Goal: Task Accomplishment & Management: Manage account settings

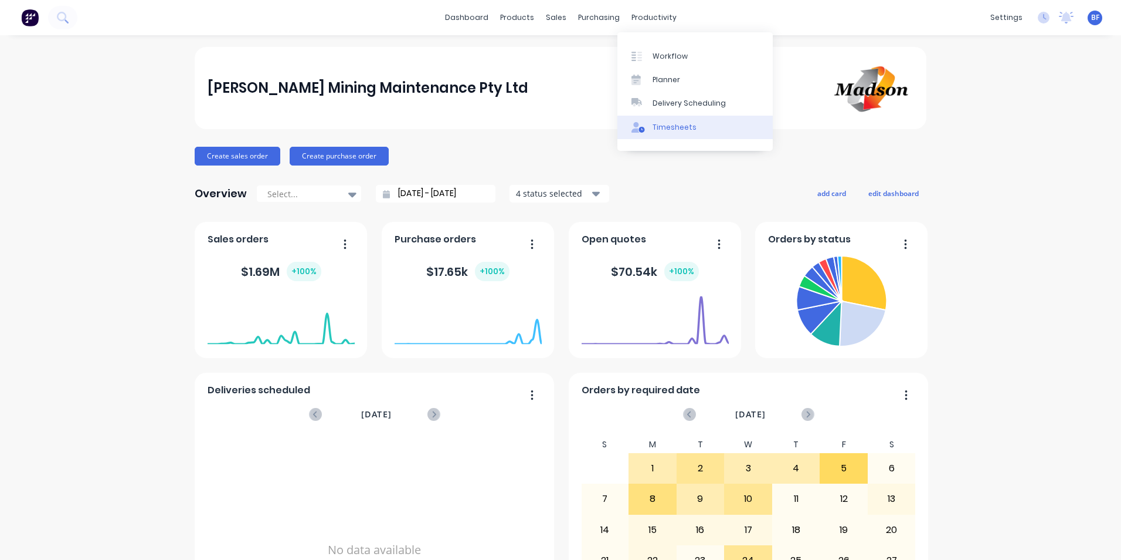
click at [679, 132] on div "Timesheets" at bounding box center [675, 127] width 44 height 11
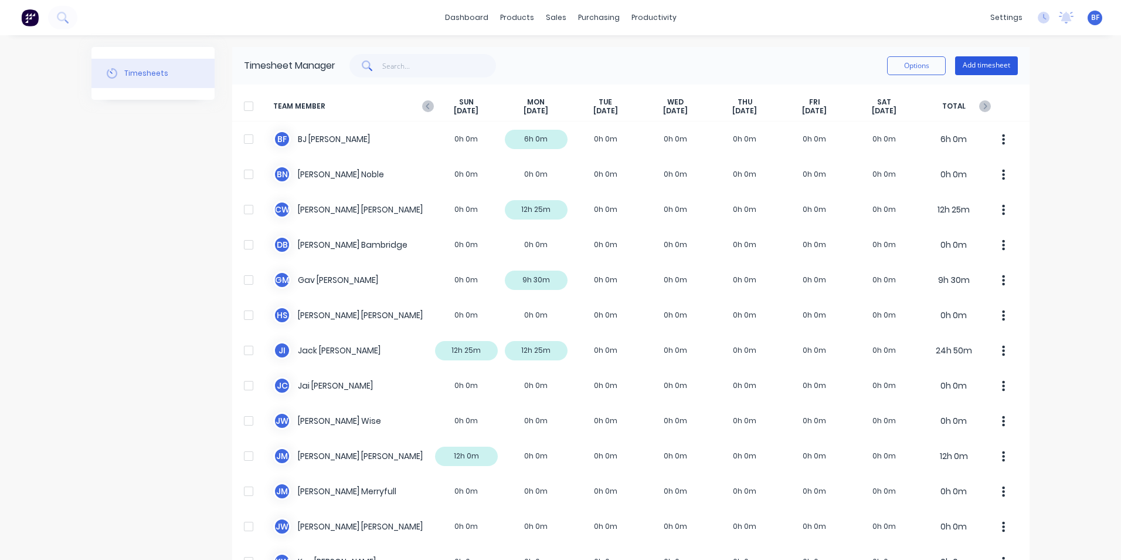
click at [979, 66] on button "Add timesheet" at bounding box center [986, 65] width 63 height 19
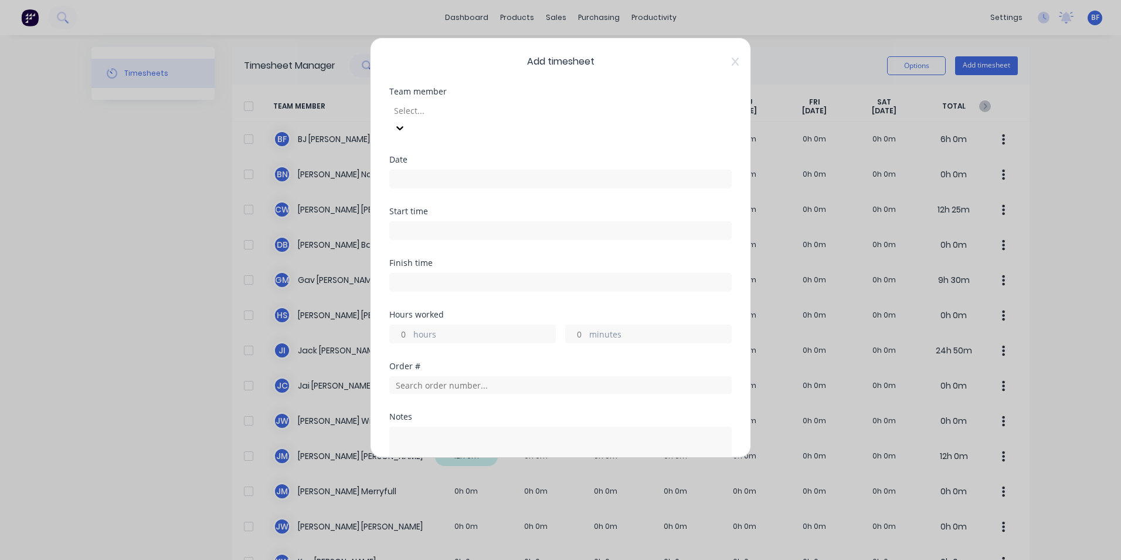
click at [435, 112] on div at bounding box center [477, 110] width 169 height 15
click at [430, 559] on div "[PERSON_NAME]" at bounding box center [560, 566] width 1121 height 12
click at [409, 170] on input at bounding box center [560, 179] width 341 height 18
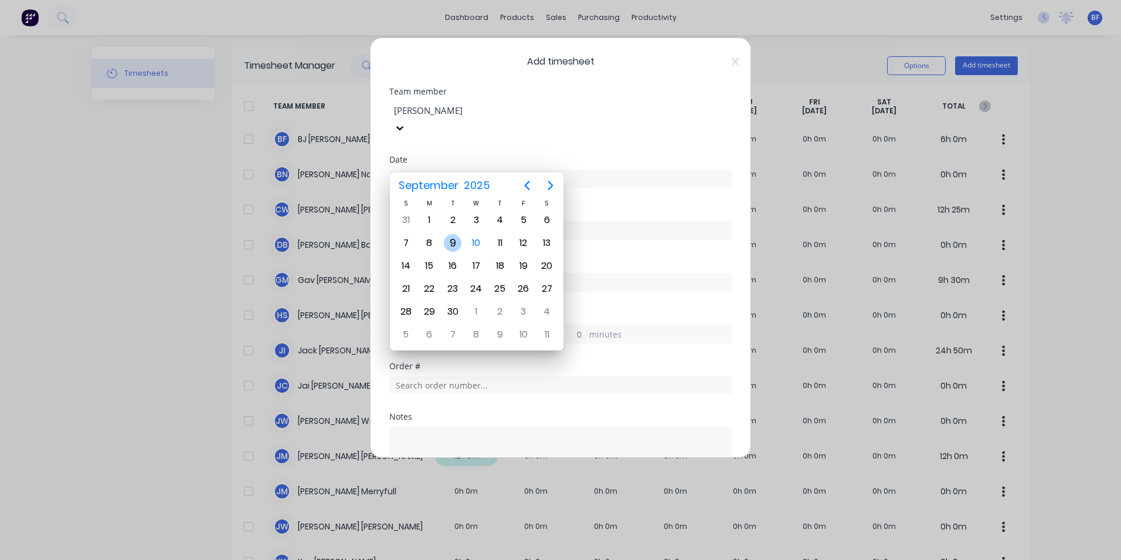
click at [453, 238] on div "9" at bounding box center [453, 243] width 18 height 18
type input "09/09/2025"
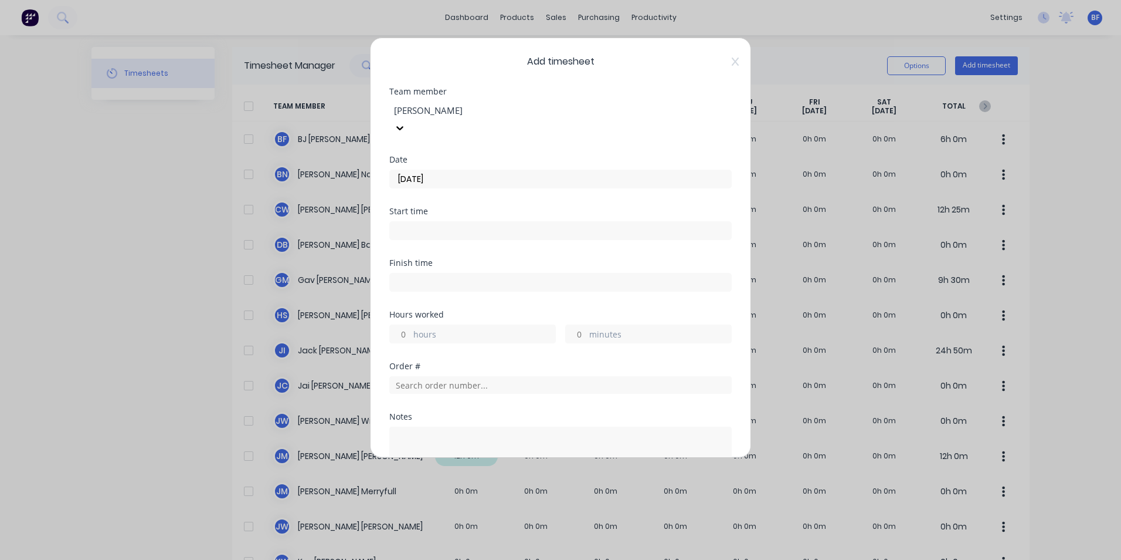
click at [402, 325] on input "hours" at bounding box center [400, 334] width 21 height 18
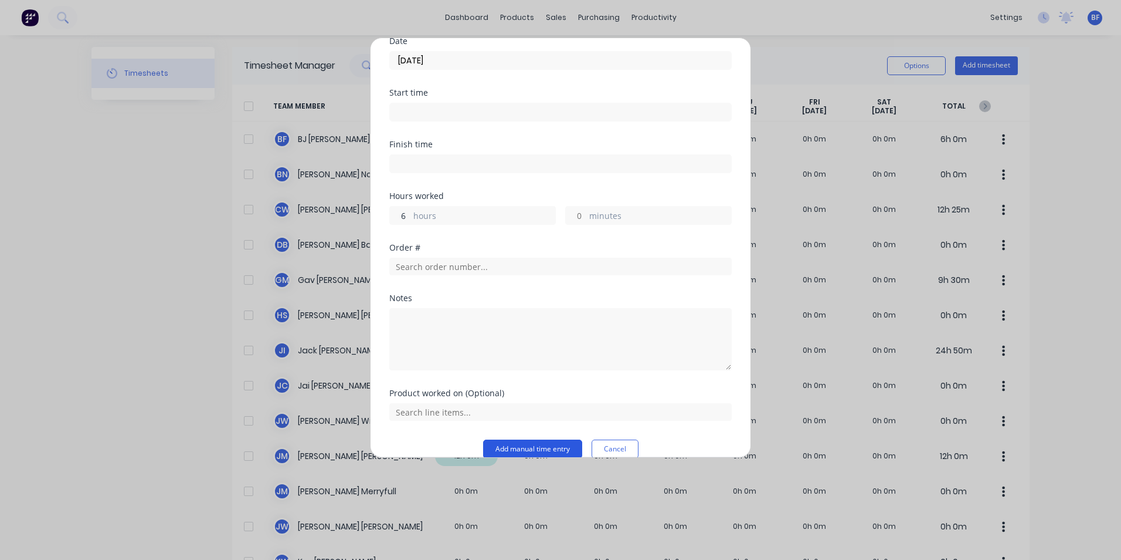
type input "6"
click at [530, 439] on button "Add manual time entry" at bounding box center [532, 448] width 99 height 19
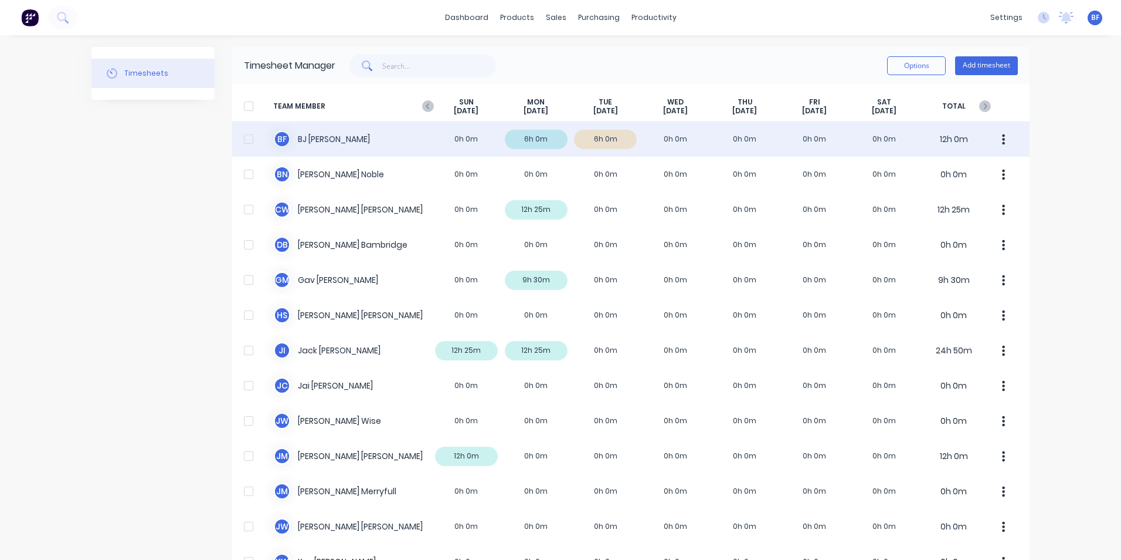
click at [1002, 137] on icon "button" at bounding box center [1003, 139] width 3 height 13
click at [936, 174] on div "Approve" at bounding box center [959, 171] width 90 height 17
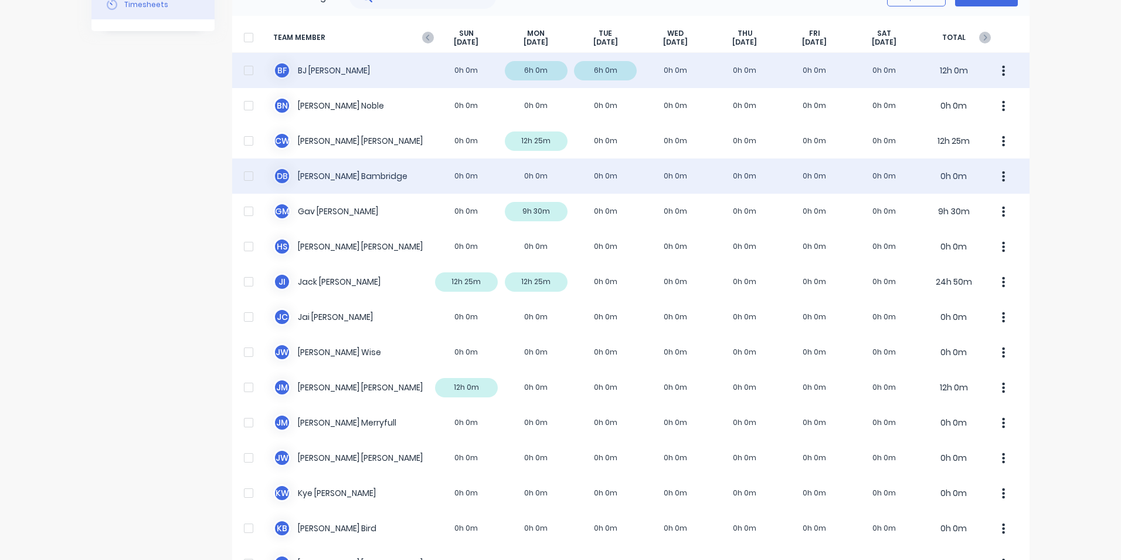
scroll to position [0, 0]
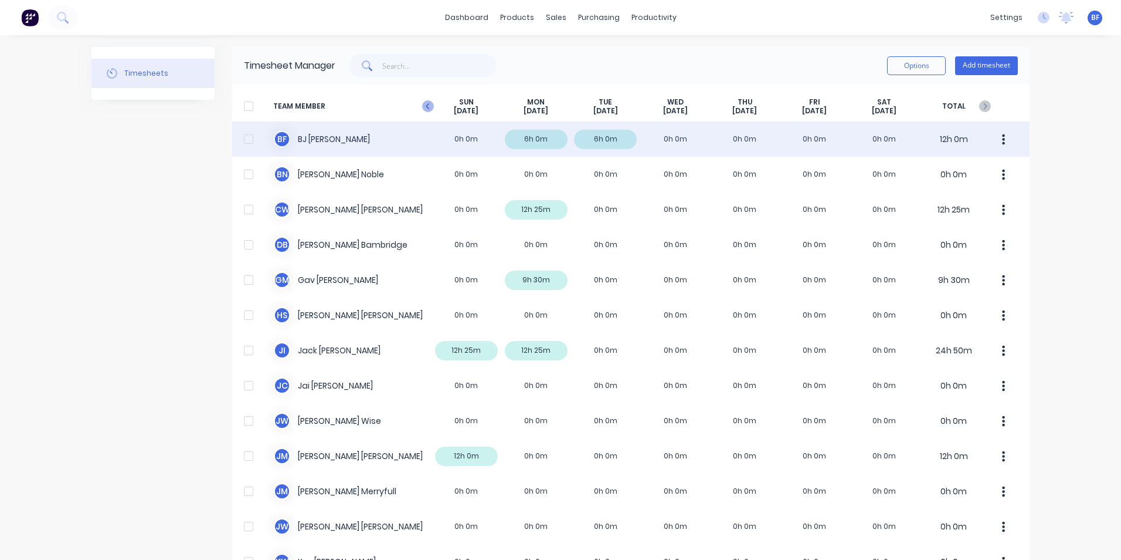
click at [422, 104] on icon "button" at bounding box center [428, 106] width 12 height 12
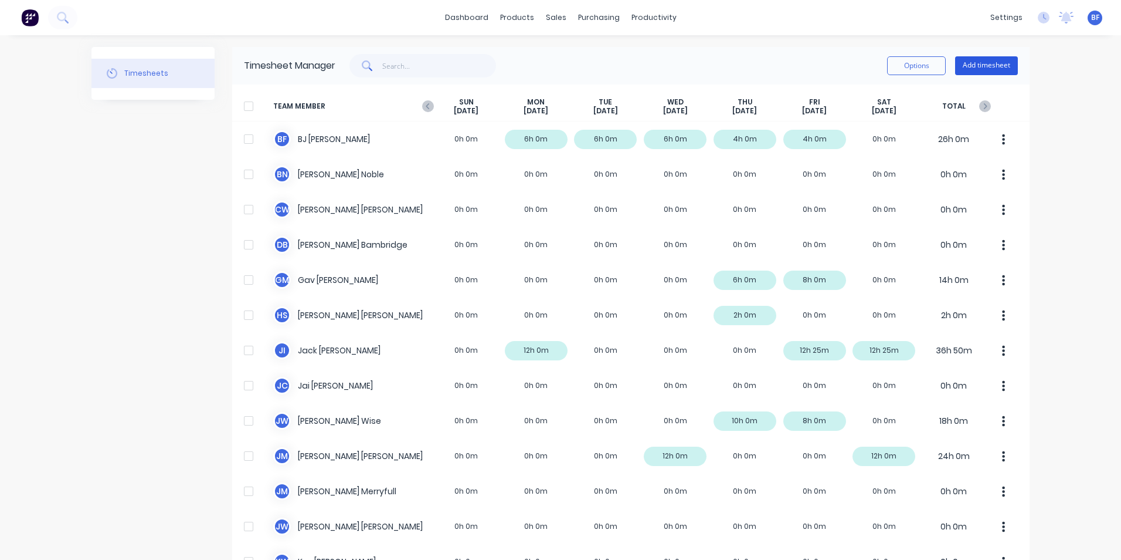
click at [991, 66] on button "Add timesheet" at bounding box center [986, 65] width 63 height 19
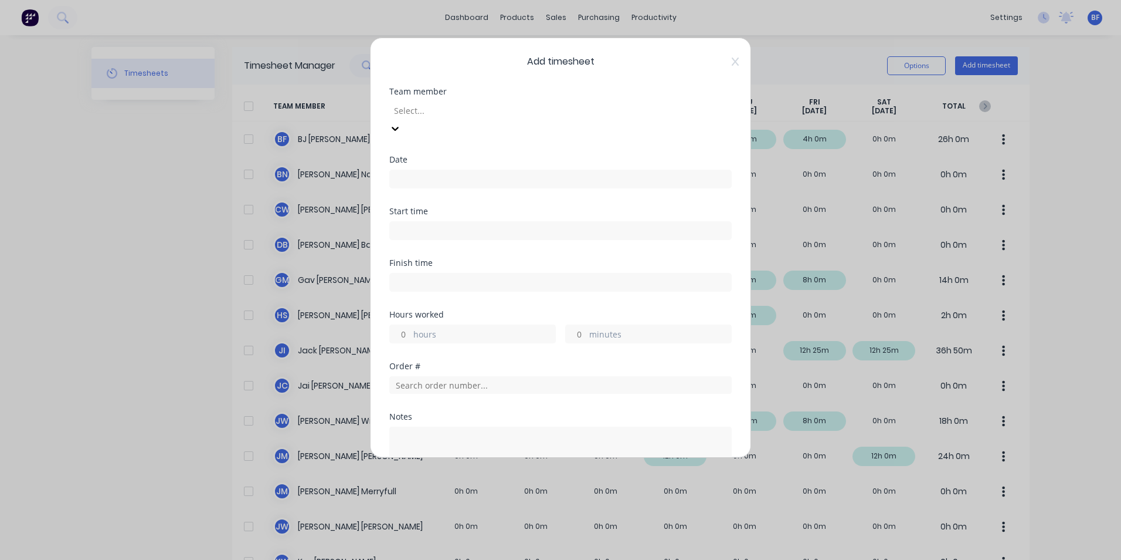
click at [433, 114] on div at bounding box center [477, 110] width 169 height 15
type input "mat"
click at [442, 559] on div "Matthew McDonald" at bounding box center [560, 566] width 1121 height 12
click at [418, 170] on input at bounding box center [560, 179] width 341 height 18
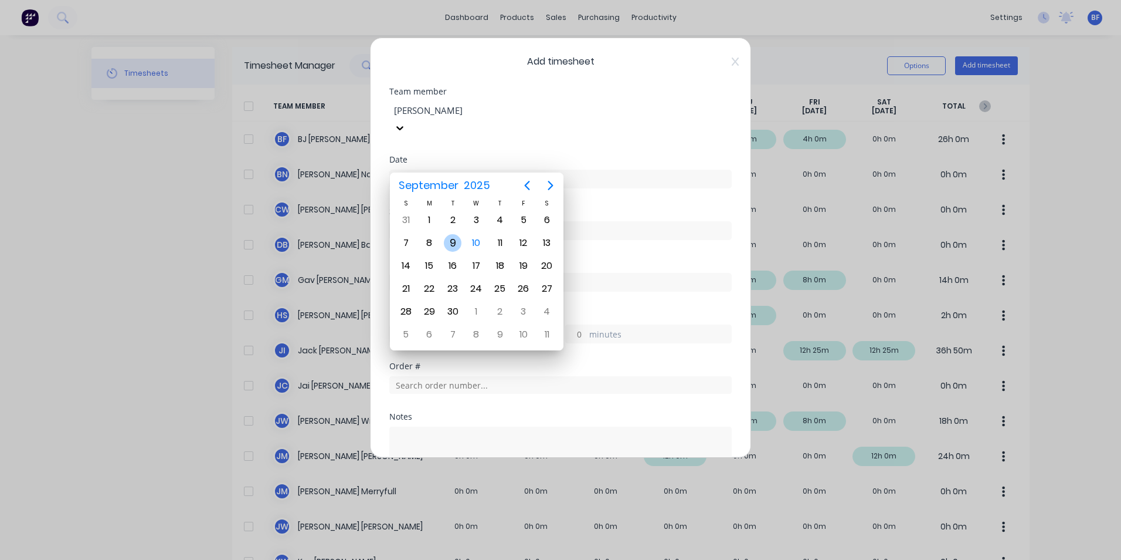
click at [449, 243] on div "9" at bounding box center [453, 243] width 18 height 18
type input "09/09/2025"
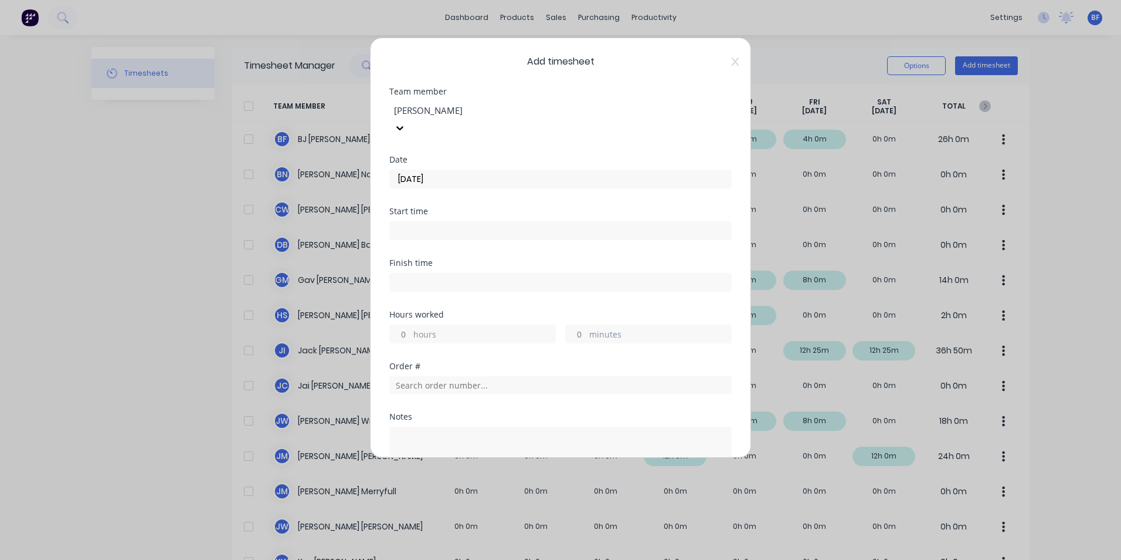
click at [414, 328] on label "hours" at bounding box center [484, 335] width 142 height 15
click at [411, 325] on input "hours" at bounding box center [400, 334] width 21 height 18
type input "1"
click at [602, 328] on label "minutes" at bounding box center [660, 335] width 142 height 15
click at [586, 325] on input "minutes" at bounding box center [576, 334] width 21 height 18
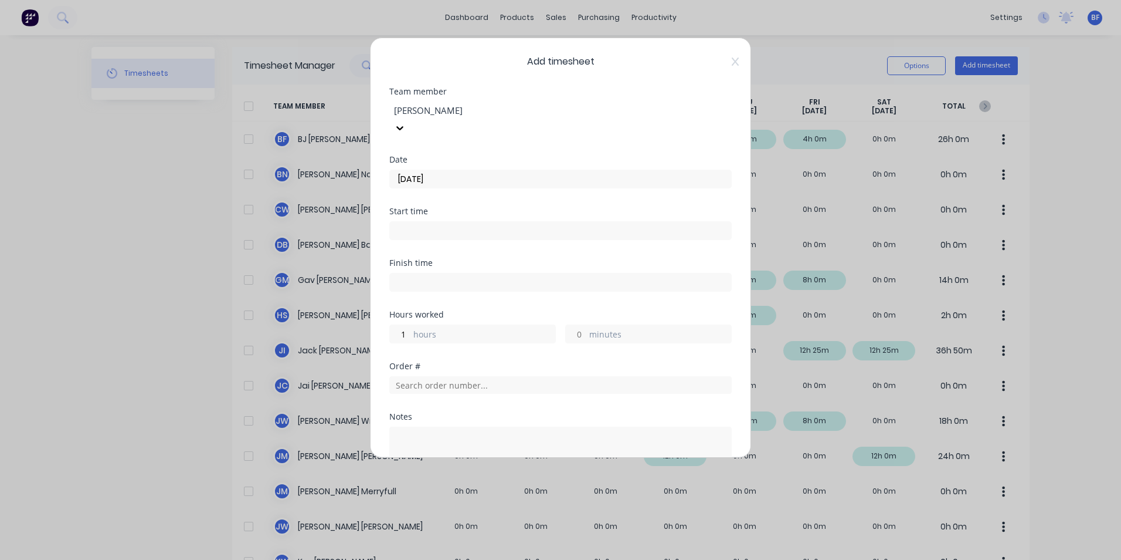
type input "."
type input "30"
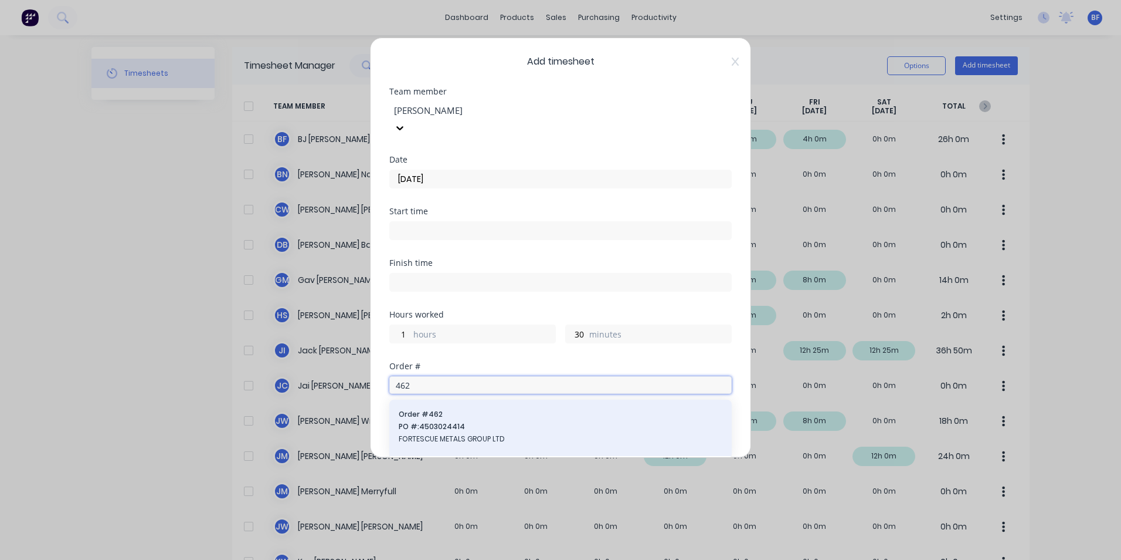
type input "462"
click at [429, 421] on span "PO #: 4503024414" at bounding box center [561, 426] width 324 height 11
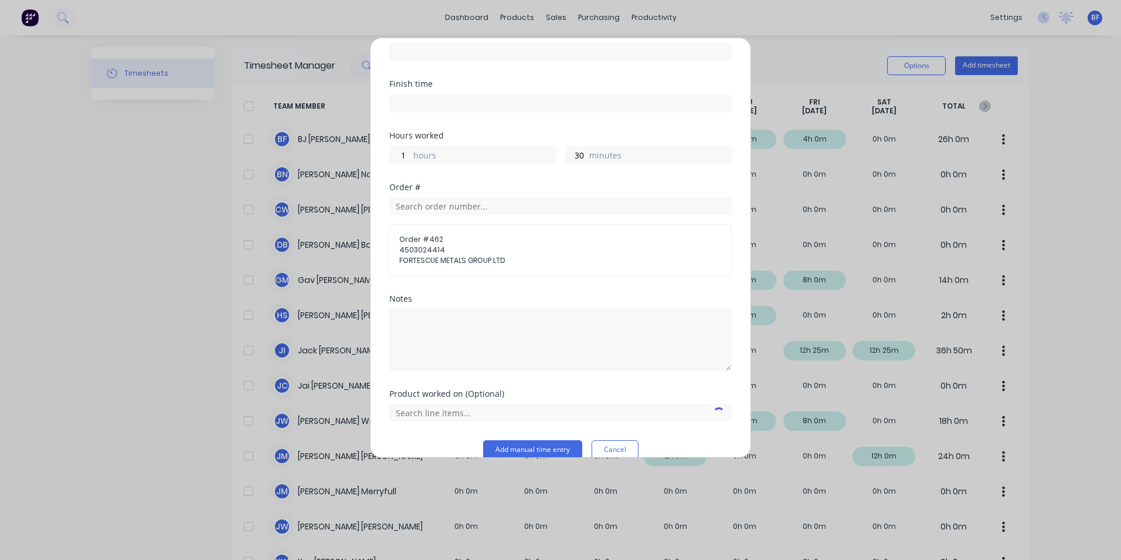
scroll to position [179, 0]
click at [404, 308] on textarea at bounding box center [560, 339] width 343 height 62
type textarea "Top Coat"
click at [519, 439] on button "Add manual time entry" at bounding box center [532, 448] width 99 height 19
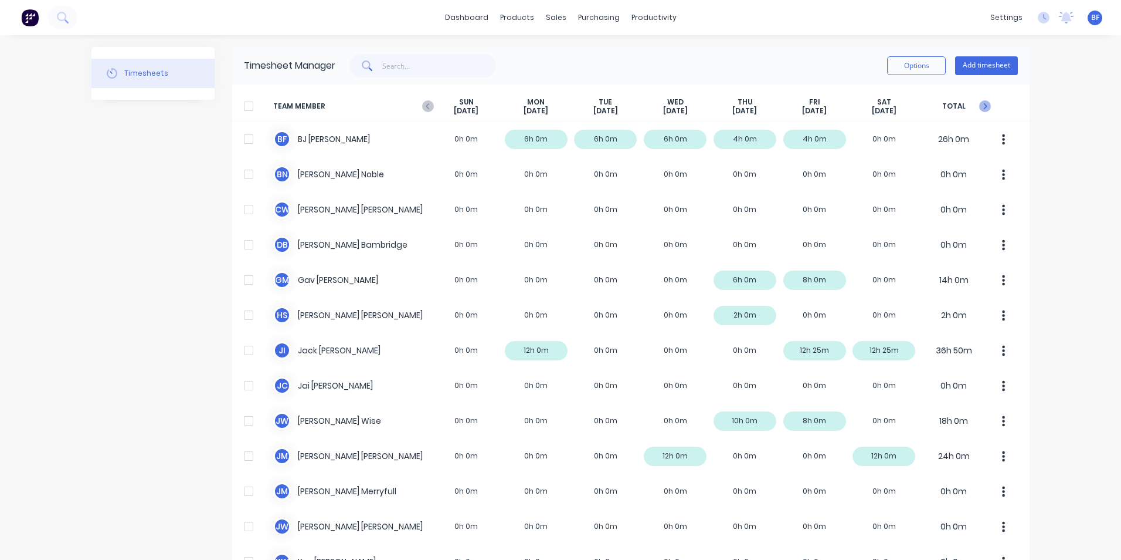
click at [979, 102] on icon "button" at bounding box center [985, 106] width 12 height 12
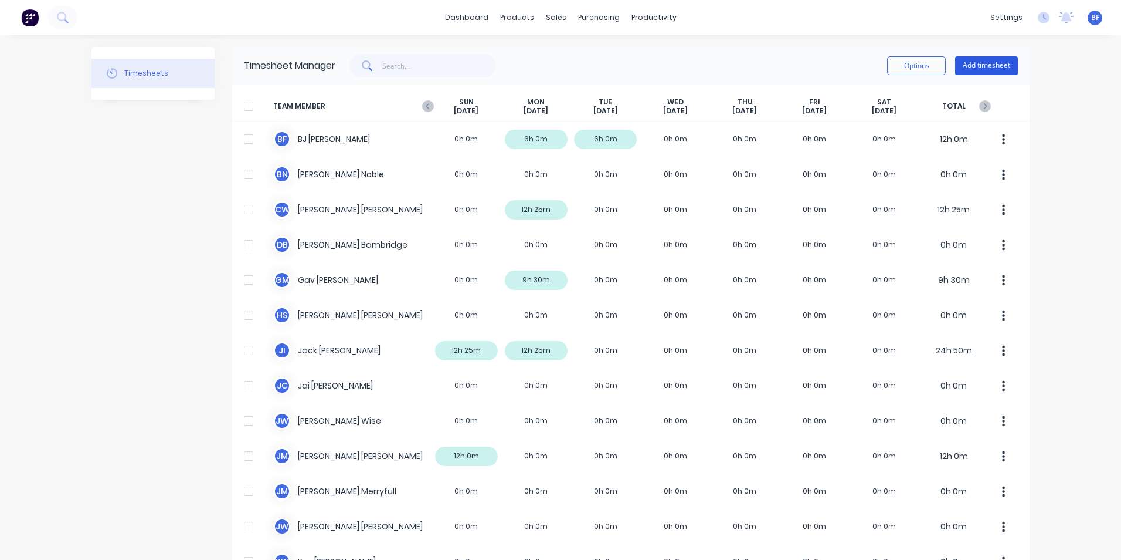
click at [979, 62] on button "Add timesheet" at bounding box center [986, 65] width 63 height 19
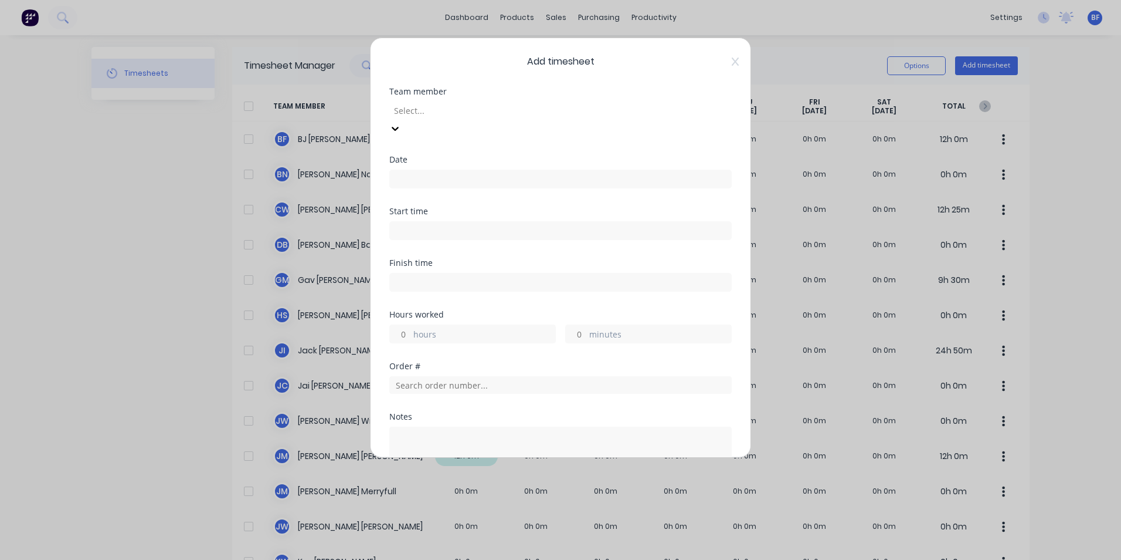
click at [433, 108] on div at bounding box center [477, 110] width 169 height 15
type input "mat"
click at [446, 559] on div "Matthew McDonald" at bounding box center [560, 566] width 1121 height 12
click at [411, 170] on input at bounding box center [560, 179] width 341 height 18
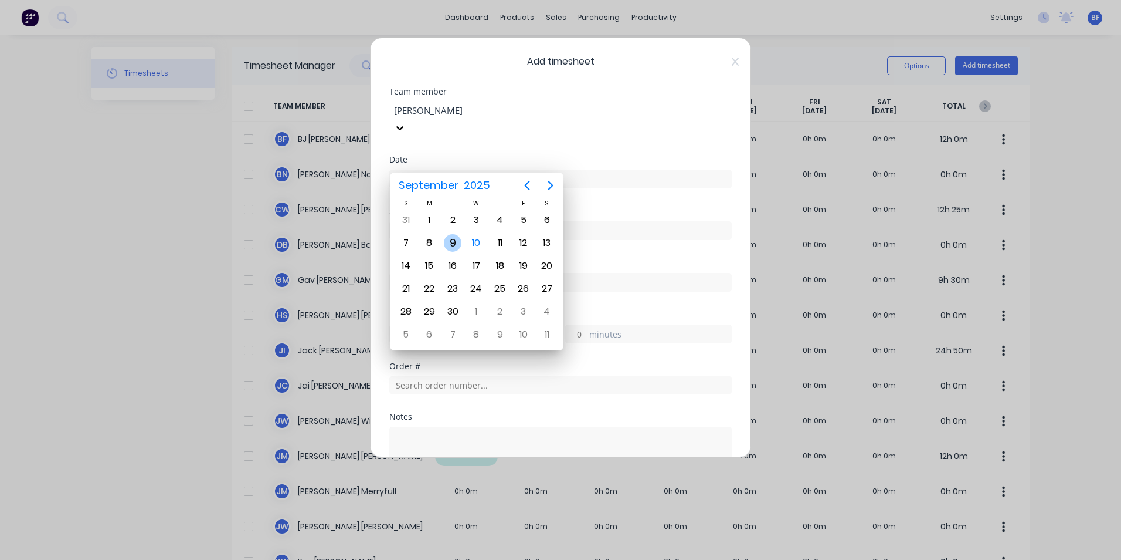
click at [450, 239] on div "9" at bounding box center [453, 243] width 18 height 18
type input "09/09/2025"
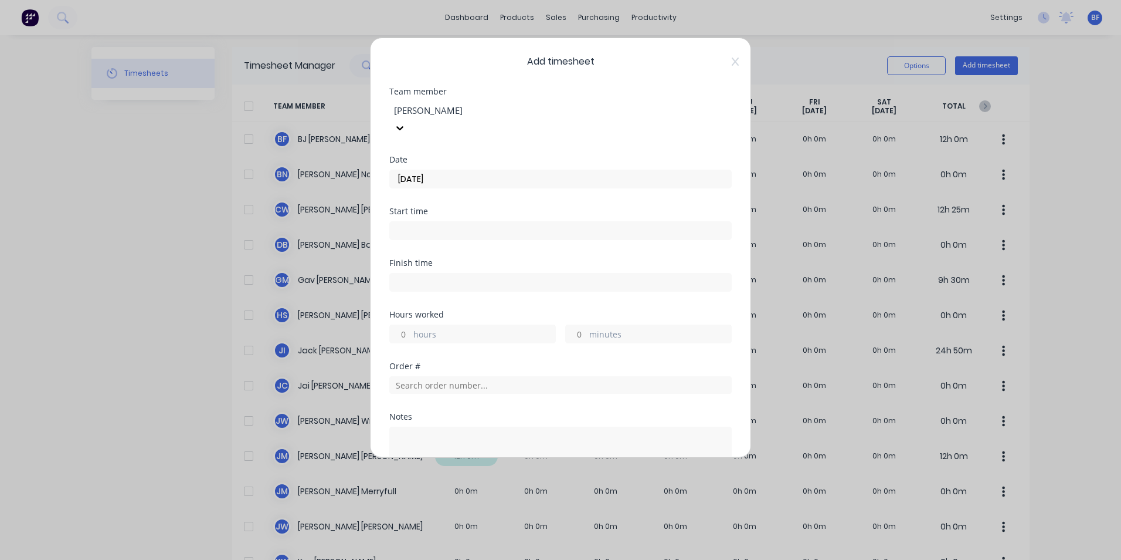
click at [423, 328] on label "hours" at bounding box center [484, 335] width 142 height 15
click at [411, 325] on input "hours" at bounding box center [400, 334] width 21 height 18
type input "1"
type input "30"
type input "460"
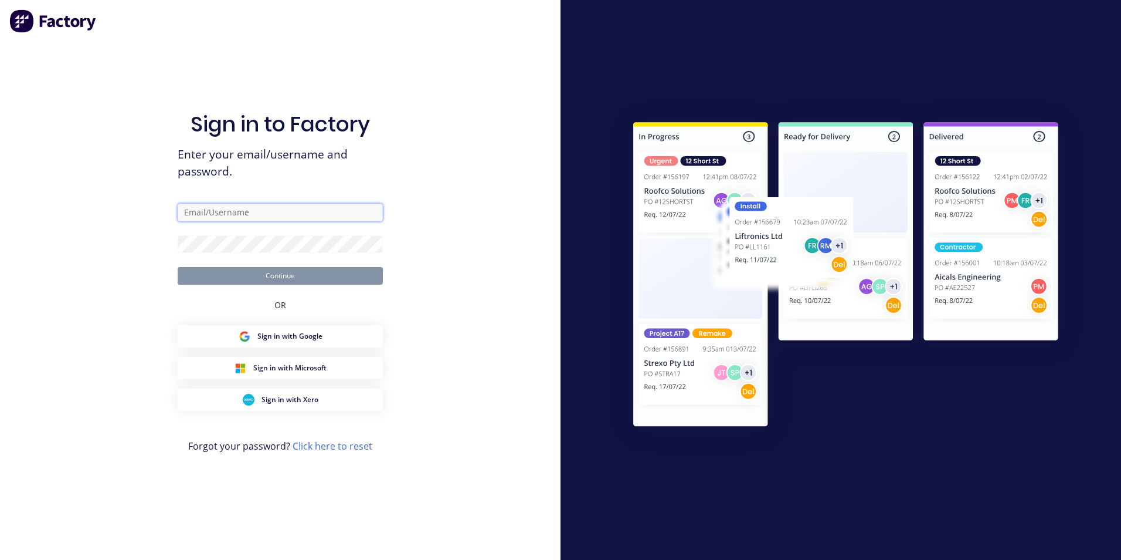
type input "billiejean@madson.com.au"
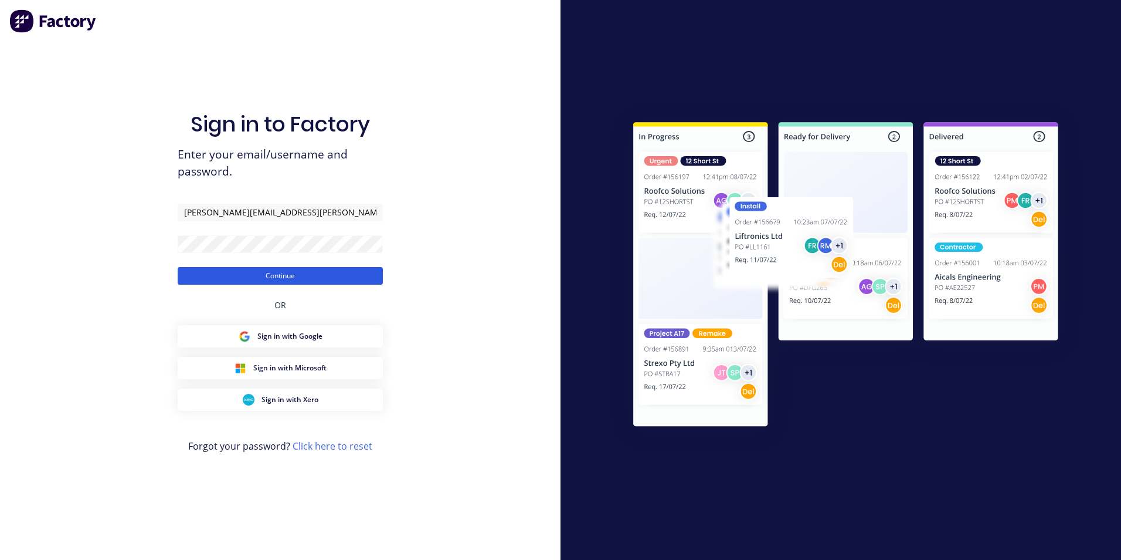
click at [260, 275] on button "Continue" at bounding box center [280, 276] width 205 height 18
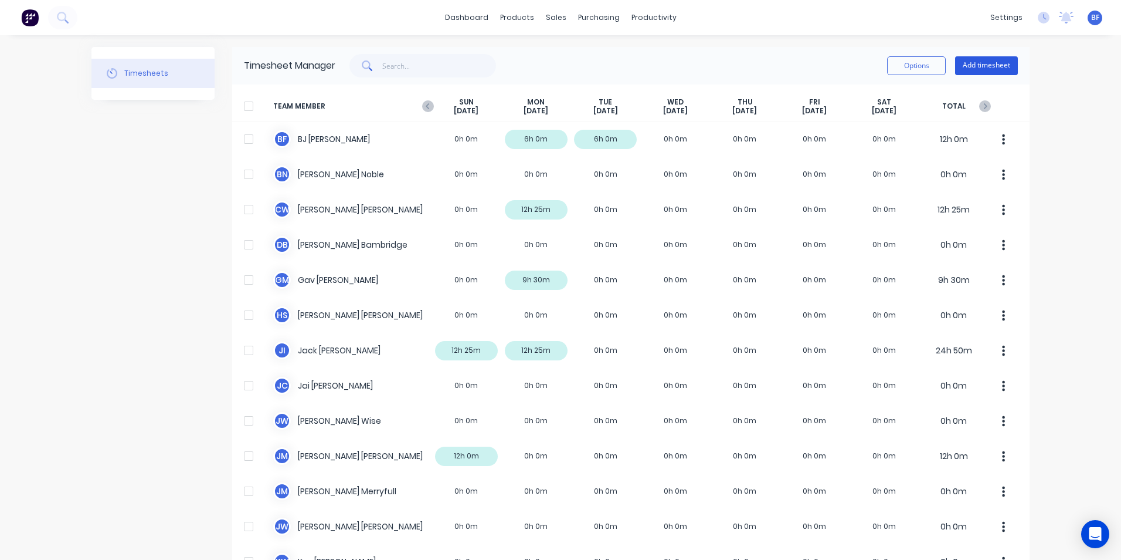
click at [984, 68] on button "Add timesheet" at bounding box center [986, 65] width 63 height 19
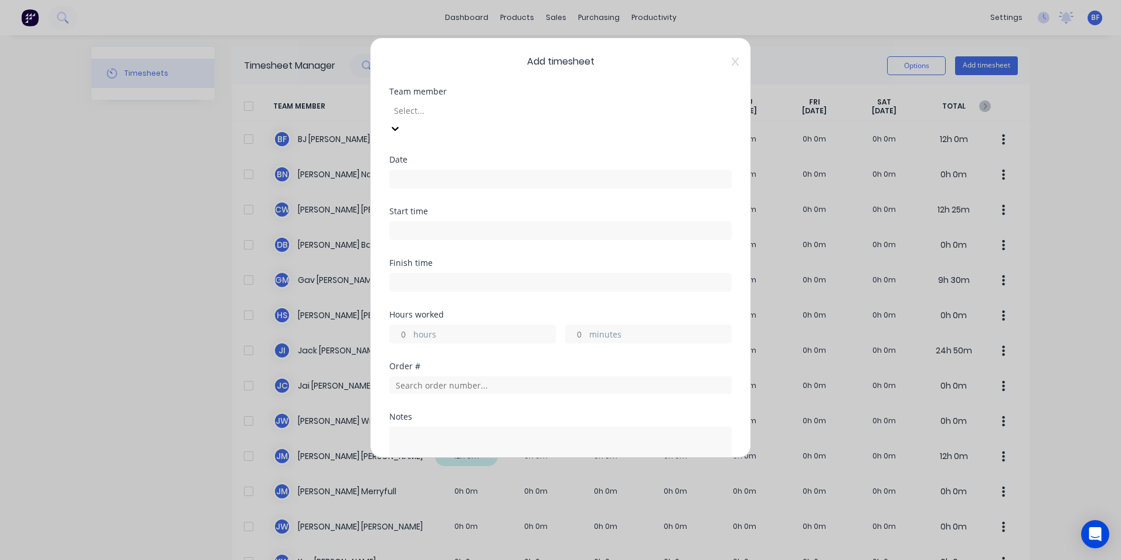
click at [426, 110] on div at bounding box center [477, 110] width 169 height 15
type input "mat"
click at [435, 559] on div "Matthew McDonald" at bounding box center [560, 566] width 1121 height 12
click at [407, 170] on input at bounding box center [560, 179] width 341 height 18
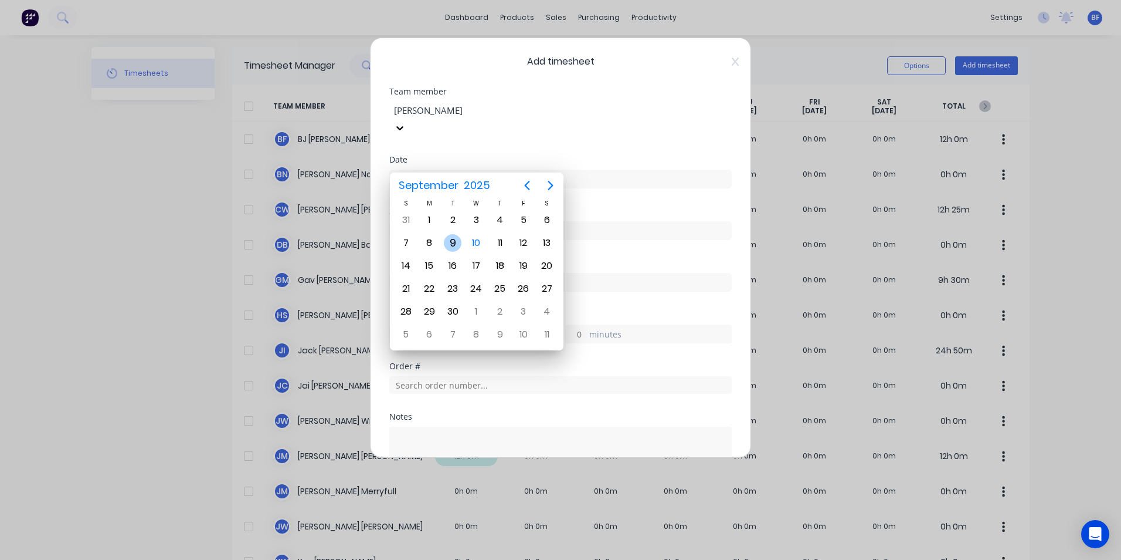
click at [456, 239] on div "9" at bounding box center [453, 243] width 18 height 18
type input "09/09/2025"
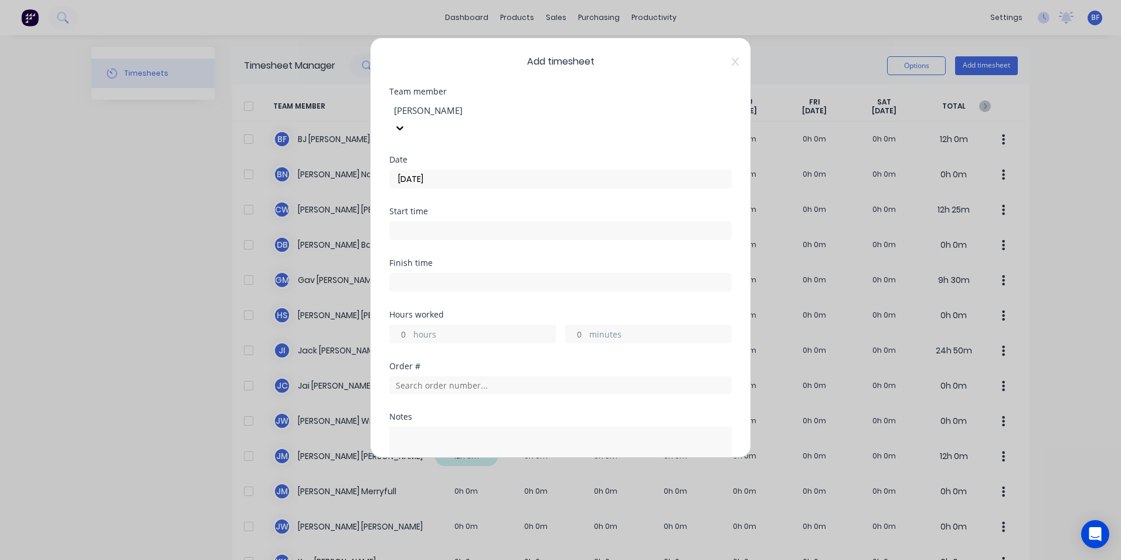
click at [409, 325] on input "hours" at bounding box center [400, 334] width 21 height 18
type input "1"
type input "30"
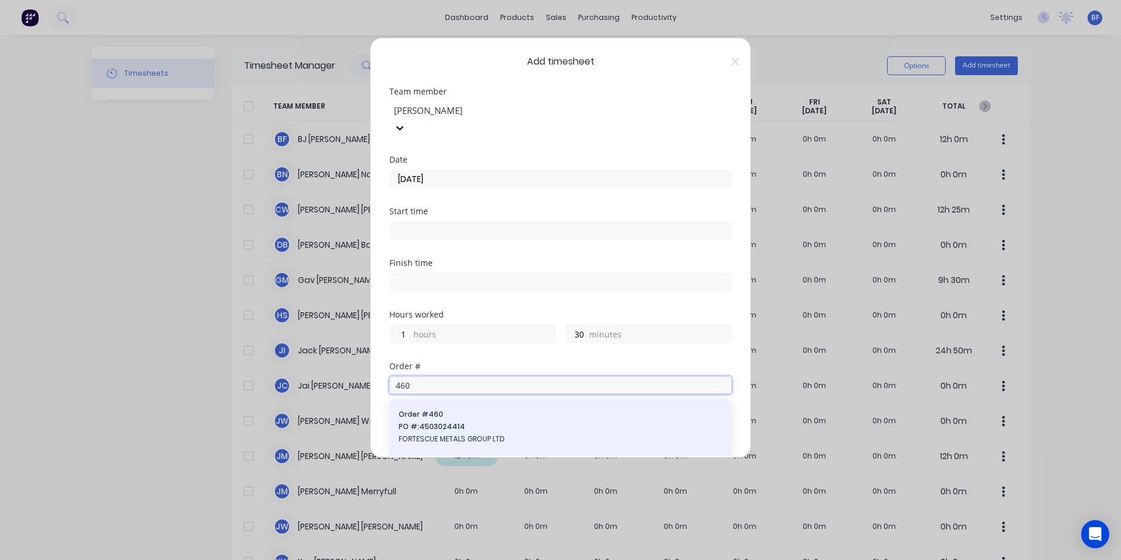
type input "460"
click at [450, 421] on span "PO #: 4503024414" at bounding box center [561, 426] width 324 height 11
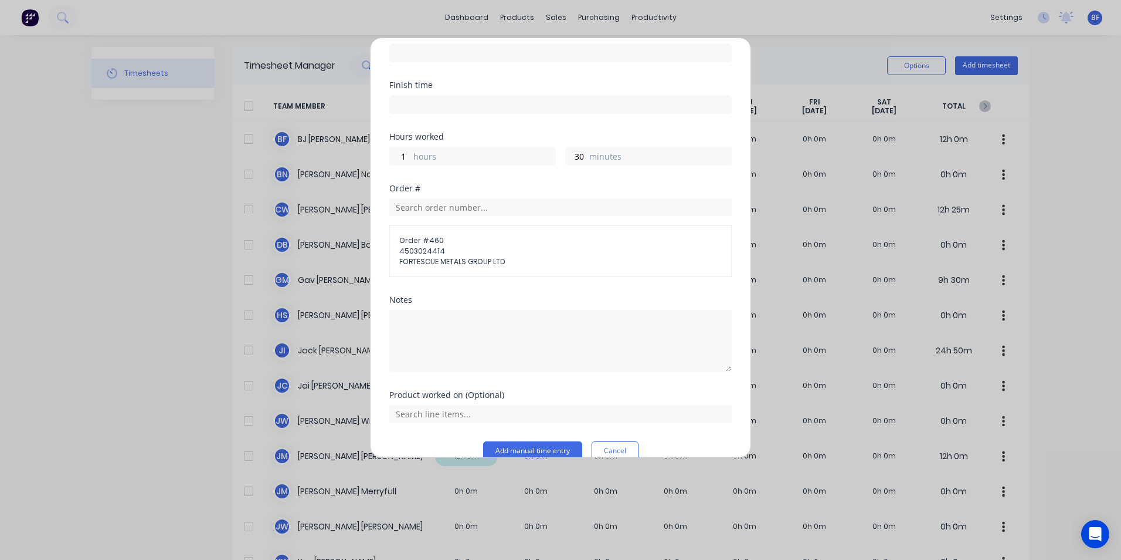
scroll to position [179, 0]
click at [402, 308] on textarea at bounding box center [560, 339] width 343 height 62
type textarea "Top Coat"
click at [535, 439] on button "Add manual time entry" at bounding box center [532, 448] width 99 height 19
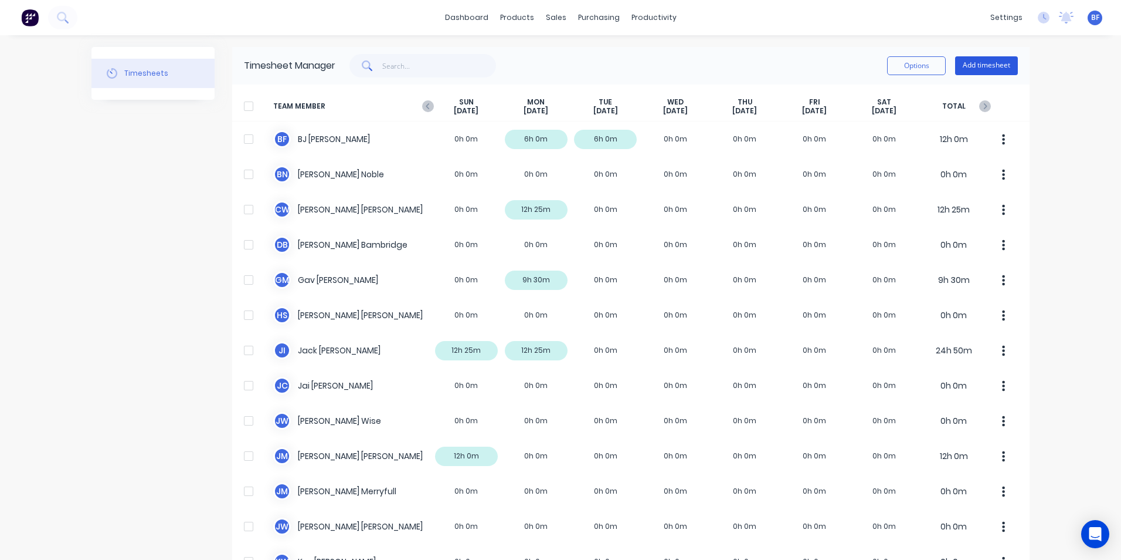
click at [977, 66] on button "Add timesheet" at bounding box center [986, 65] width 63 height 19
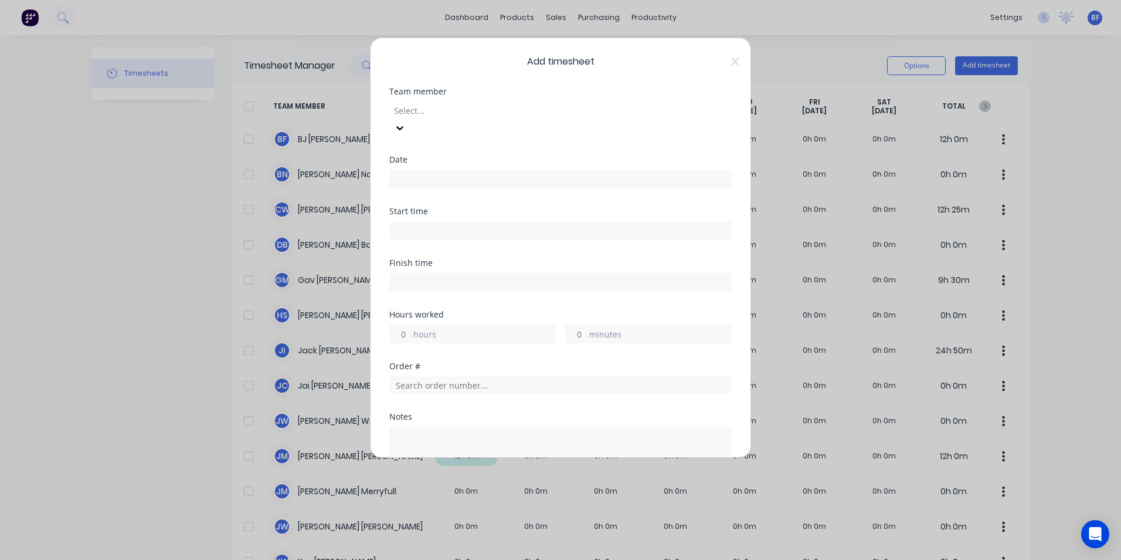
click at [446, 110] on div at bounding box center [477, 110] width 169 height 15
type input "mat"
click at [469, 559] on div "Matthew McDonald" at bounding box center [560, 566] width 1121 height 12
click at [420, 170] on input at bounding box center [560, 179] width 341 height 18
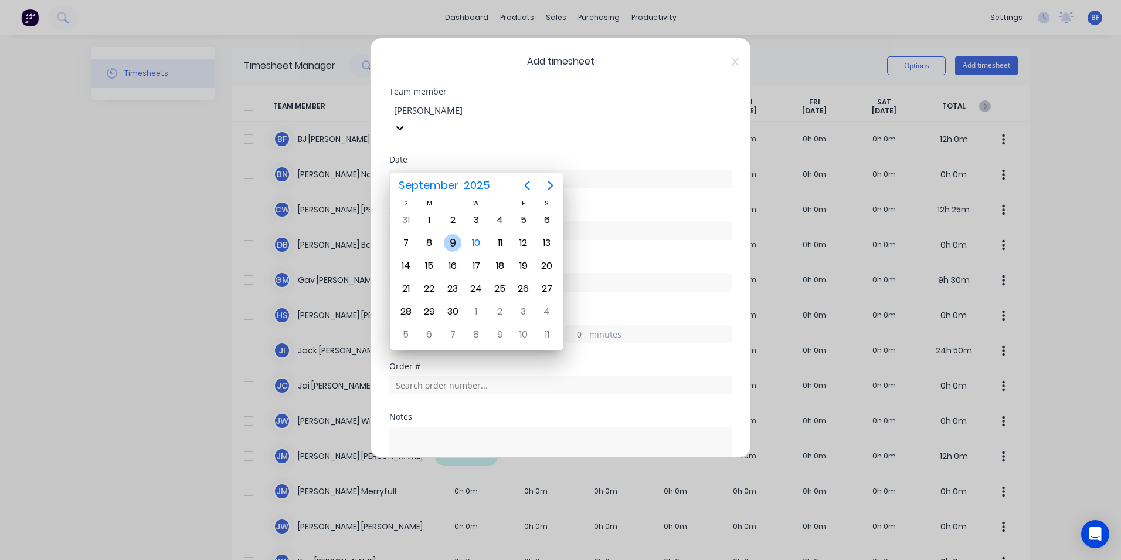
click at [456, 244] on div "9" at bounding box center [453, 243] width 18 height 18
type input "09/09/2025"
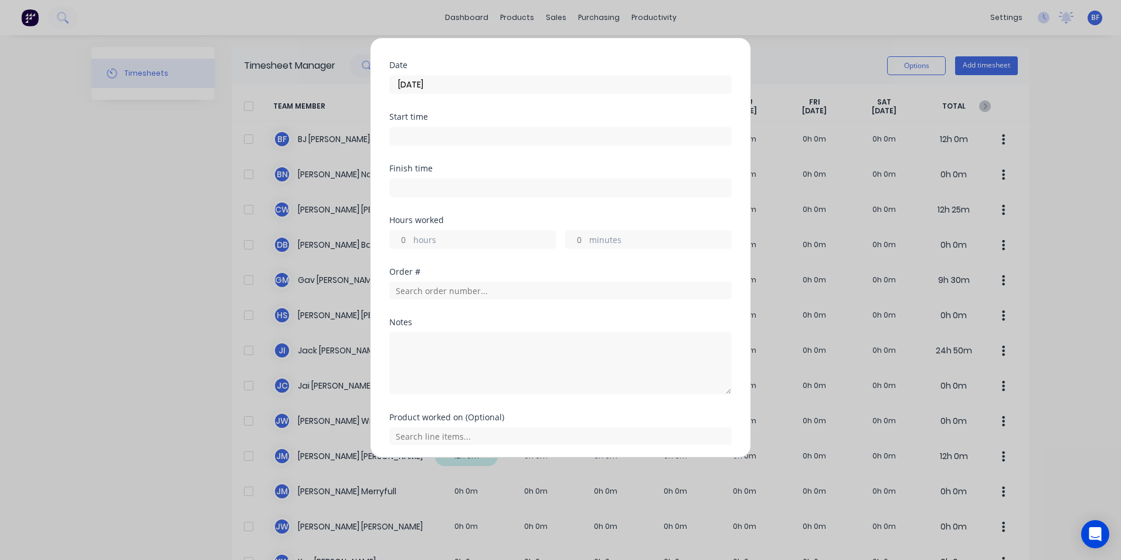
scroll to position [118, 0]
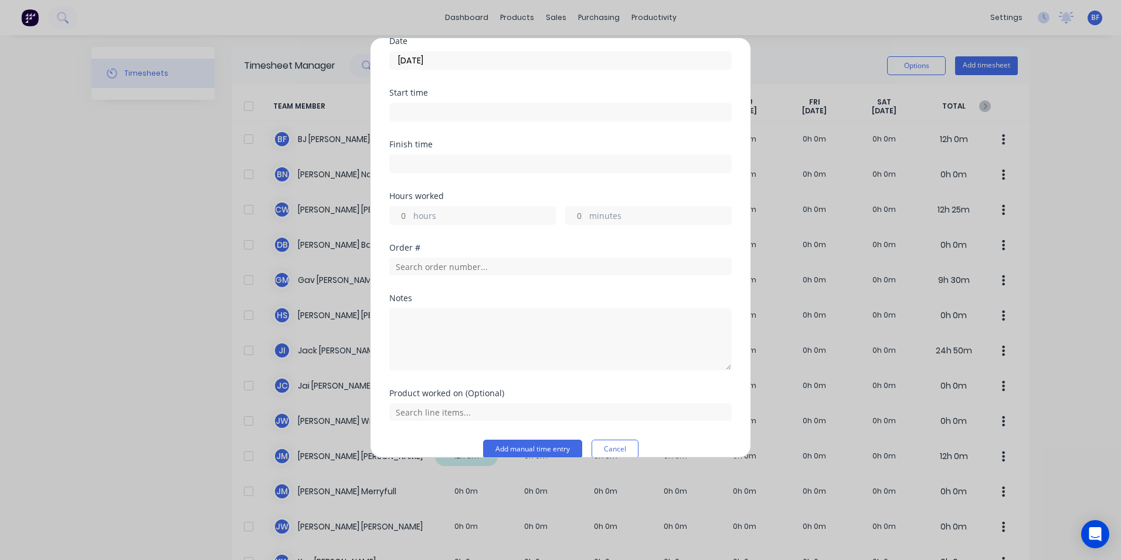
click at [443, 209] on label "hours" at bounding box center [484, 216] width 142 height 15
click at [411, 206] on input "hours" at bounding box center [400, 215] width 21 height 18
type input "5"
type input "30"
click at [402, 308] on textarea at bounding box center [560, 339] width 343 height 62
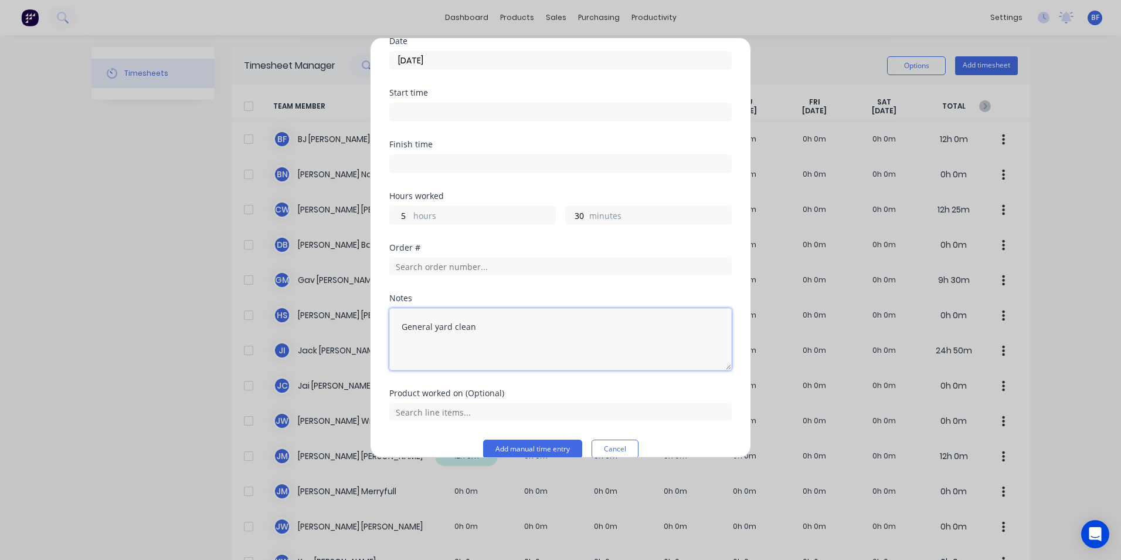
type textarea "General yard clean"
click at [523, 420] on div "Product worked on (Optional)" at bounding box center [560, 414] width 343 height 50
click at [523, 439] on button "Add manual time entry" at bounding box center [532, 448] width 99 height 19
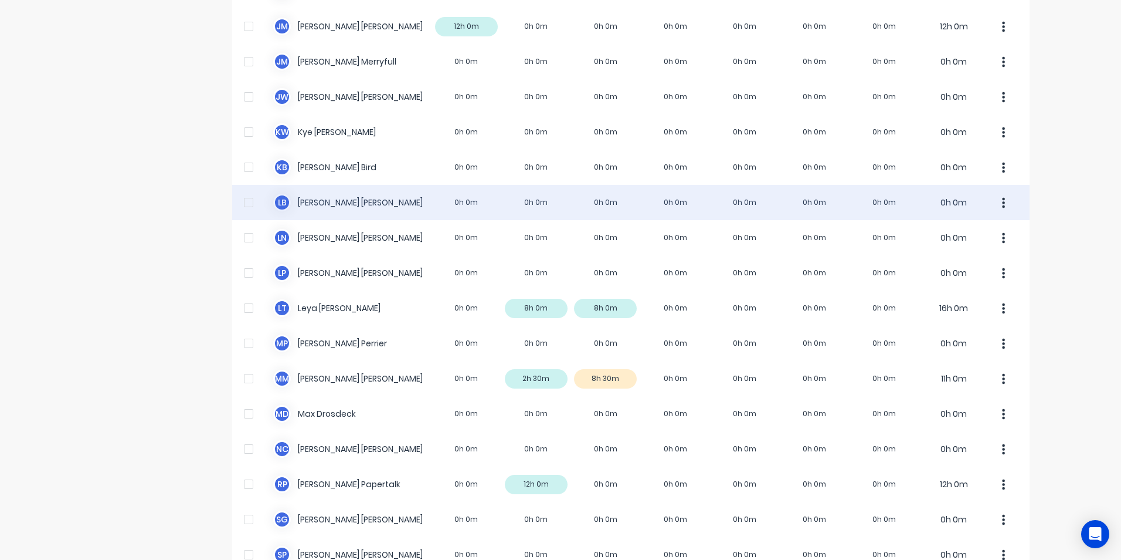
scroll to position [469, 0]
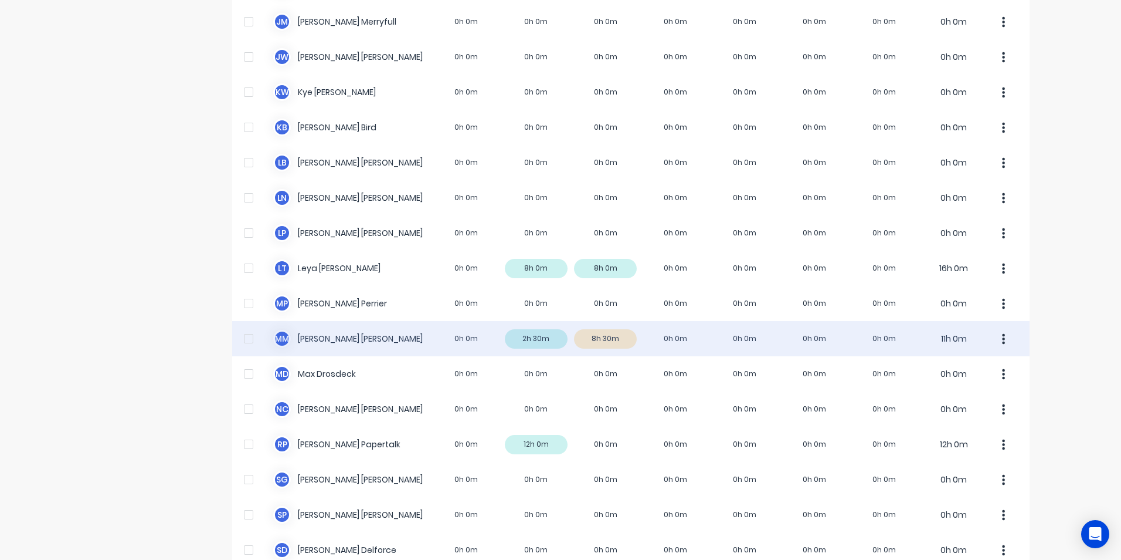
click at [1002, 337] on icon "button" at bounding box center [1003, 339] width 3 height 13
click at [947, 372] on div "Approve" at bounding box center [959, 370] width 90 height 17
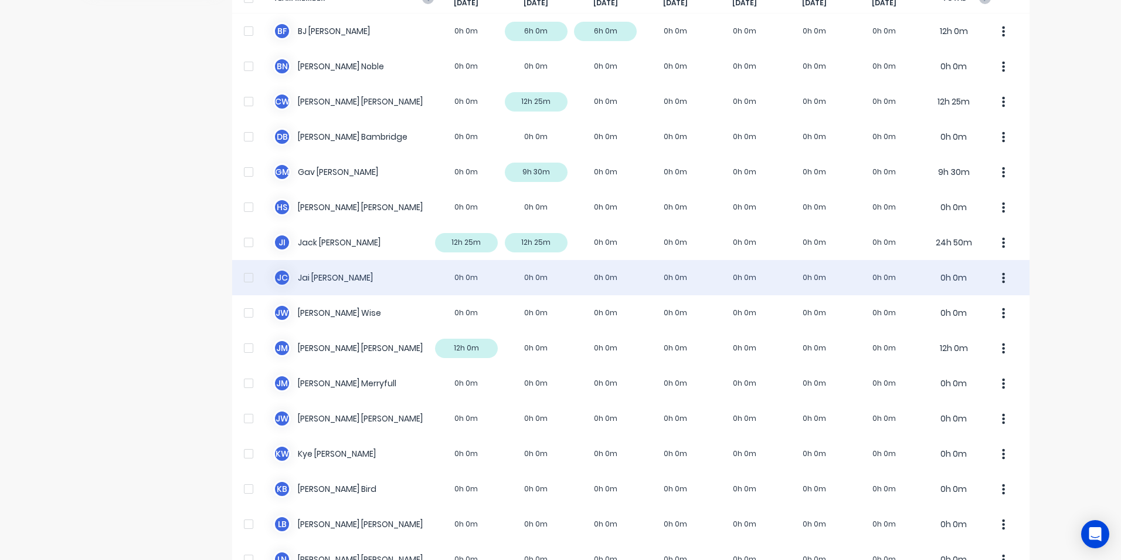
scroll to position [0, 0]
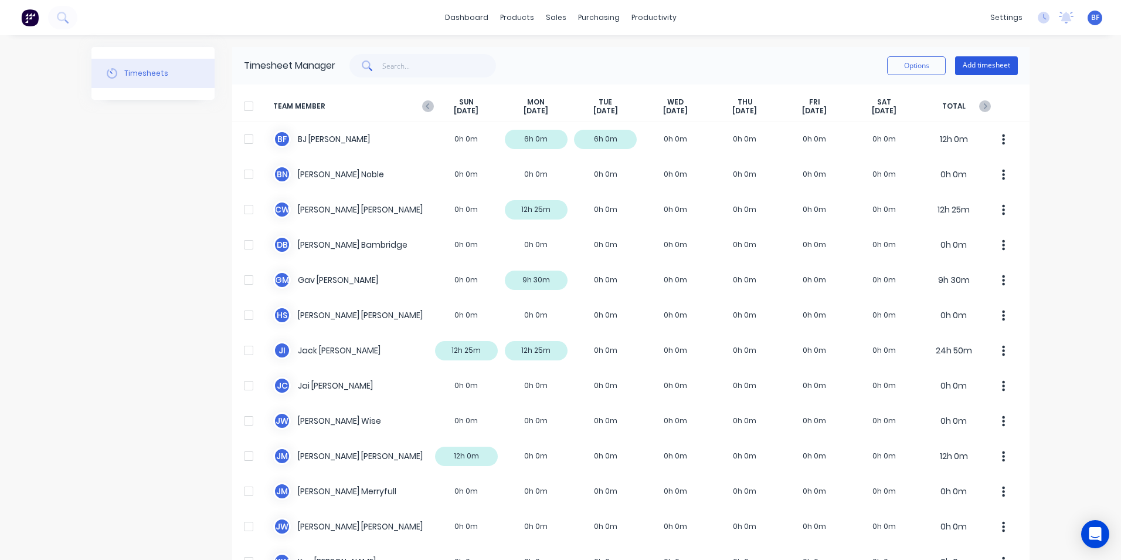
click at [974, 59] on button "Add timesheet" at bounding box center [986, 65] width 63 height 19
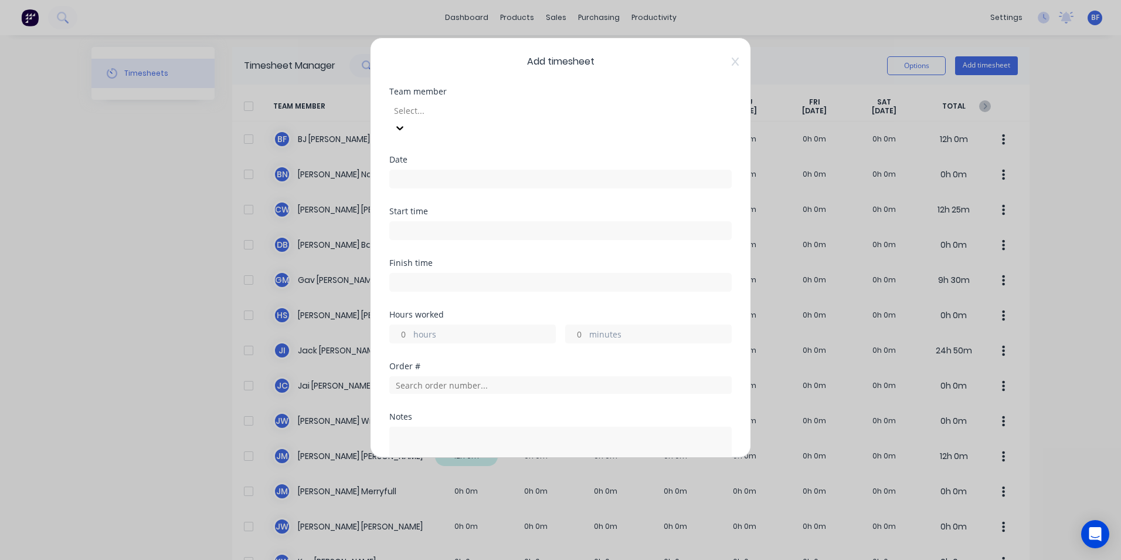
click at [423, 106] on div at bounding box center [477, 110] width 169 height 15
type input "gav"
click at [438, 559] on div "Gav Myers" at bounding box center [560, 566] width 1121 height 12
click at [415, 170] on input at bounding box center [560, 179] width 341 height 18
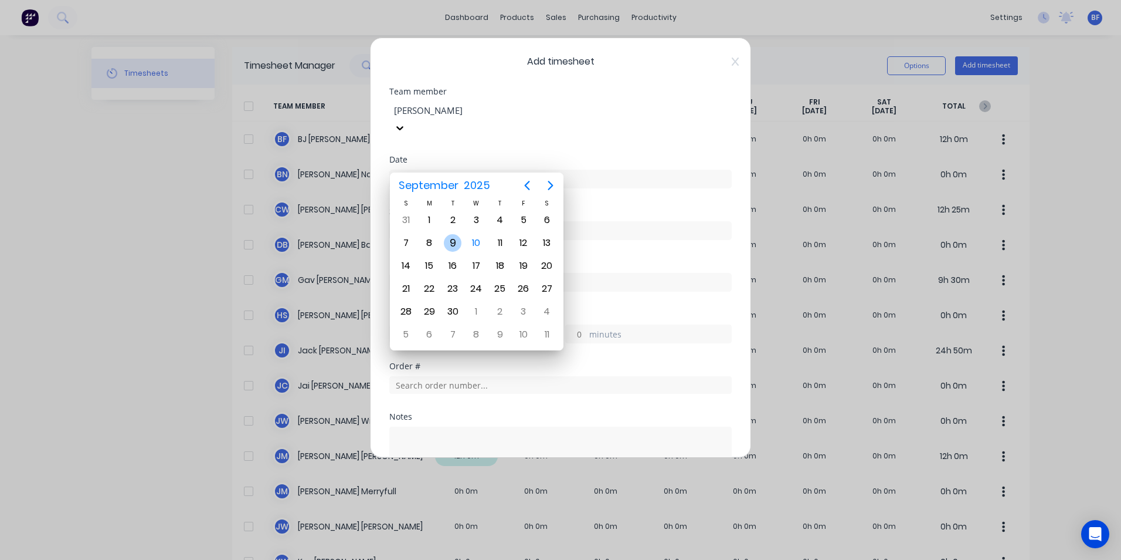
click at [457, 239] on div "9" at bounding box center [453, 243] width 18 height 18
type input "09/09/2025"
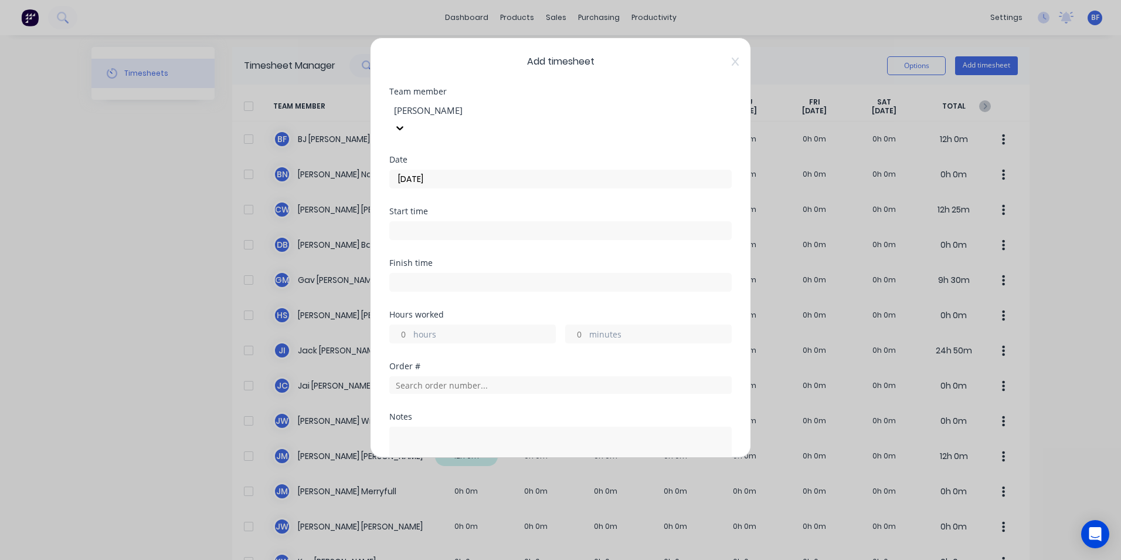
click at [429, 328] on label "hours" at bounding box center [484, 335] width 142 height 15
click at [411, 325] on input "hours" at bounding box center [400, 334] width 21 height 18
type input "2"
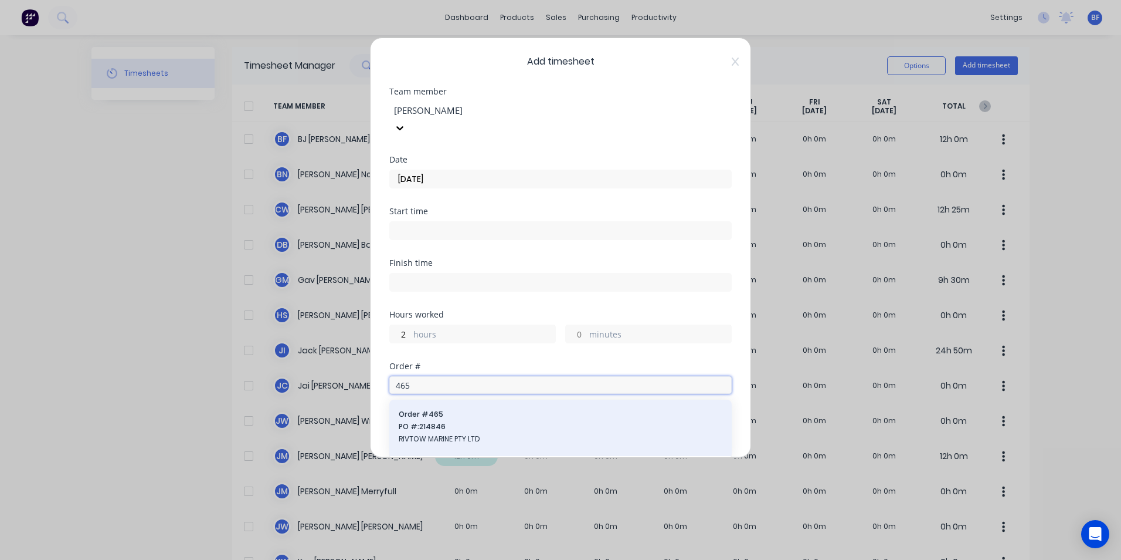
type input "465"
click at [450, 421] on span "PO #: 214846" at bounding box center [561, 426] width 324 height 11
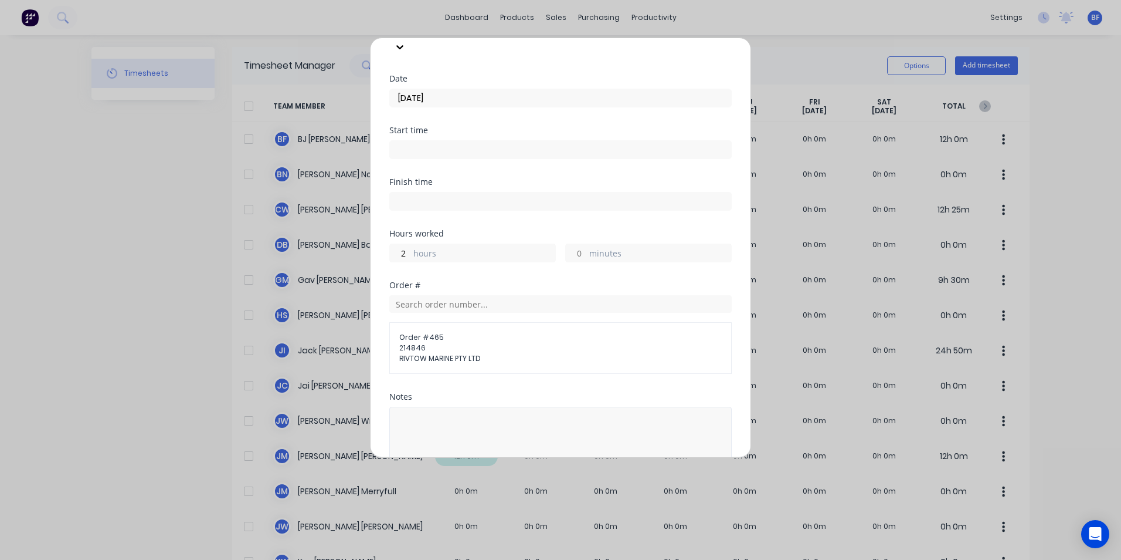
scroll to position [179, 0]
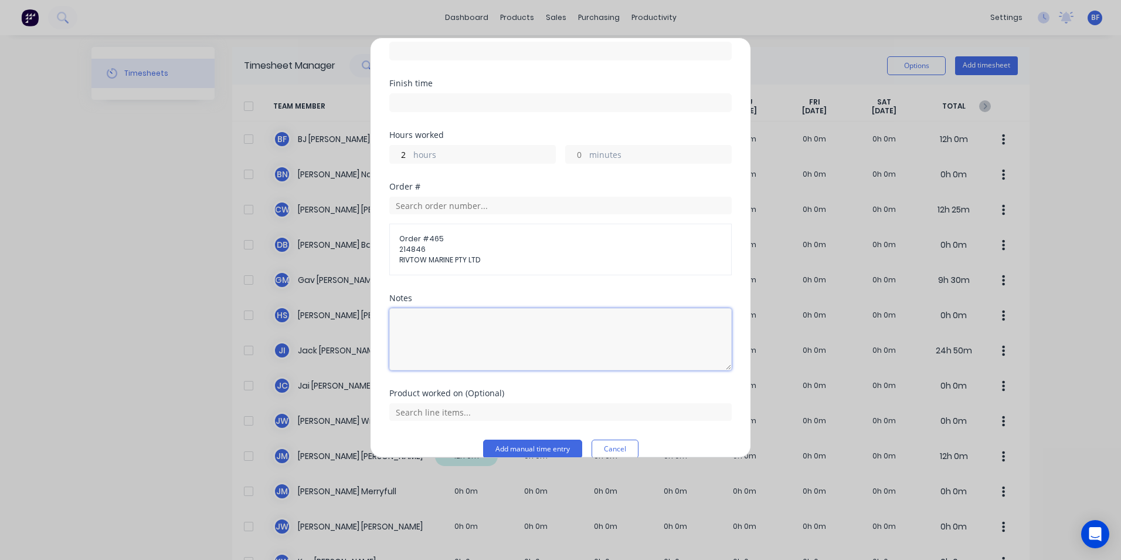
click at [406, 308] on textarea at bounding box center [560, 339] width 343 height 62
type textarea "Scaff"
click at [538, 439] on button "Add manual time entry" at bounding box center [532, 448] width 99 height 19
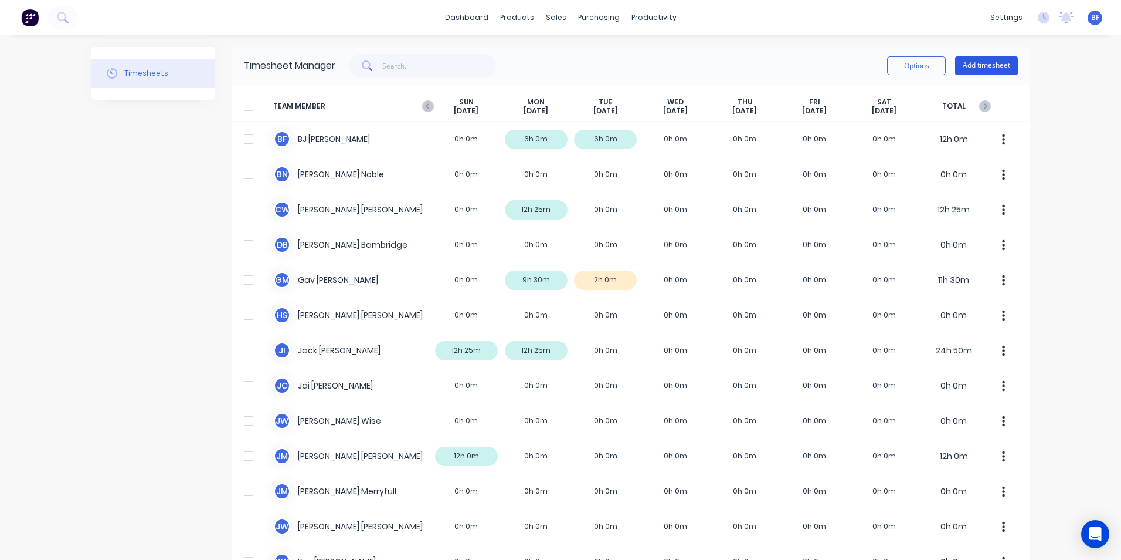
click at [962, 67] on button "Add timesheet" at bounding box center [986, 65] width 63 height 19
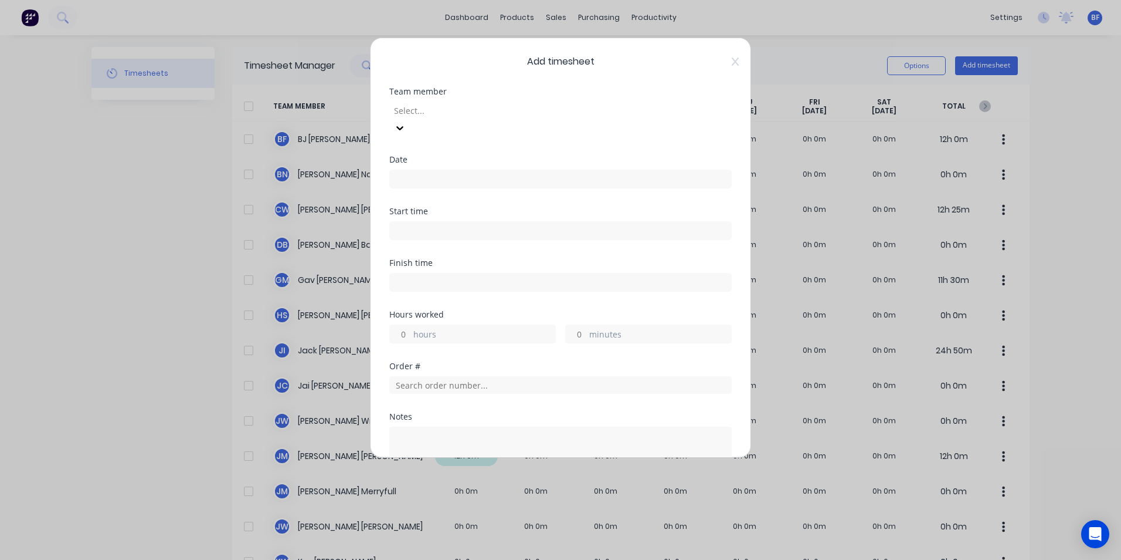
click at [433, 113] on div at bounding box center [477, 110] width 169 height 15
type input "gav"
click at [428, 559] on div "Gav Myers" at bounding box center [560, 566] width 1121 height 12
click at [418, 170] on input at bounding box center [560, 179] width 341 height 18
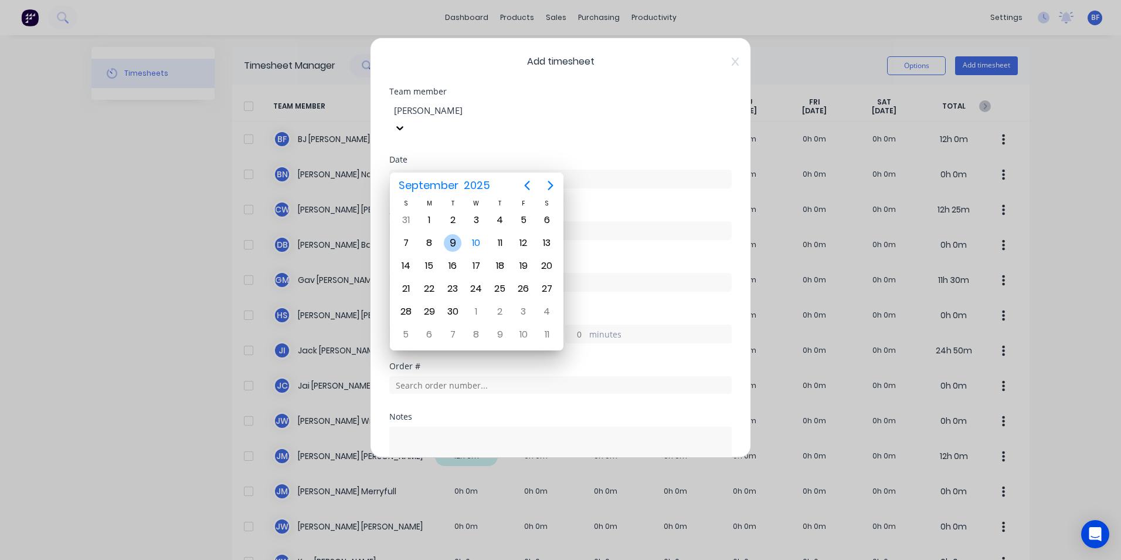
click at [454, 242] on div "9" at bounding box center [453, 243] width 18 height 18
type input "09/09/2025"
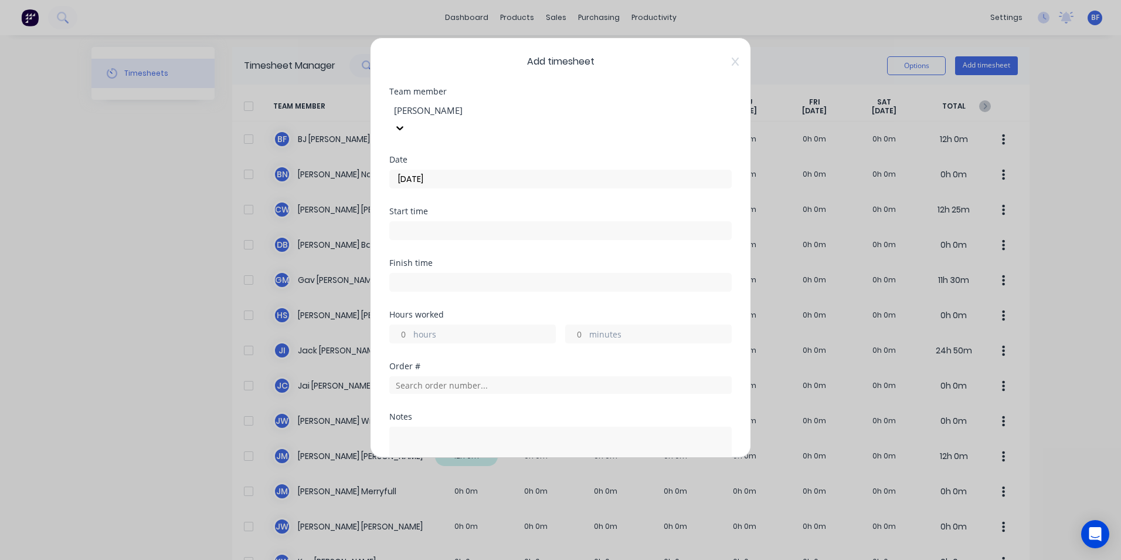
click at [408, 325] on input "hours" at bounding box center [400, 334] width 21 height 18
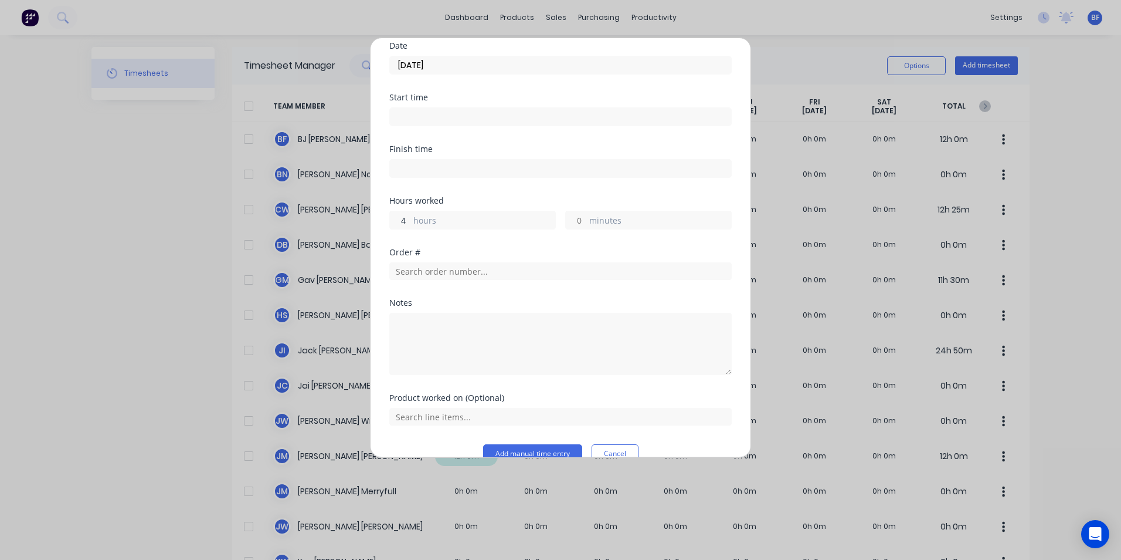
scroll to position [118, 0]
type input "4"
click at [426, 257] on input "text" at bounding box center [560, 266] width 343 height 18
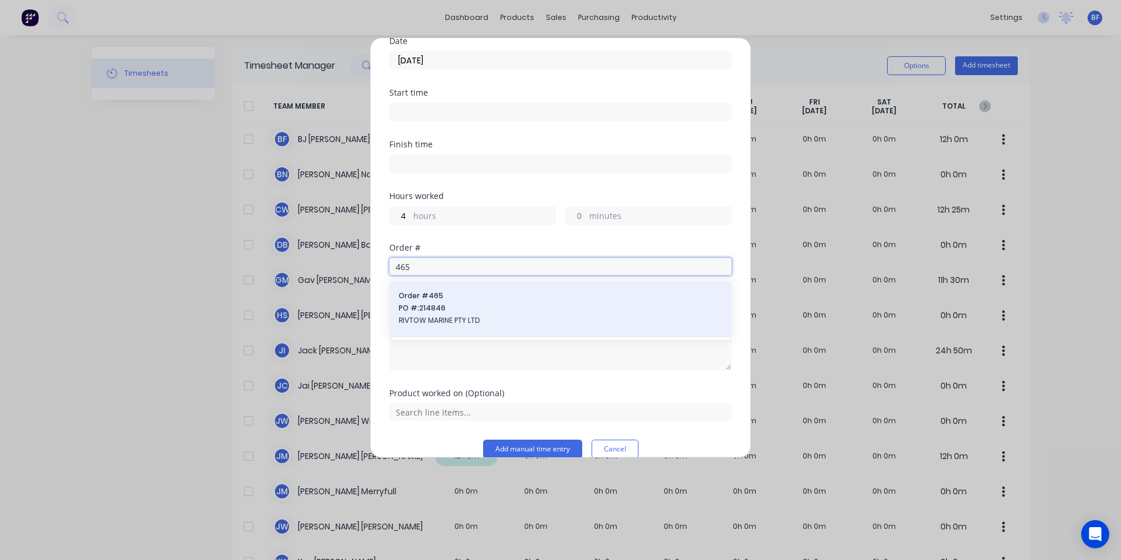
type input "465"
click at [436, 315] on span "RIVTOW MARINE PTY LTD" at bounding box center [561, 320] width 324 height 11
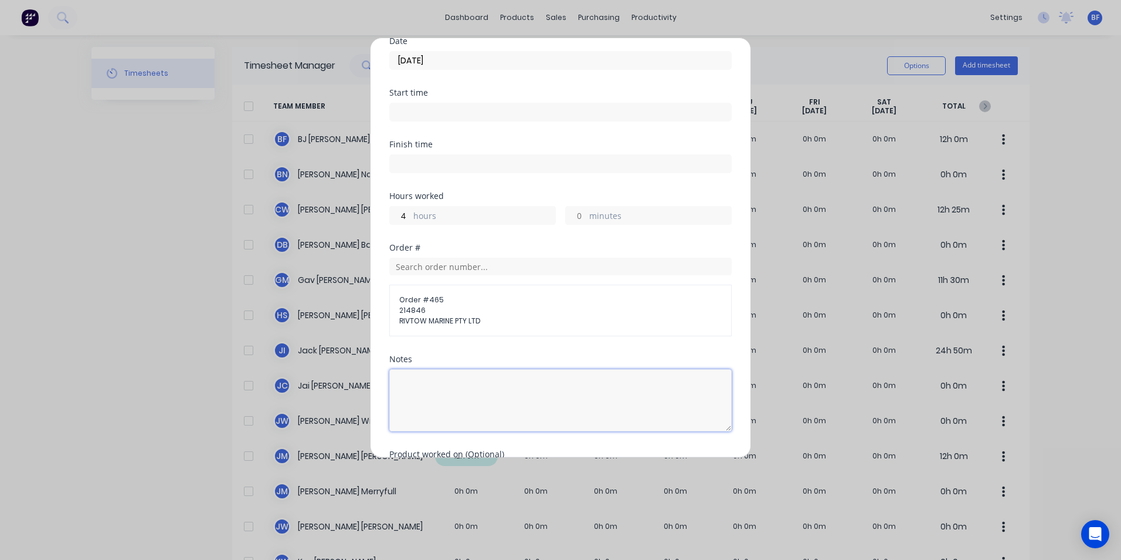
click at [400, 369] on textarea at bounding box center [560, 400] width 343 height 62
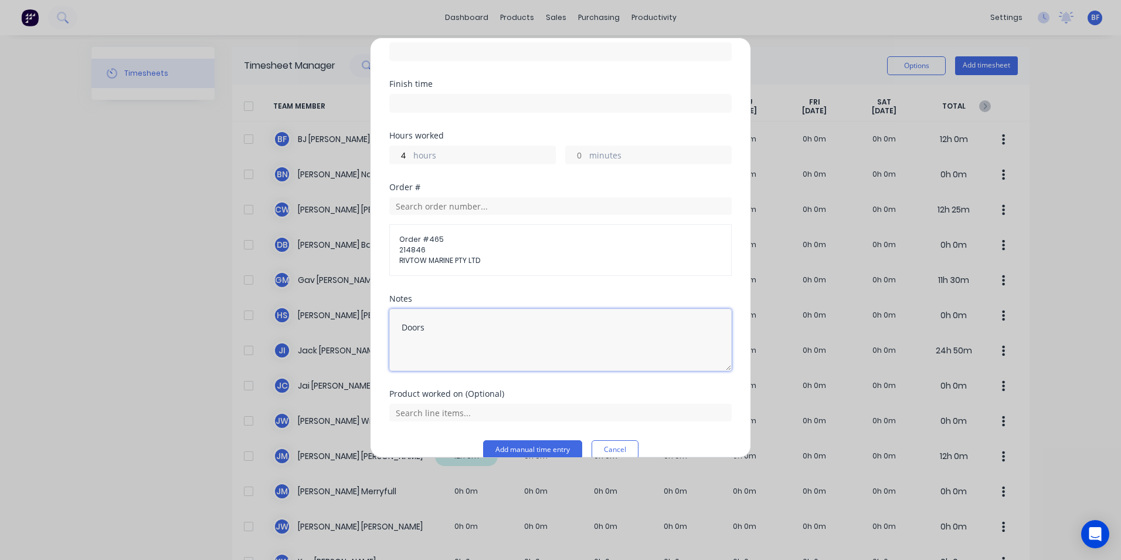
scroll to position [179, 0]
type textarea "Doors"
click at [540, 439] on button "Add manual time entry" at bounding box center [532, 448] width 99 height 19
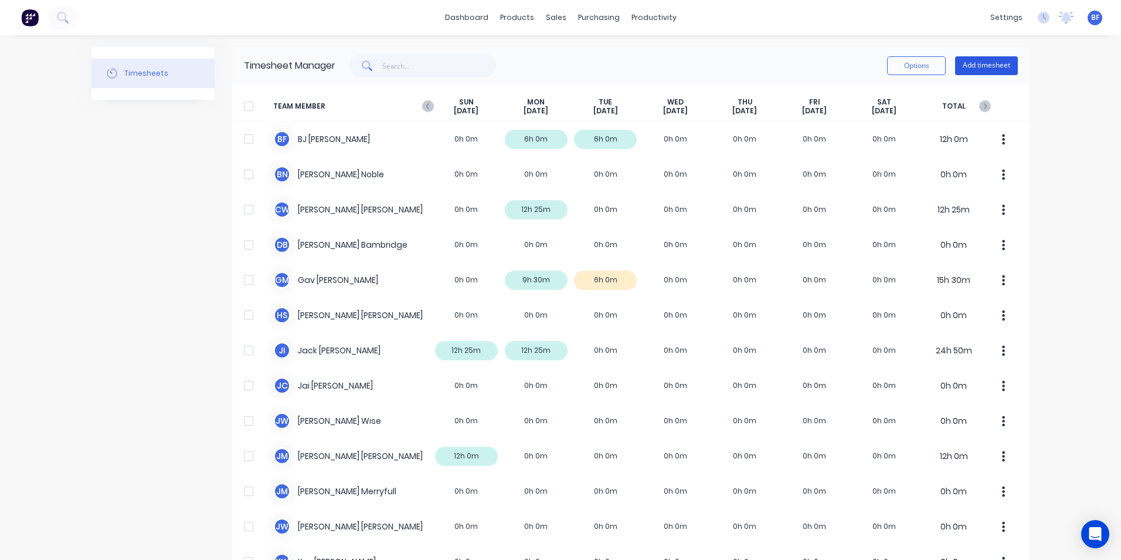
click at [969, 67] on button "Add timesheet" at bounding box center [986, 65] width 63 height 19
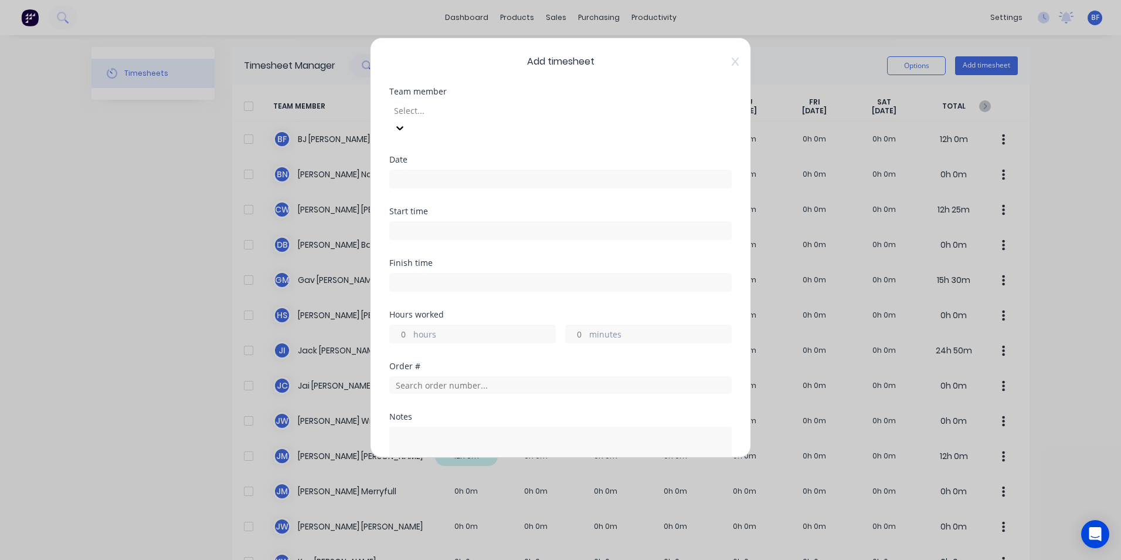
click at [453, 110] on div at bounding box center [477, 110] width 169 height 15
type input "gav"
click at [443, 559] on div "Gav Myers" at bounding box center [560, 566] width 1121 height 12
click at [422, 170] on input at bounding box center [560, 179] width 341 height 18
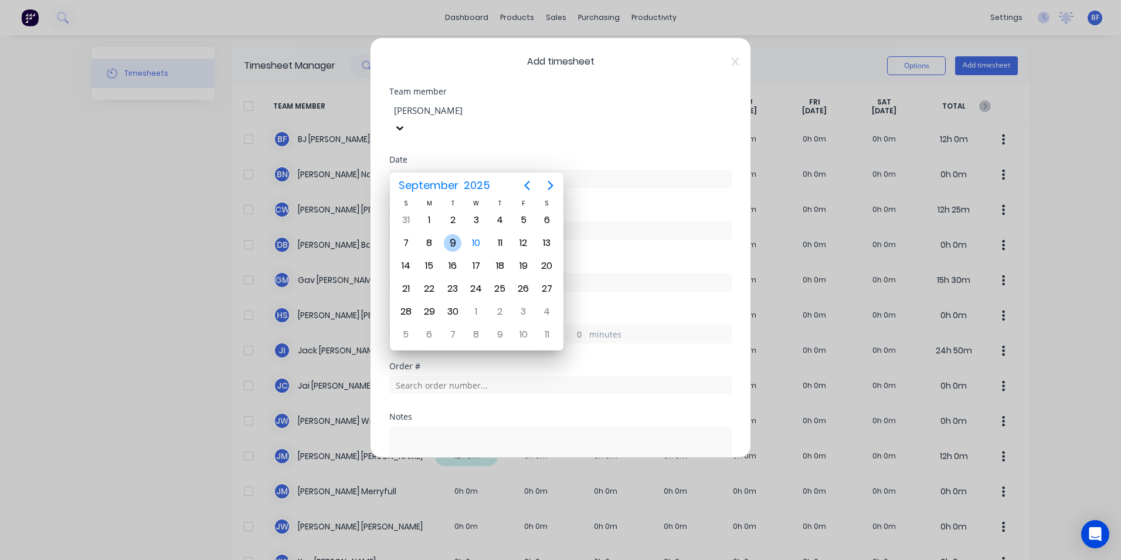
click at [453, 240] on div "9" at bounding box center [453, 243] width 18 height 18
type input "09/09/2025"
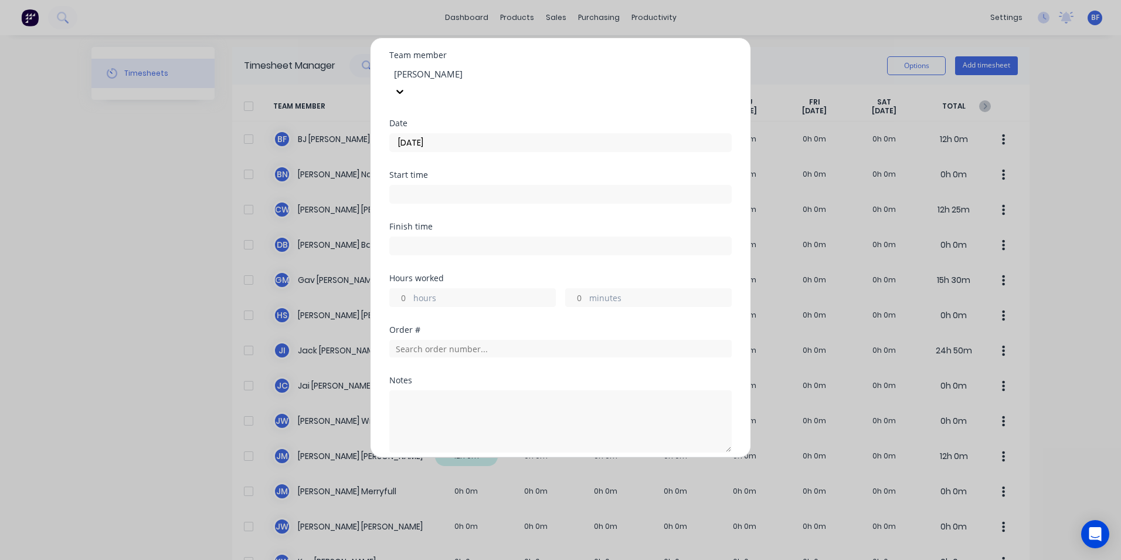
scroll to position [118, 0]
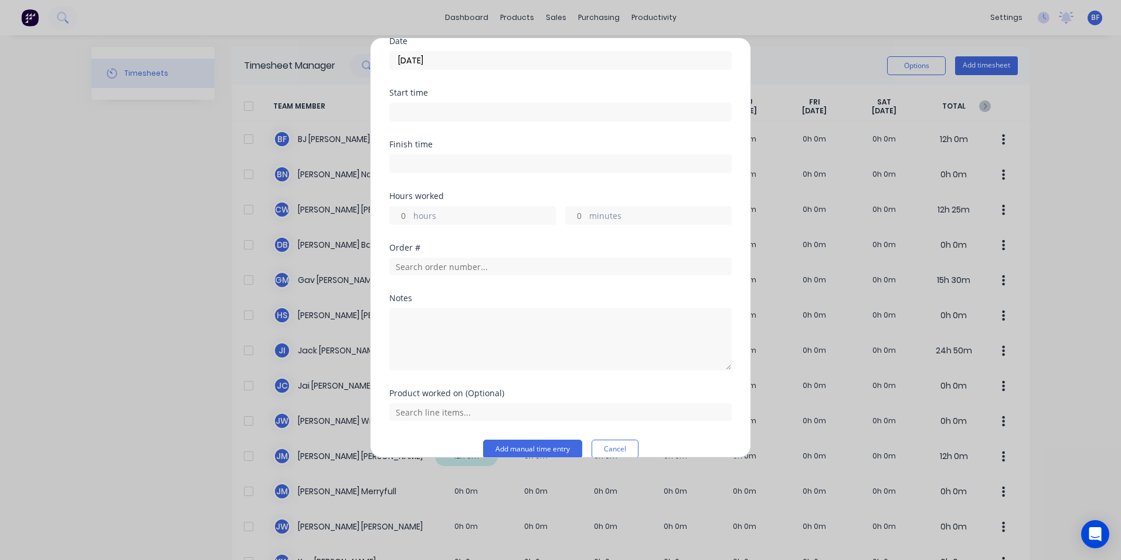
click at [415, 209] on label "hours" at bounding box center [484, 216] width 142 height 15
click at [411, 206] on input "hours" at bounding box center [400, 215] width 21 height 18
type input "2"
click at [408, 308] on textarea at bounding box center [560, 339] width 343 height 62
type textarea "Workshop"
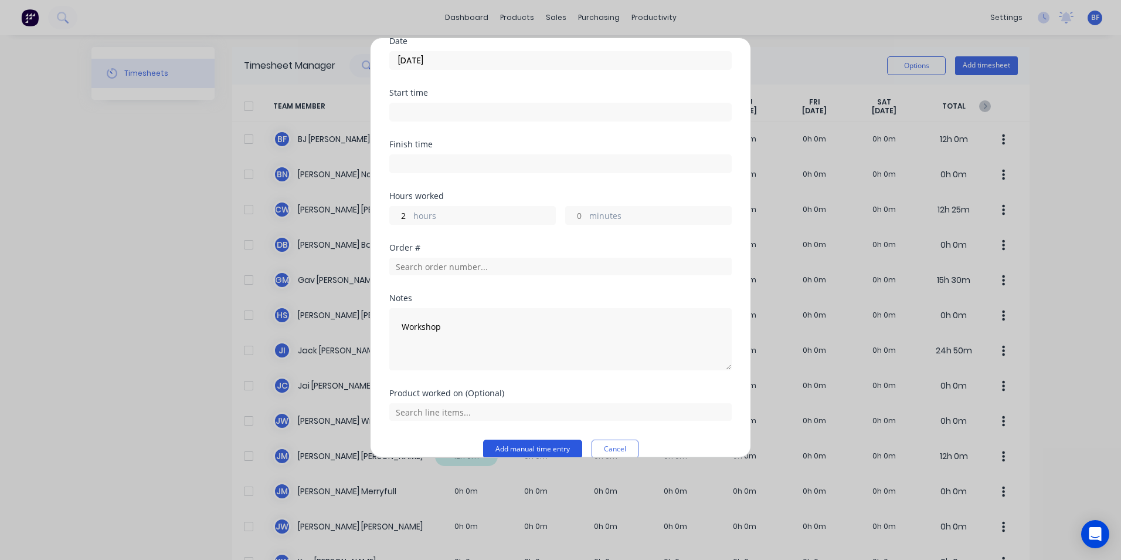
click at [533, 439] on button "Add manual time entry" at bounding box center [532, 448] width 99 height 19
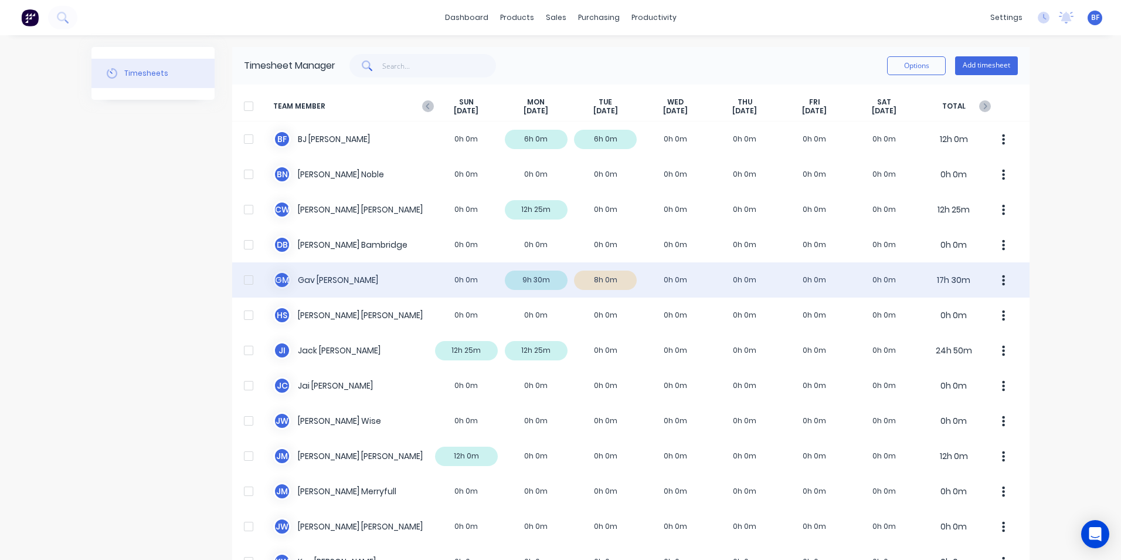
click at [1002, 279] on icon "button" at bounding box center [1003, 280] width 3 height 13
click at [940, 310] on div "Approve" at bounding box center [959, 312] width 90 height 17
click at [982, 63] on button "Add timesheet" at bounding box center [986, 65] width 63 height 19
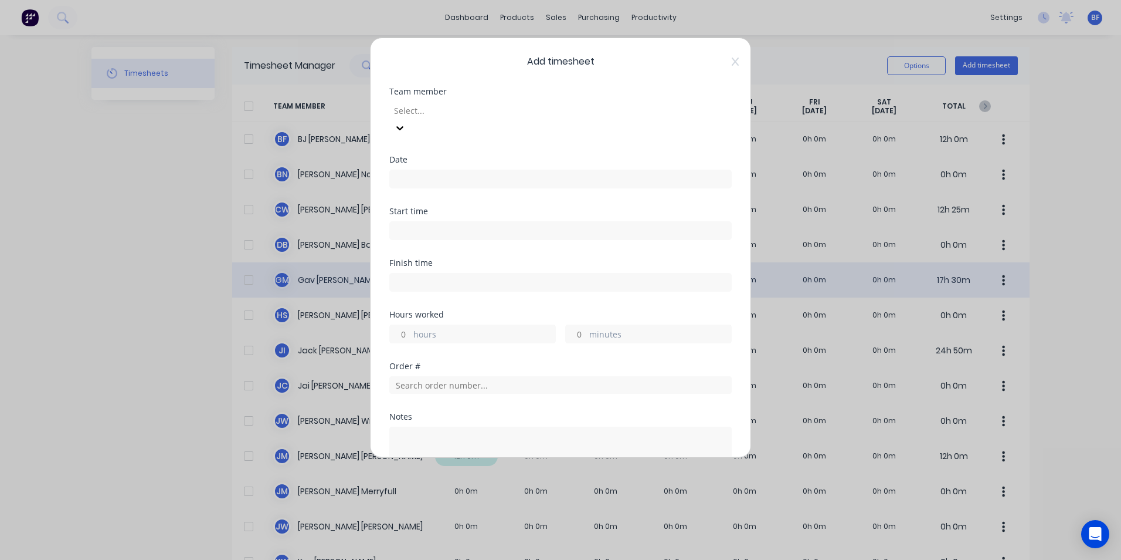
click at [438, 111] on div at bounding box center [477, 110] width 169 height 15
type input "jam"
click at [430, 559] on div "James Wise" at bounding box center [560, 566] width 1121 height 12
click at [401, 170] on input at bounding box center [560, 179] width 341 height 18
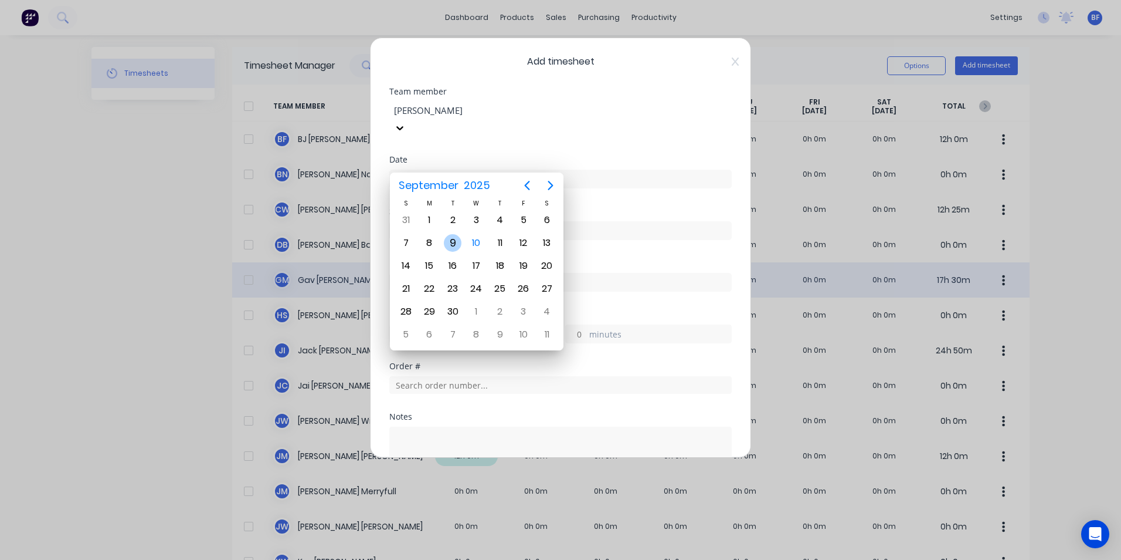
click at [456, 242] on div "9" at bounding box center [453, 243] width 18 height 18
type input "09/09/2025"
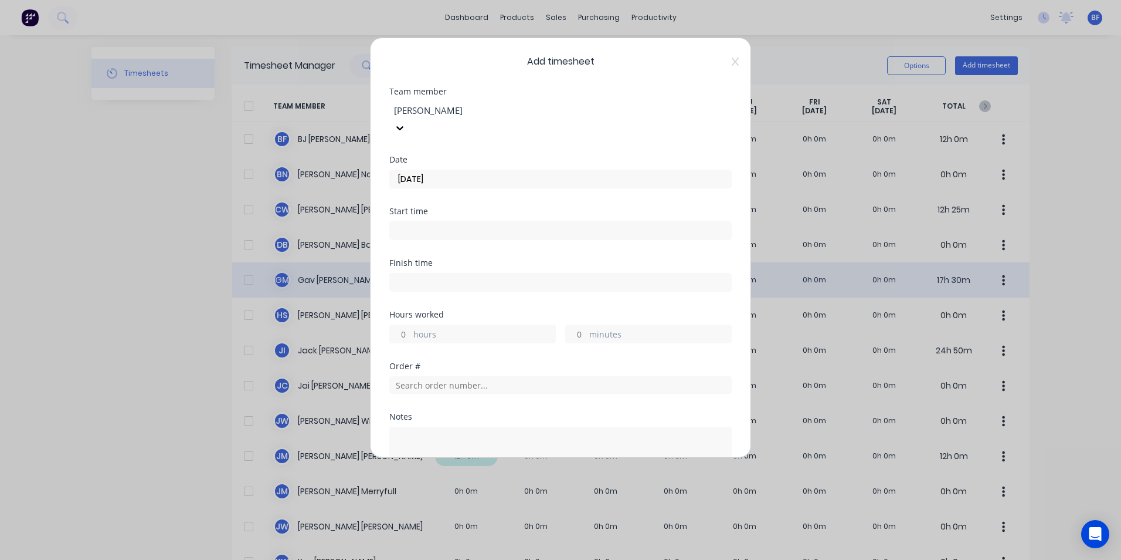
click at [412, 324] on div "hours" at bounding box center [472, 333] width 167 height 19
click at [406, 325] on input "hours" at bounding box center [400, 334] width 21 height 18
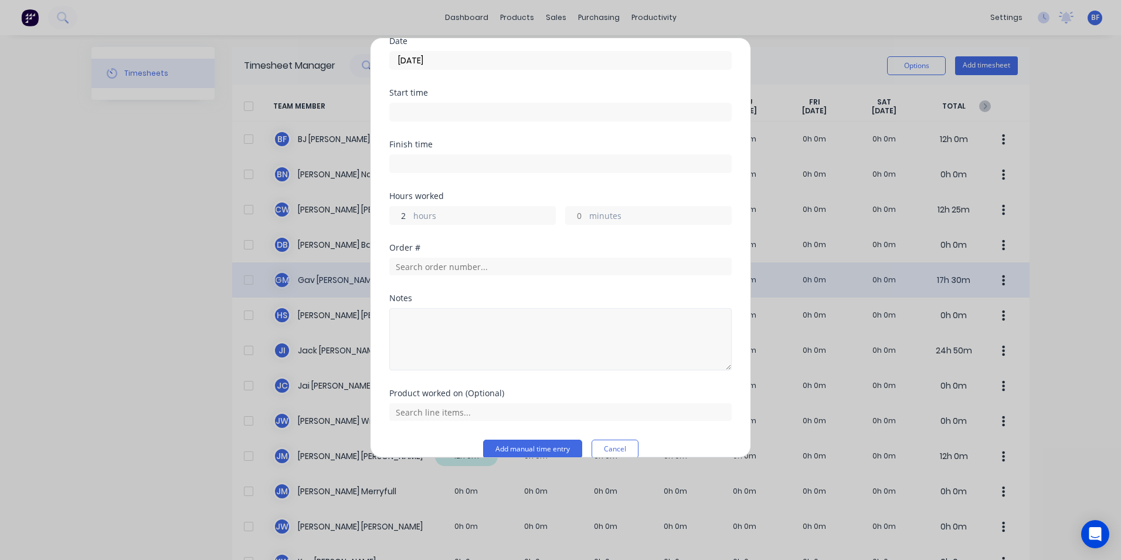
type input "2"
click at [408, 308] on textarea at bounding box center [560, 339] width 343 height 62
type textarea "Supervising"
click at [508, 439] on button "Add manual time entry" at bounding box center [532, 448] width 99 height 19
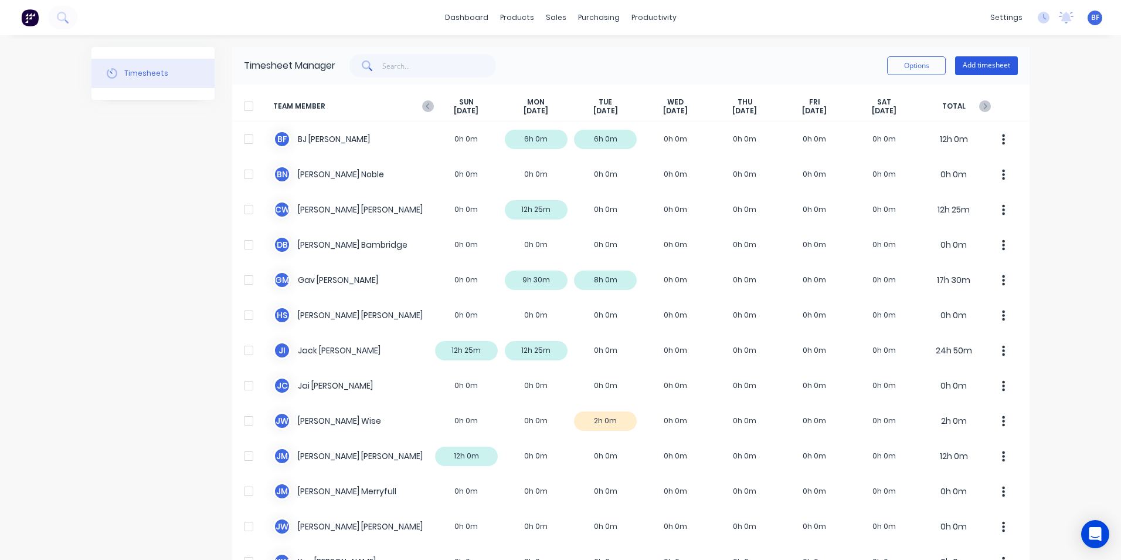
click at [975, 65] on button "Add timesheet" at bounding box center [986, 65] width 63 height 19
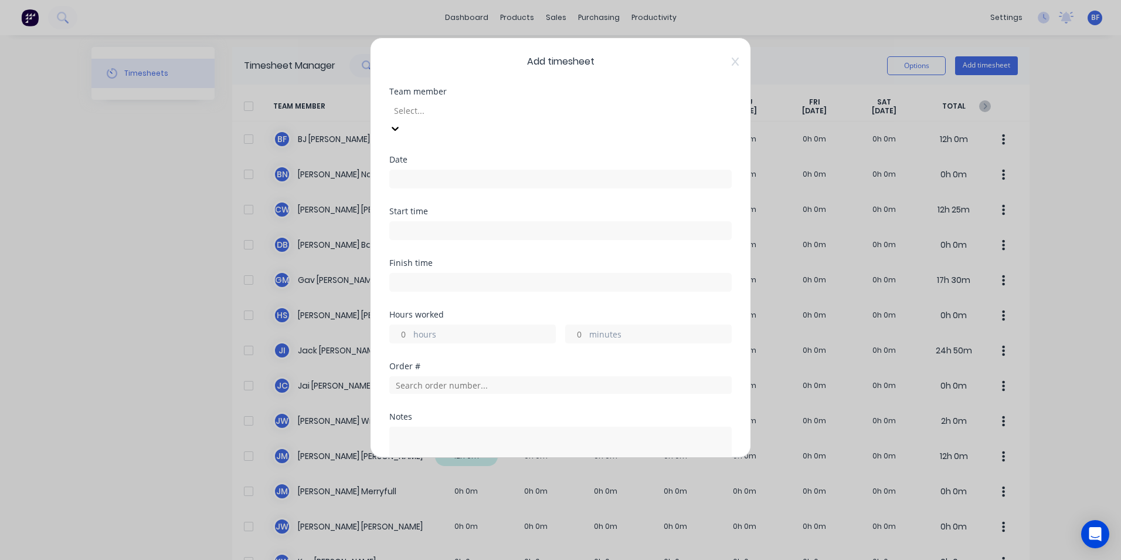
click at [436, 114] on div at bounding box center [477, 110] width 169 height 15
click at [413, 170] on input at bounding box center [560, 179] width 341 height 18
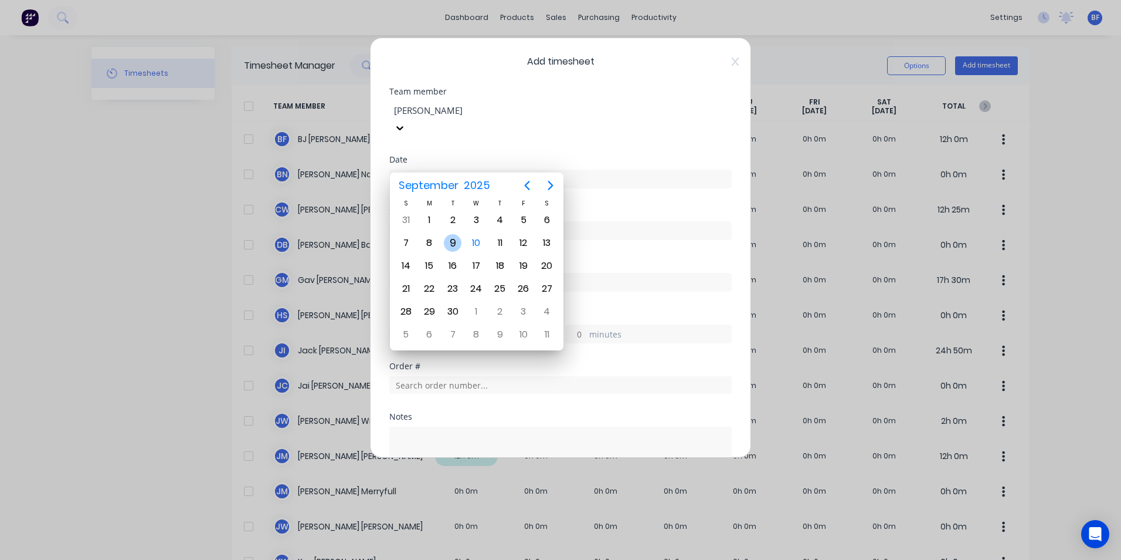
click at [447, 239] on div "9" at bounding box center [453, 243] width 18 height 18
type input "09/09/2025"
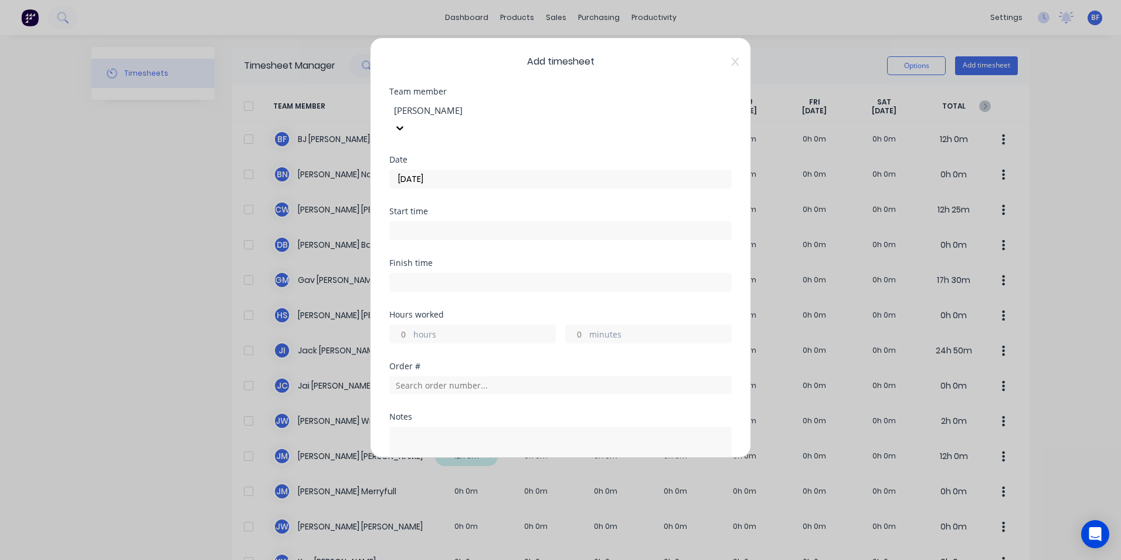
click at [402, 222] on input at bounding box center [560, 231] width 341 height 18
type input "10:22 AM"
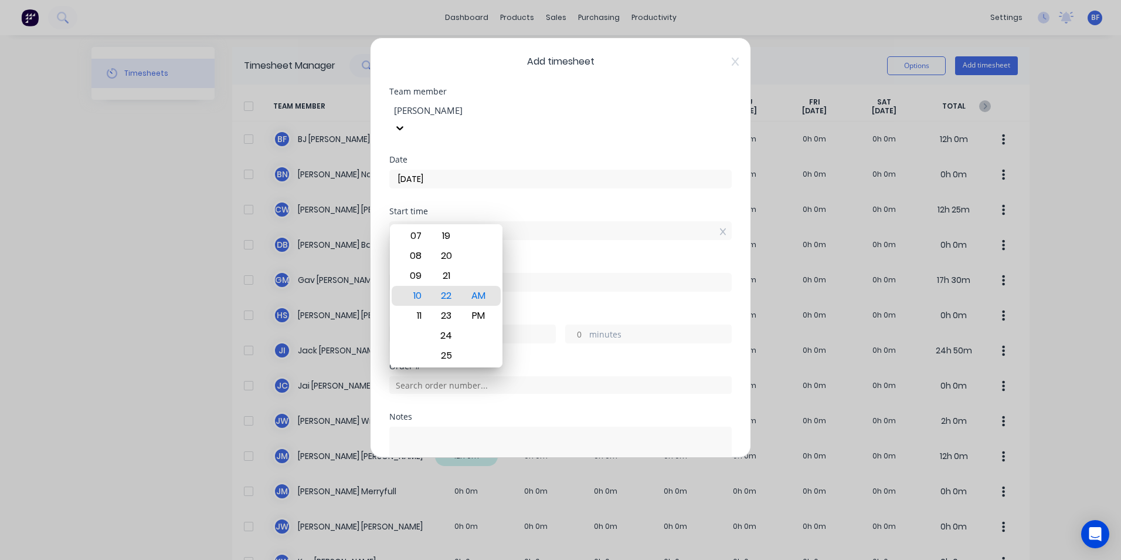
click at [600, 259] on div "Finish time" at bounding box center [560, 263] width 343 height 8
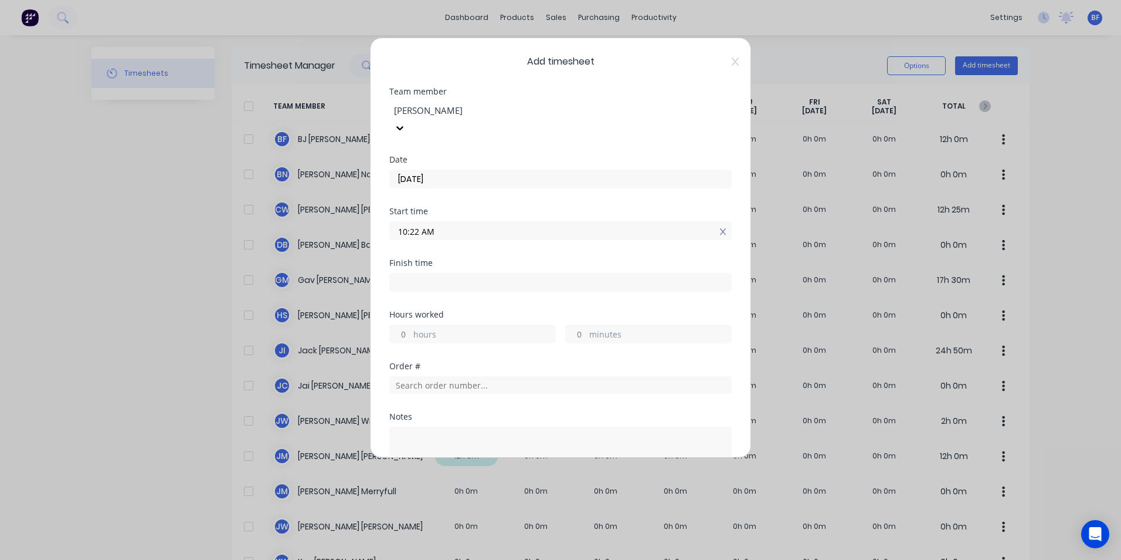
click at [720, 228] on icon at bounding box center [723, 232] width 6 height 8
click at [732, 60] on icon at bounding box center [735, 61] width 7 height 9
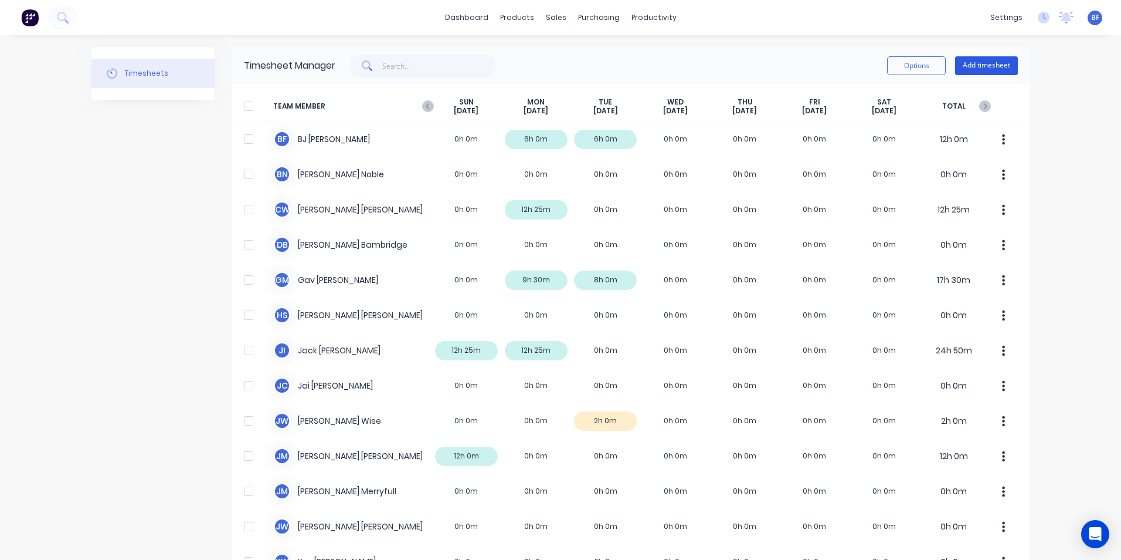
click at [988, 67] on button "Add timesheet" at bounding box center [986, 65] width 63 height 19
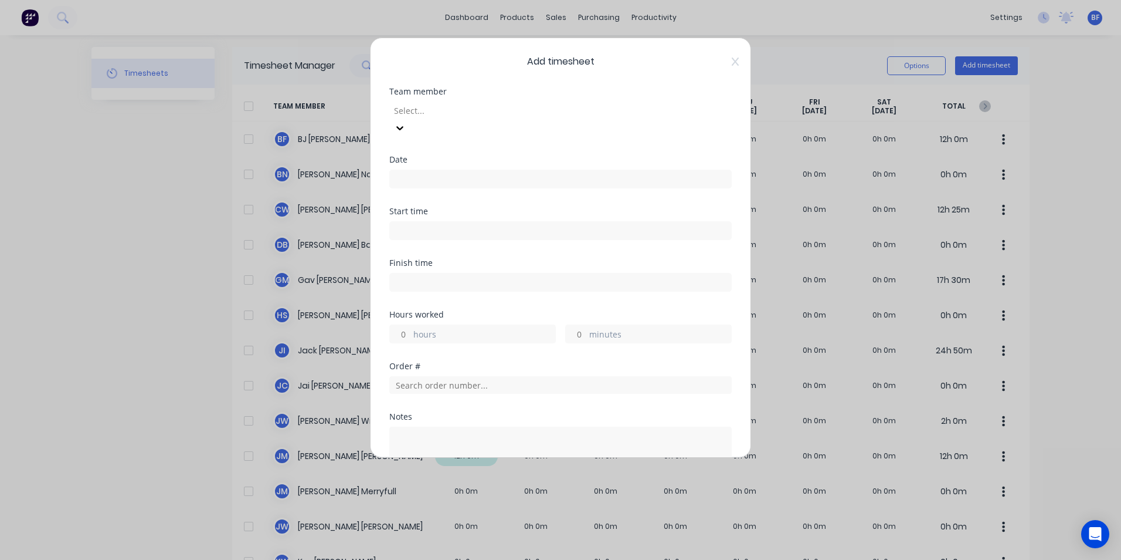
click at [438, 111] on div at bounding box center [477, 110] width 169 height 15
type input "jam"
click at [432, 559] on div "James Wise" at bounding box center [560, 566] width 1121 height 12
click at [411, 170] on input at bounding box center [560, 179] width 341 height 18
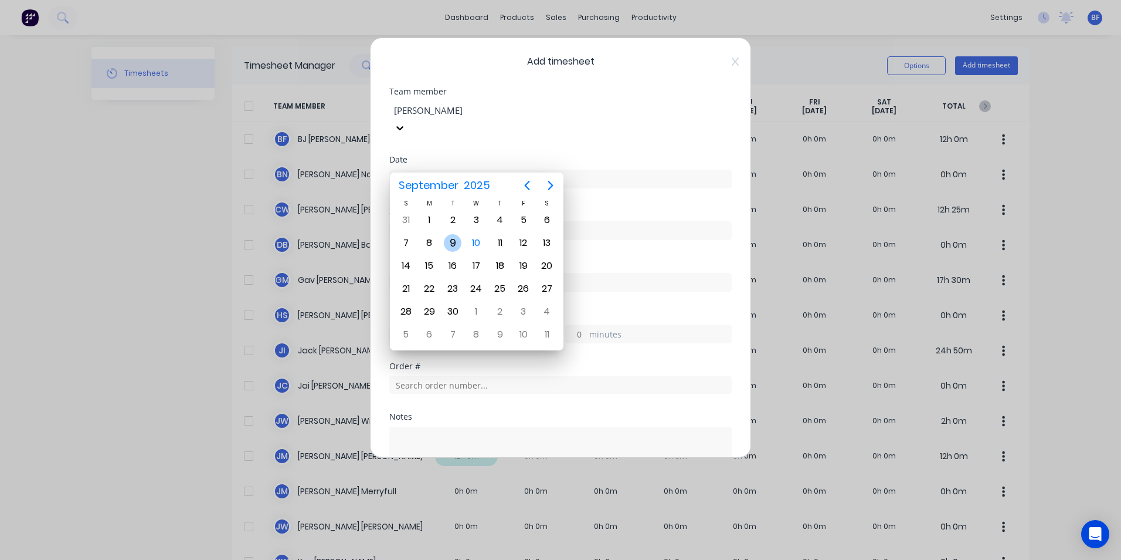
click at [451, 243] on div "9" at bounding box center [453, 243] width 18 height 18
type input "09/09/2025"
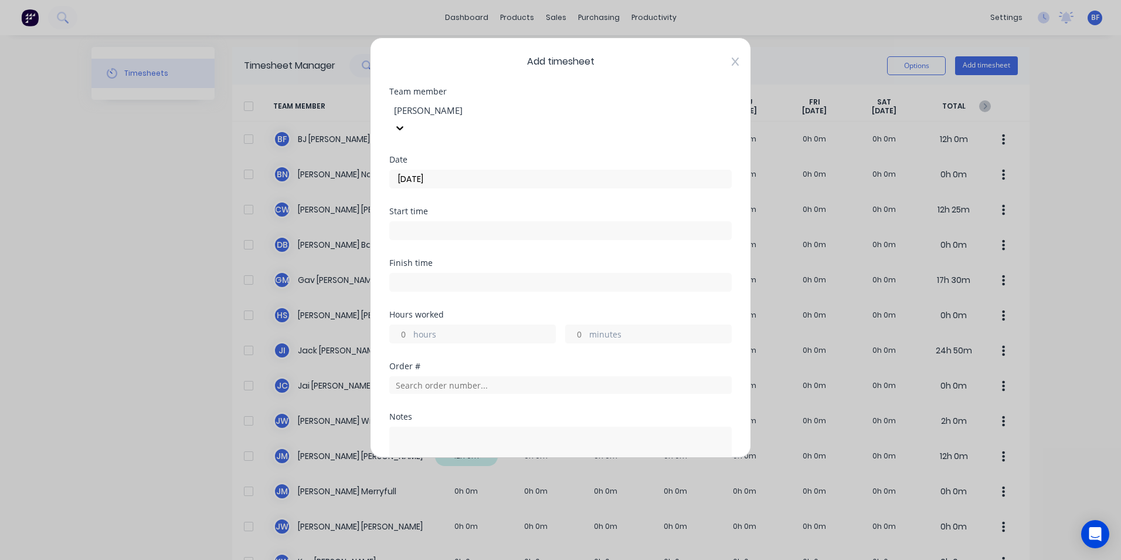
click at [732, 63] on icon at bounding box center [735, 61] width 7 height 9
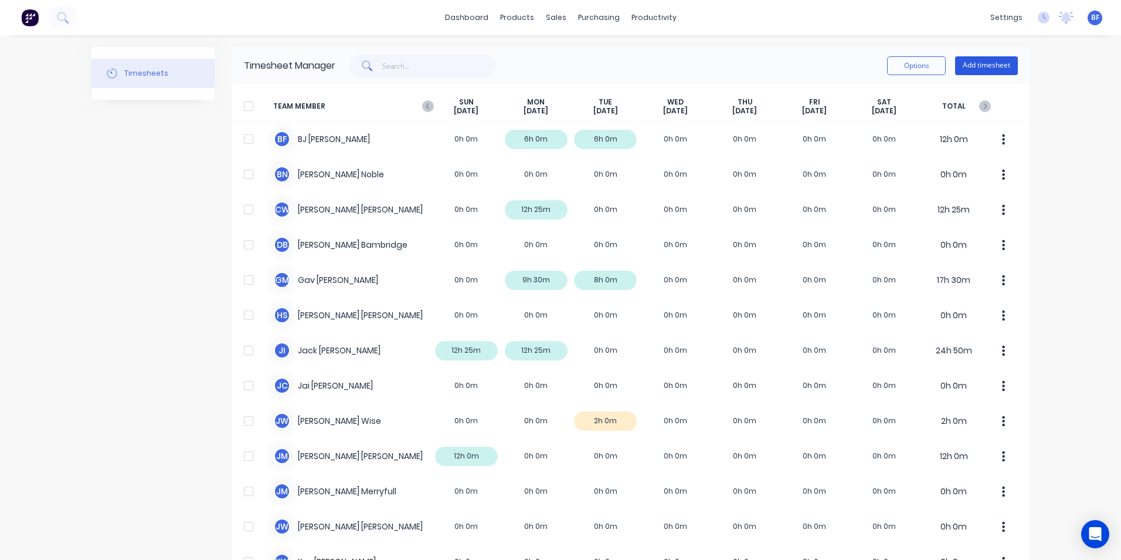
click at [982, 67] on button "Add timesheet" at bounding box center [986, 65] width 63 height 19
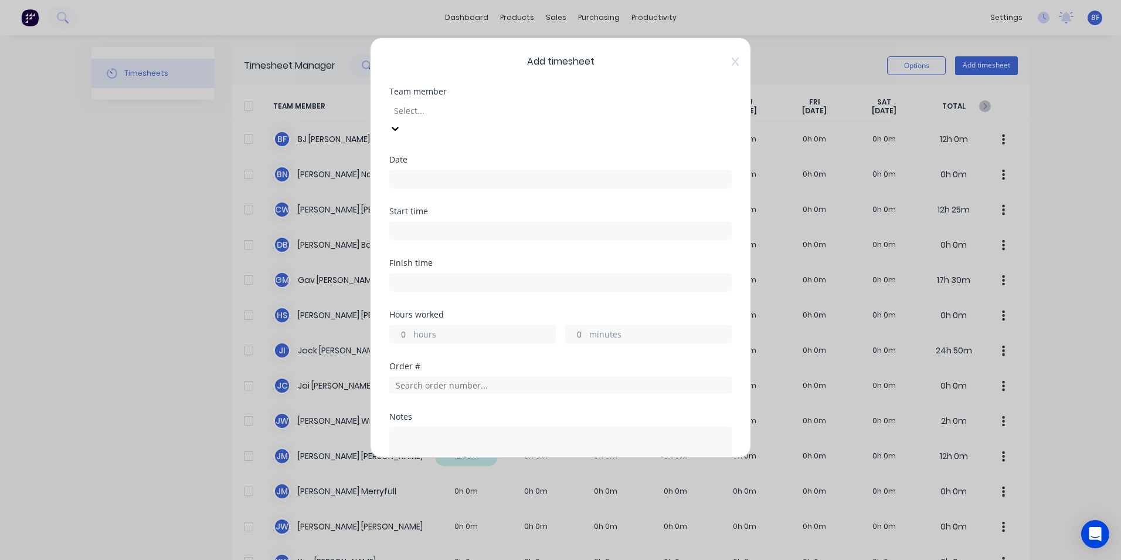
click at [421, 111] on div at bounding box center [477, 110] width 169 height 15
type input "jam"
click at [431, 559] on div "James Wise" at bounding box center [560, 566] width 1121 height 12
click at [405, 170] on input at bounding box center [560, 179] width 341 height 18
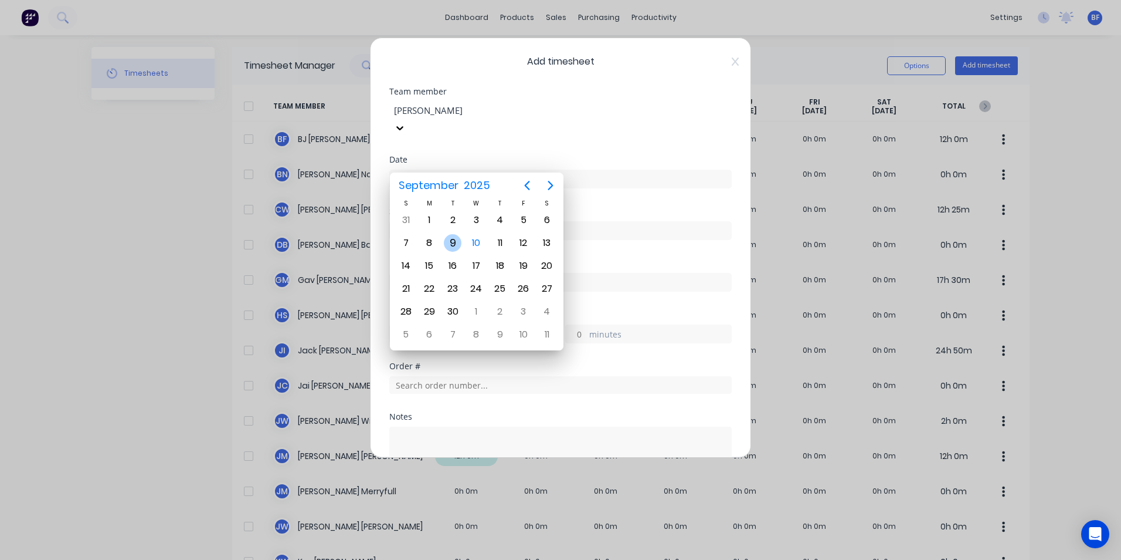
click at [453, 238] on div "9" at bounding box center [453, 243] width 18 height 18
type input "09/09/2025"
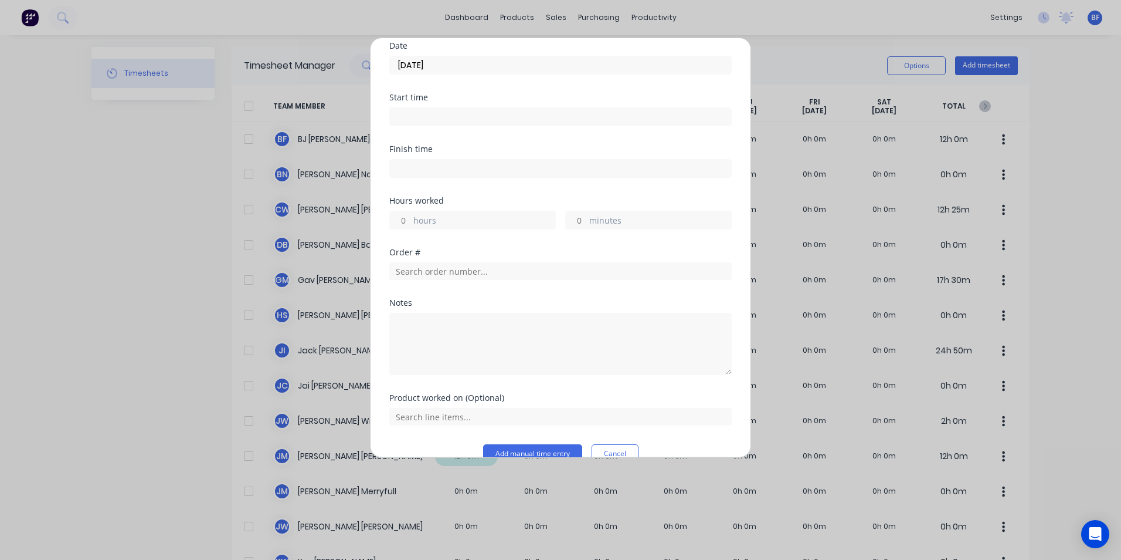
scroll to position [117, 0]
click at [412, 207] on div "hours" at bounding box center [472, 216] width 167 height 19
click at [406, 208] on input "hours" at bounding box center [400, 217] width 21 height 18
type input "2"
click at [463, 259] on input "text" at bounding box center [560, 268] width 343 height 18
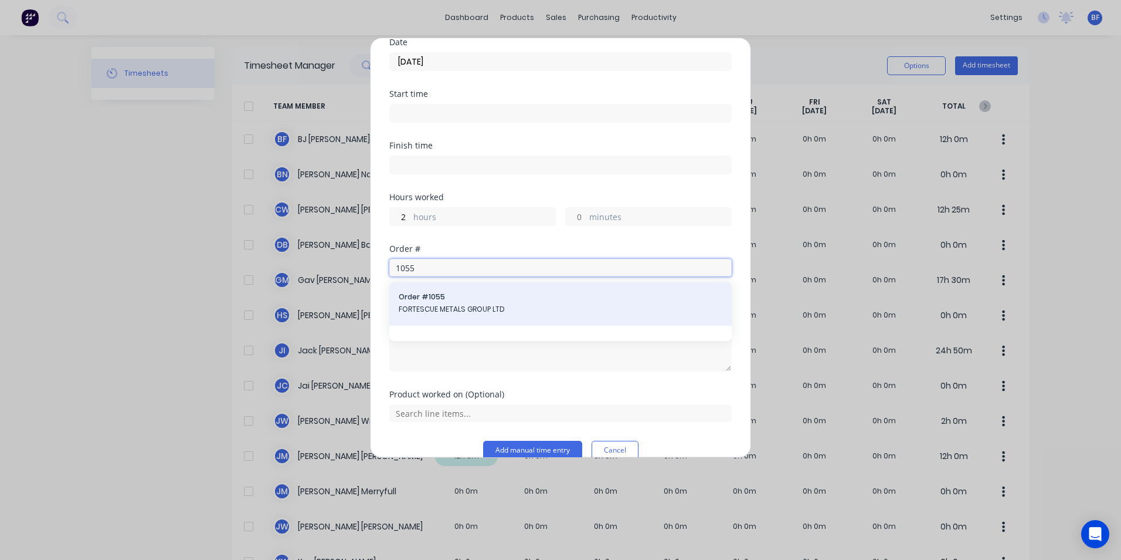
type input "1055"
click at [455, 304] on span "FORTESCUE METALS GROUP LTD" at bounding box center [561, 309] width 324 height 11
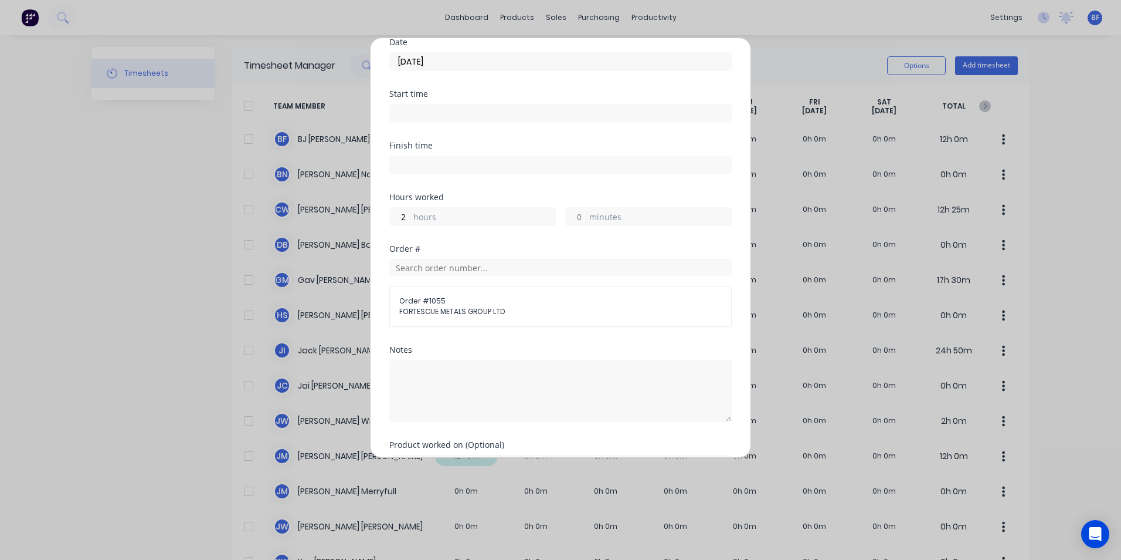
scroll to position [169, 0]
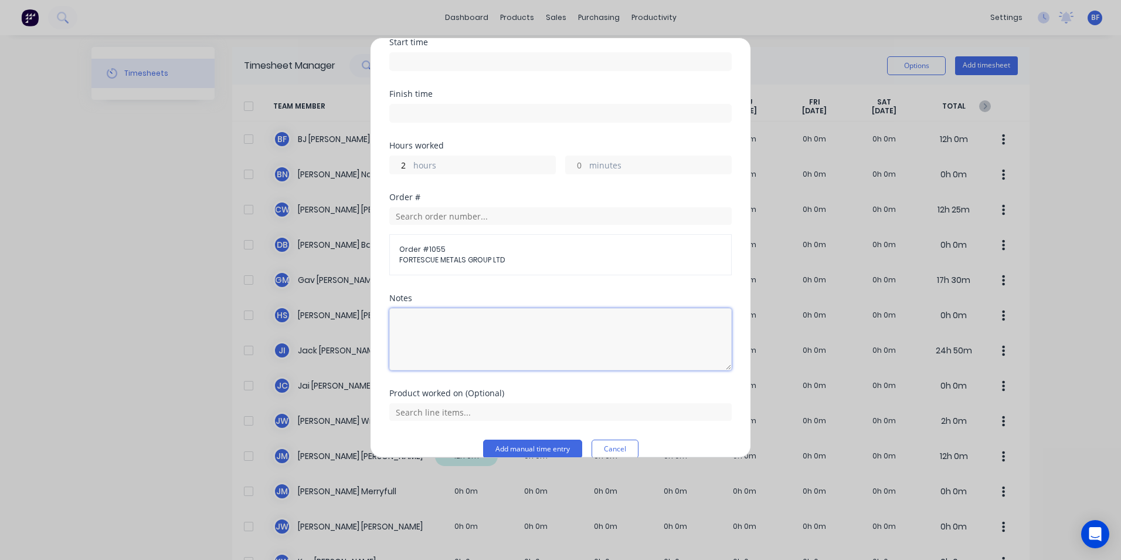
click at [400, 308] on textarea at bounding box center [560, 339] width 343 height 62
type textarea "Scope gate"
click at [528, 439] on button "Add manual time entry" at bounding box center [532, 448] width 99 height 19
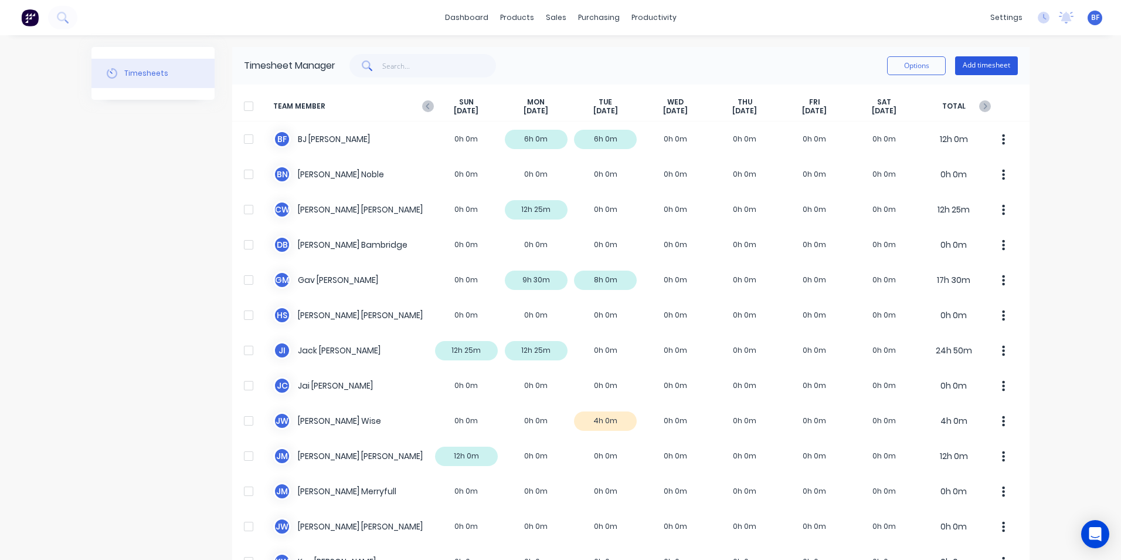
click at [977, 63] on button "Add timesheet" at bounding box center [986, 65] width 63 height 19
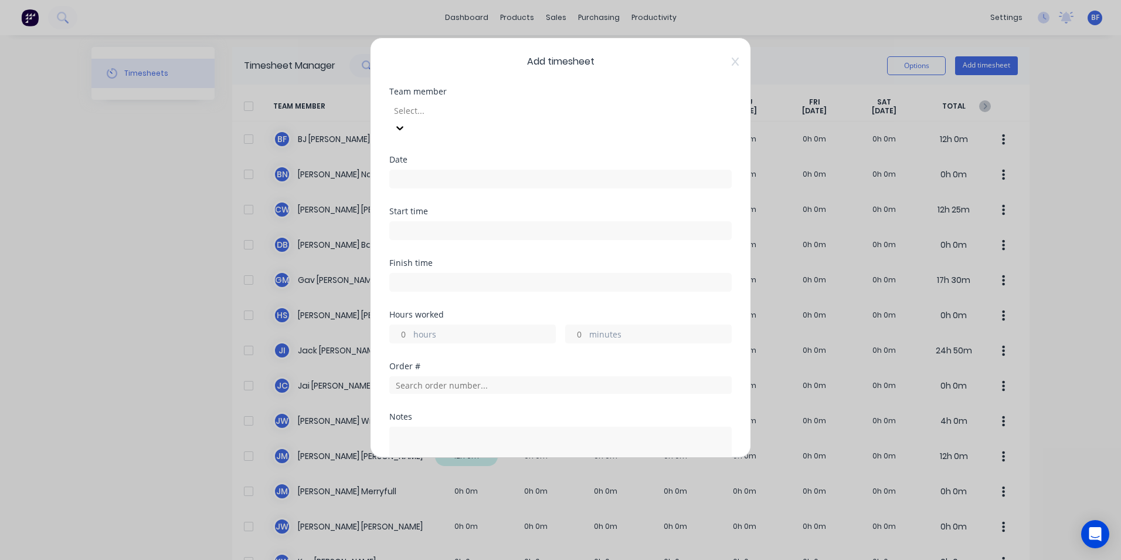
click at [444, 104] on div at bounding box center [477, 110] width 169 height 15
type input "james"
click at [440, 559] on div "James Wise" at bounding box center [560, 566] width 1121 height 12
click at [423, 170] on input at bounding box center [560, 179] width 341 height 18
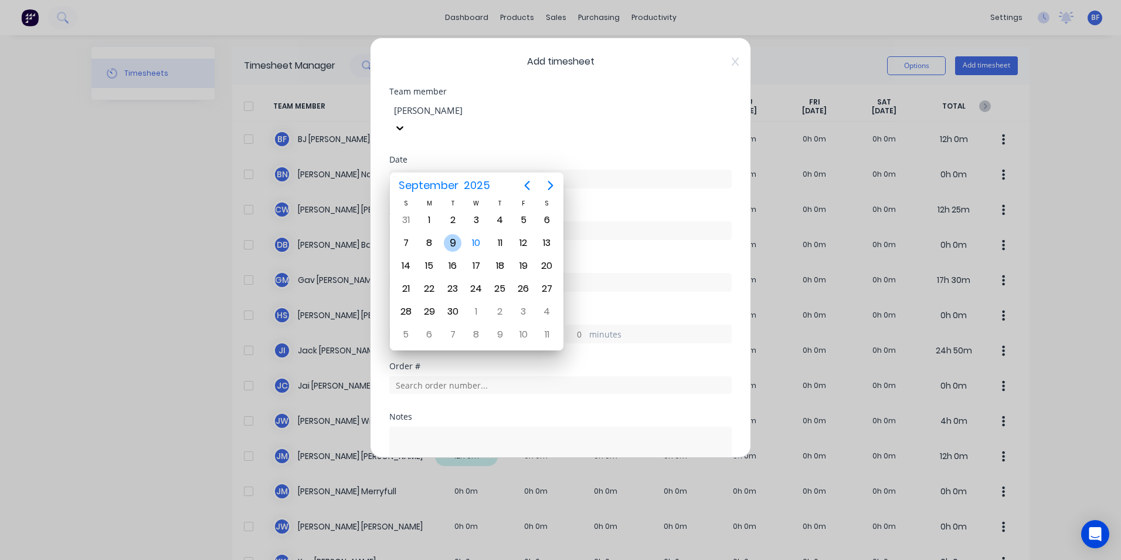
click at [457, 242] on div "9" at bounding box center [453, 243] width 18 height 18
type input "09/09/2025"
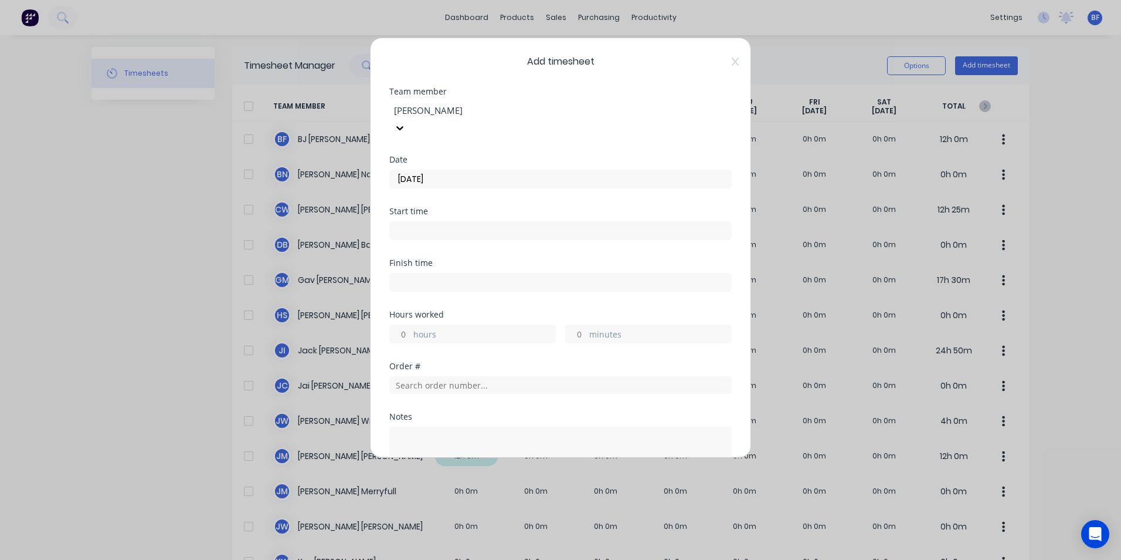
click at [410, 325] on input "hours" at bounding box center [400, 334] width 21 height 18
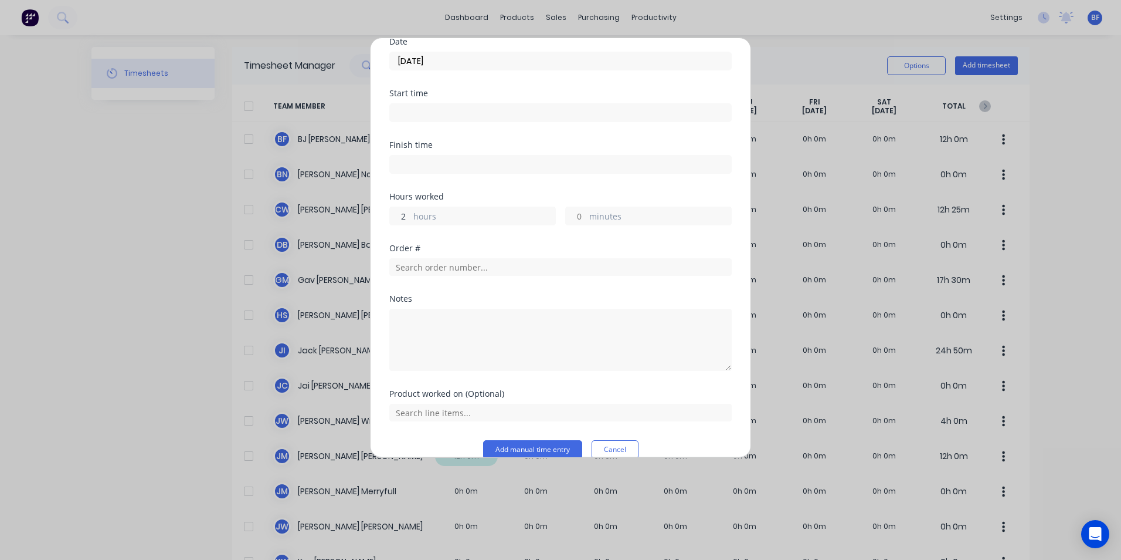
scroll to position [118, 0]
type input "2"
click at [420, 257] on input "text" at bounding box center [560, 266] width 343 height 18
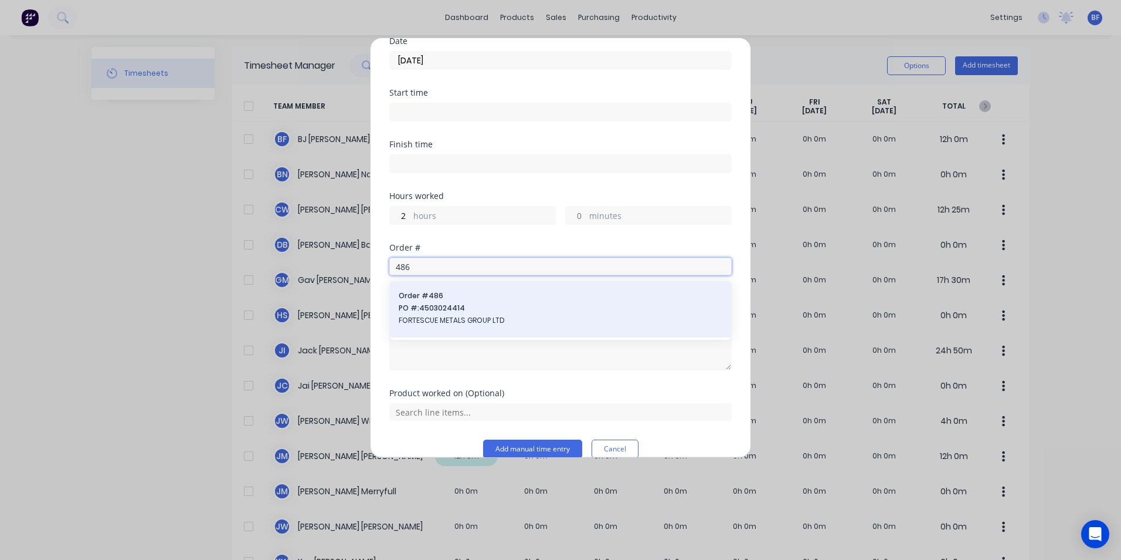
type input "486"
click at [431, 303] on span "PO #: 4503024414" at bounding box center [561, 308] width 324 height 11
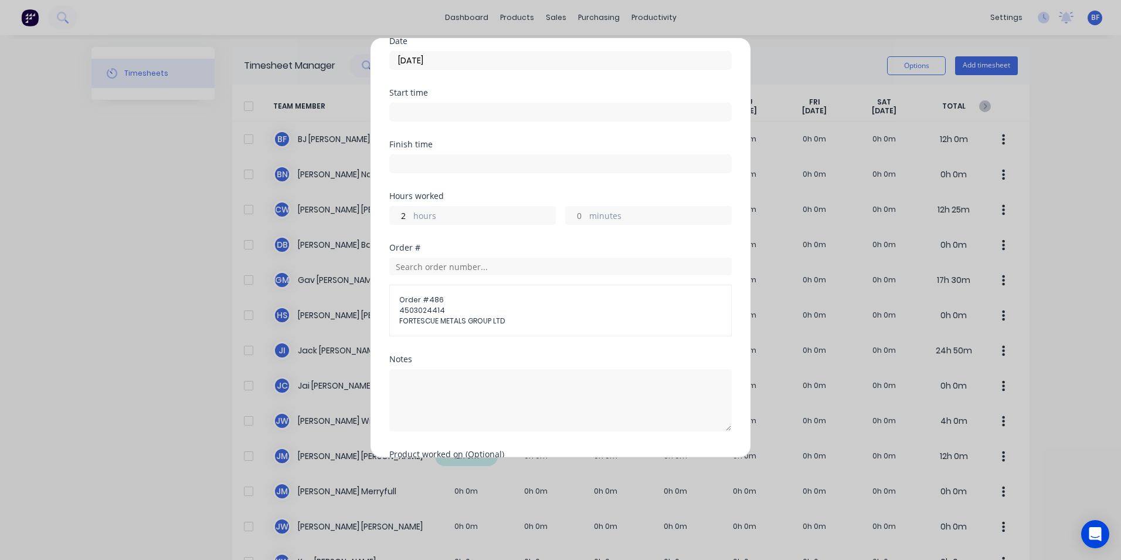
scroll to position [177, 0]
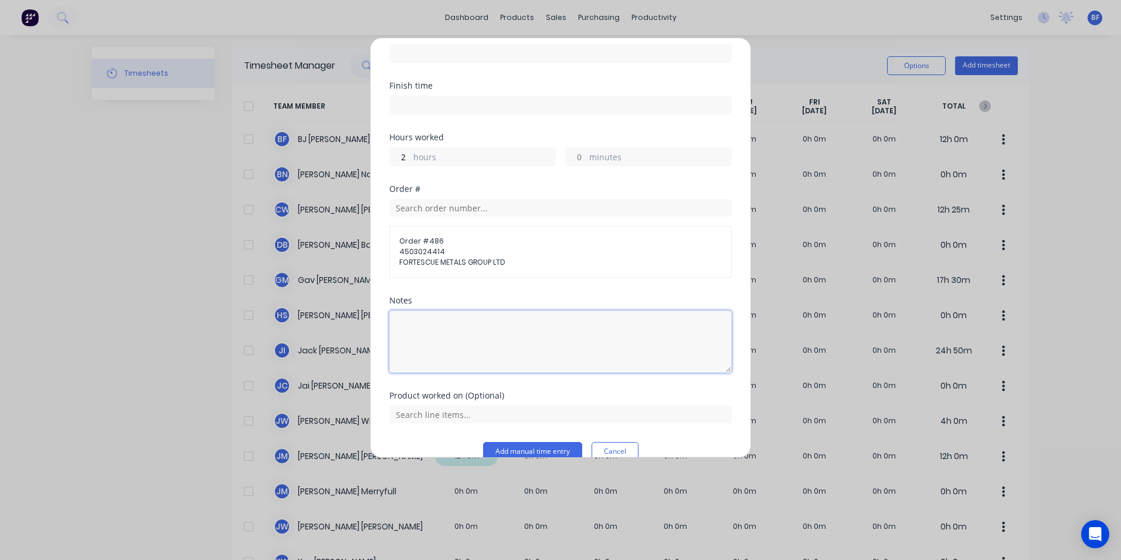
click at [405, 310] on textarea at bounding box center [560, 341] width 343 height 62
type textarea "Mobe up"
click at [521, 439] on button "Add manual time entry" at bounding box center [532, 448] width 99 height 19
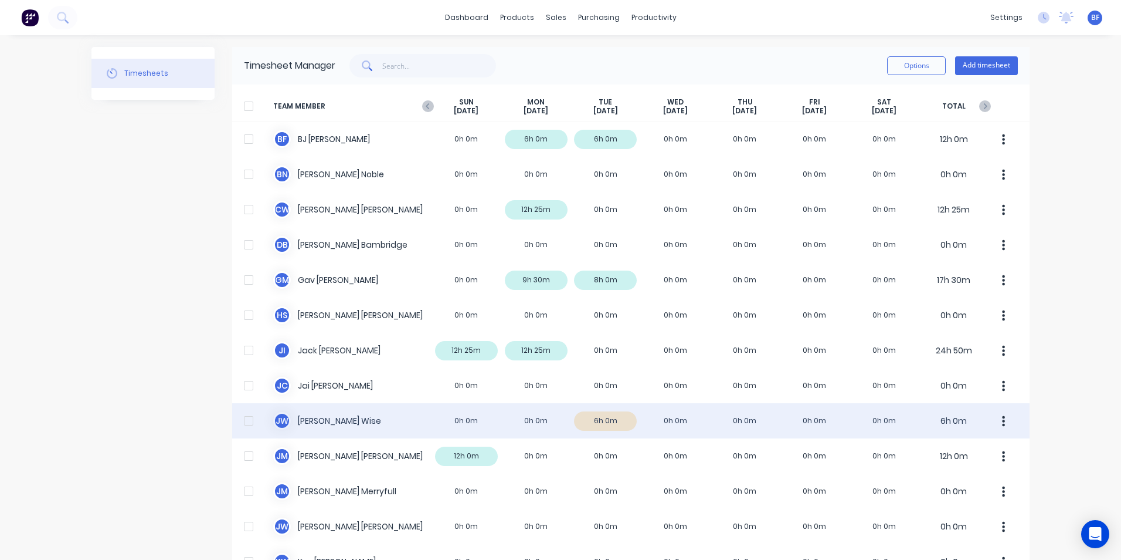
click at [1002, 418] on icon "button" at bounding box center [1003, 421] width 3 height 13
click at [937, 456] on div "Approve" at bounding box center [959, 453] width 90 height 17
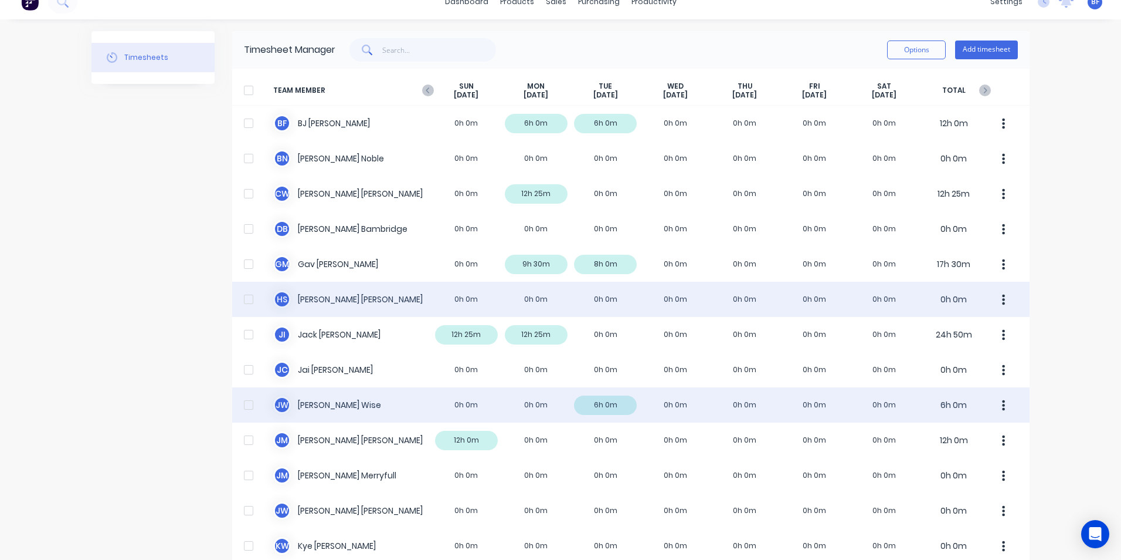
scroll to position [0, 0]
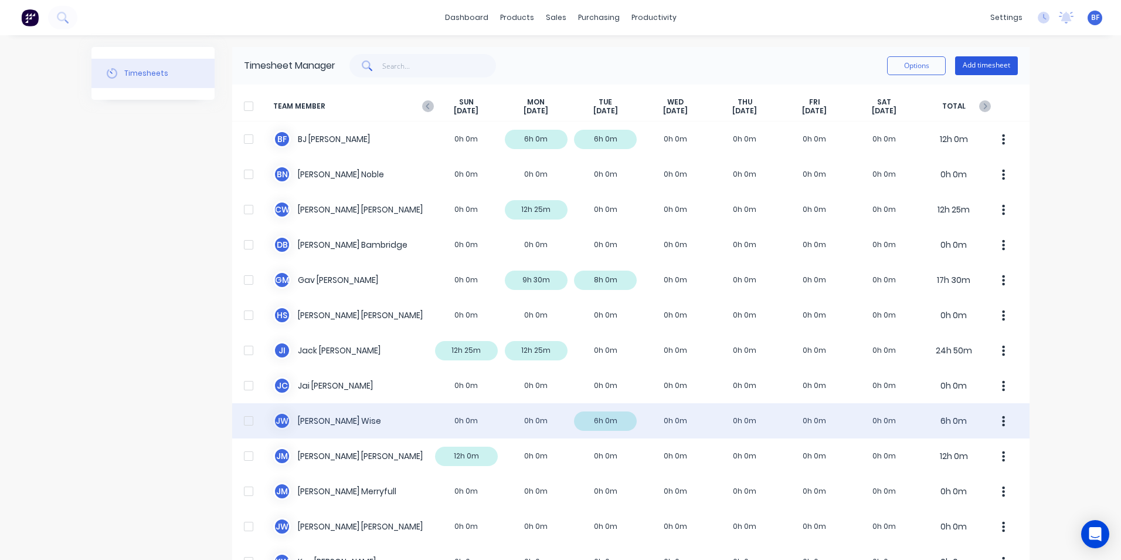
click at [971, 66] on button "Add timesheet" at bounding box center [986, 65] width 63 height 19
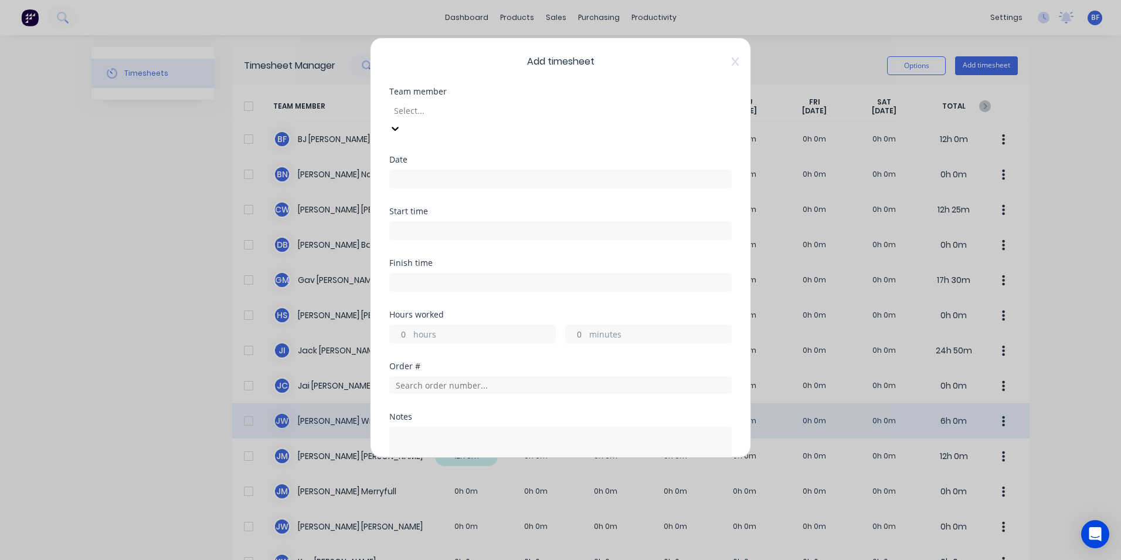
click at [429, 112] on div at bounding box center [477, 110] width 169 height 15
type input "ty"
click at [453, 559] on div "Tyron Turner-Perawiti" at bounding box center [560, 566] width 1121 height 12
click at [415, 170] on input at bounding box center [560, 179] width 341 height 18
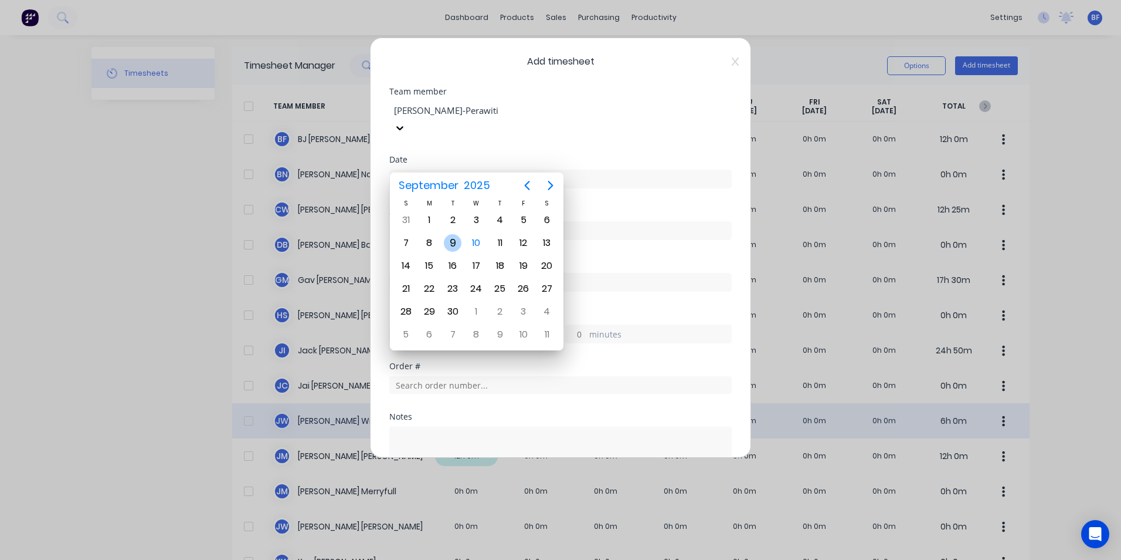
click at [453, 243] on div "9" at bounding box center [453, 243] width 18 height 18
type input "09/09/2025"
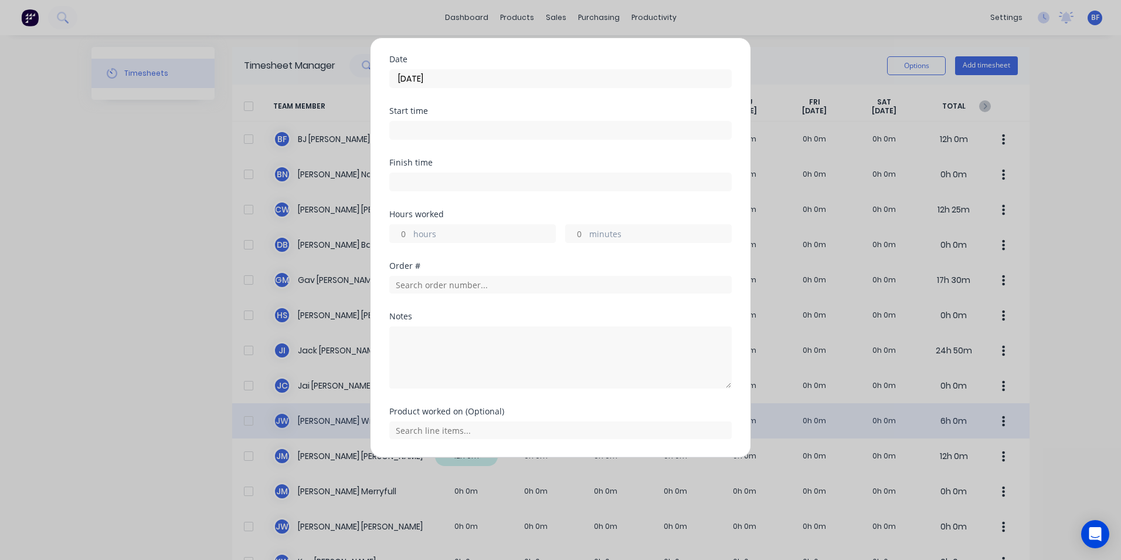
scroll to position [118, 0]
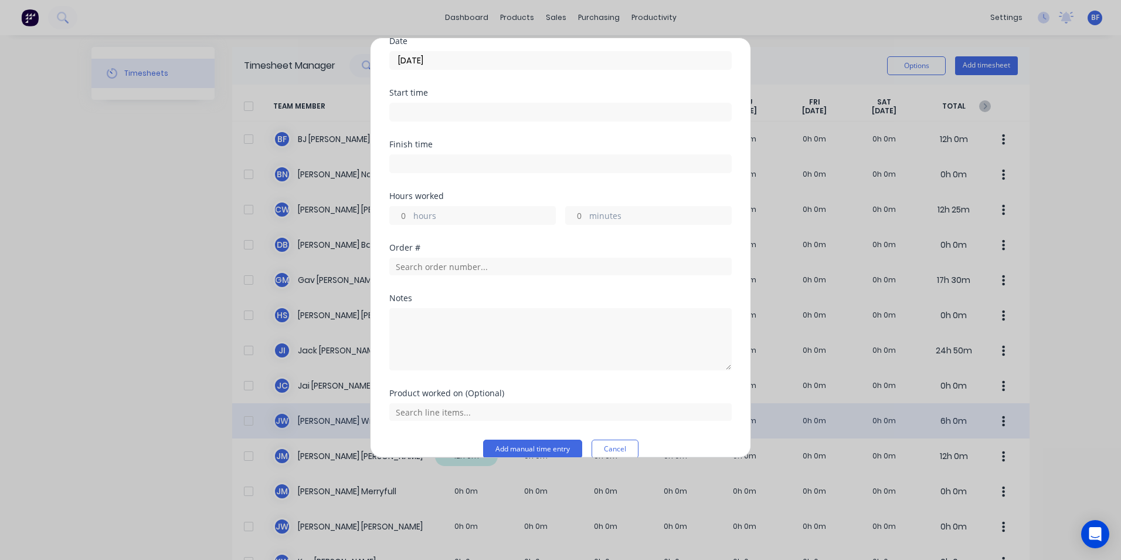
click at [409, 206] on input "hours" at bounding box center [400, 215] width 21 height 18
type input "7"
click at [448, 257] on input "text" at bounding box center [560, 266] width 343 height 18
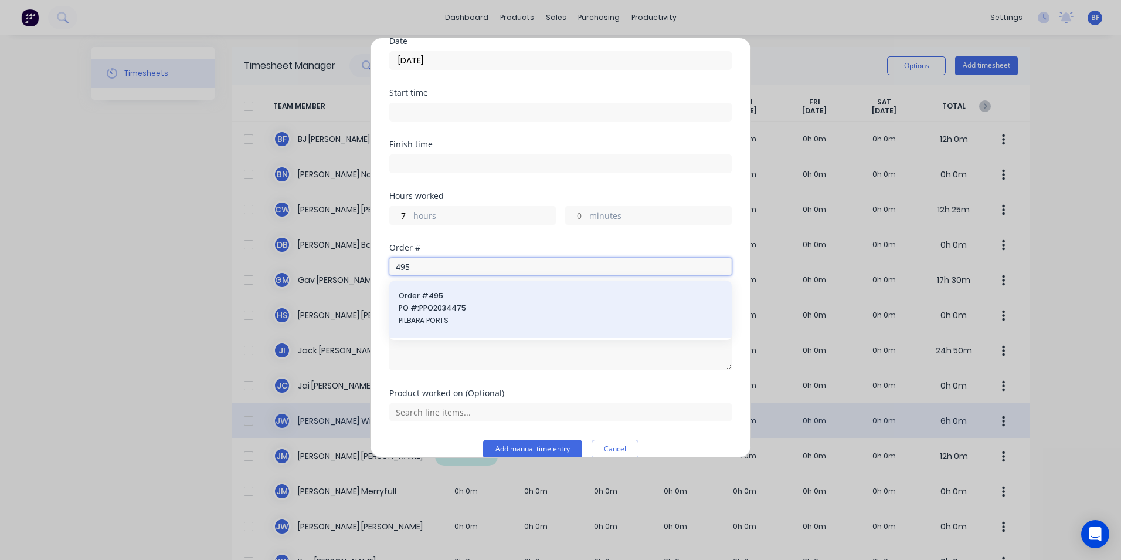
type input "495"
click at [426, 303] on span "PO #: PPO2034475" at bounding box center [561, 308] width 324 height 11
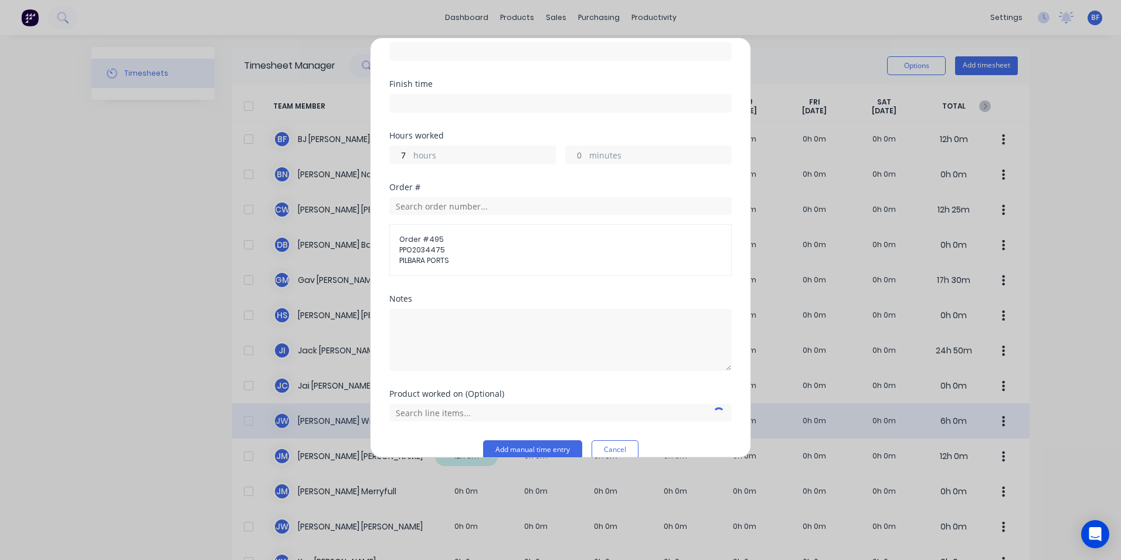
scroll to position [179, 0]
click at [406, 308] on textarea at bounding box center [560, 339] width 343 height 62
click at [642, 328] on textarea "DCS33860" at bounding box center [560, 339] width 343 height 62
type textarea "DCS33860"
click at [629, 403] on input "text" at bounding box center [560, 412] width 343 height 18
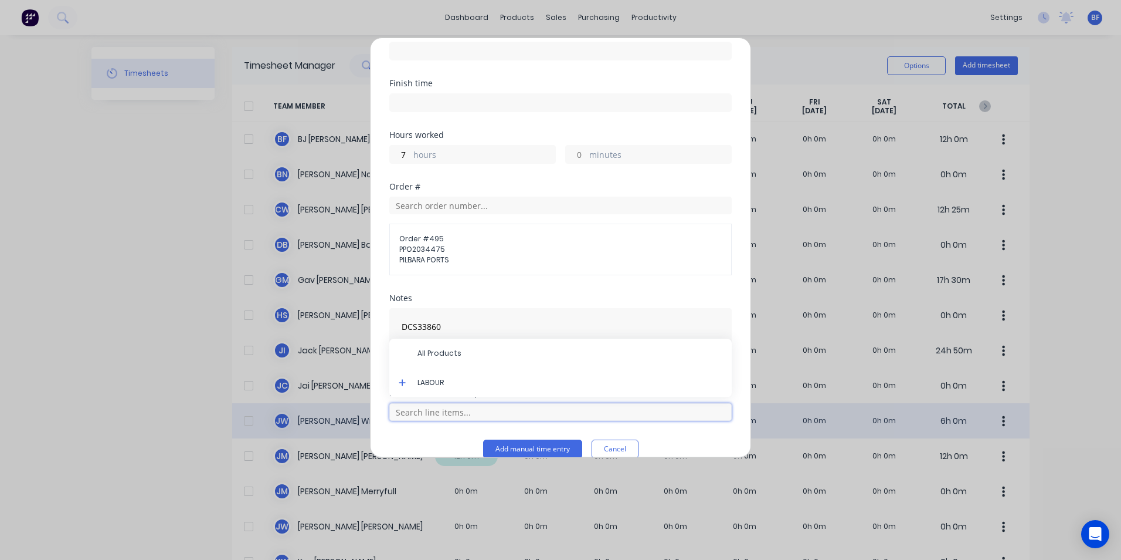
click at [629, 403] on input "text" at bounding box center [560, 412] width 343 height 18
click at [524, 439] on button "Add manual time entry" at bounding box center [532, 448] width 99 height 19
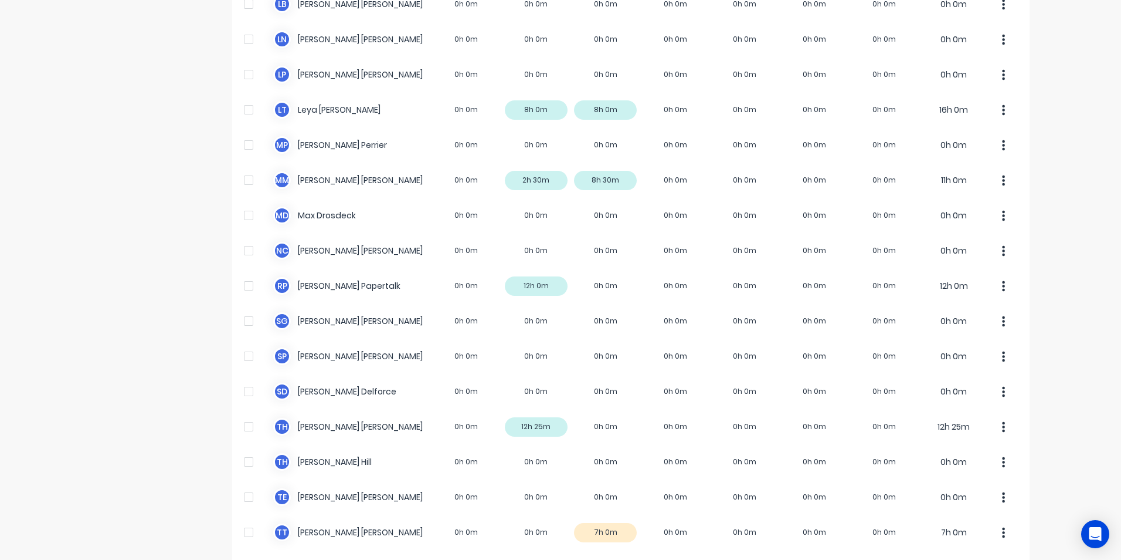
scroll to position [672, 0]
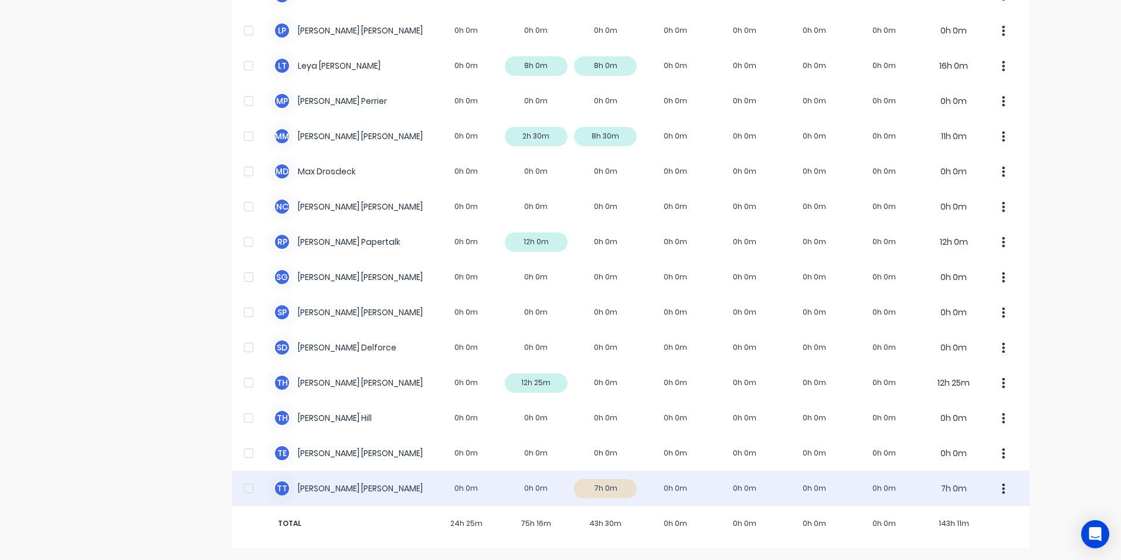
click at [997, 488] on button "button" at bounding box center [1004, 487] width 25 height 23
click at [934, 520] on div "Approve" at bounding box center [959, 520] width 90 height 17
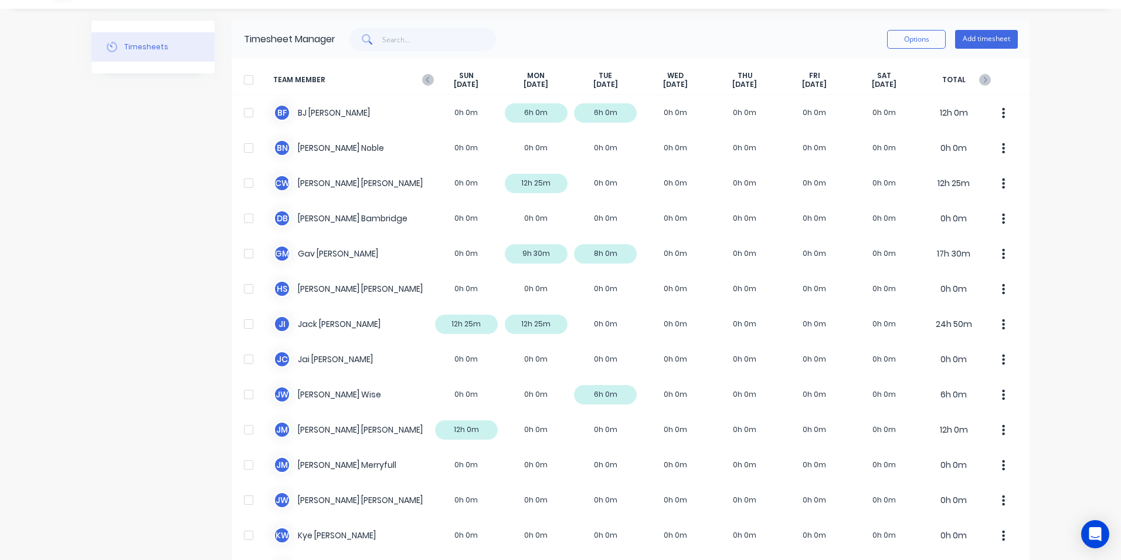
scroll to position [0, 0]
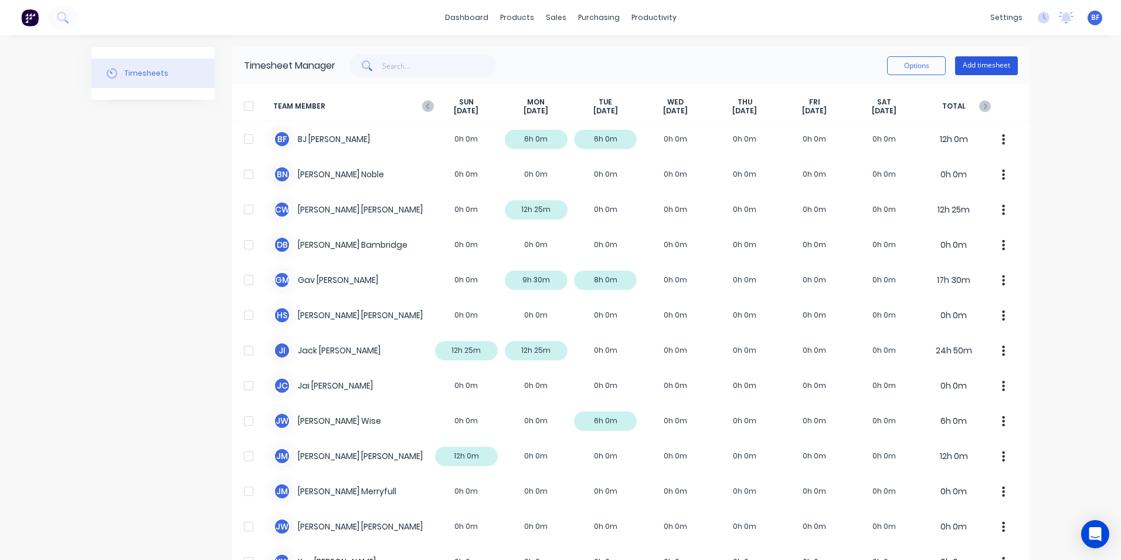
click at [967, 67] on button "Add timesheet" at bounding box center [986, 65] width 63 height 19
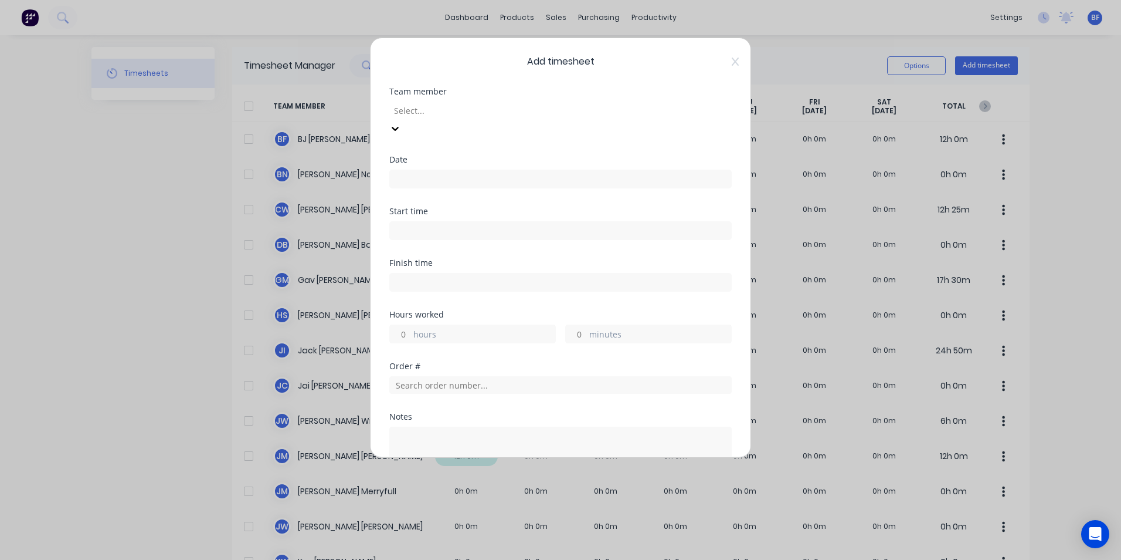
click at [423, 111] on div at bounding box center [477, 110] width 169 height 15
type input "y"
type input "ty"
click at [439, 559] on div "Tyron Turner-Perawiti" at bounding box center [560, 566] width 1121 height 12
click at [402, 170] on input at bounding box center [560, 179] width 341 height 18
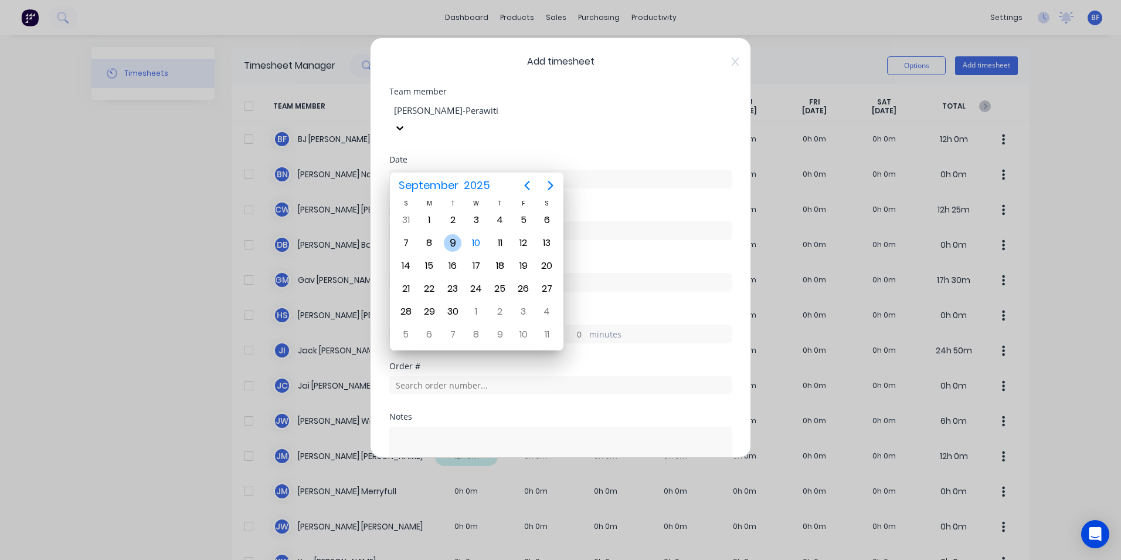
click at [451, 240] on div "9" at bounding box center [453, 243] width 18 height 18
type input "09/09/2025"
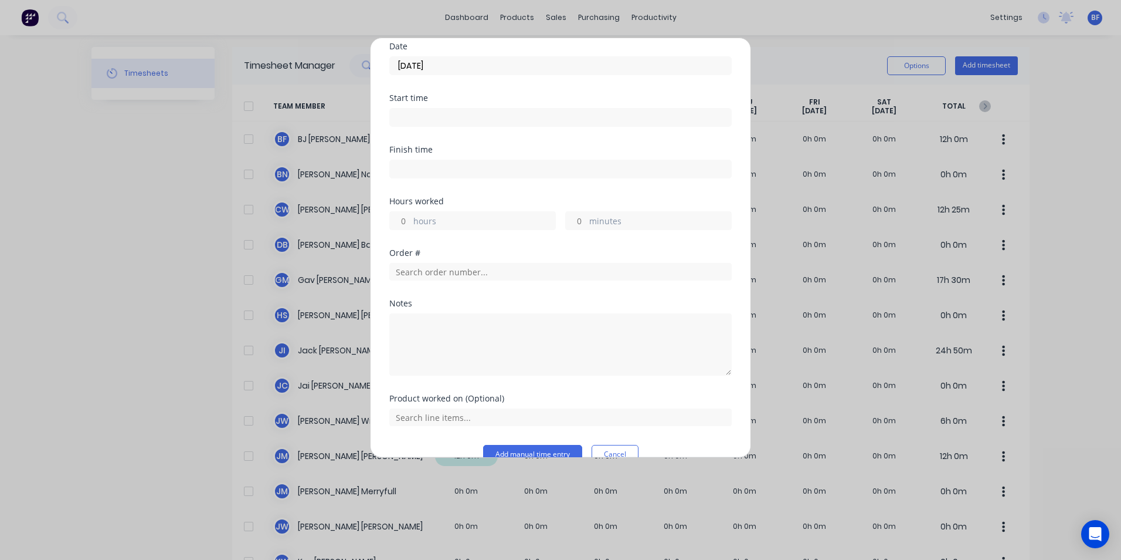
scroll to position [117, 0]
click at [403, 208] on input "hours" at bounding box center [400, 217] width 21 height 18
type input "5"
click at [405, 309] on textarea at bounding box center [560, 340] width 343 height 62
click at [420, 259] on input "text" at bounding box center [560, 268] width 343 height 18
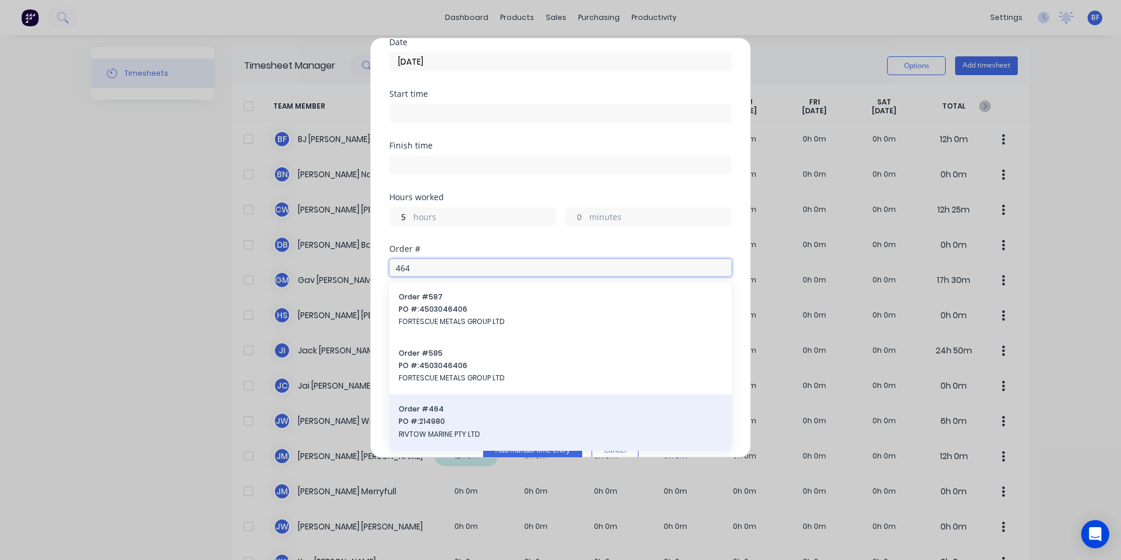
type input "464"
click at [433, 416] on span "PO #: 214980" at bounding box center [561, 421] width 324 height 11
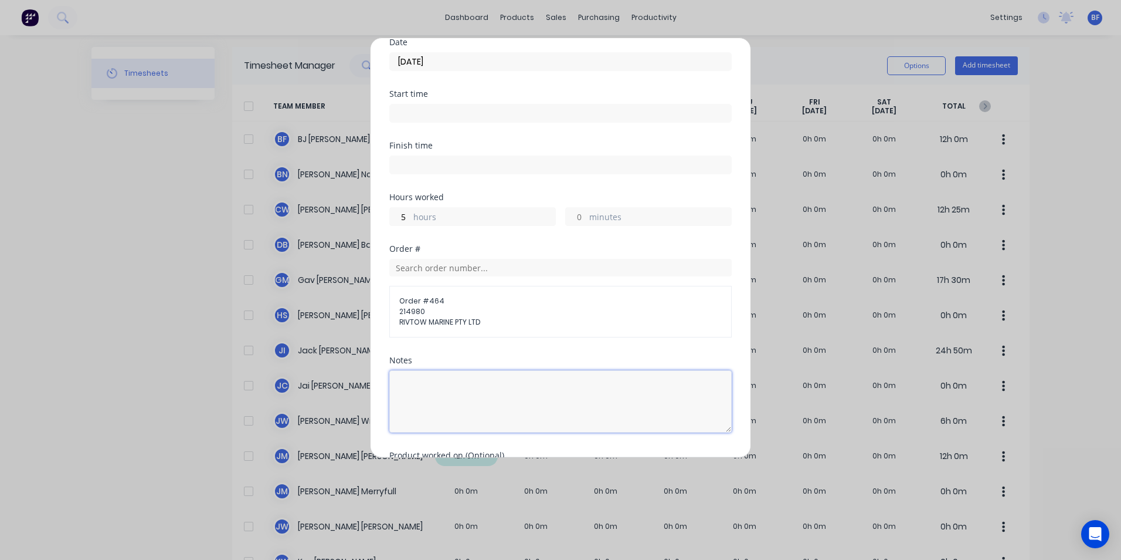
click at [401, 370] on textarea at bounding box center [560, 401] width 343 height 62
click at [669, 380] on textarea "DCS33862" at bounding box center [560, 401] width 343 height 62
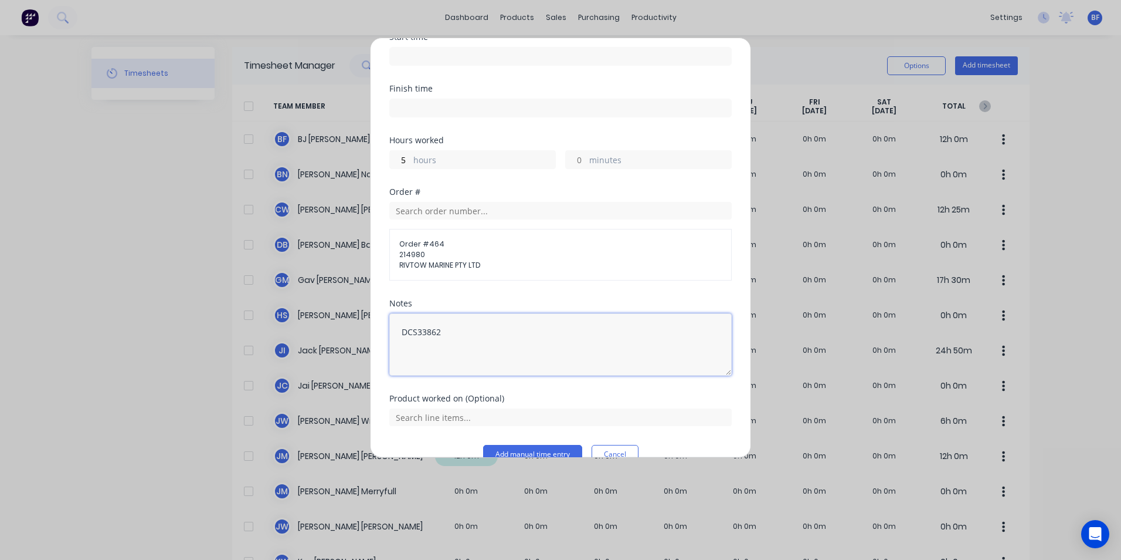
scroll to position [179, 0]
type textarea "DCS33862"
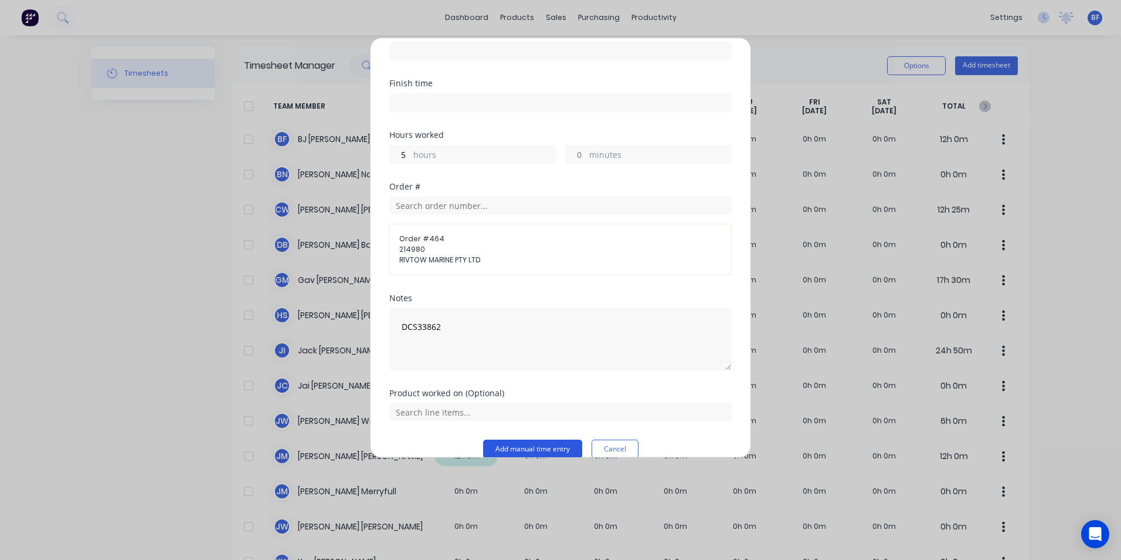
click at [525, 439] on button "Add manual time entry" at bounding box center [532, 448] width 99 height 19
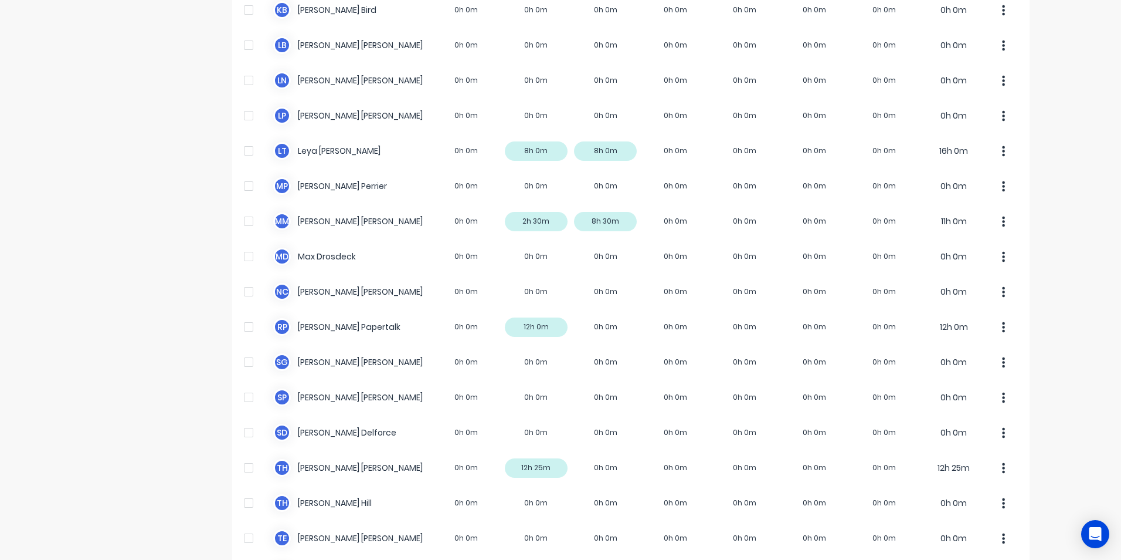
scroll to position [672, 0]
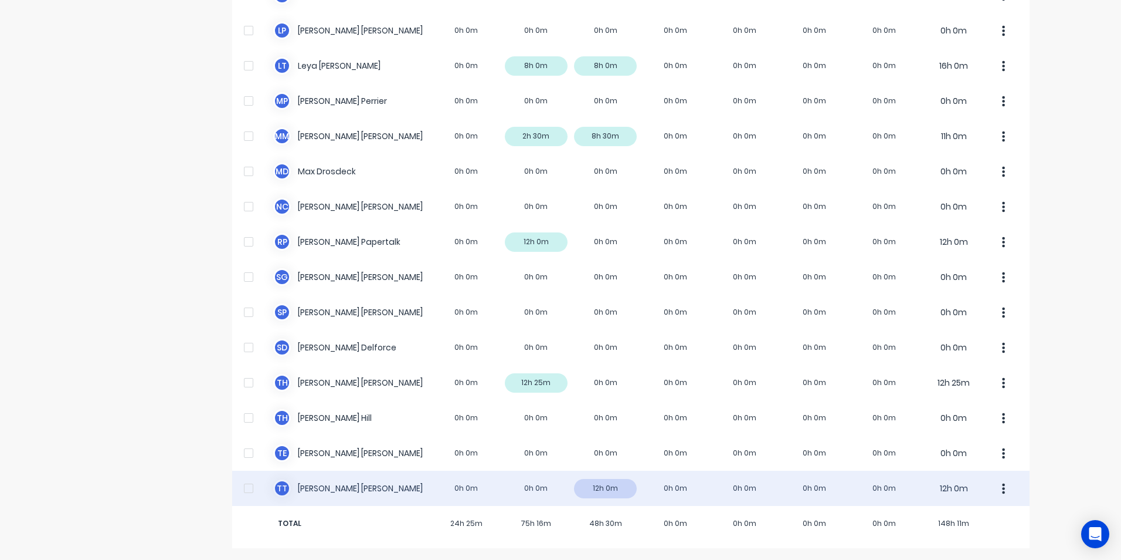
click at [997, 484] on button "button" at bounding box center [1004, 487] width 25 height 23
click at [932, 526] on div "Approve" at bounding box center [959, 520] width 90 height 17
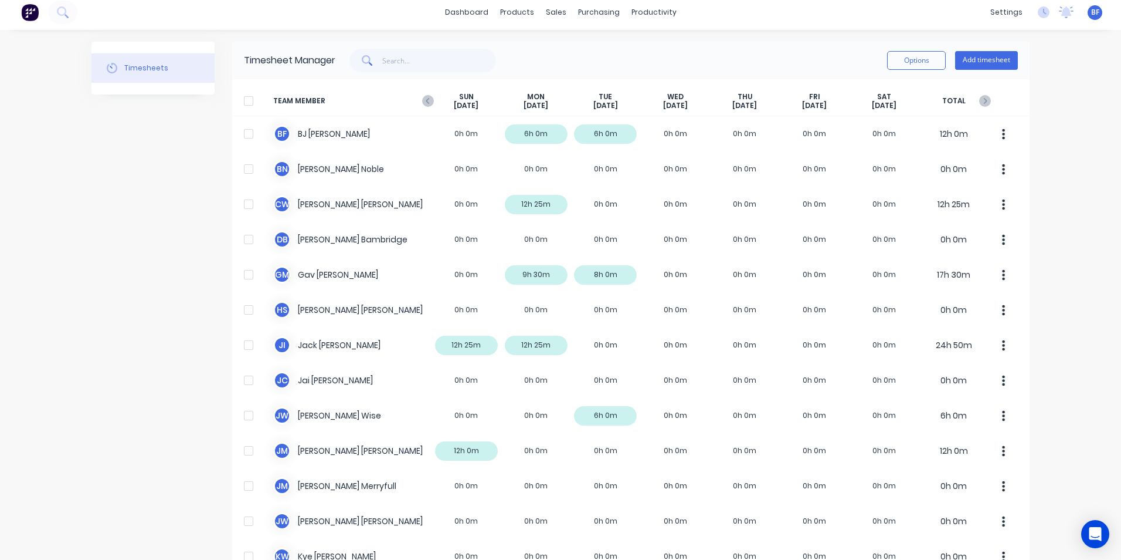
scroll to position [0, 0]
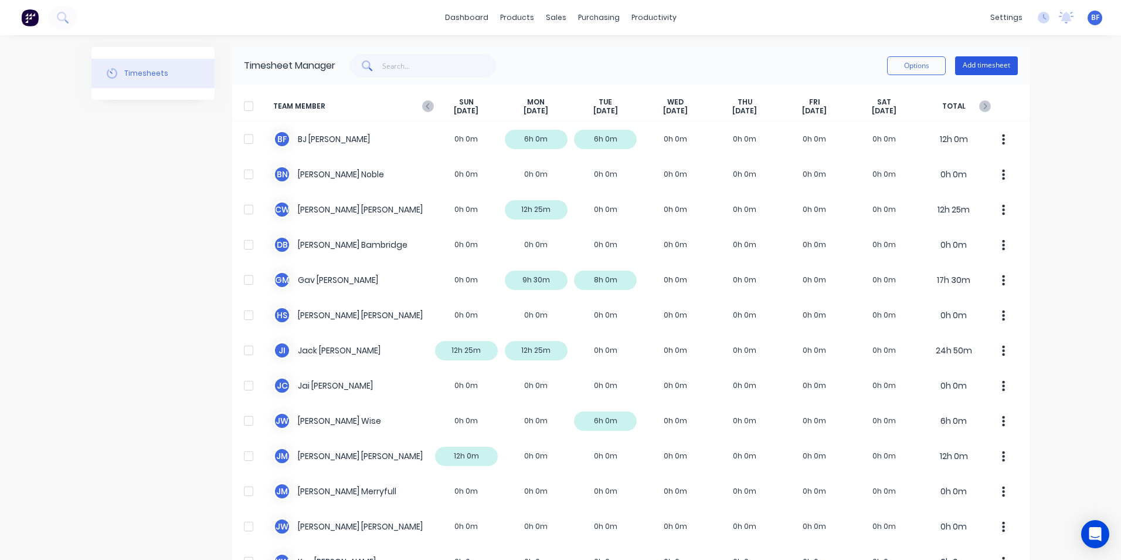
click at [978, 62] on button "Add timesheet" at bounding box center [986, 65] width 63 height 19
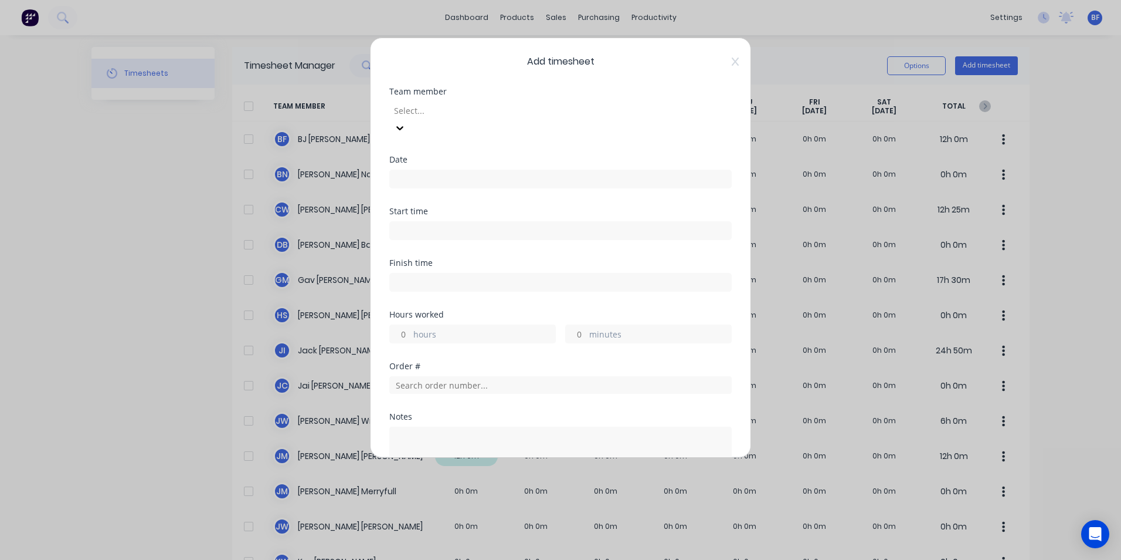
click at [436, 112] on div at bounding box center [477, 110] width 169 height 15
type input "mat"
click at [446, 559] on div "Matthew McDonald" at bounding box center [560, 566] width 1121 height 12
click at [409, 170] on input at bounding box center [560, 179] width 341 height 18
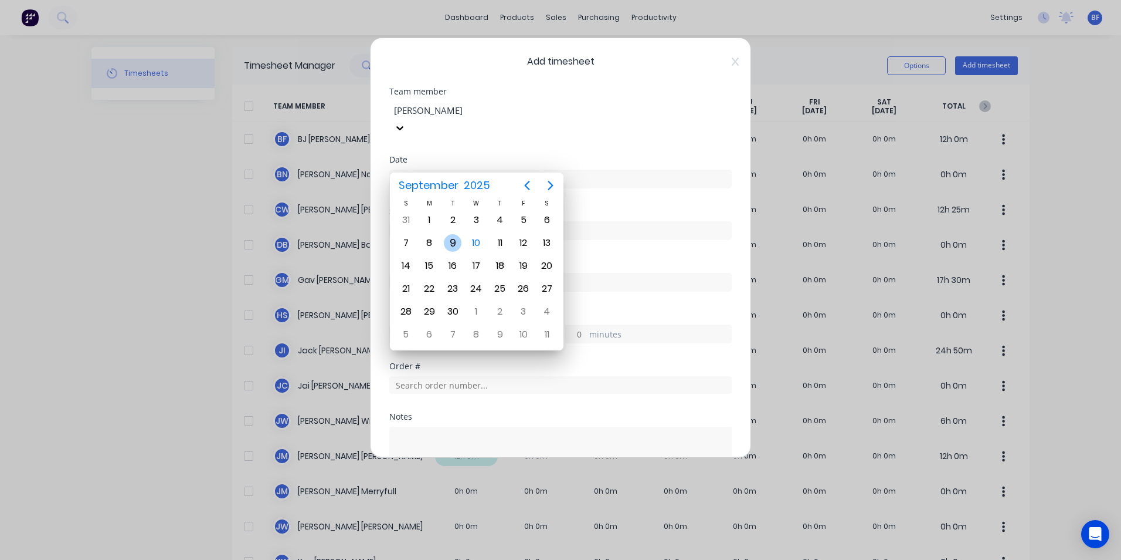
click at [454, 242] on div "9" at bounding box center [453, 243] width 18 height 18
type input "09/09/2025"
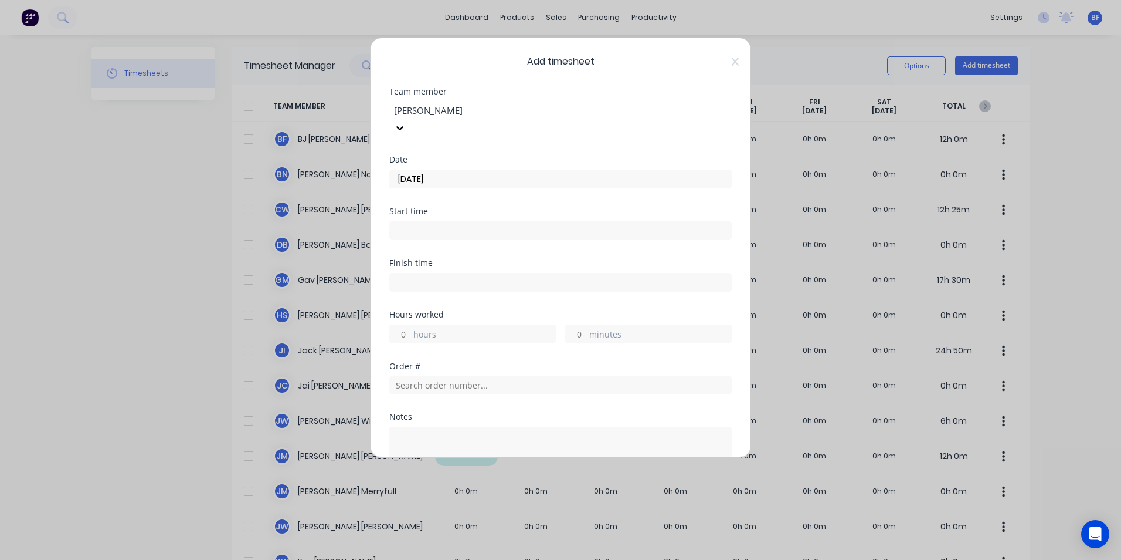
click at [408, 325] on input "hours" at bounding box center [400, 334] width 21 height 18
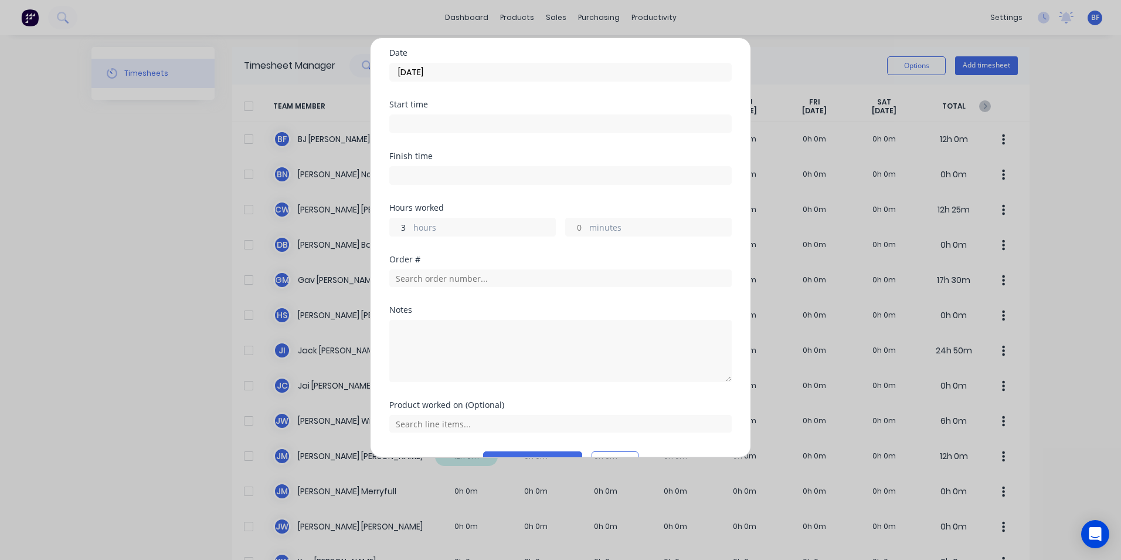
scroll to position [118, 0]
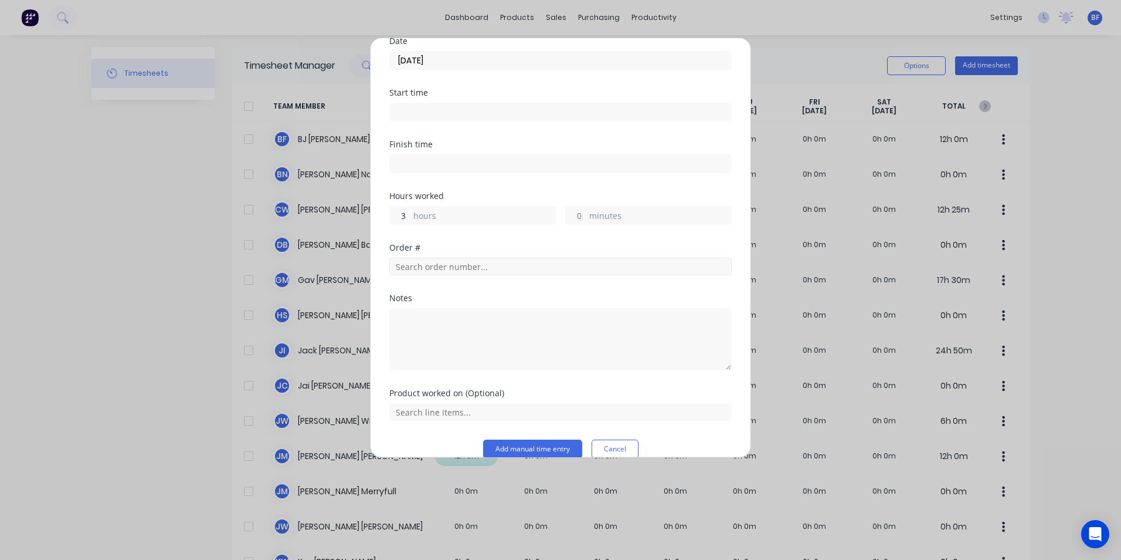
type input "3"
click at [414, 257] on input "text" at bounding box center [560, 266] width 343 height 18
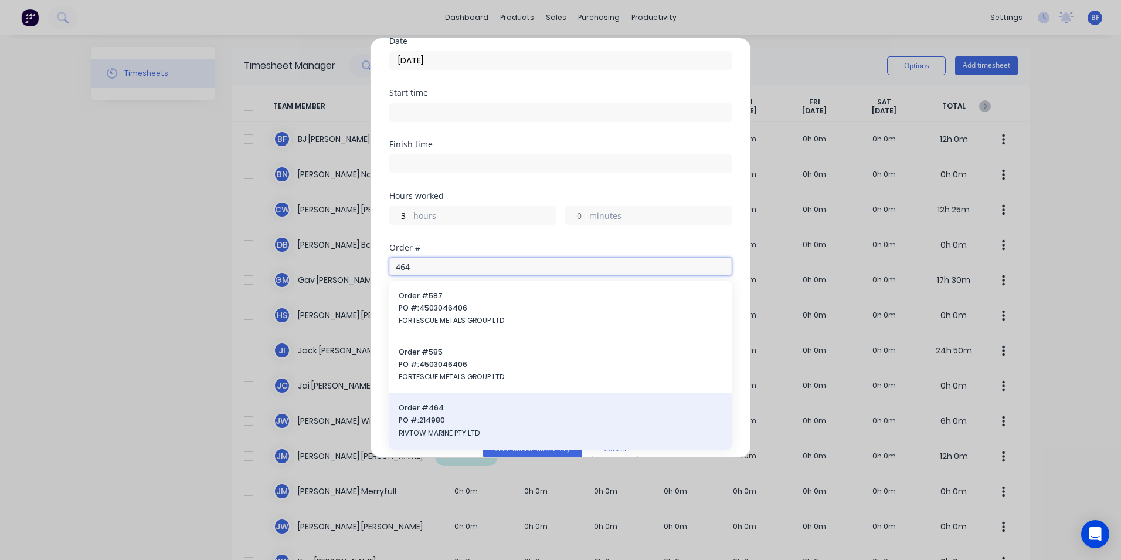
type input "464"
click at [440, 415] on span "PO #: 214980" at bounding box center [561, 420] width 324 height 11
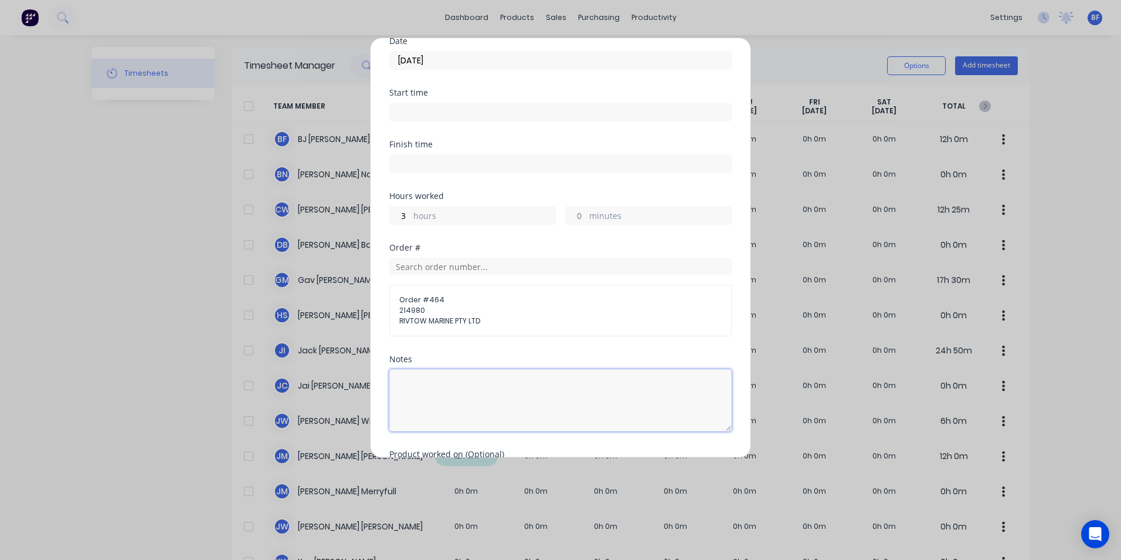
click at [407, 369] on textarea at bounding box center [560, 400] width 343 height 62
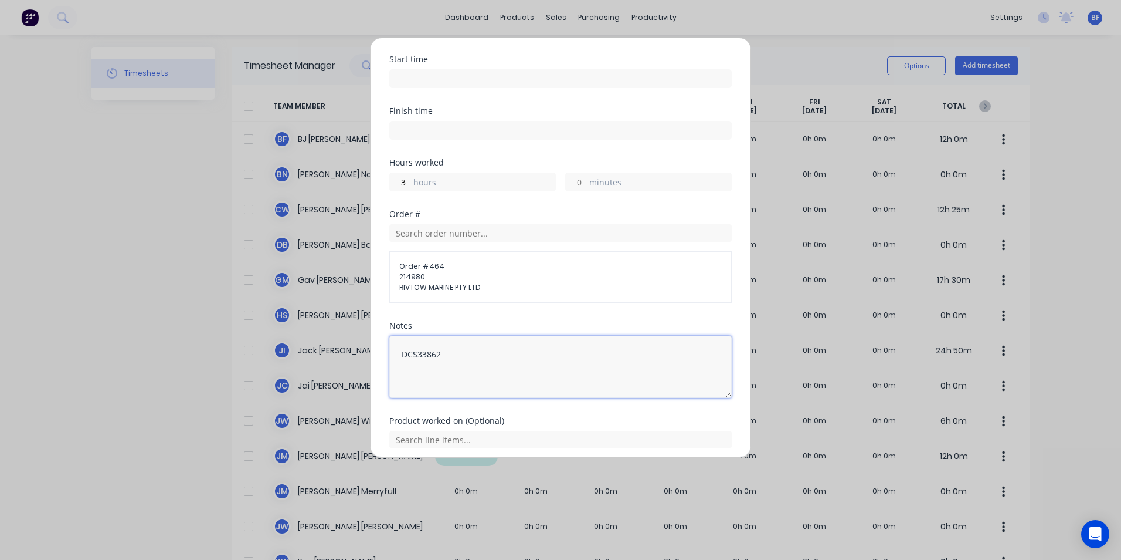
scroll to position [179, 0]
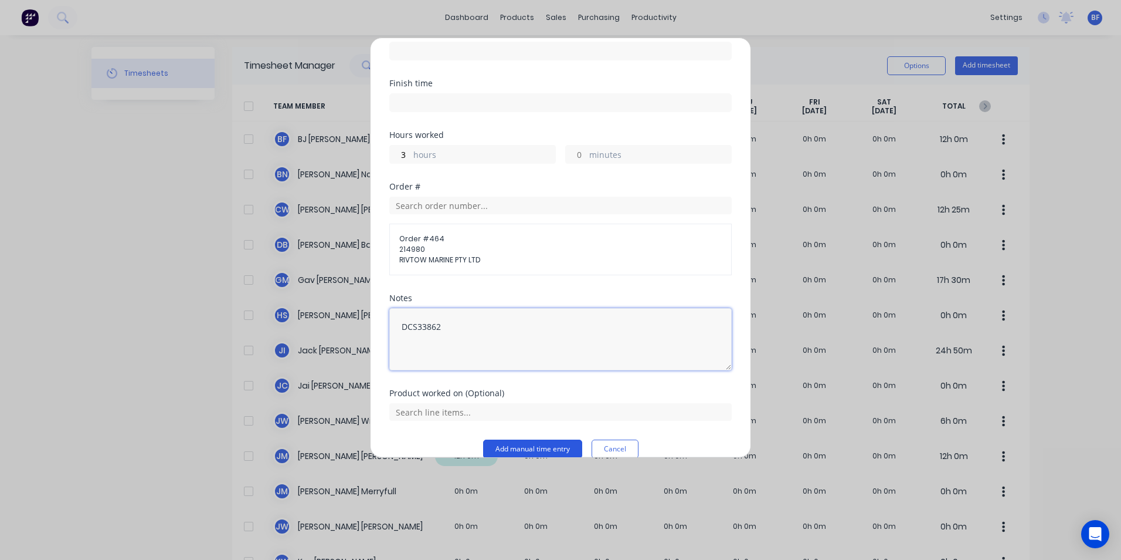
type textarea "DCS33862"
click at [538, 439] on button "Add manual time entry" at bounding box center [532, 448] width 99 height 19
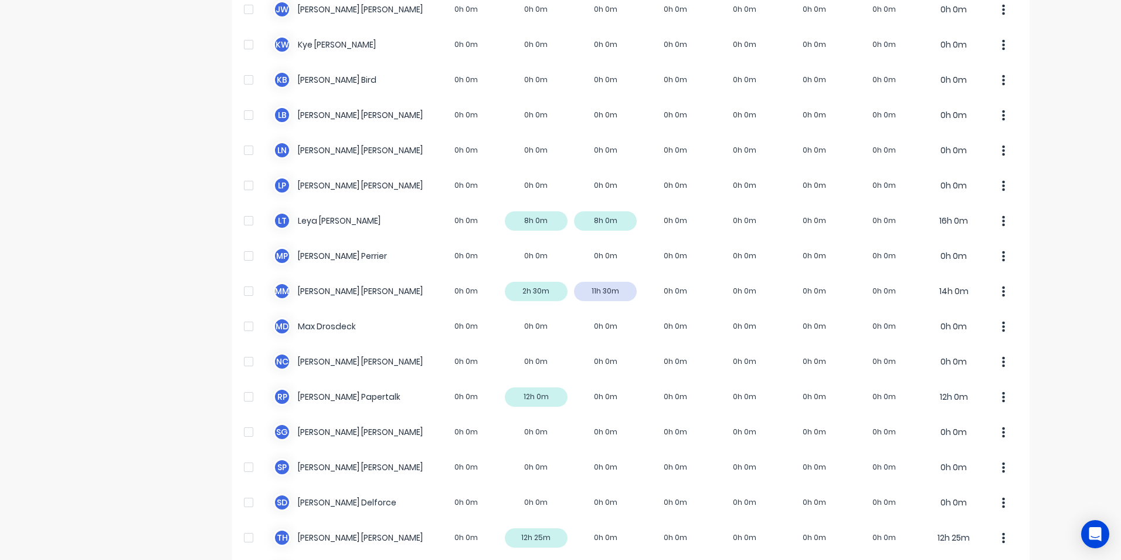
scroll to position [586, 0]
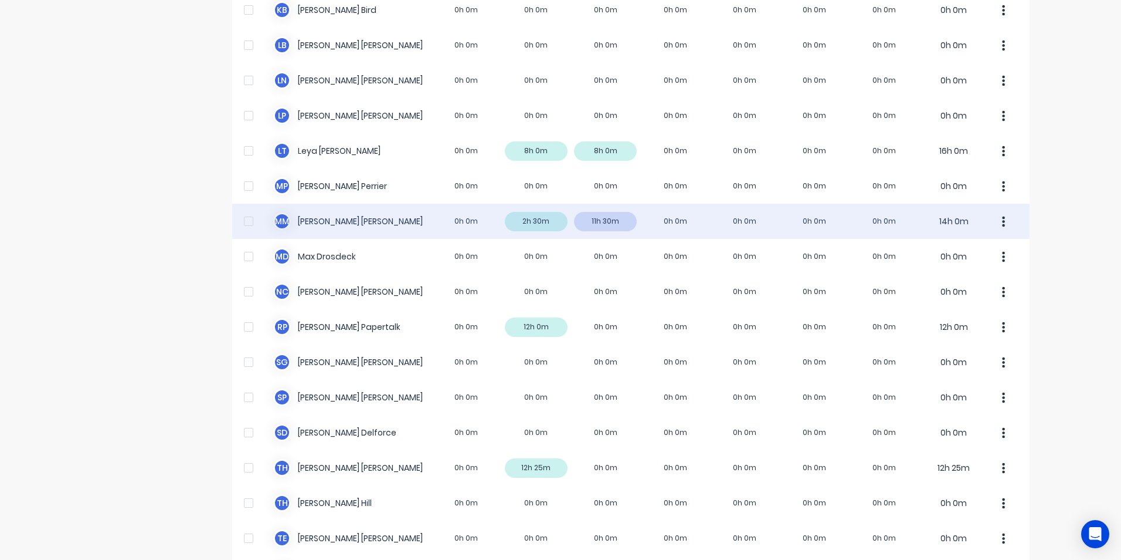
click at [1003, 221] on icon "button" at bounding box center [1004, 221] width 3 height 11
click at [948, 260] on div "Approve" at bounding box center [959, 253] width 90 height 17
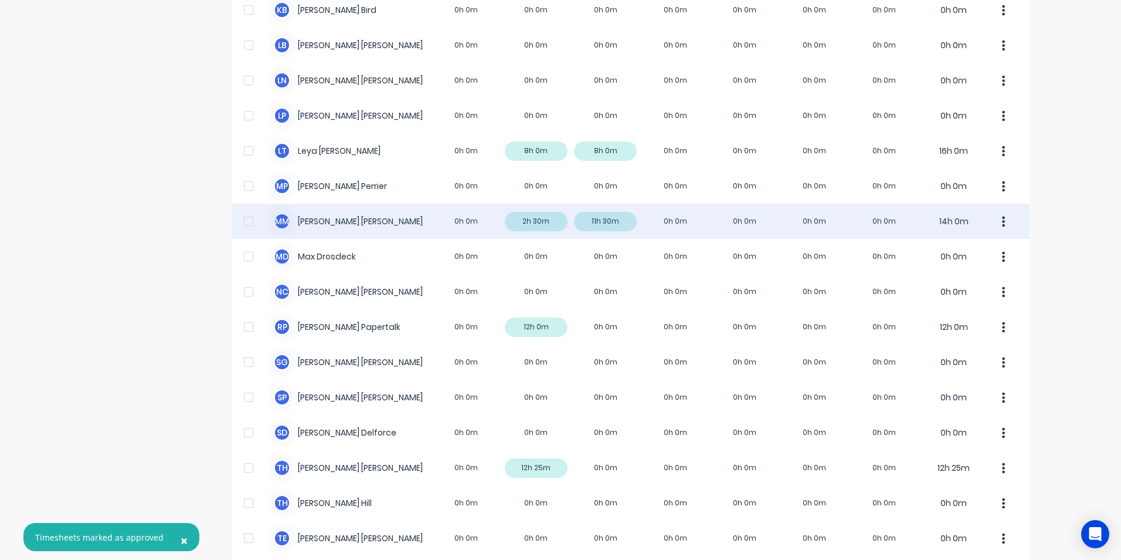
click at [598, 220] on div "M M Matthew McDonald 0h 0m 2h 30m 11h 30m 0h 0m 0h 0m 0h 0m 0h 0m 14h 0m" at bounding box center [631, 221] width 798 height 35
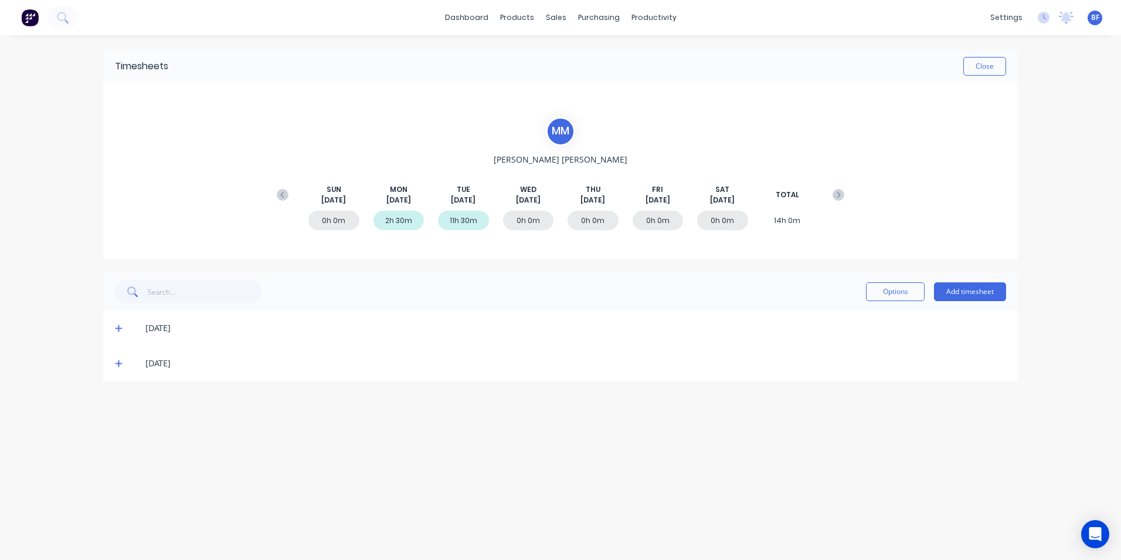
click at [120, 323] on span at bounding box center [121, 328] width 12 height 12
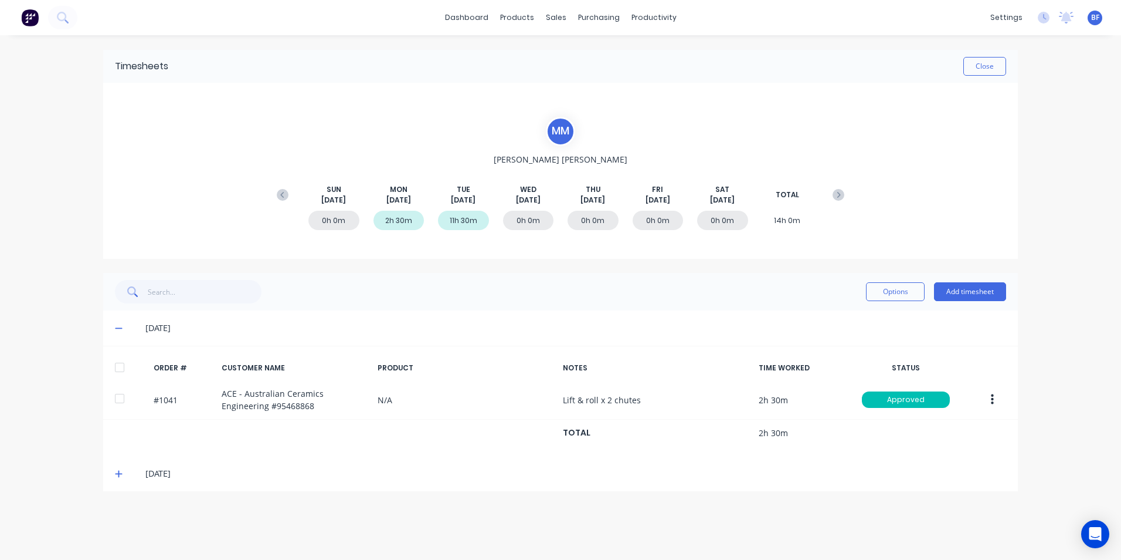
click at [117, 473] on icon at bounding box center [118, 473] width 7 height 7
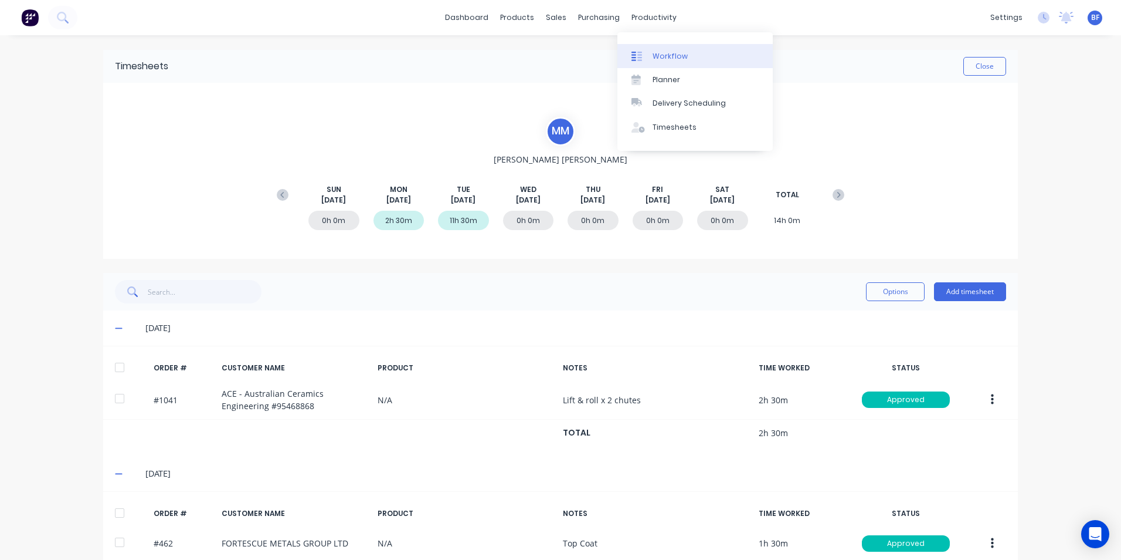
click at [666, 53] on div "Workflow" at bounding box center [670, 56] width 35 height 11
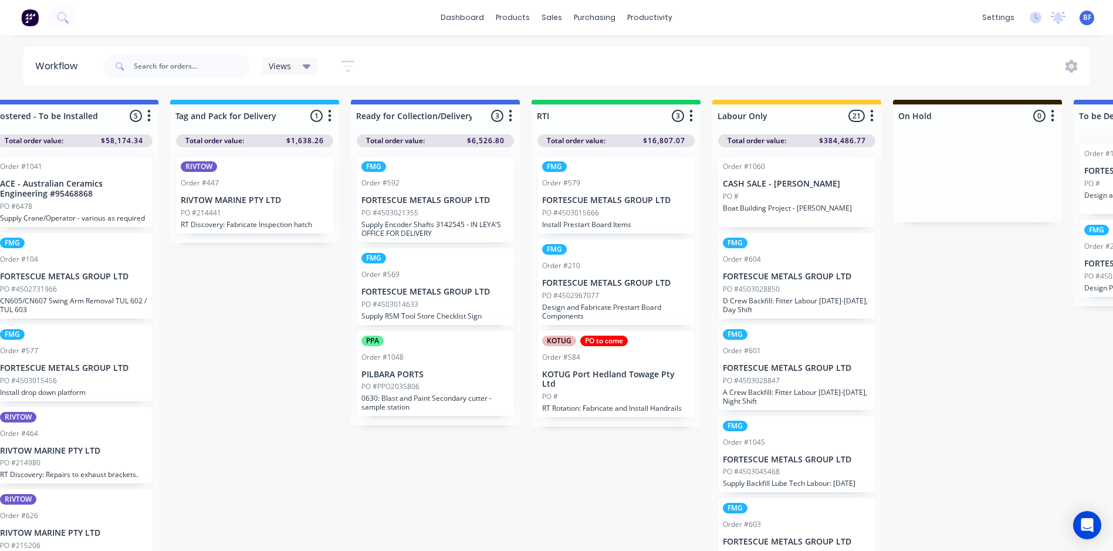
scroll to position [0, 1484]
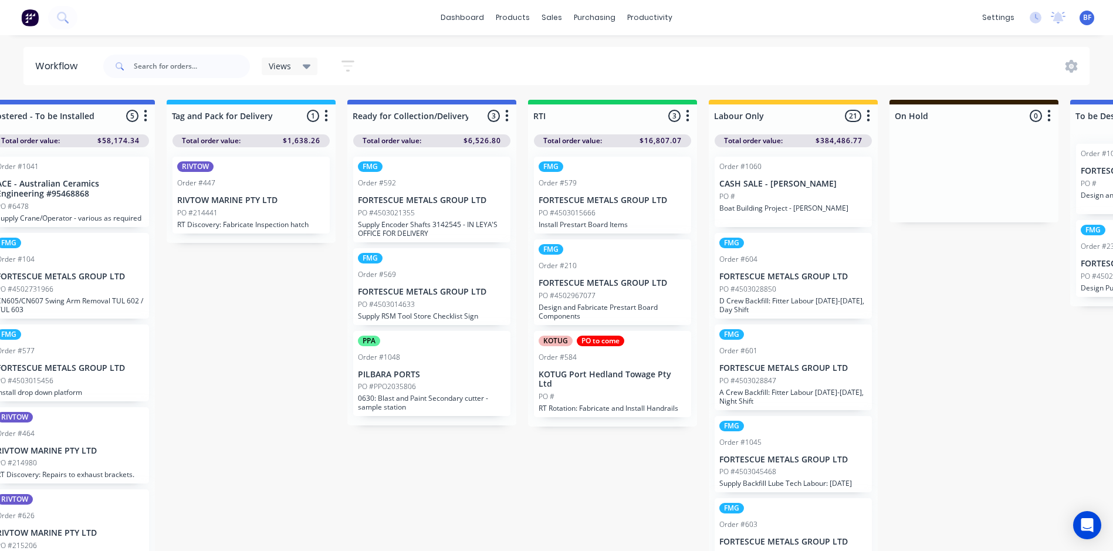
click at [581, 216] on p "PO #4503015666" at bounding box center [566, 213] width 57 height 11
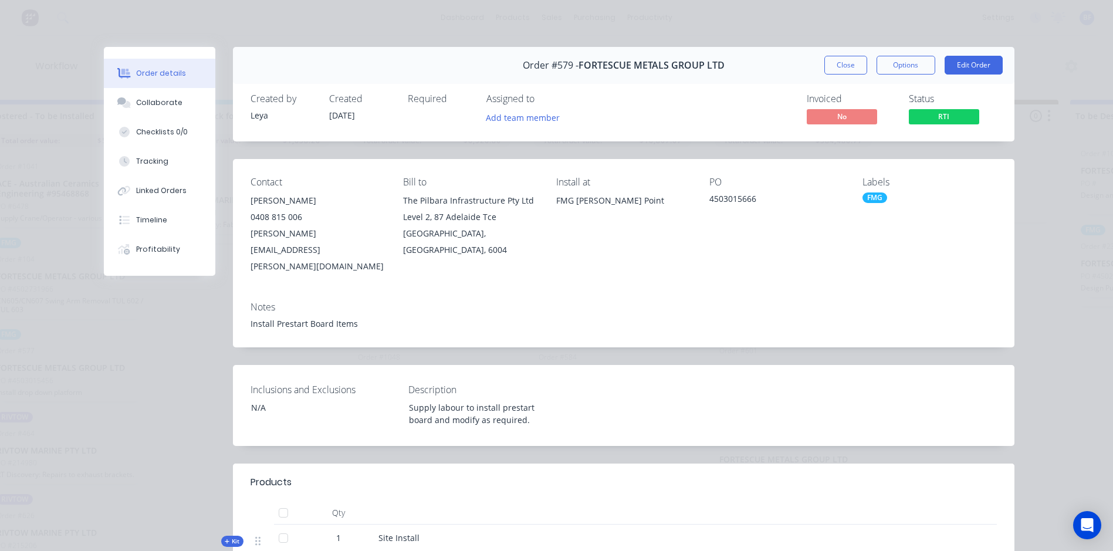
scroll to position [0, 0]
click at [836, 62] on button "Close" at bounding box center [845, 65] width 43 height 19
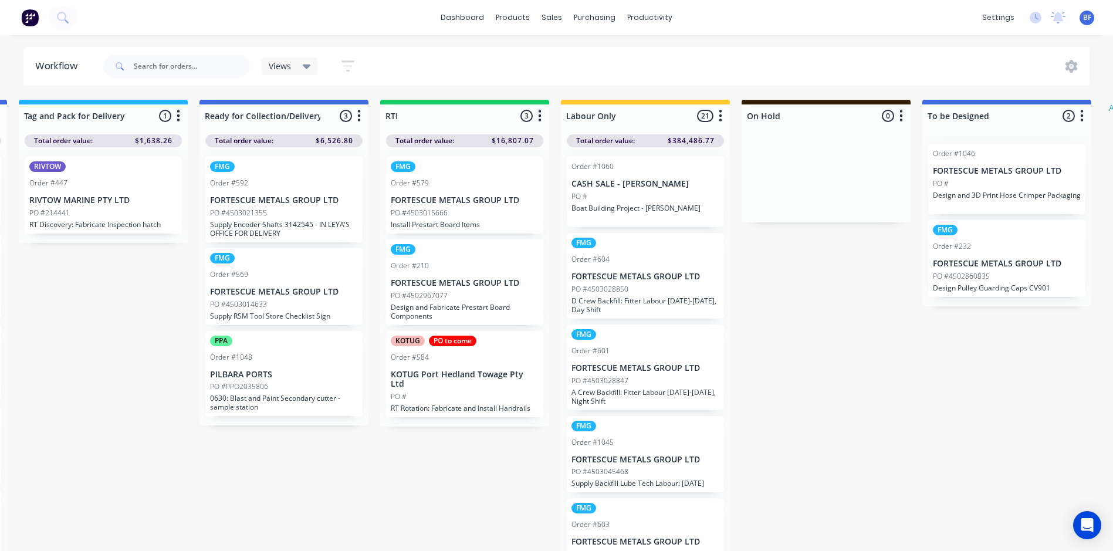
scroll to position [0, 1630]
click at [622, 209] on p "Boat Building Project - Josh Castelli" at bounding box center [647, 208] width 148 height 9
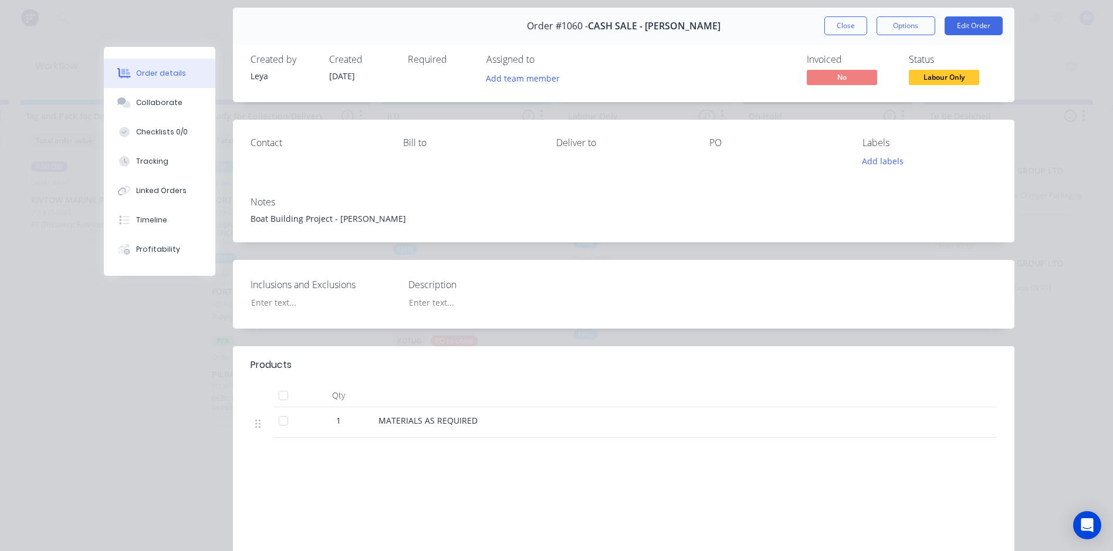
scroll to position [0, 0]
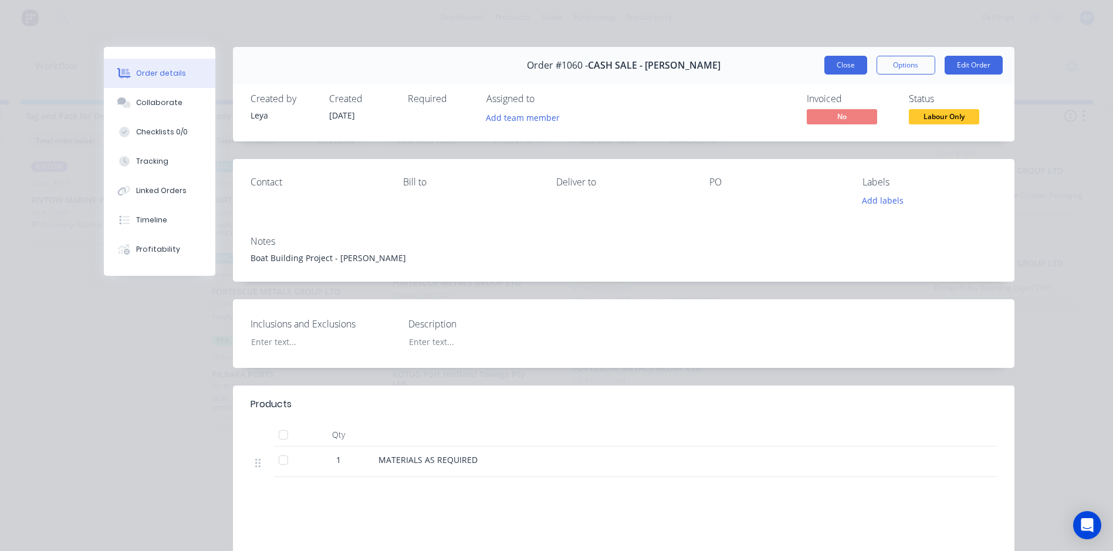
click at [838, 63] on button "Close" at bounding box center [845, 65] width 43 height 19
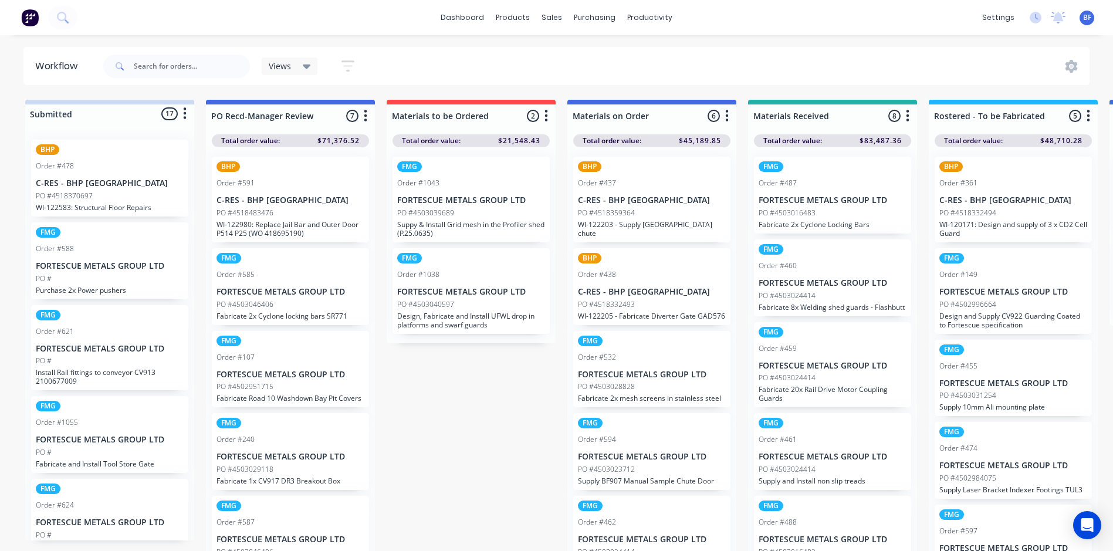
click at [140, 14] on div "dashboard products sales purchasing productivity dashboard products Product Cat…" at bounding box center [556, 17] width 1113 height 35
click at [65, 16] on icon at bounding box center [61, 16] width 9 height 9
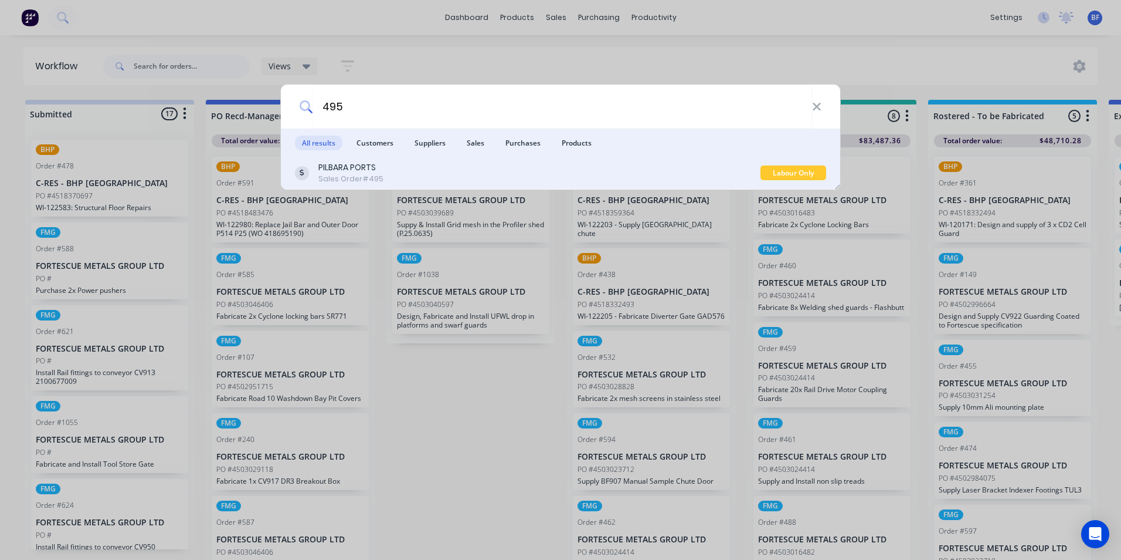
type input "495"
click at [340, 175] on div "Sales Order #495" at bounding box center [350, 179] width 65 height 11
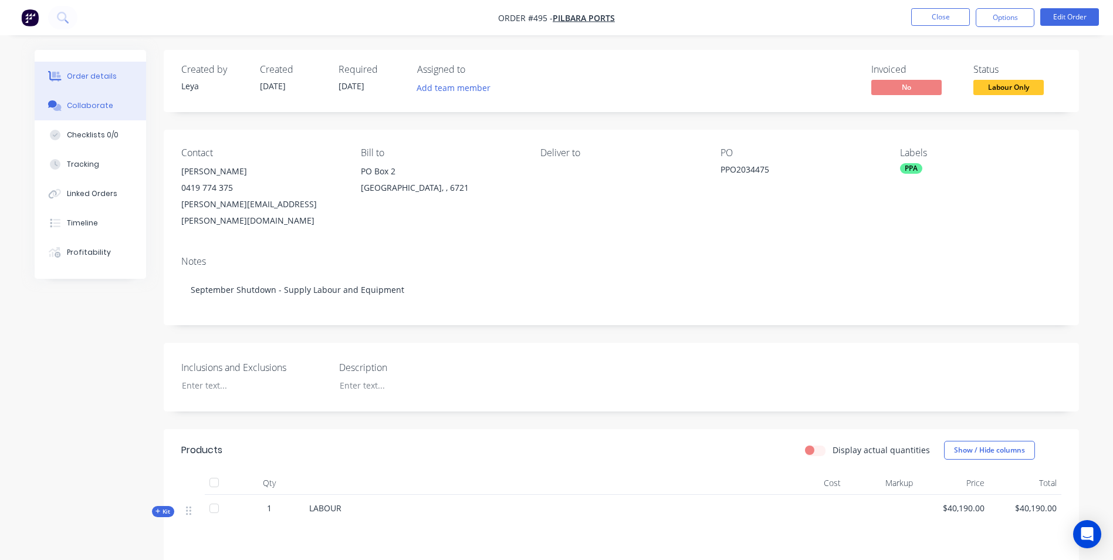
click at [98, 103] on div "Collaborate" at bounding box center [90, 105] width 46 height 11
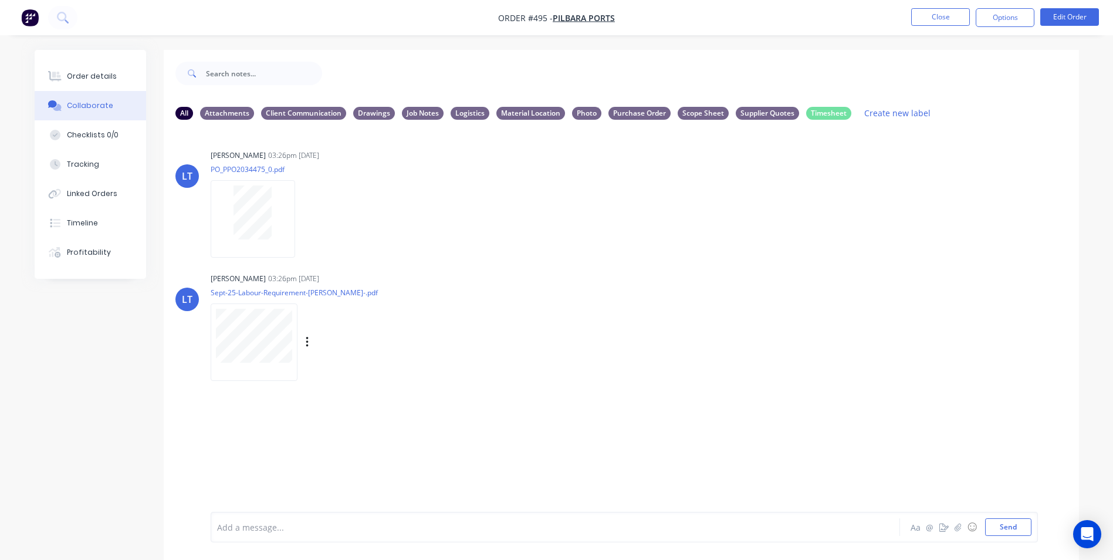
scroll to position [18, 0]
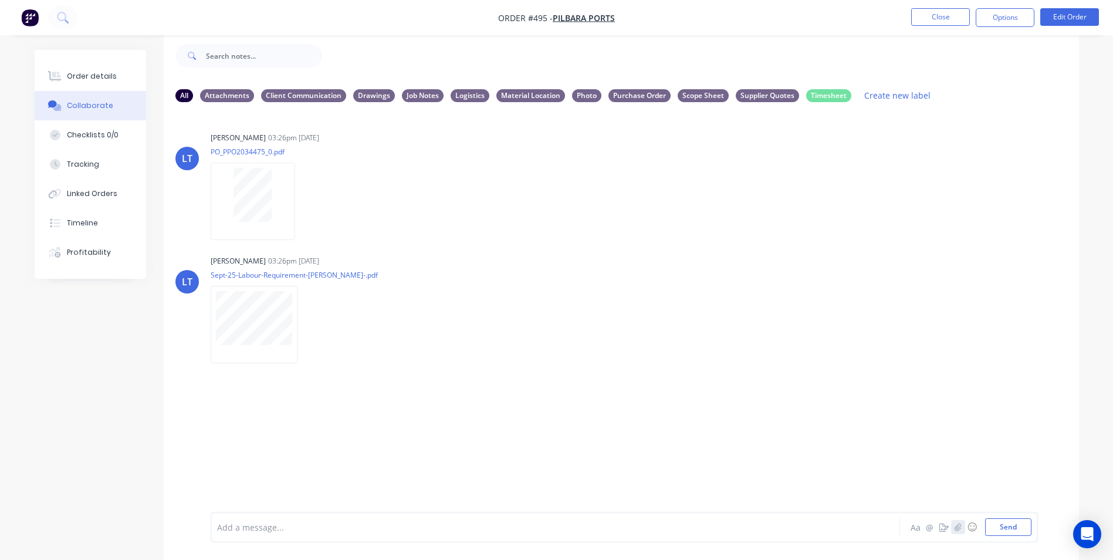
click at [957, 525] on icon "button" at bounding box center [957, 527] width 7 height 8
click at [1012, 527] on button "Send" at bounding box center [1008, 527] width 46 height 18
click at [306, 447] on icon "button" at bounding box center [304, 447] width 2 height 11
click at [354, 425] on button "Labels" at bounding box center [382, 425] width 132 height 26
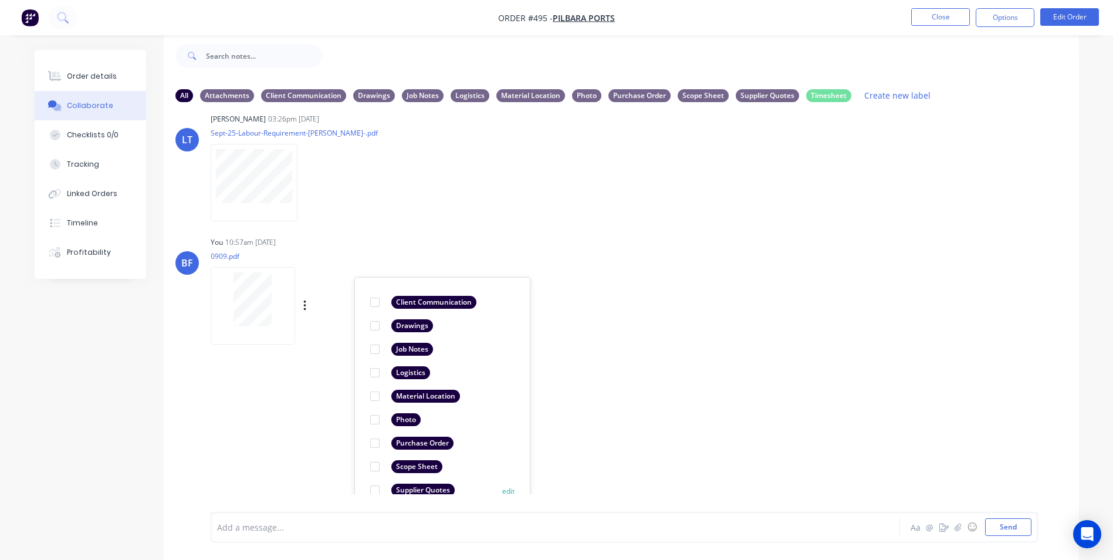
scroll to position [176, 0]
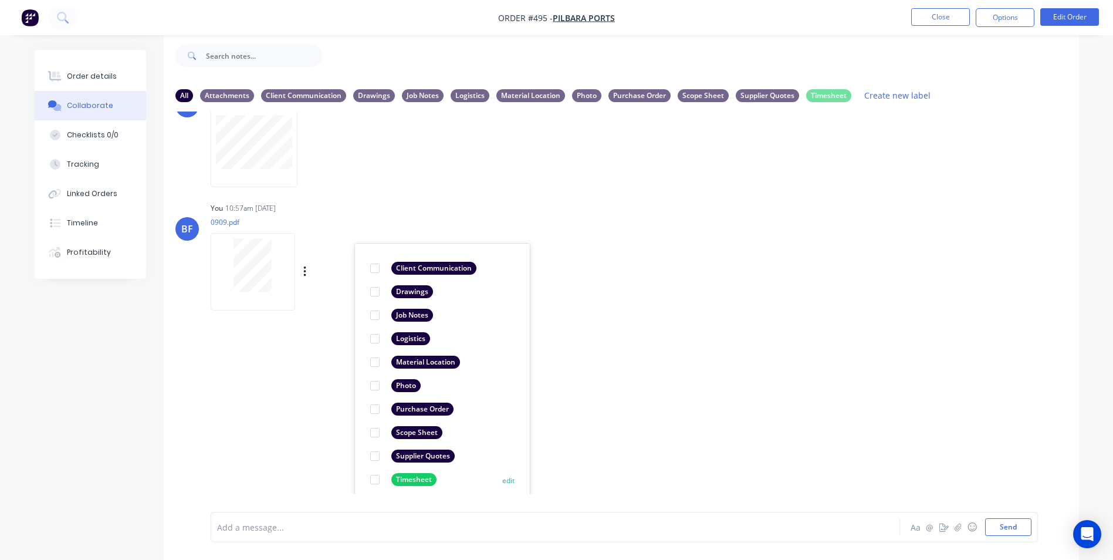
click at [375, 478] on div at bounding box center [374, 478] width 23 height 23
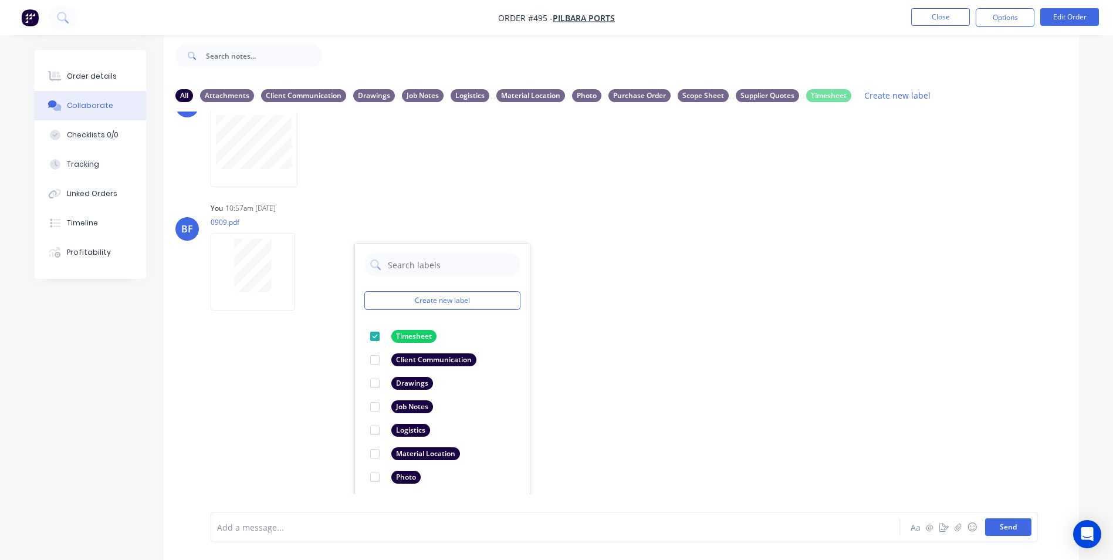
click at [1013, 530] on button "Send" at bounding box center [1008, 527] width 46 height 18
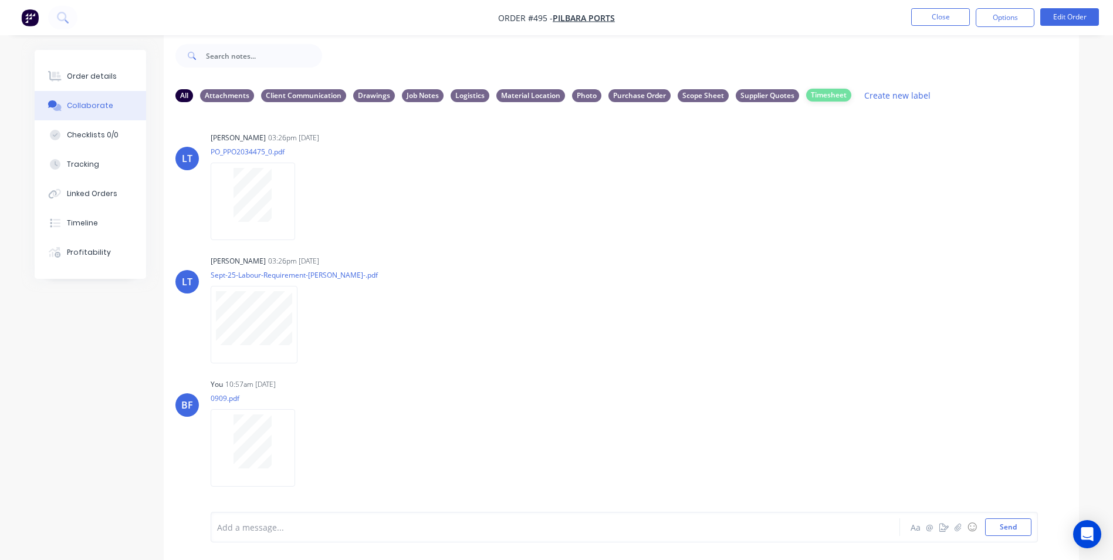
click at [825, 94] on div "Timesheet" at bounding box center [828, 95] width 45 height 13
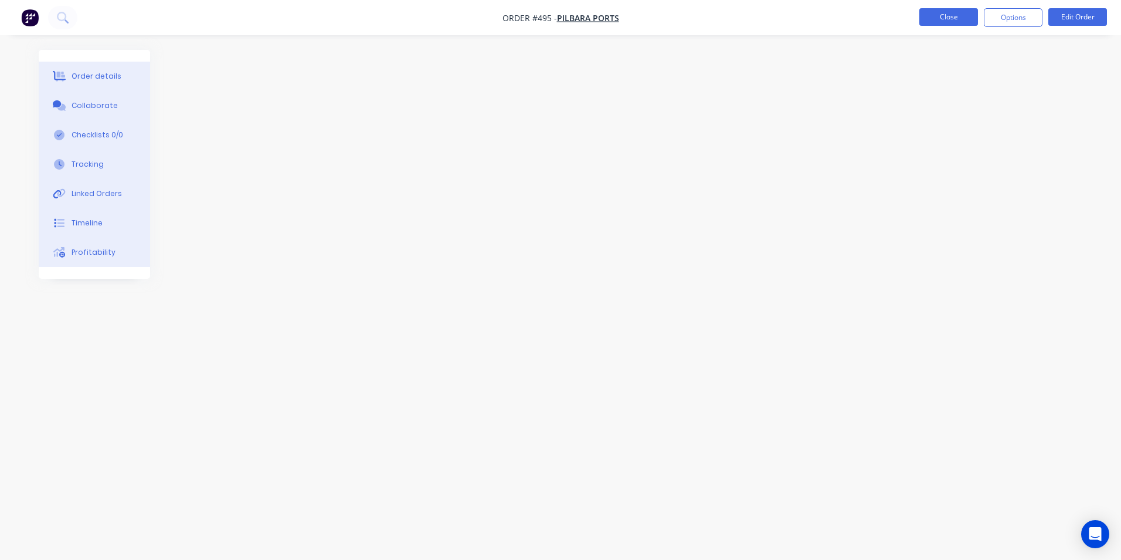
click at [935, 12] on button "Close" at bounding box center [949, 17] width 59 height 18
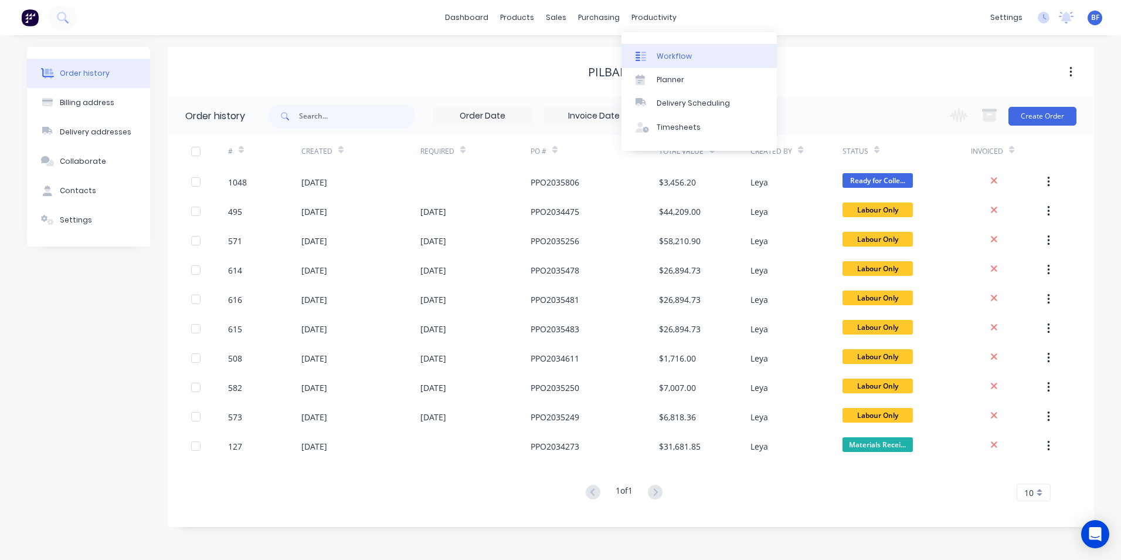
click at [663, 56] on div "Workflow" at bounding box center [674, 56] width 35 height 11
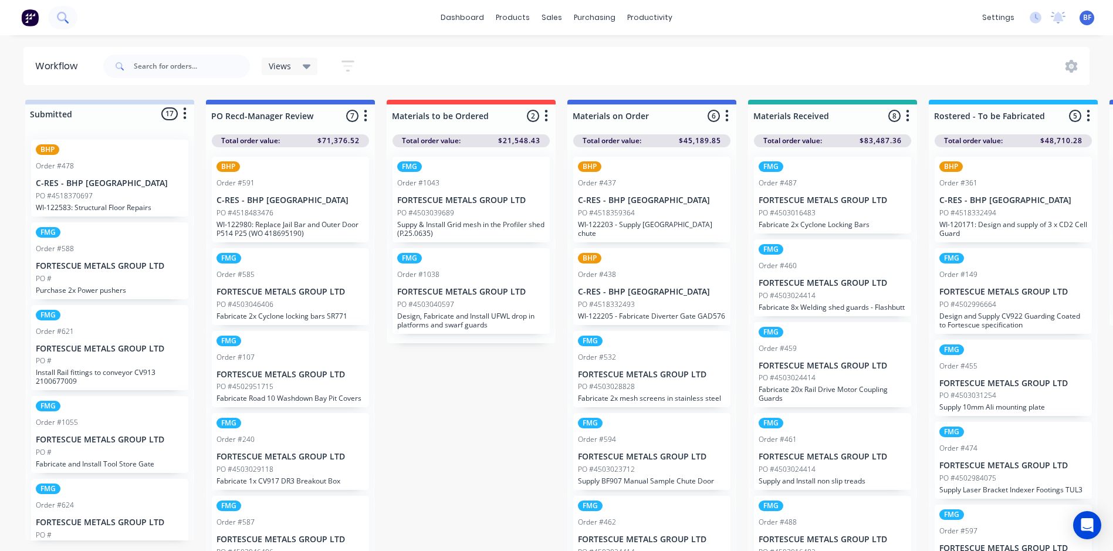
click at [63, 16] on icon at bounding box center [62, 17] width 11 height 11
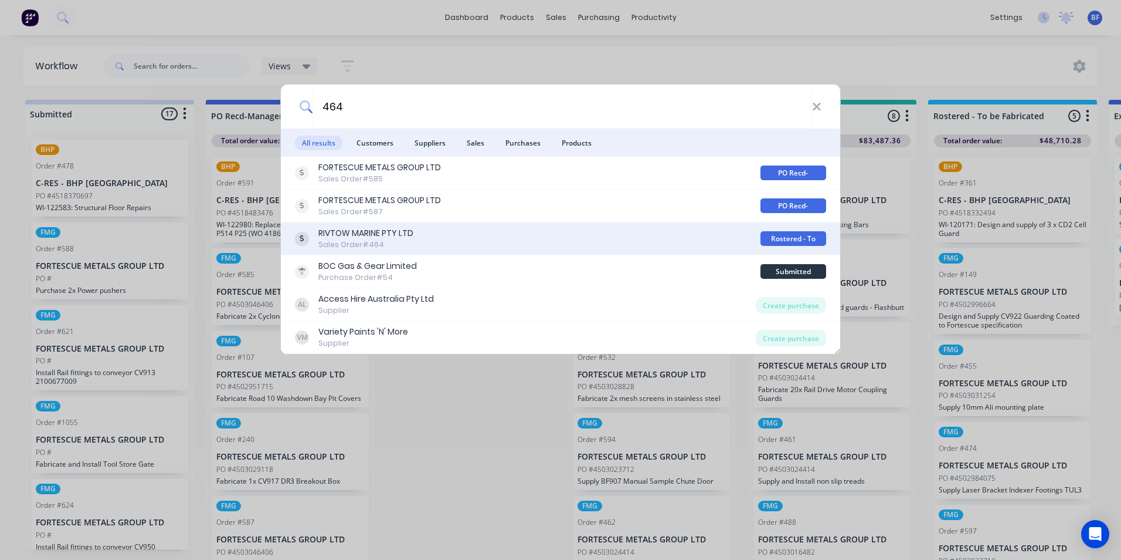
type input "464"
click at [353, 239] on div "RIVTOW MARINE PTY LTD" at bounding box center [365, 233] width 95 height 12
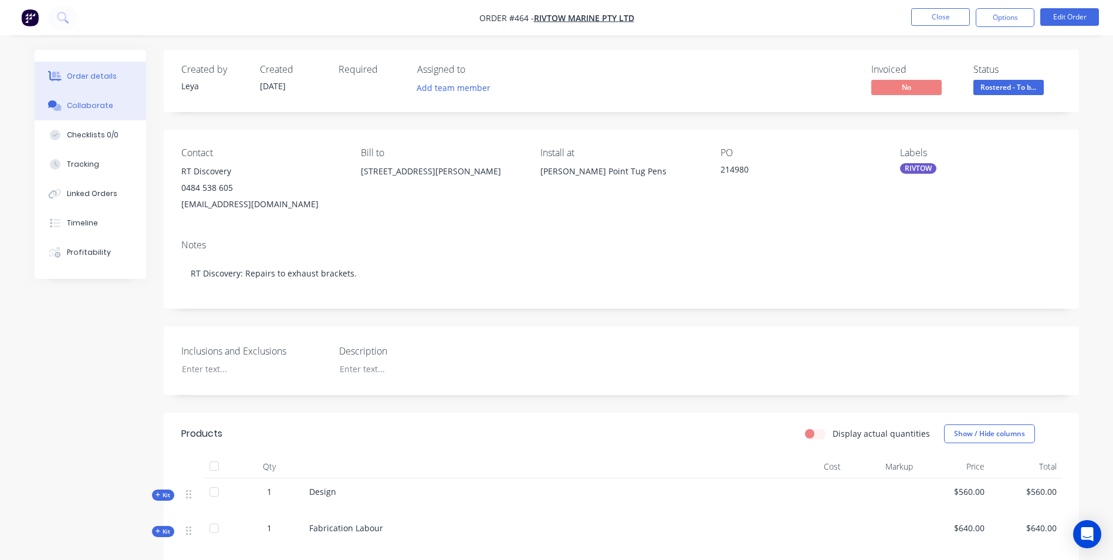
click at [86, 97] on button "Collaborate" at bounding box center [90, 105] width 111 height 29
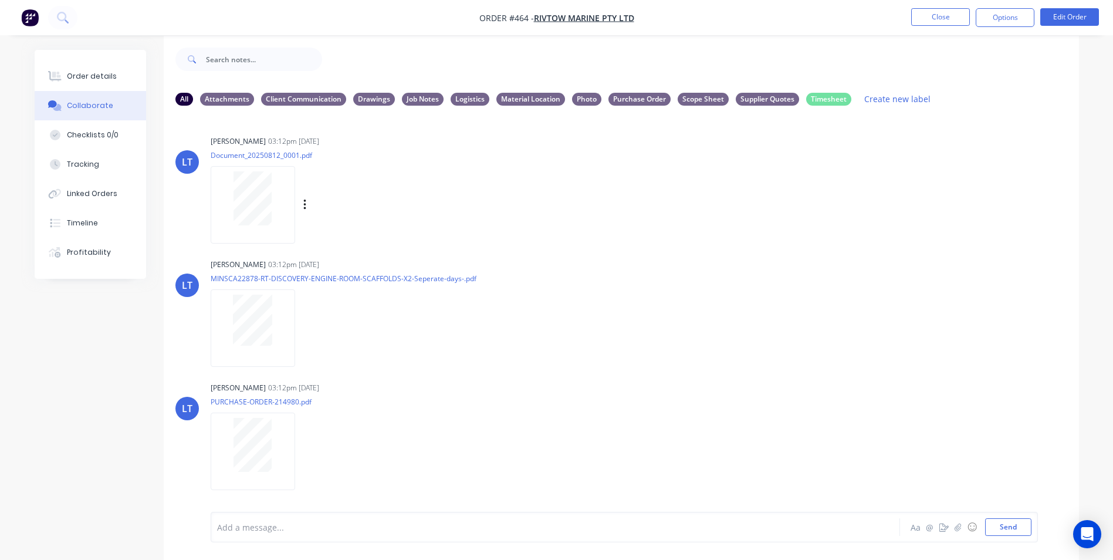
scroll to position [18, 0]
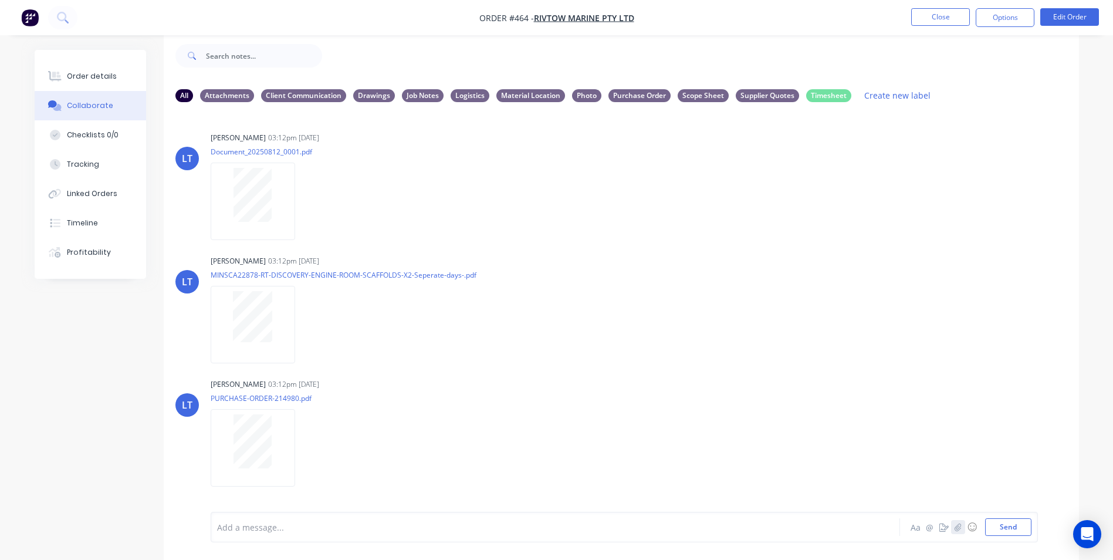
click at [957, 525] on icon "button" at bounding box center [957, 527] width 7 height 8
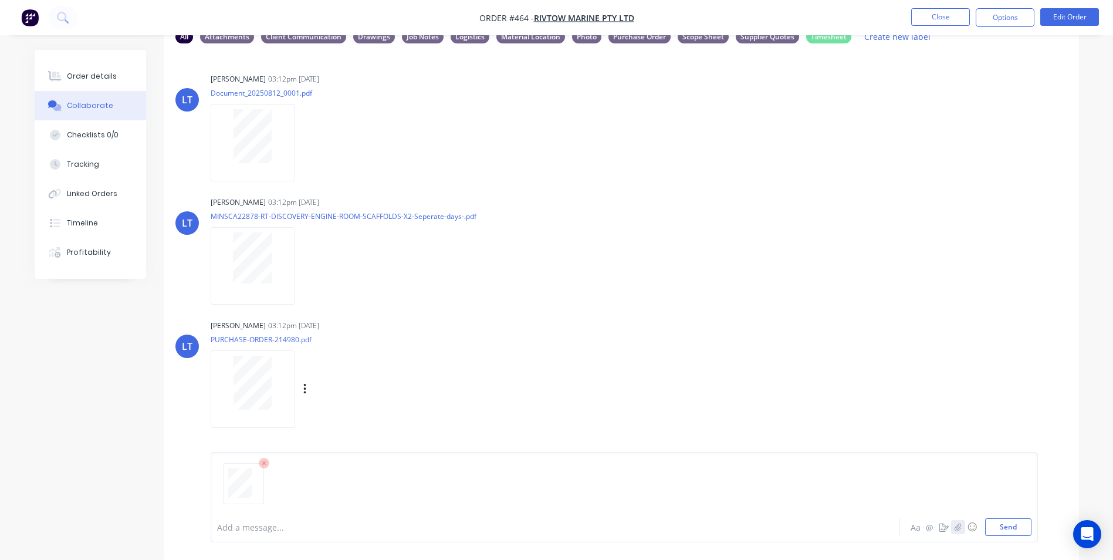
scroll to position [77, 0]
click at [1012, 531] on button "Send" at bounding box center [1008, 527] width 46 height 18
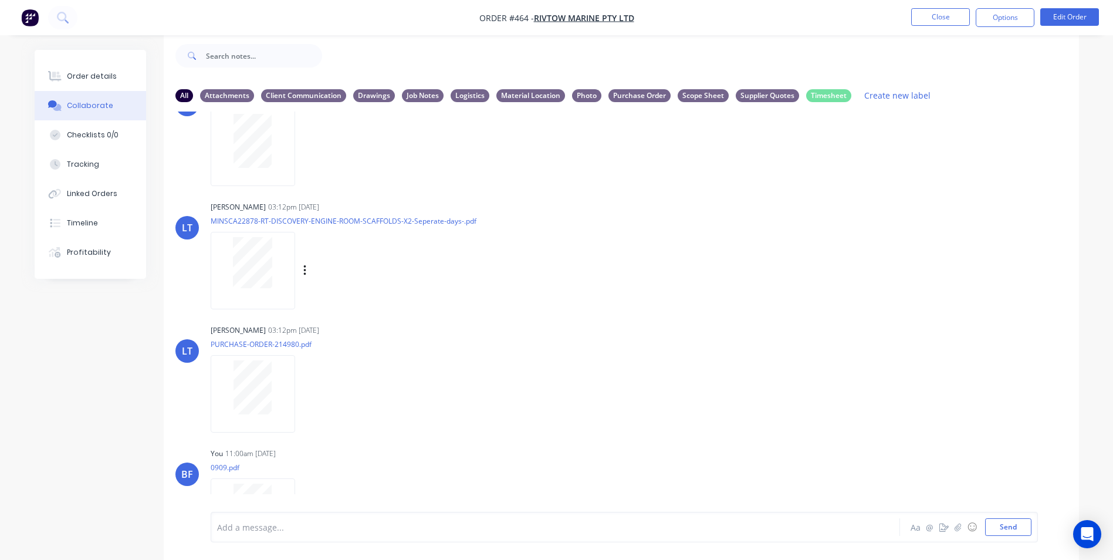
scroll to position [121, 0]
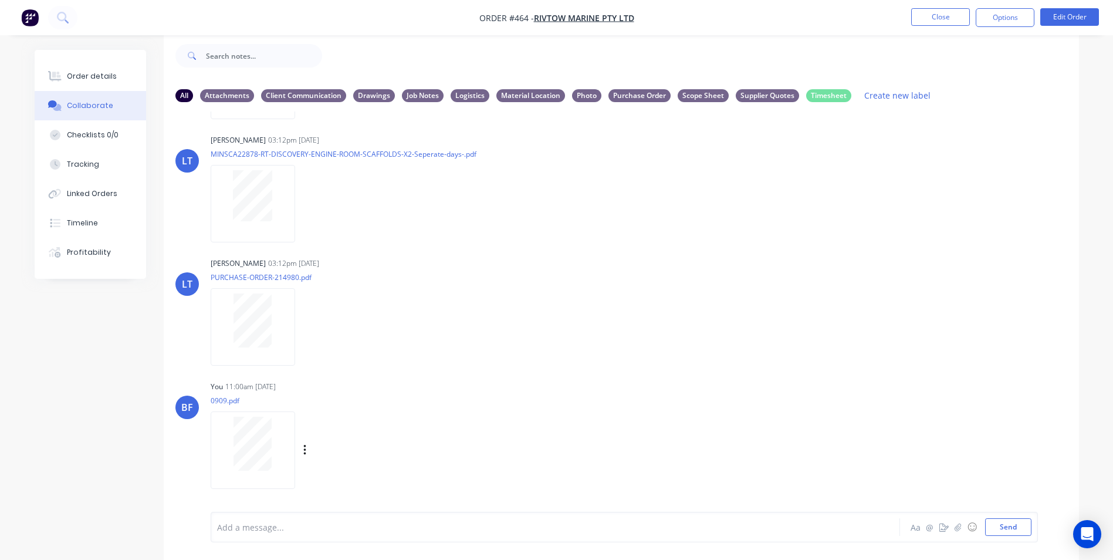
drag, startPoint x: 304, startPoint y: 450, endPoint x: 289, endPoint y: 455, distance: 15.4
click at [289, 455] on div at bounding box center [253, 443] width 74 height 54
click at [303, 446] on icon "button" at bounding box center [305, 449] width 4 height 13
click at [360, 423] on button "Labels" at bounding box center [382, 425] width 132 height 26
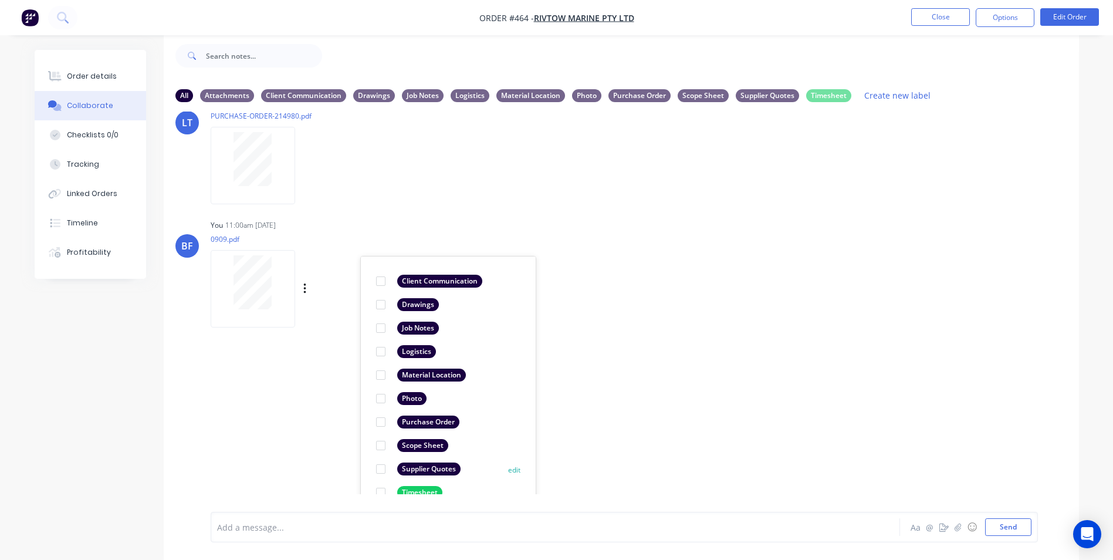
scroll to position [302, 0]
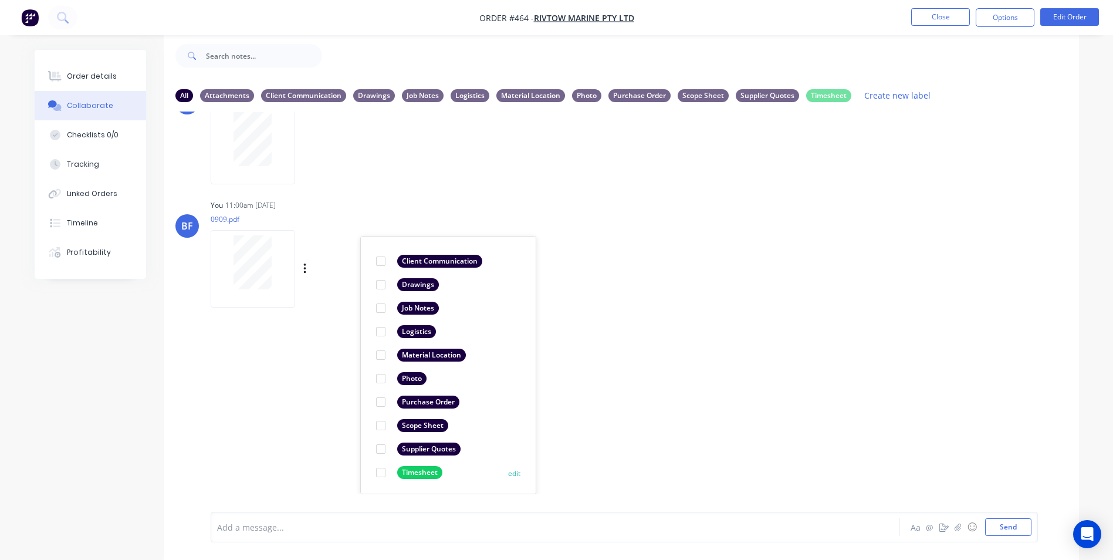
click at [378, 471] on div at bounding box center [380, 471] width 23 height 23
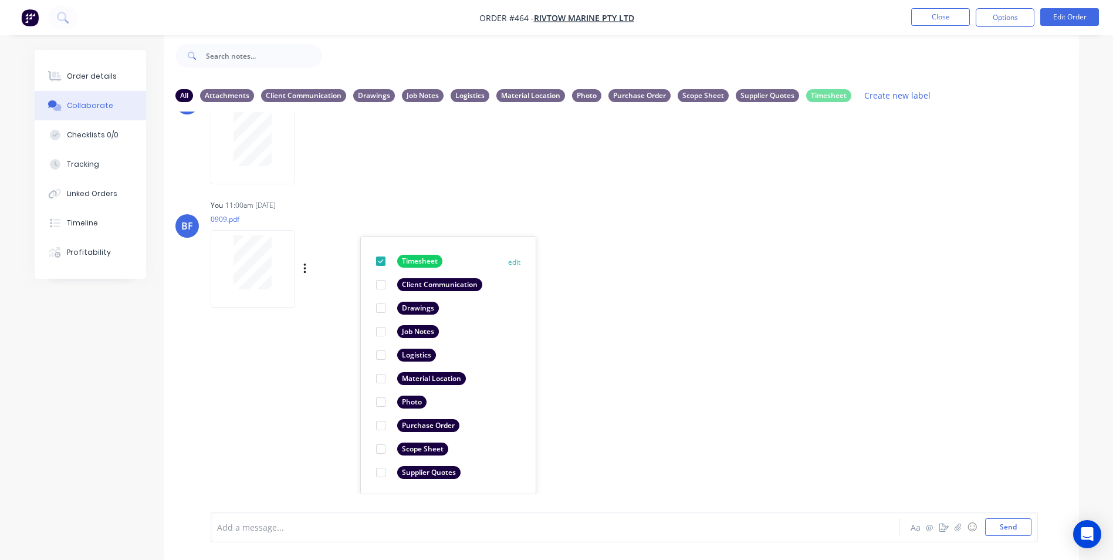
scroll to position [0, 0]
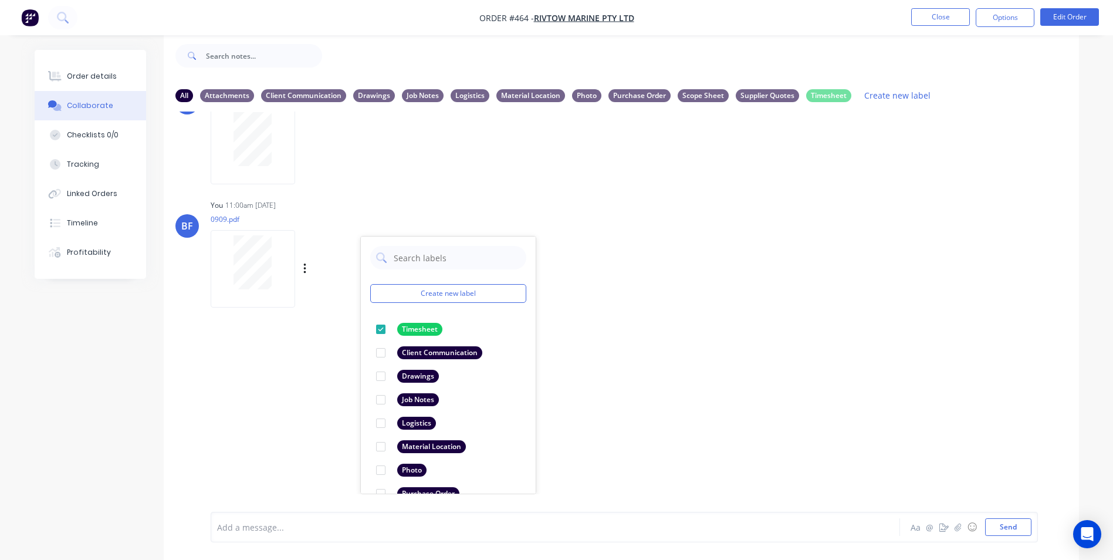
click at [790, 301] on div "LT Leya Thompson 03:12pm 08/09/25 Document_20250812_0001.pdf Labels Download De…" at bounding box center [621, 302] width 915 height 382
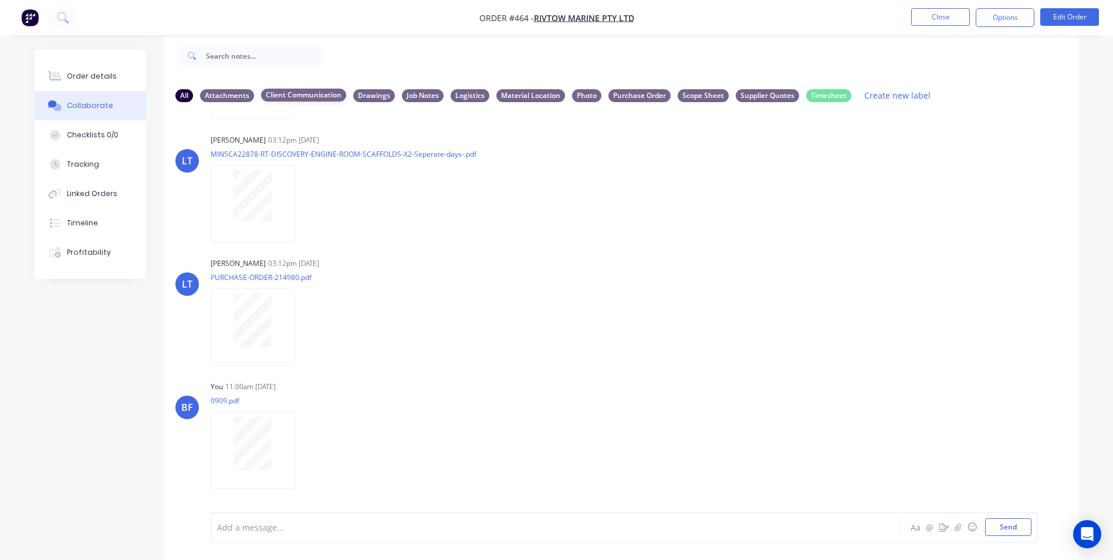
click at [277, 96] on div "Client Communication" at bounding box center [303, 95] width 85 height 13
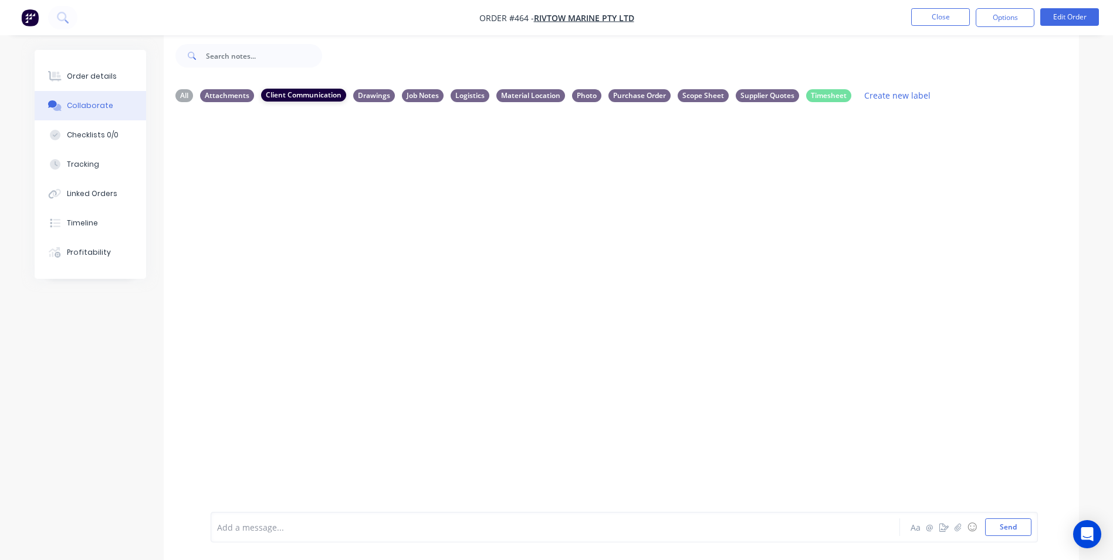
scroll to position [0, 0]
click at [374, 97] on div "Drawings" at bounding box center [374, 95] width 42 height 13
click at [418, 97] on div "Job Notes" at bounding box center [423, 95] width 42 height 13
click at [827, 94] on div "Timesheet" at bounding box center [828, 95] width 45 height 13
click at [757, 91] on div "Supplier Quotes" at bounding box center [766, 95] width 63 height 13
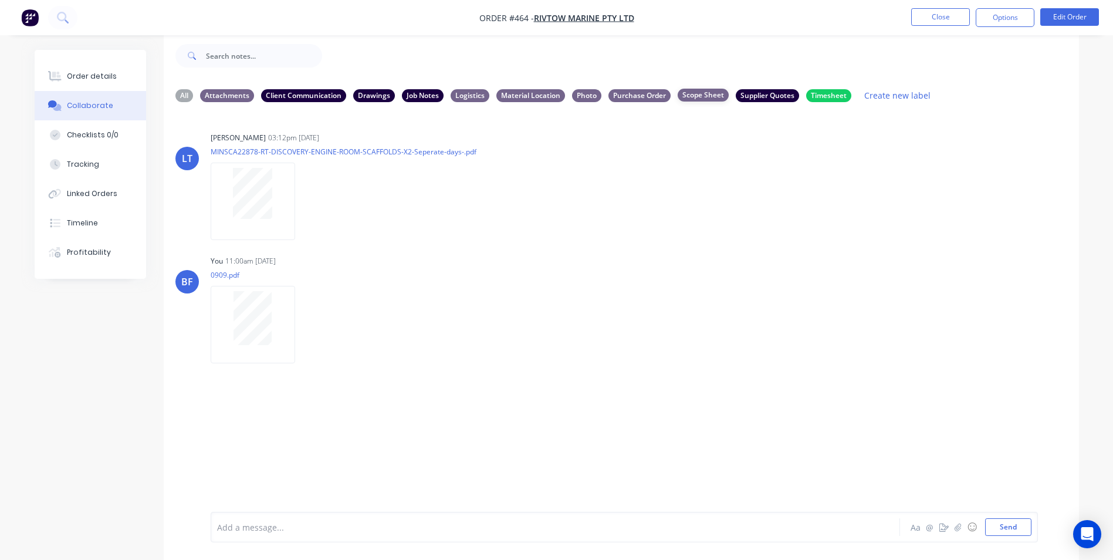
click at [700, 95] on div "Scope Sheet" at bounding box center [702, 95] width 51 height 13
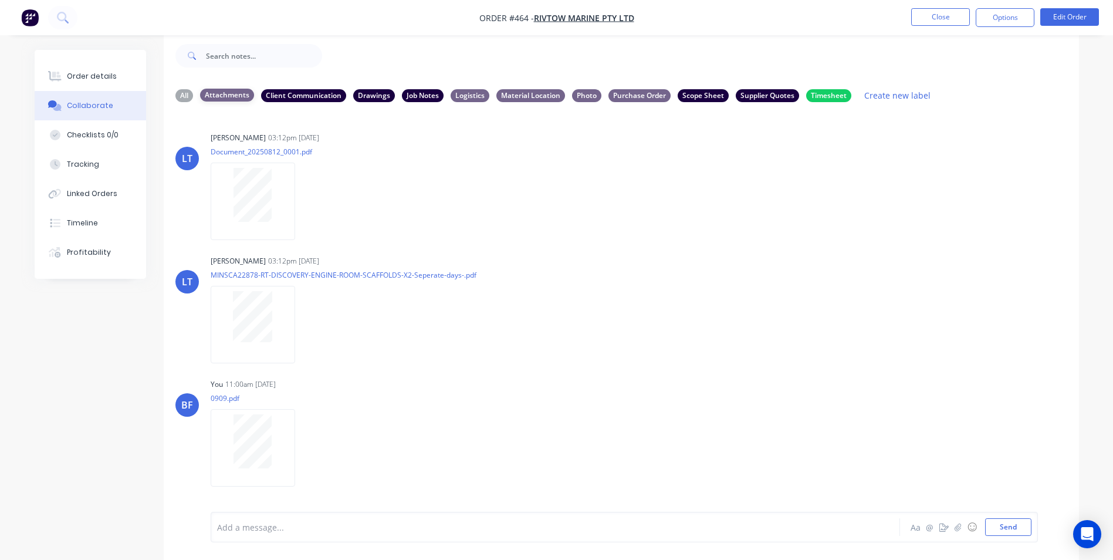
click at [216, 96] on div "Attachments" at bounding box center [227, 95] width 54 height 13
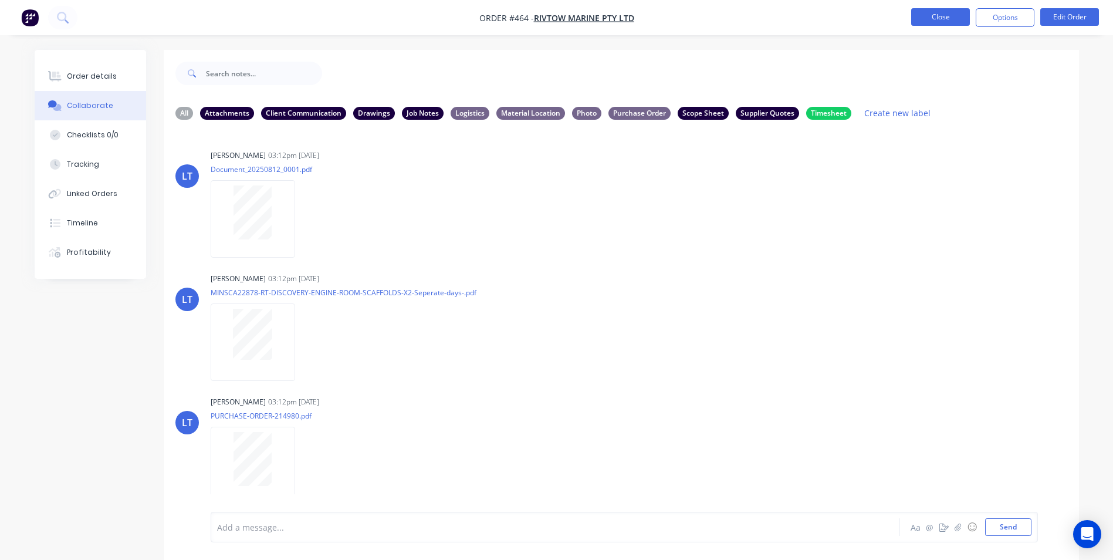
click at [941, 14] on button "Close" at bounding box center [940, 17] width 59 height 18
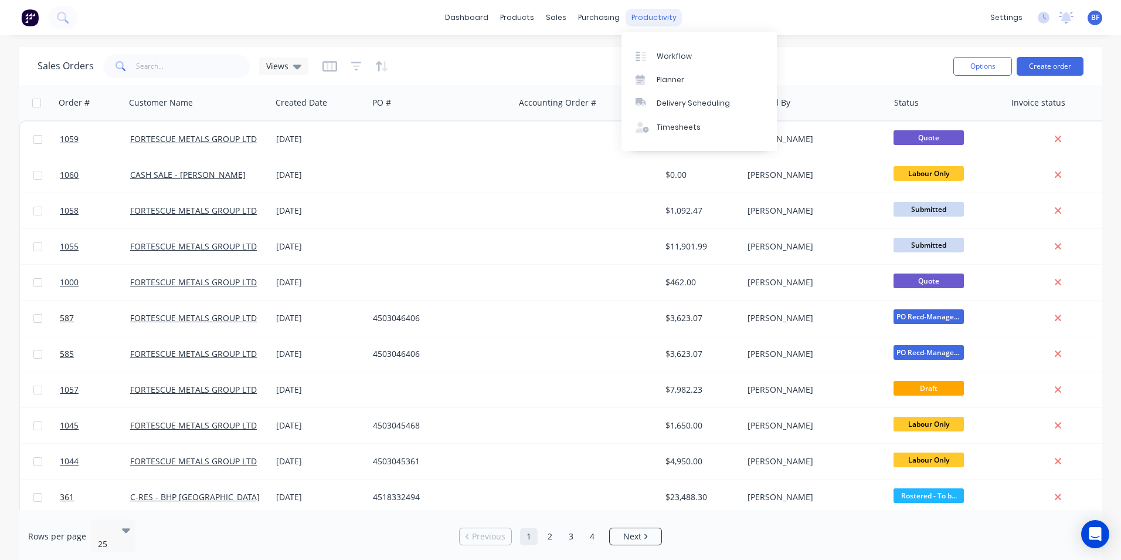
click at [644, 18] on div "productivity" at bounding box center [654, 18] width 57 height 18
click at [664, 58] on div "Workflow" at bounding box center [674, 56] width 35 height 11
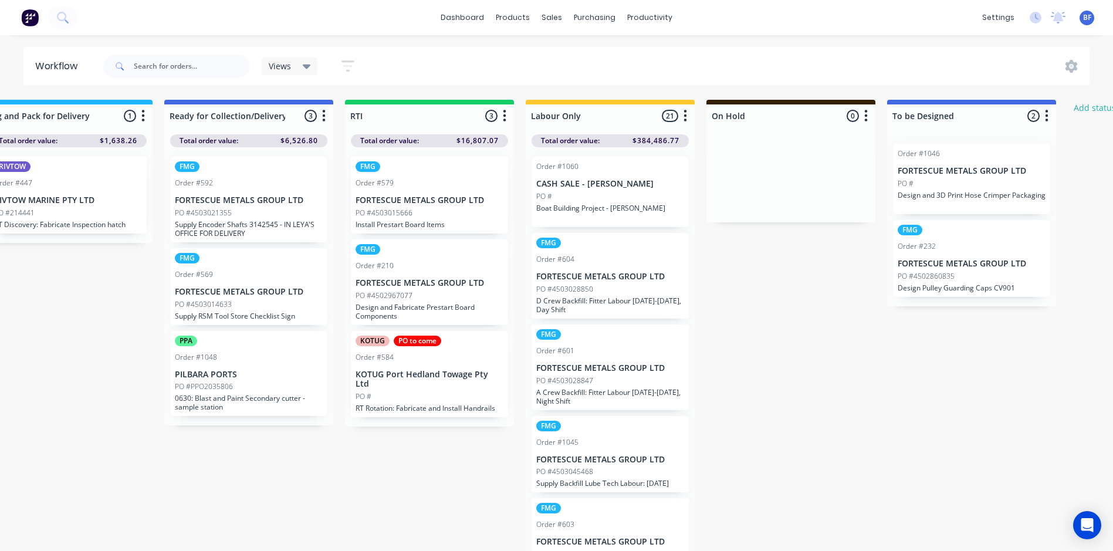
scroll to position [0, 1663]
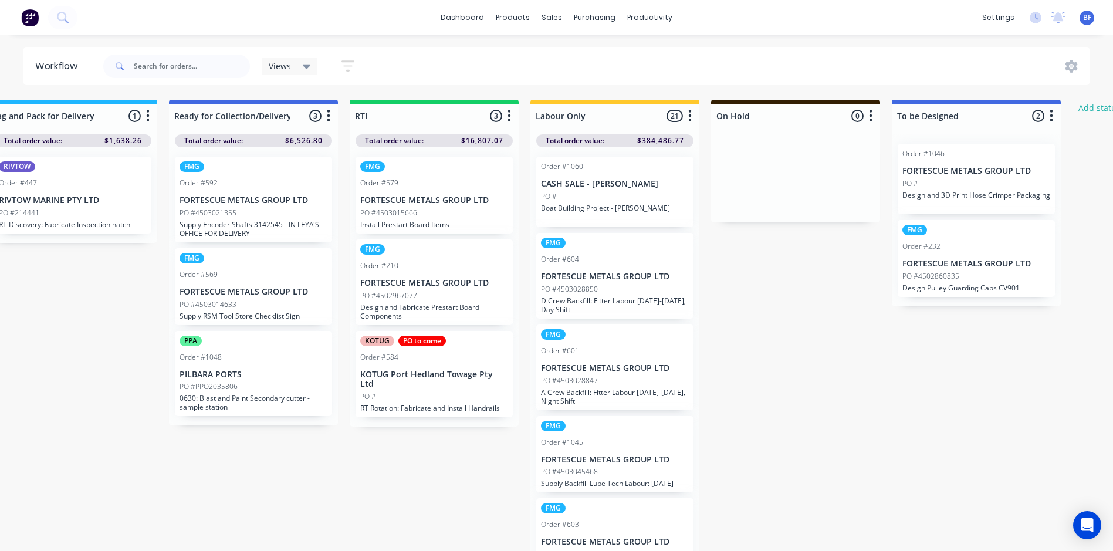
click at [608, 348] on div "Order #601" at bounding box center [615, 350] width 148 height 11
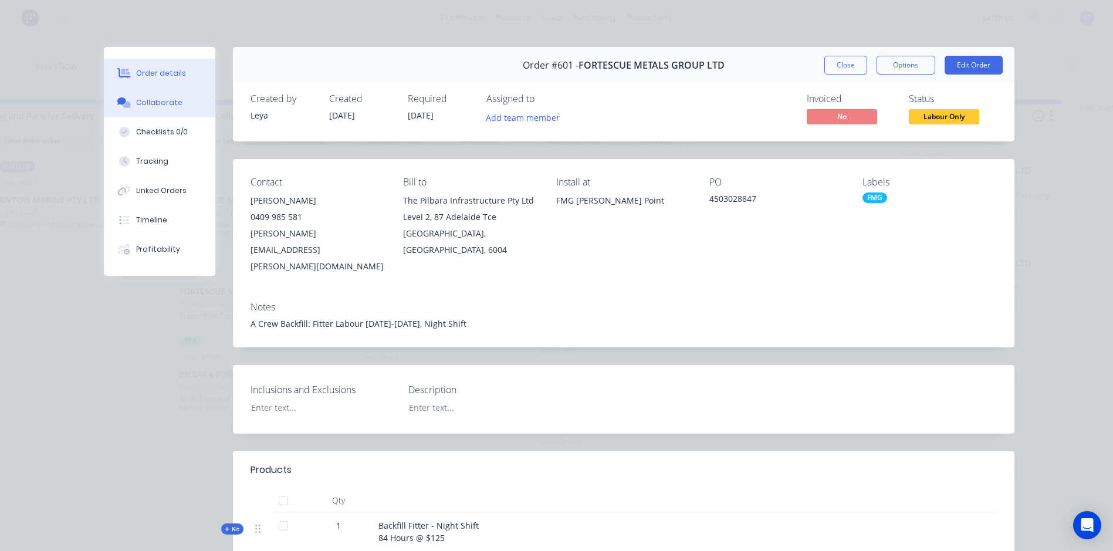
click at [141, 101] on div "Collaborate" at bounding box center [159, 102] width 46 height 11
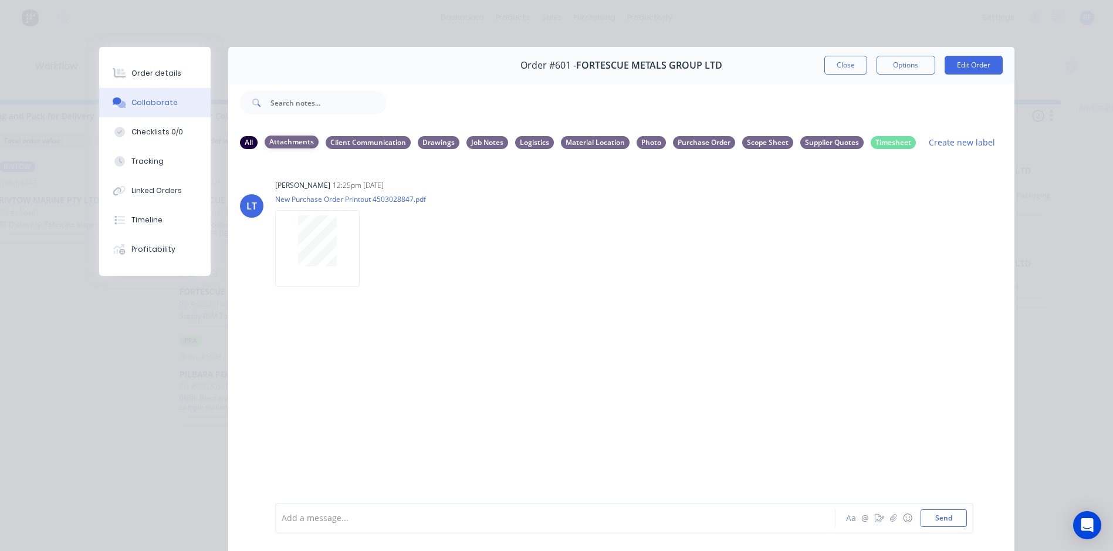
click at [284, 145] on div "Attachments" at bounding box center [292, 141] width 54 height 13
click at [834, 66] on button "Close" at bounding box center [845, 65] width 43 height 19
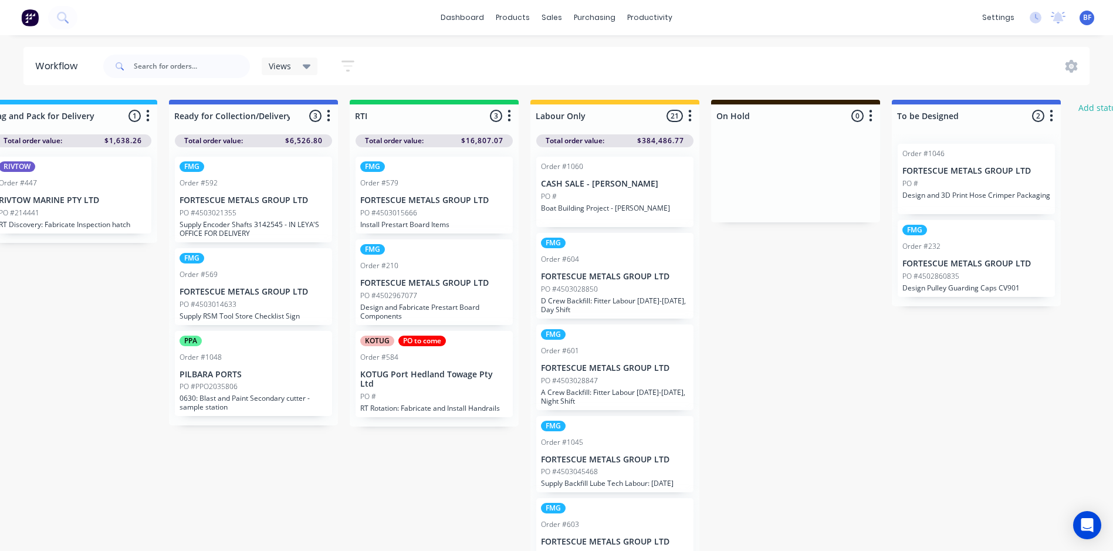
click at [581, 198] on div "PO #" at bounding box center [615, 196] width 148 height 11
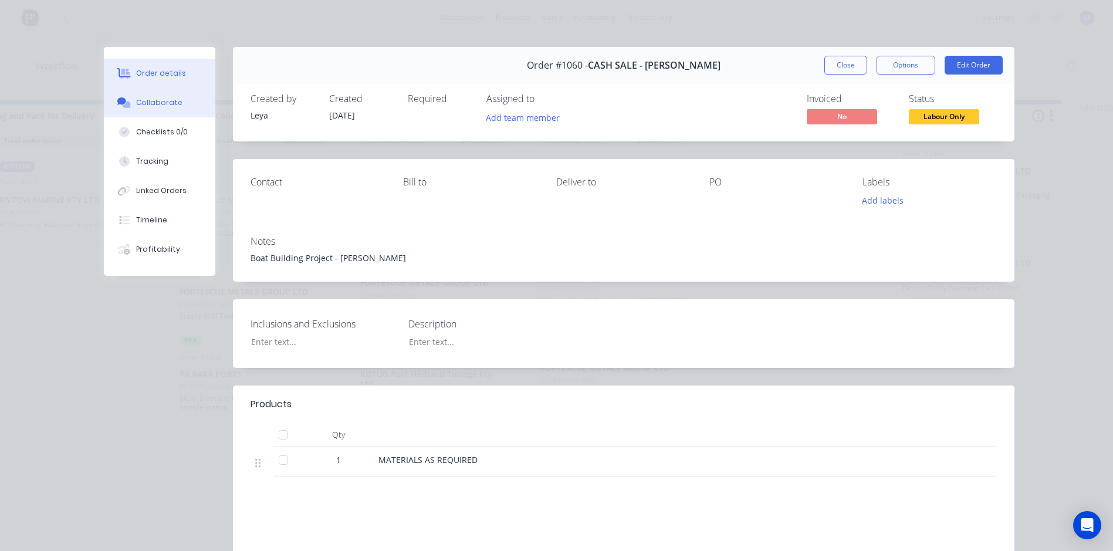
click at [145, 101] on div "Collaborate" at bounding box center [159, 102] width 46 height 11
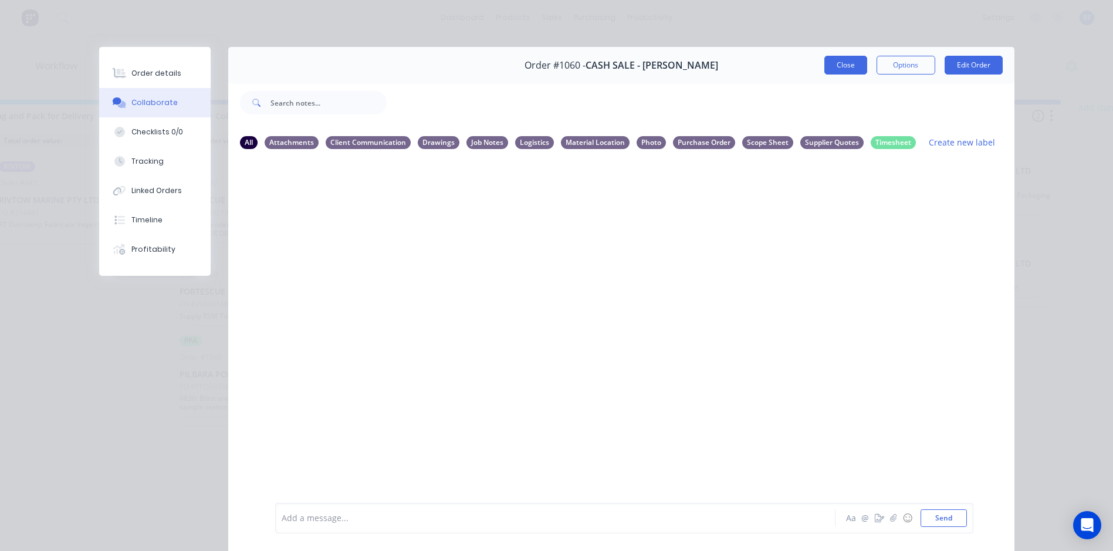
click at [835, 62] on button "Close" at bounding box center [845, 65] width 43 height 19
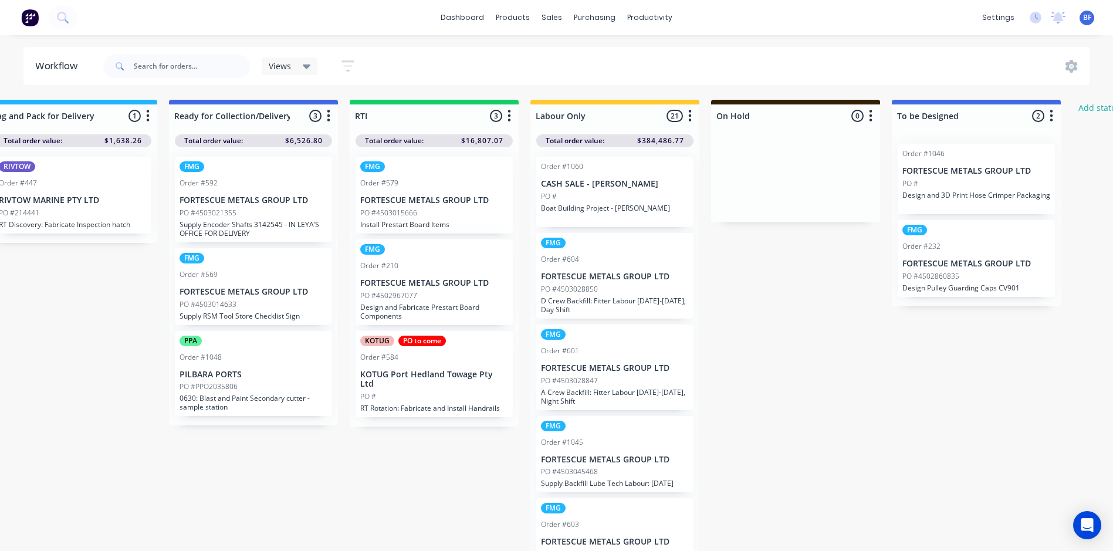
click at [395, 199] on p "FORTESCUE METALS GROUP LTD" at bounding box center [434, 200] width 148 height 10
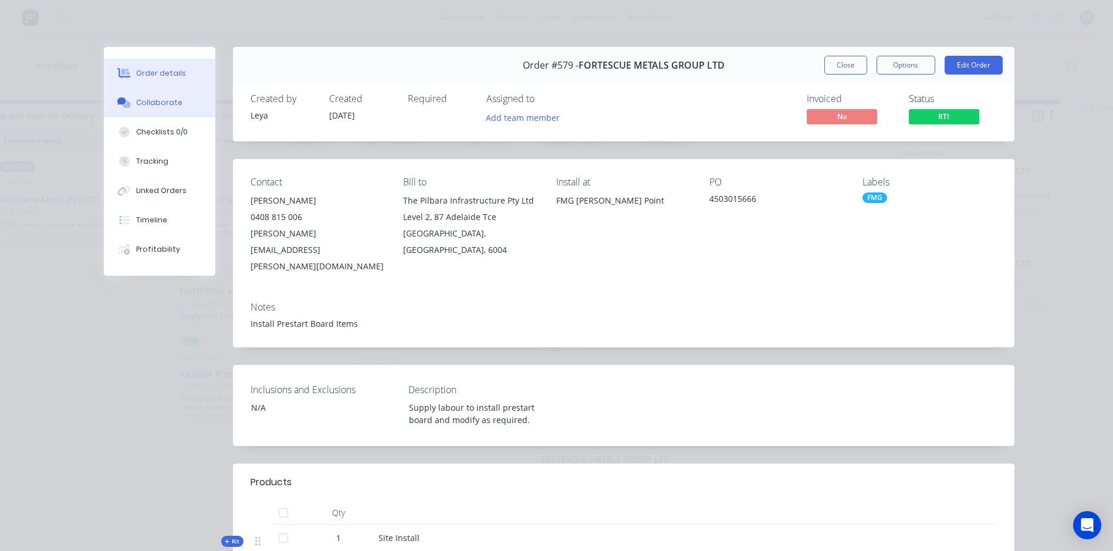
click at [181, 103] on button "Collaborate" at bounding box center [159, 102] width 111 height 29
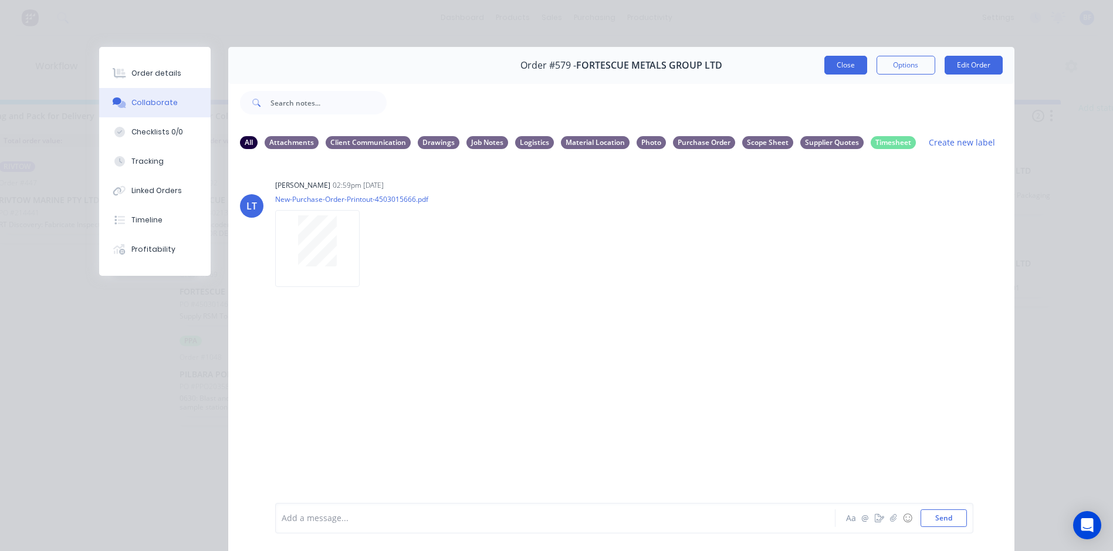
click at [841, 61] on button "Close" at bounding box center [845, 65] width 43 height 19
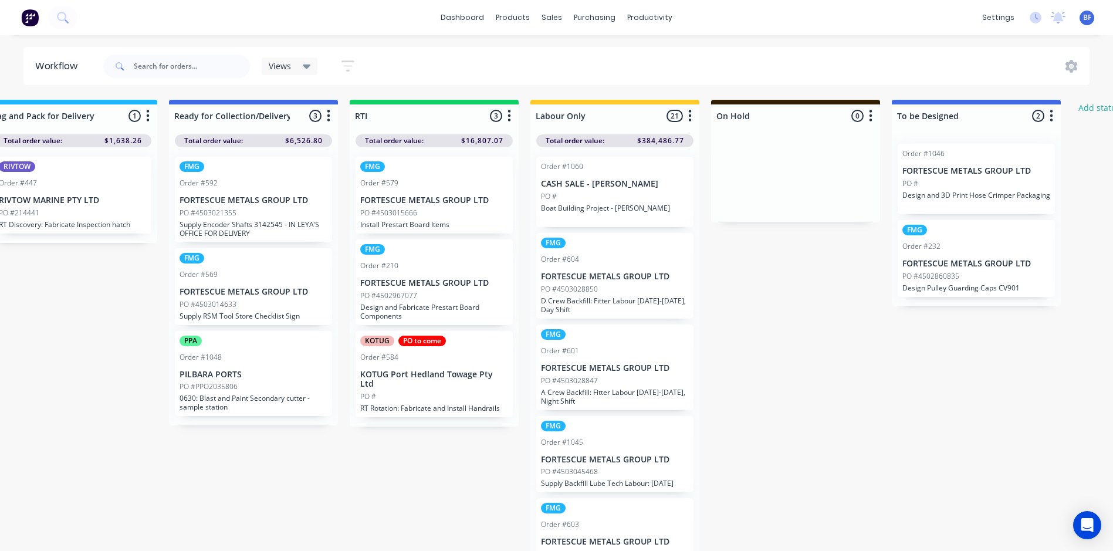
click at [586, 373] on div "FMG Order #601 FORTESCUE METALS GROUP LTD PO #4503028847 A Crew Backfill: Fitte…" at bounding box center [614, 367] width 157 height 86
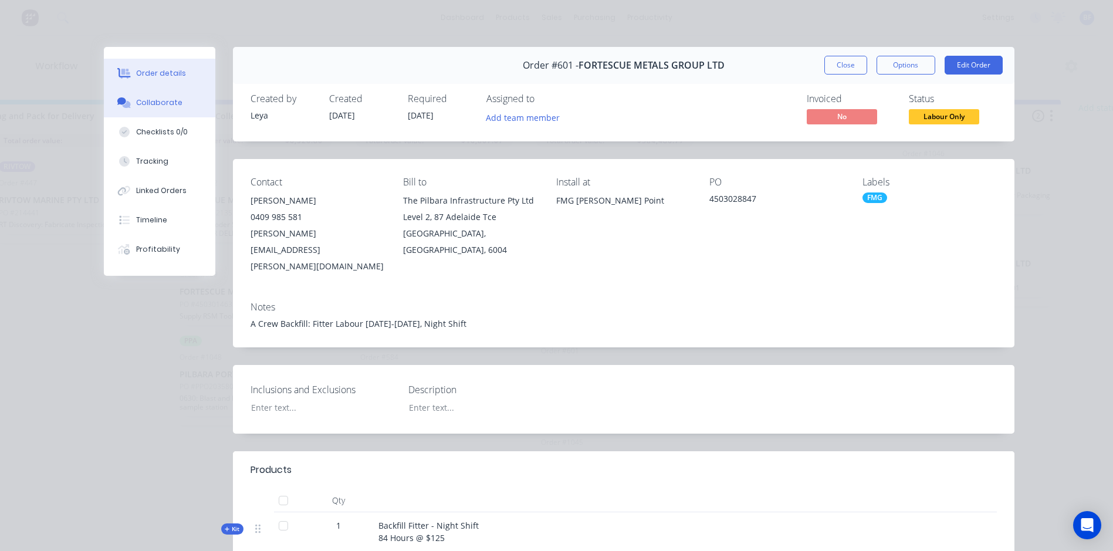
click at [158, 106] on div "Collaborate" at bounding box center [159, 102] width 46 height 11
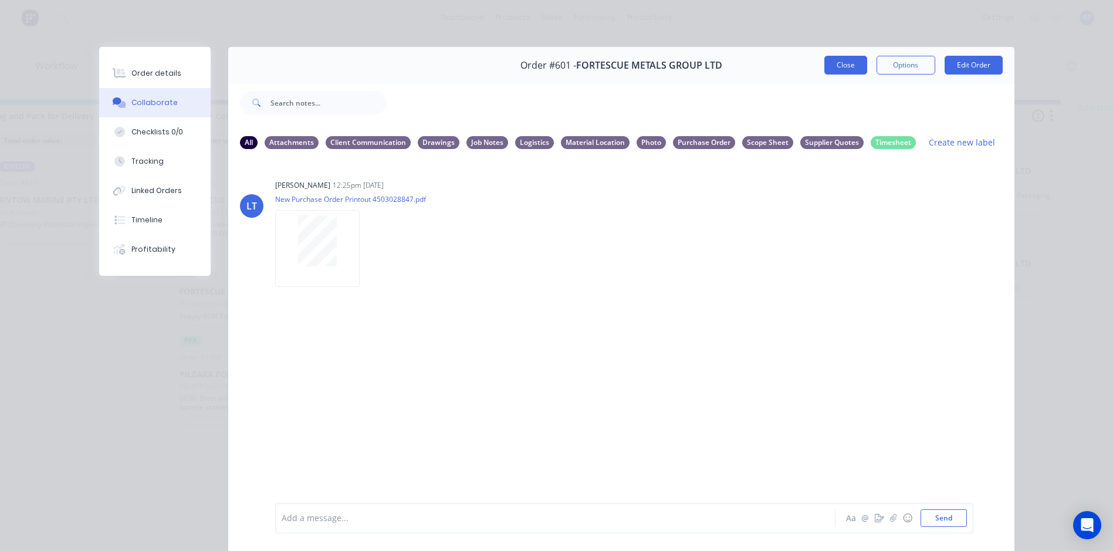
click at [846, 62] on button "Close" at bounding box center [845, 65] width 43 height 19
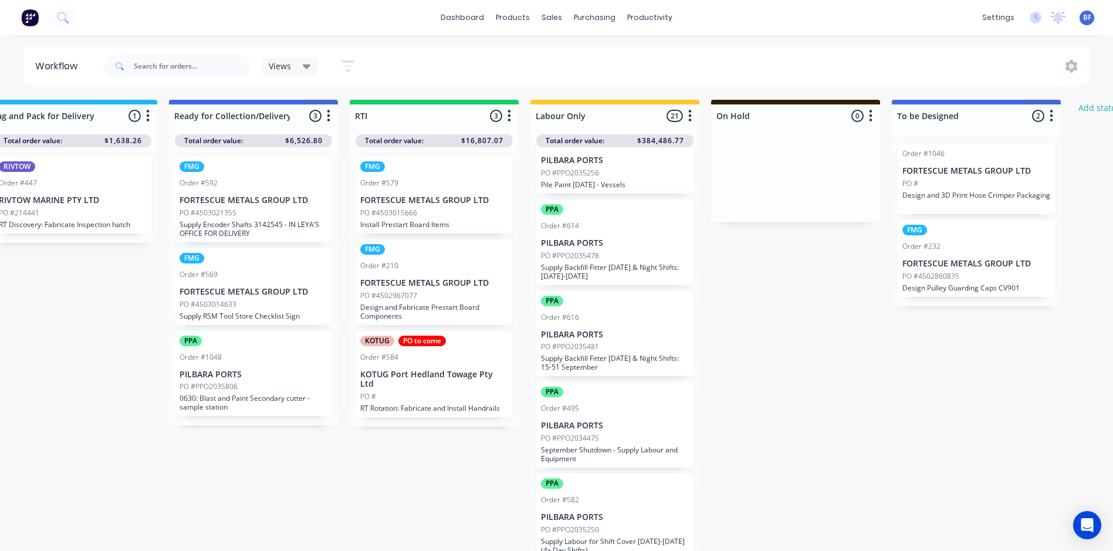
scroll to position [1463, 0]
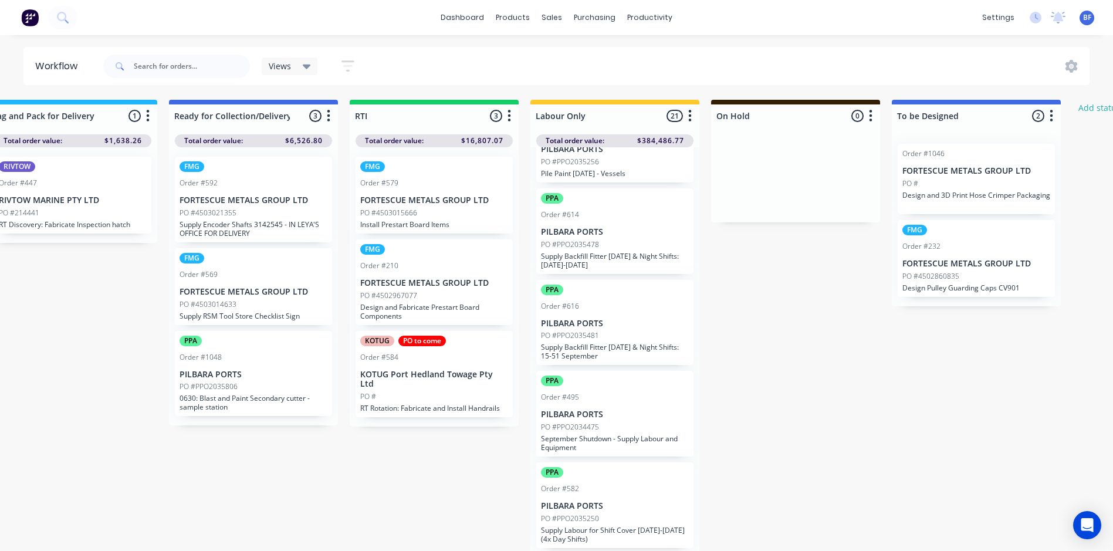
click at [606, 449] on p "September Shutdown - Supply Labour and Equipment" at bounding box center [615, 443] width 148 height 18
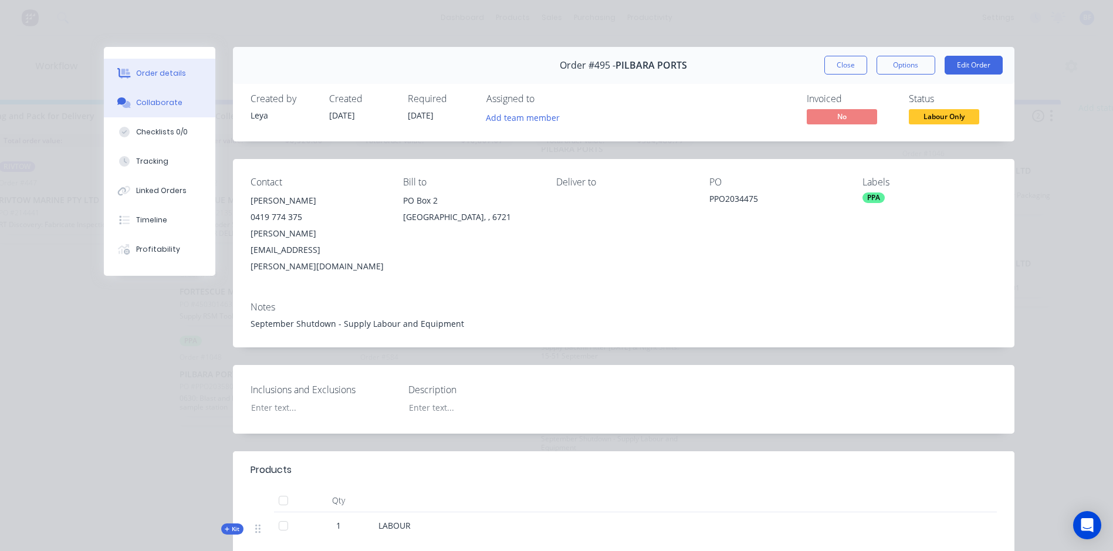
click at [149, 104] on div "Collaborate" at bounding box center [159, 102] width 46 height 11
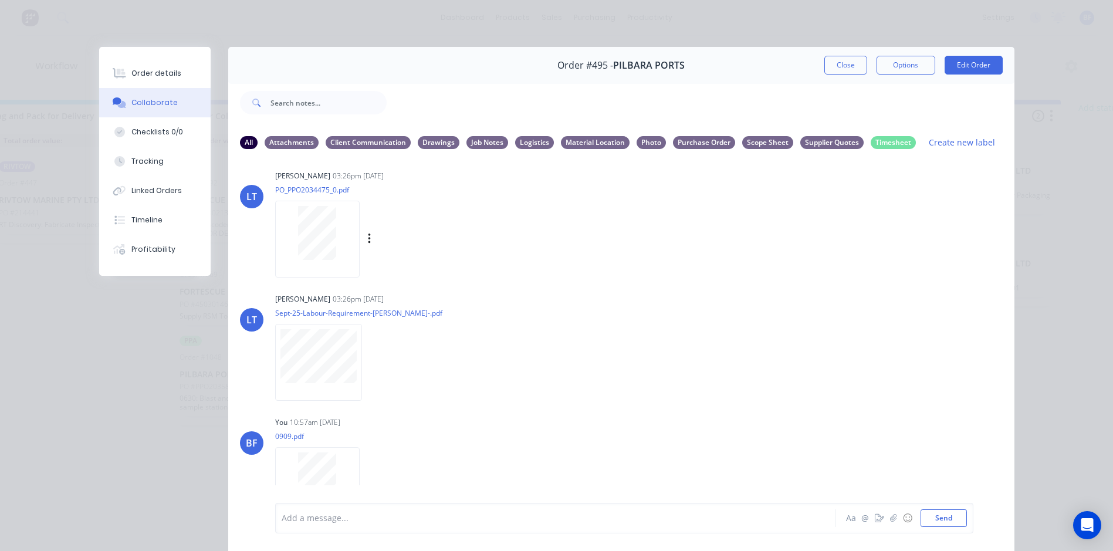
scroll to position [0, 0]
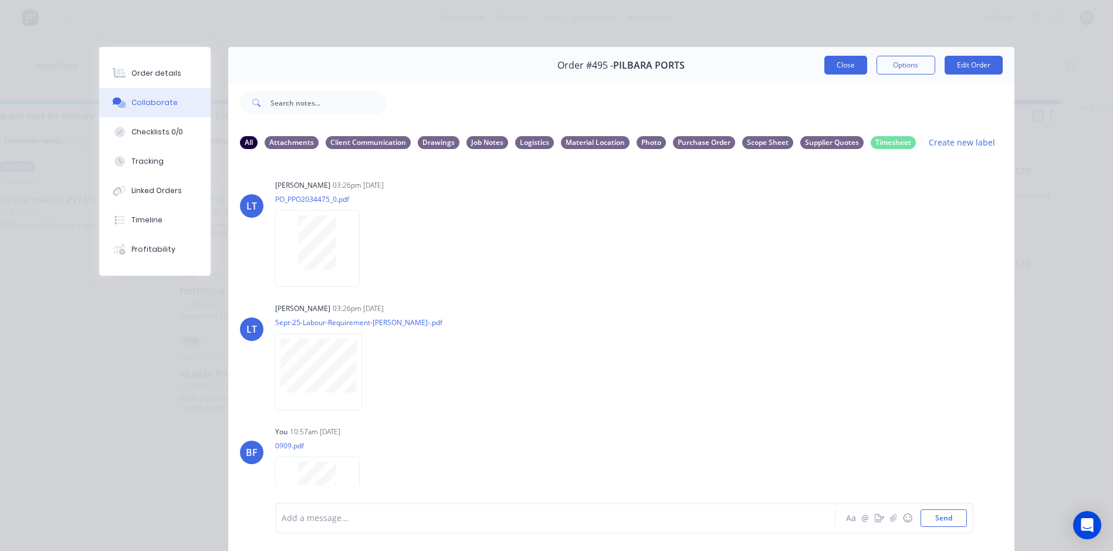
click at [836, 63] on button "Close" at bounding box center [845, 65] width 43 height 19
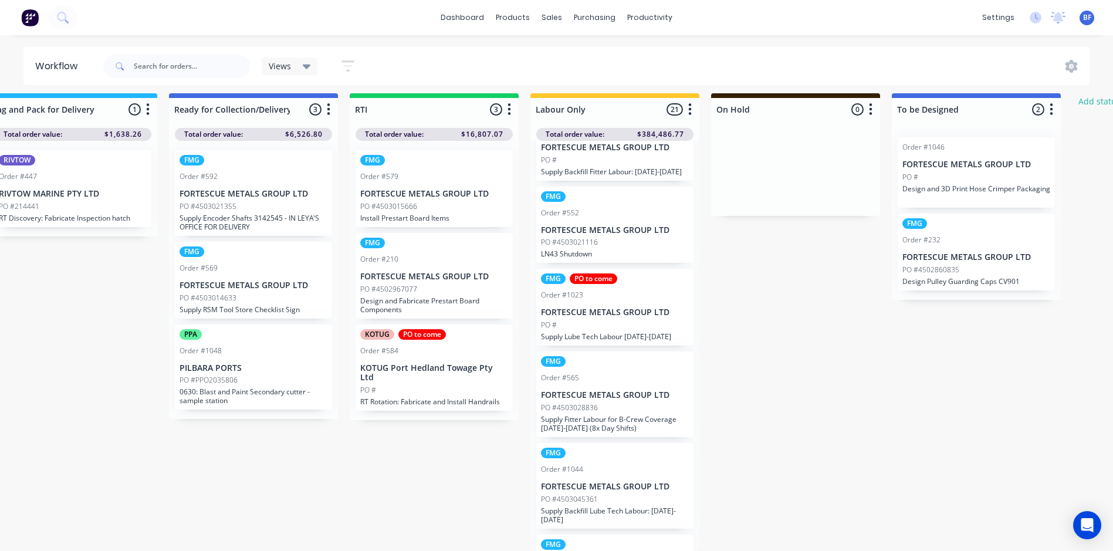
scroll to position [642, 0]
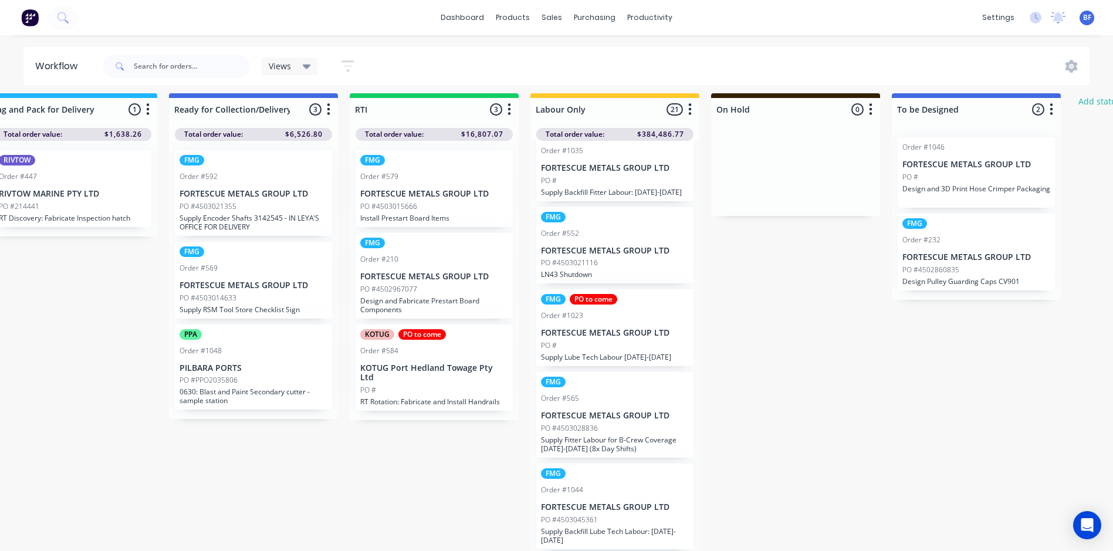
click at [586, 254] on p "FORTESCUE METALS GROUP LTD" at bounding box center [615, 251] width 148 height 10
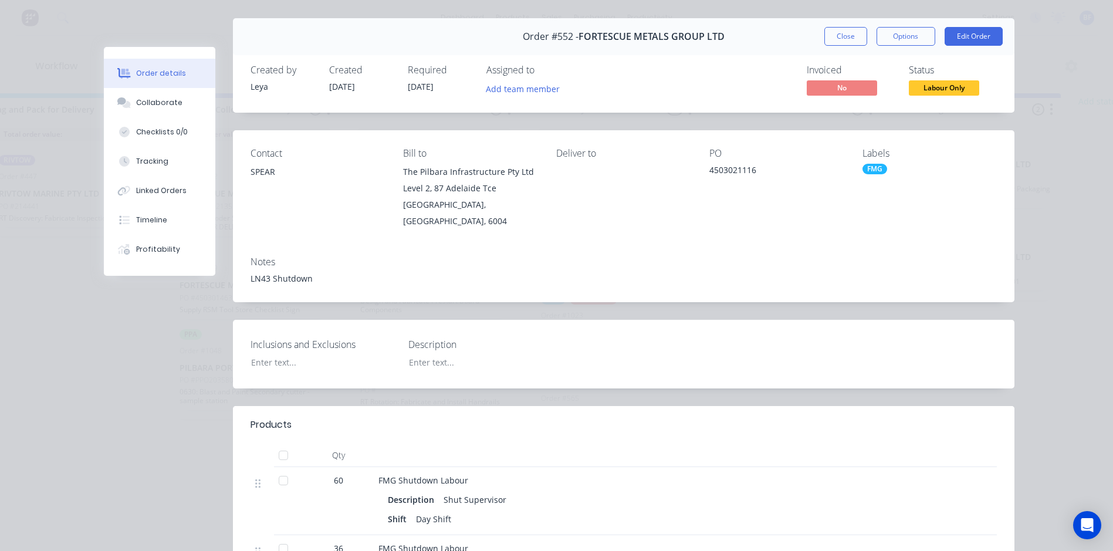
scroll to position [0, 0]
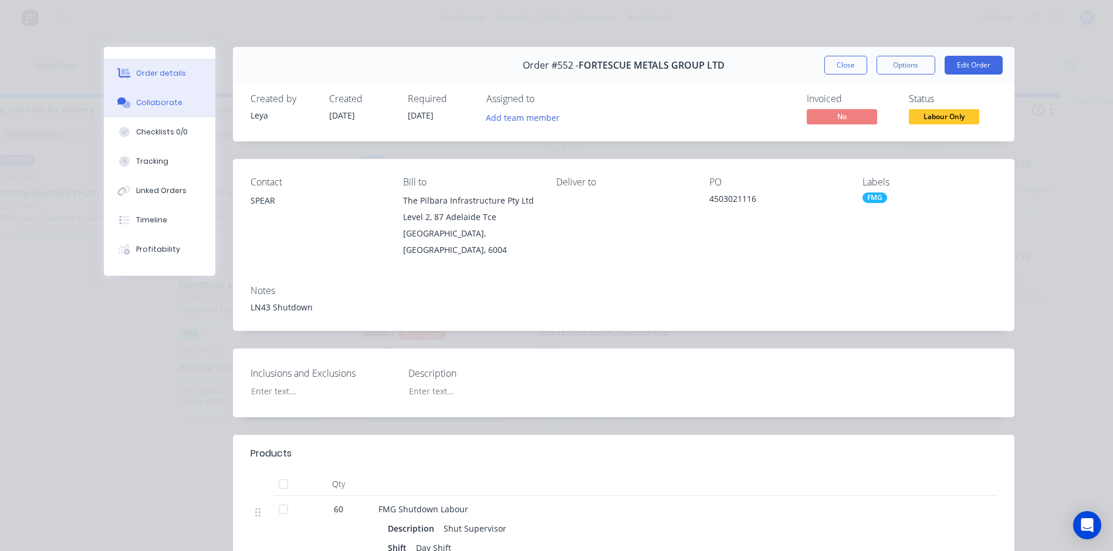
click at [155, 101] on div "Collaborate" at bounding box center [159, 102] width 46 height 11
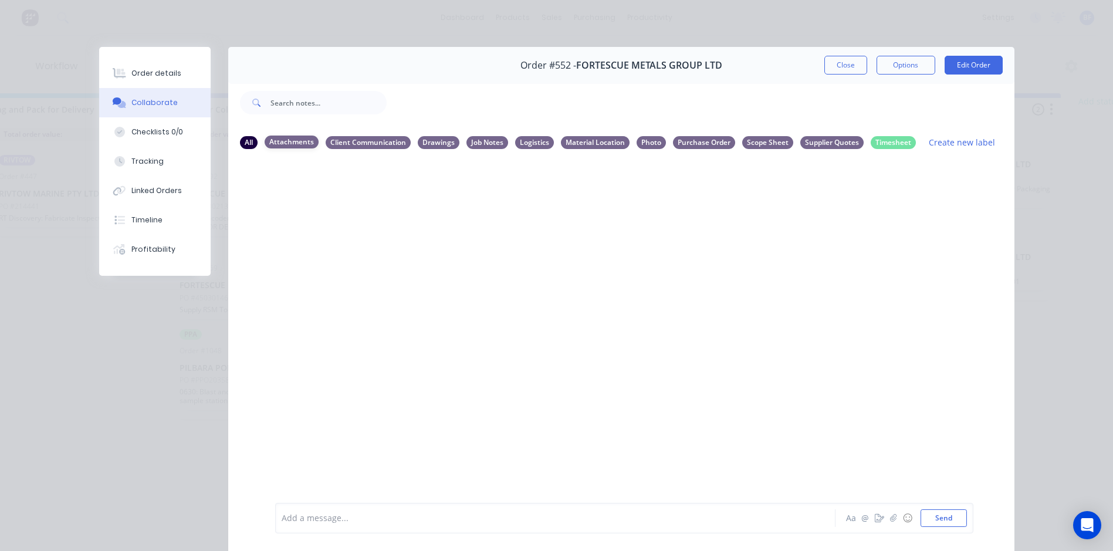
click at [277, 141] on div "Attachments" at bounding box center [292, 141] width 54 height 13
click at [841, 68] on button "Close" at bounding box center [845, 65] width 43 height 19
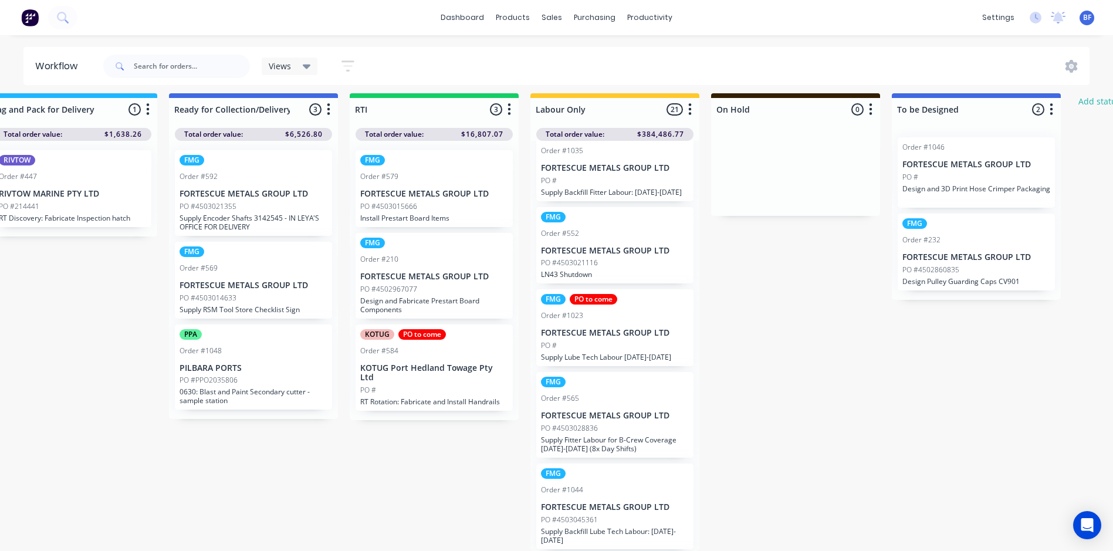
click at [406, 284] on p "PO #4502967077" at bounding box center [388, 289] width 57 height 11
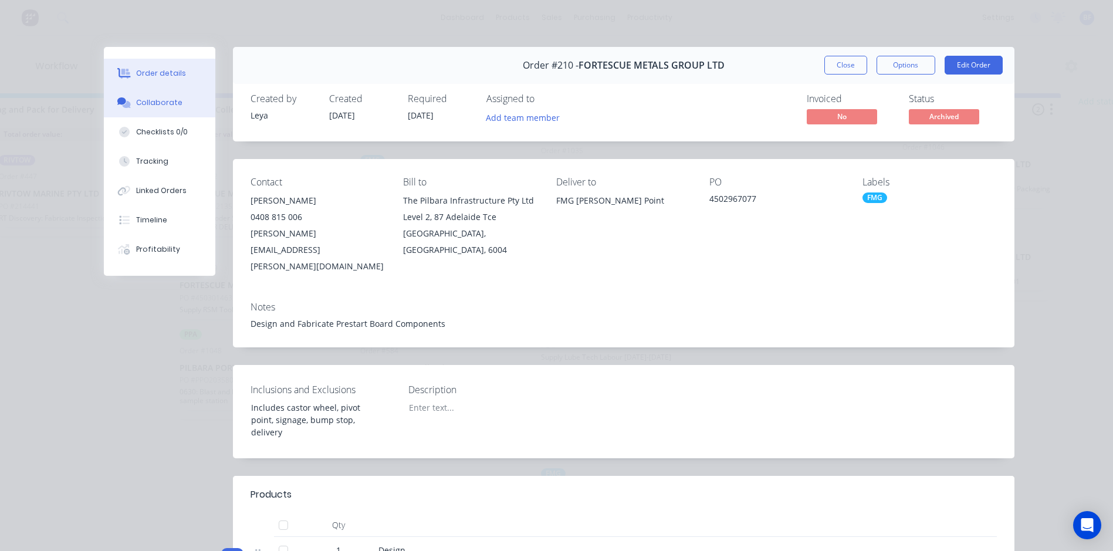
click at [160, 102] on div "Collaborate" at bounding box center [159, 102] width 46 height 11
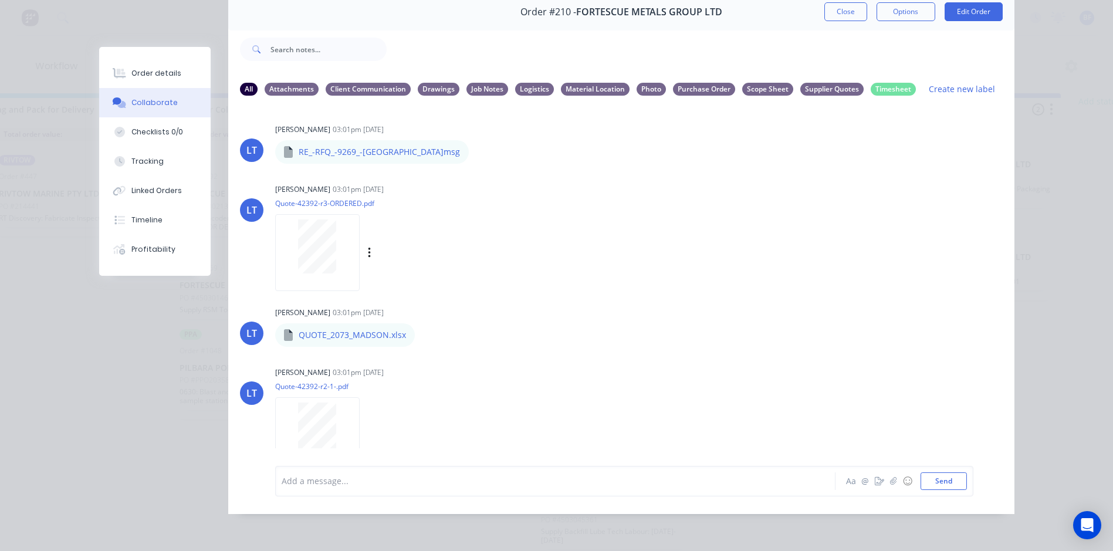
scroll to position [173, 0]
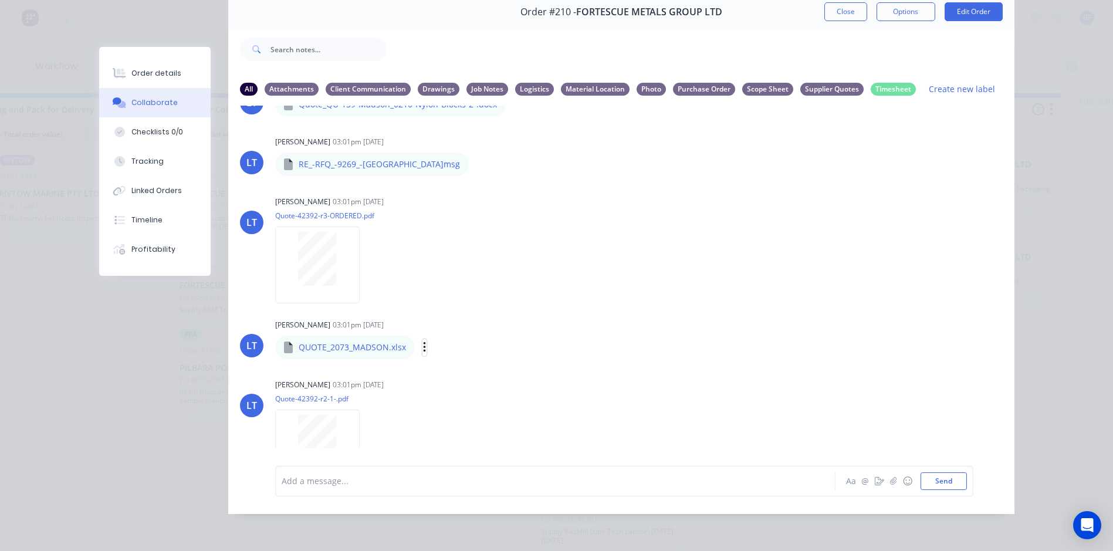
click at [423, 341] on icon "button" at bounding box center [425, 347] width 4 height 13
click at [473, 371] on button "Download" at bounding box center [501, 378] width 132 height 26
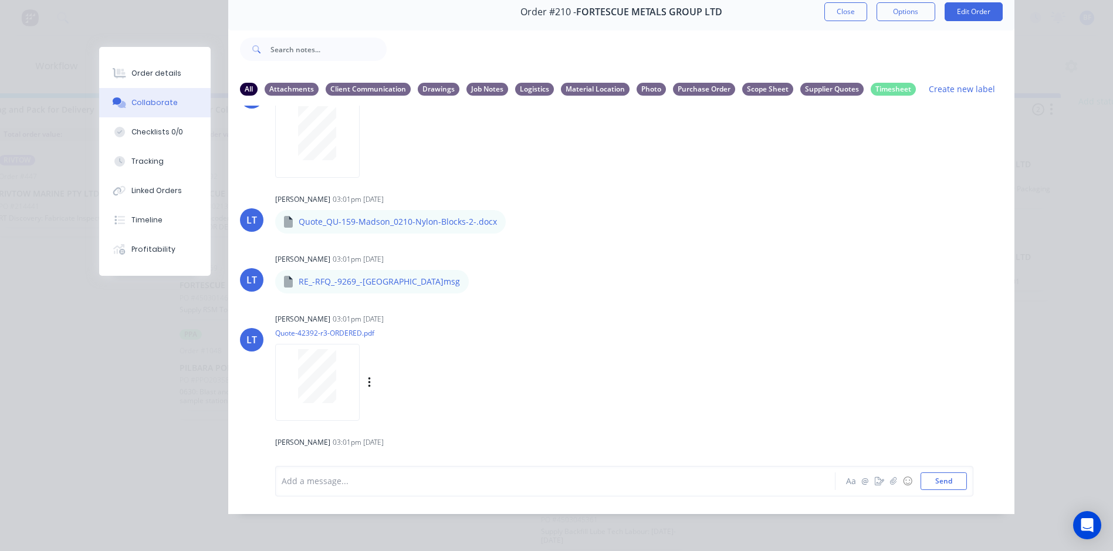
scroll to position [0, 0]
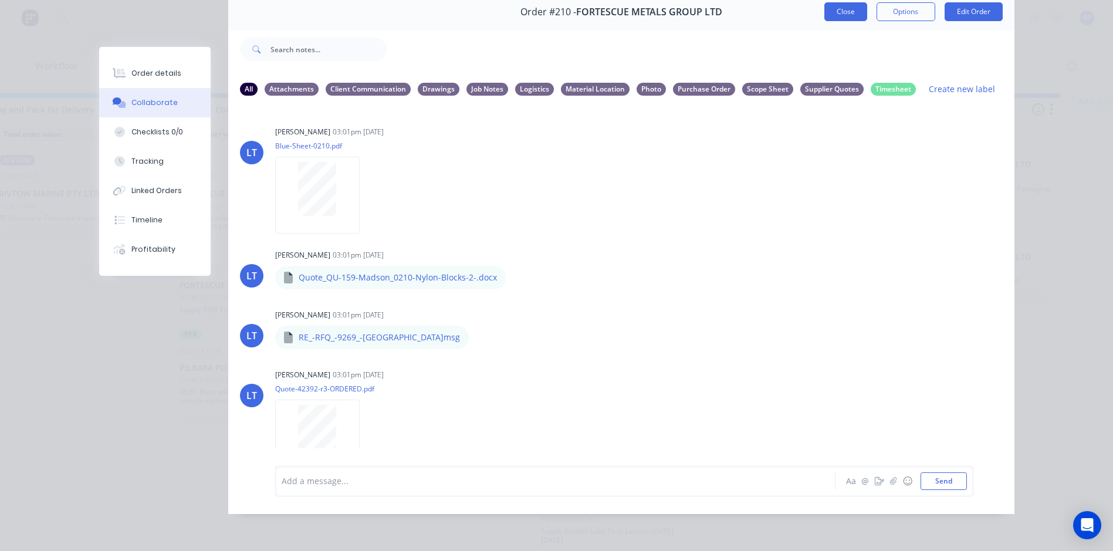
click at [831, 6] on button "Close" at bounding box center [845, 11] width 43 height 19
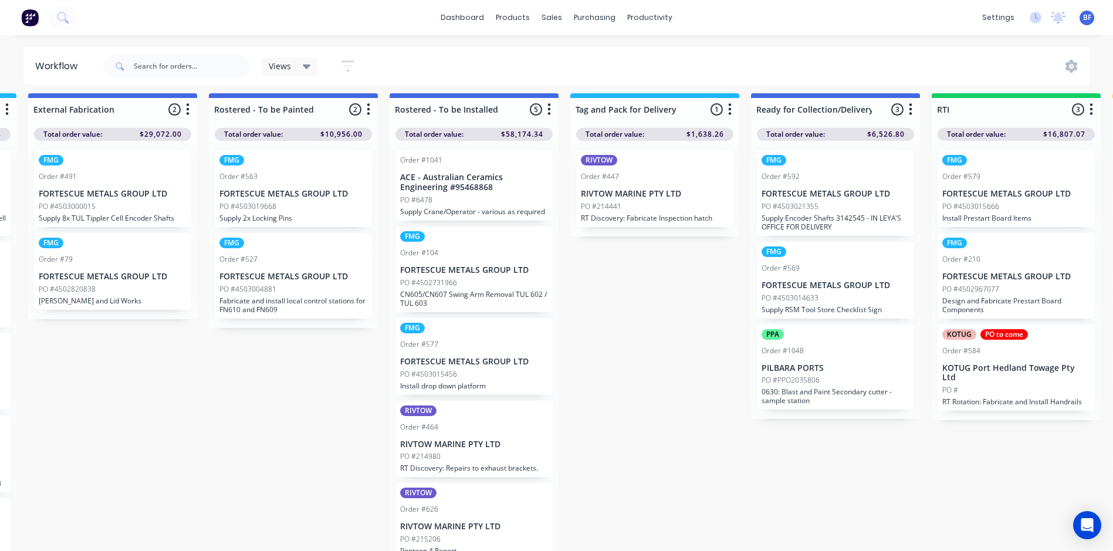
scroll to position [18, 0]
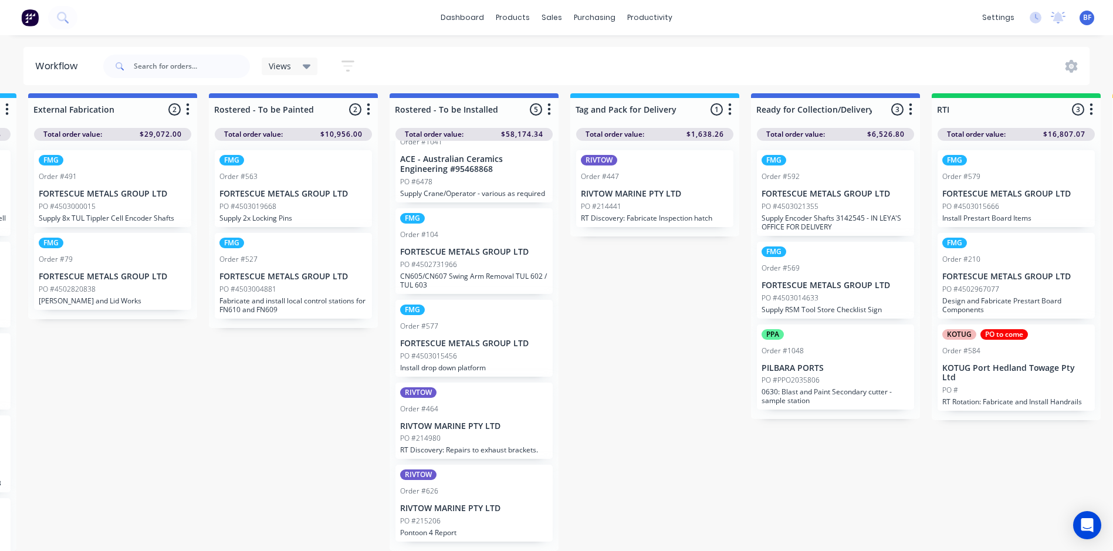
click at [462, 503] on p "RIVTOW MARINE PTY LTD" at bounding box center [474, 508] width 148 height 10
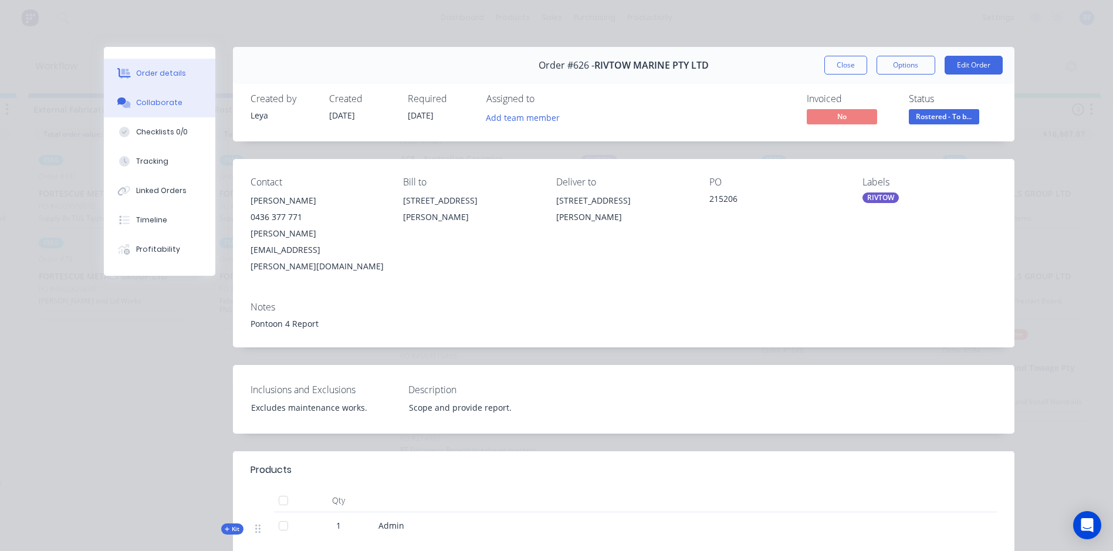
click at [152, 104] on div "Collaborate" at bounding box center [159, 102] width 46 height 11
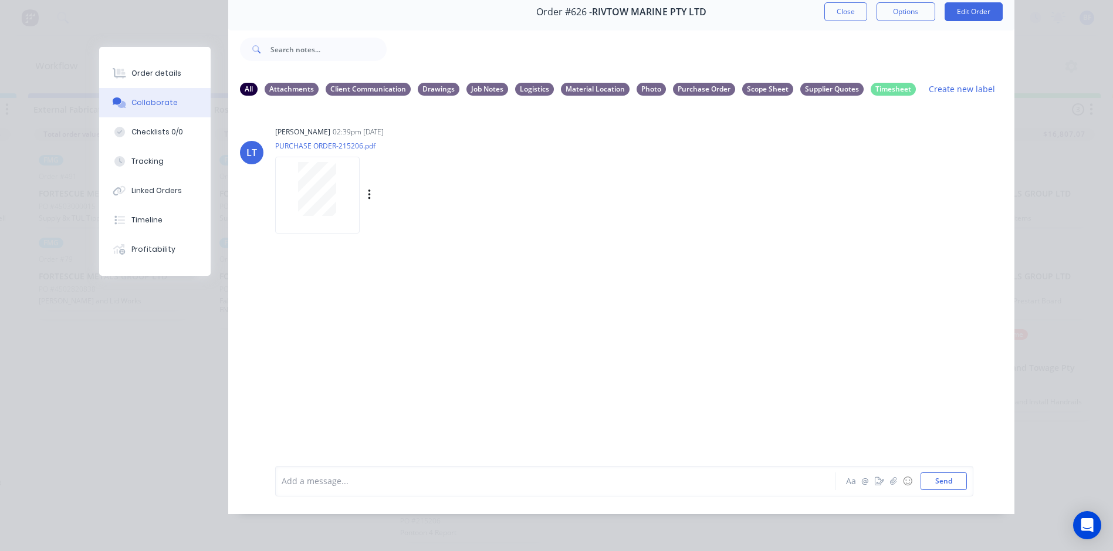
scroll to position [0, 0]
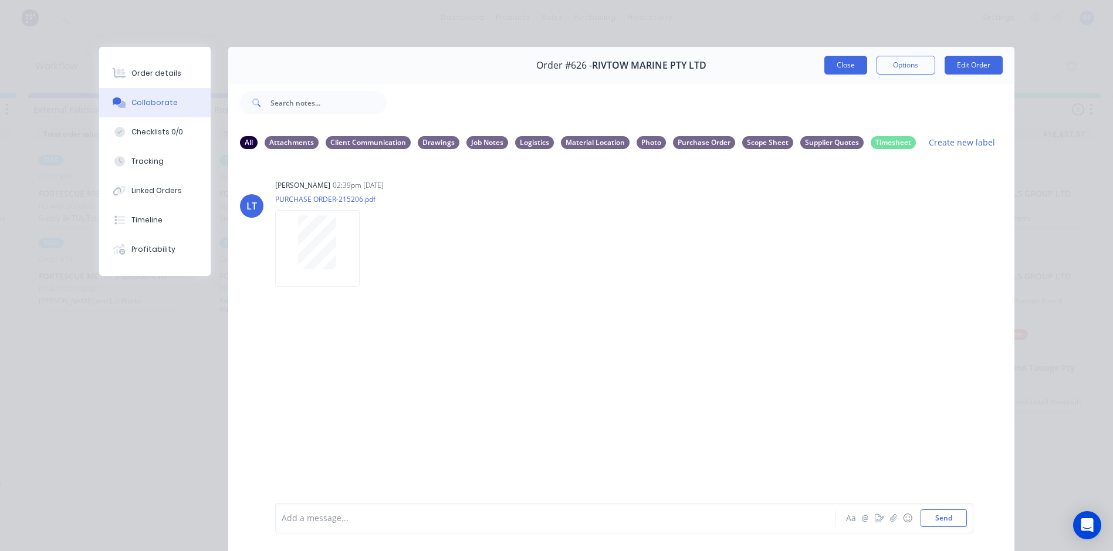
click at [845, 62] on button "Close" at bounding box center [845, 65] width 43 height 19
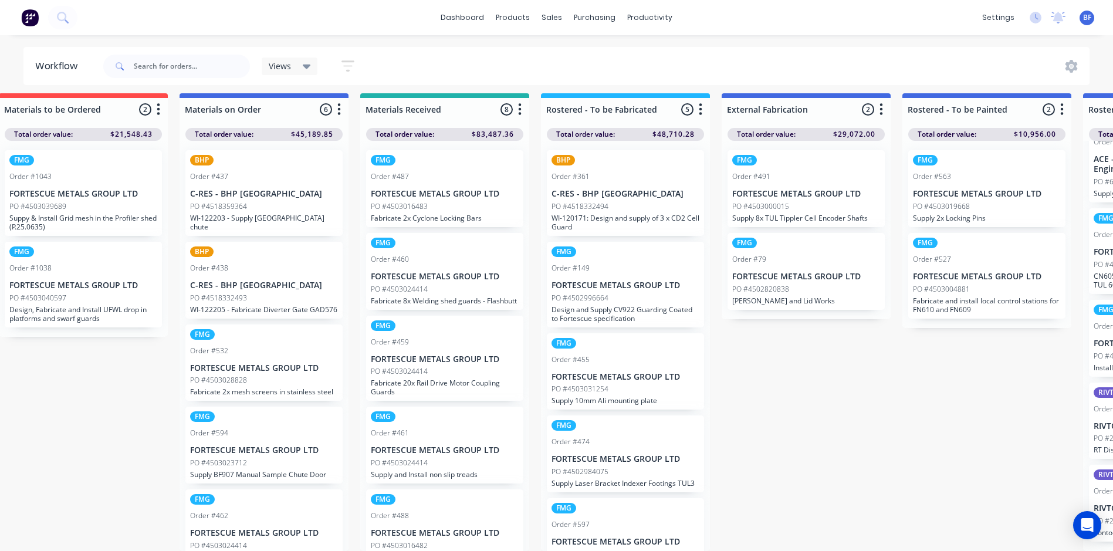
scroll to position [15, 386]
click at [599, 203] on div "BHP Order #361 C-RES - BHP Port Hedland PO #4518332494 WI-120171: Design and su…" at bounding box center [626, 193] width 157 height 86
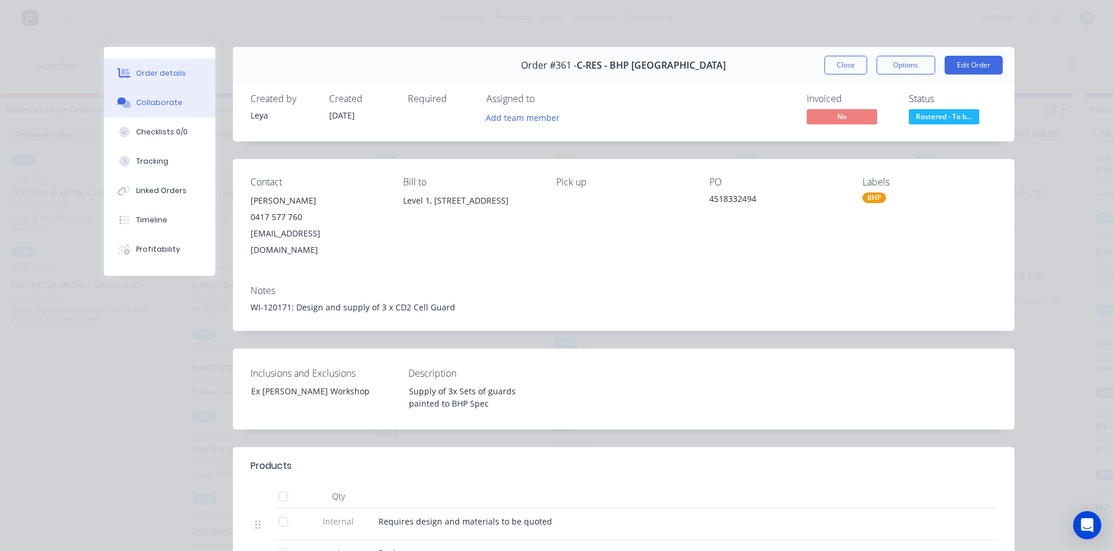
click at [149, 104] on div "Collaborate" at bounding box center [159, 102] width 46 height 11
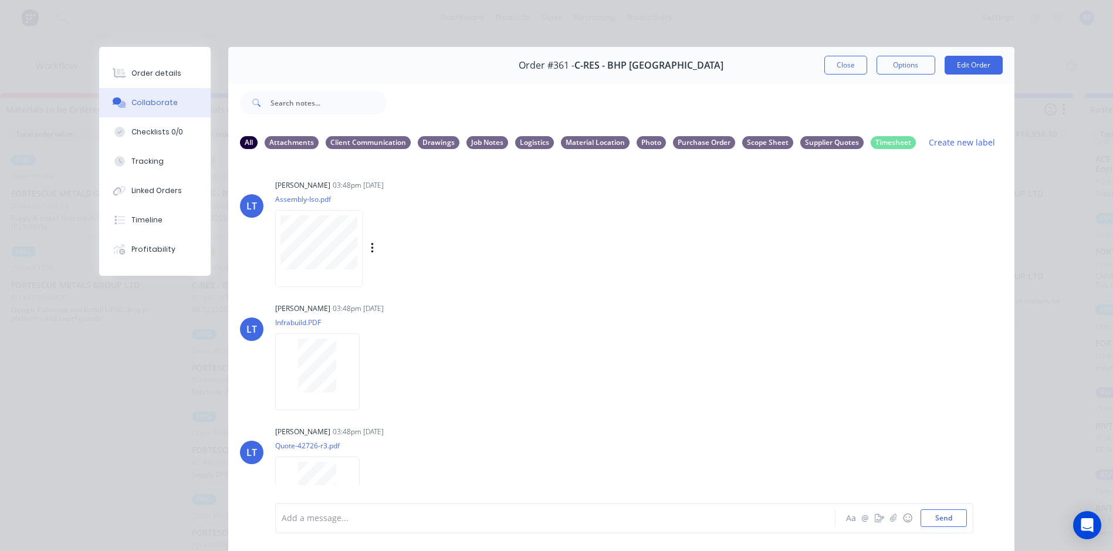
scroll to position [0, 386]
click at [843, 66] on button "Close" at bounding box center [845, 65] width 43 height 19
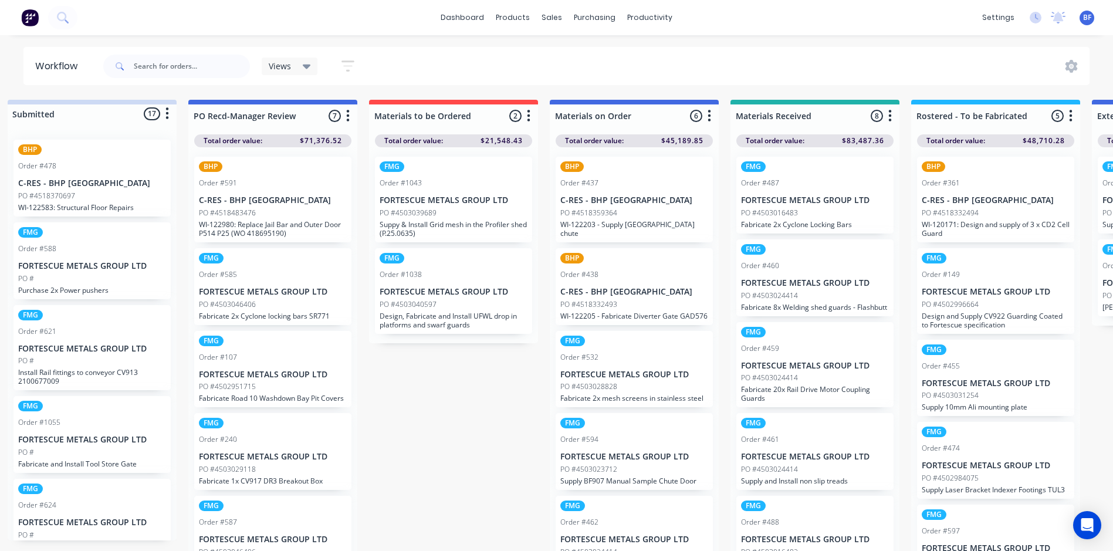
scroll to position [0, 0]
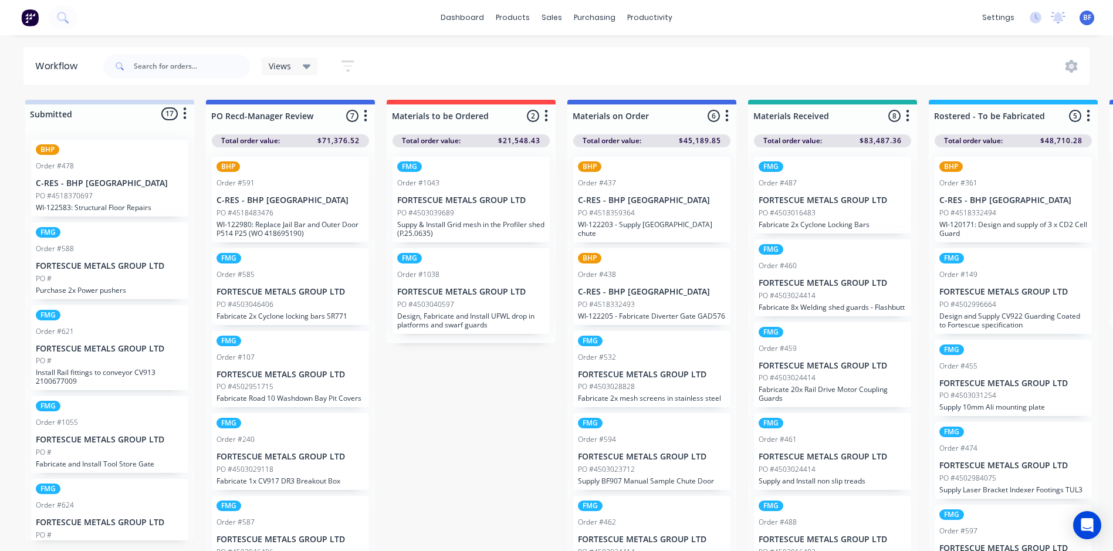
click at [91, 199] on div "PO #4518370697" at bounding box center [110, 196] width 148 height 11
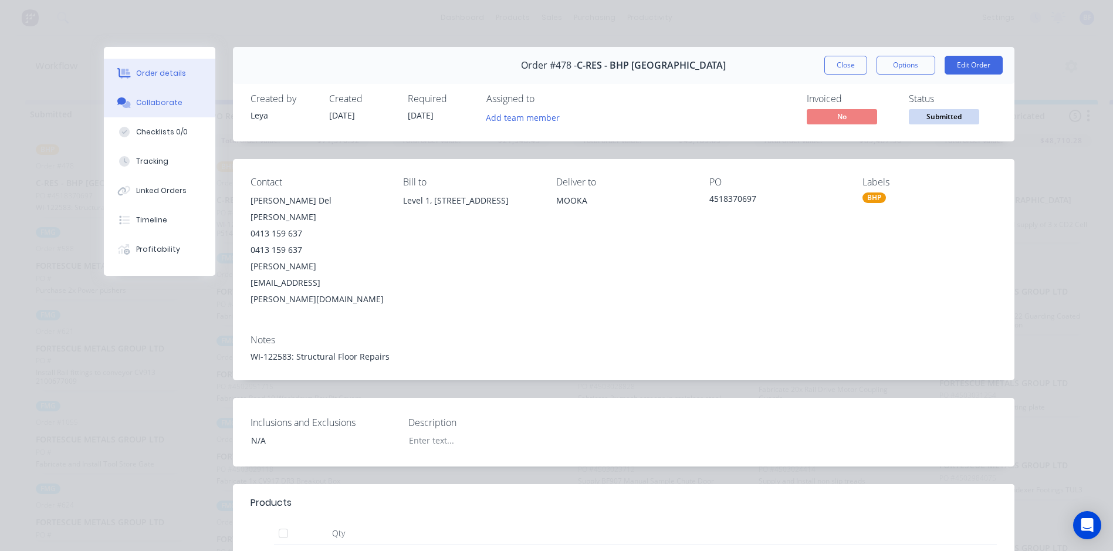
click at [151, 101] on div "Collaborate" at bounding box center [159, 102] width 46 height 11
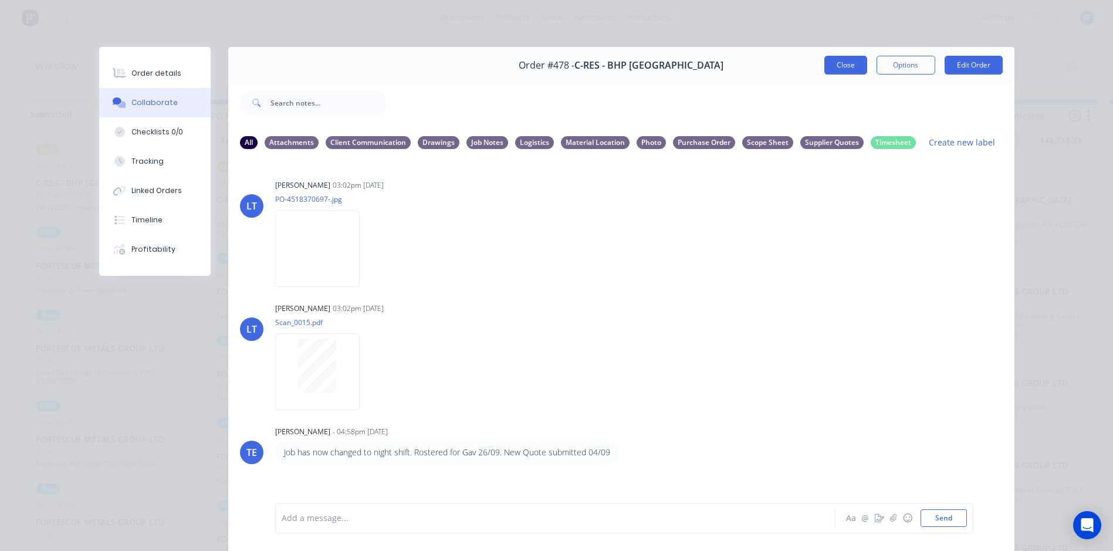
click at [839, 67] on button "Close" at bounding box center [845, 65] width 43 height 19
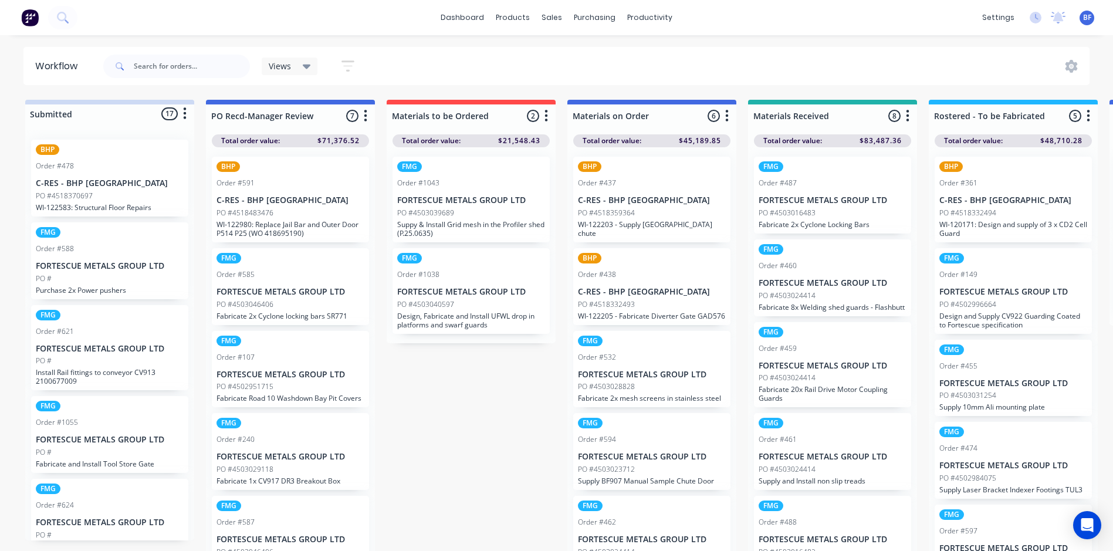
click at [93, 273] on div "PO #" at bounding box center [110, 278] width 148 height 11
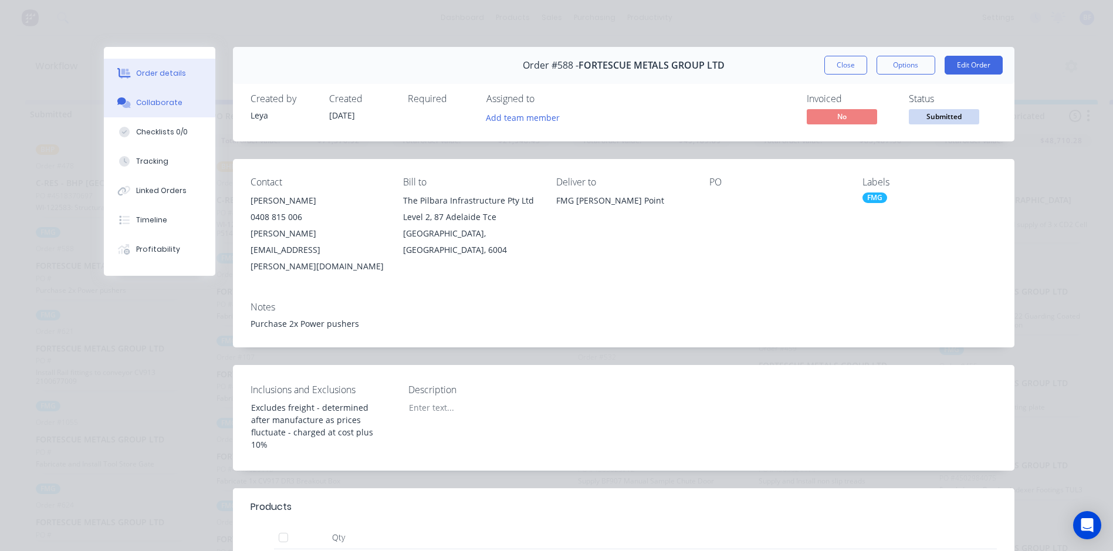
click at [150, 104] on div "Collaborate" at bounding box center [159, 102] width 46 height 11
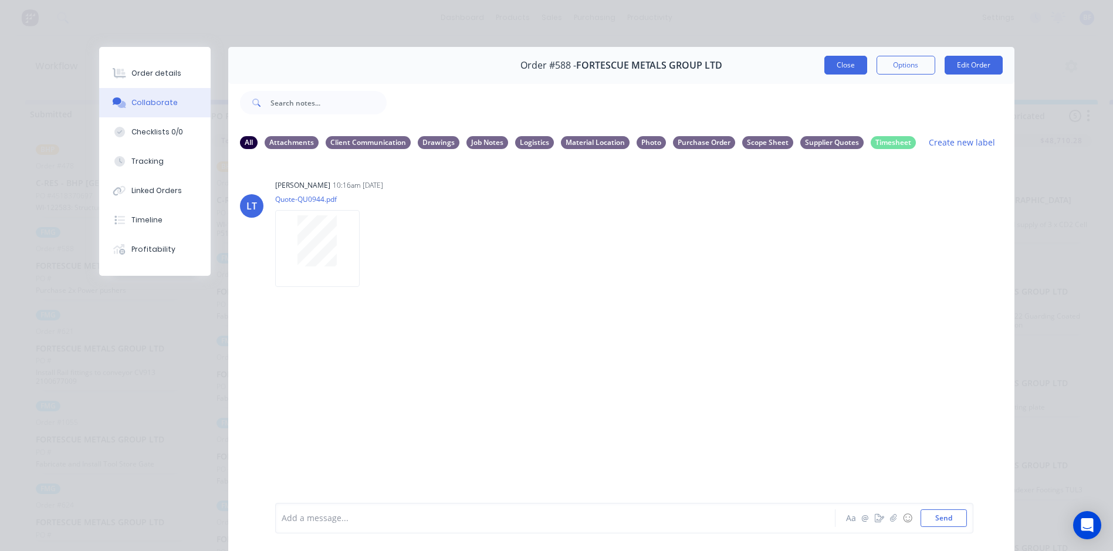
click at [837, 67] on button "Close" at bounding box center [845, 65] width 43 height 19
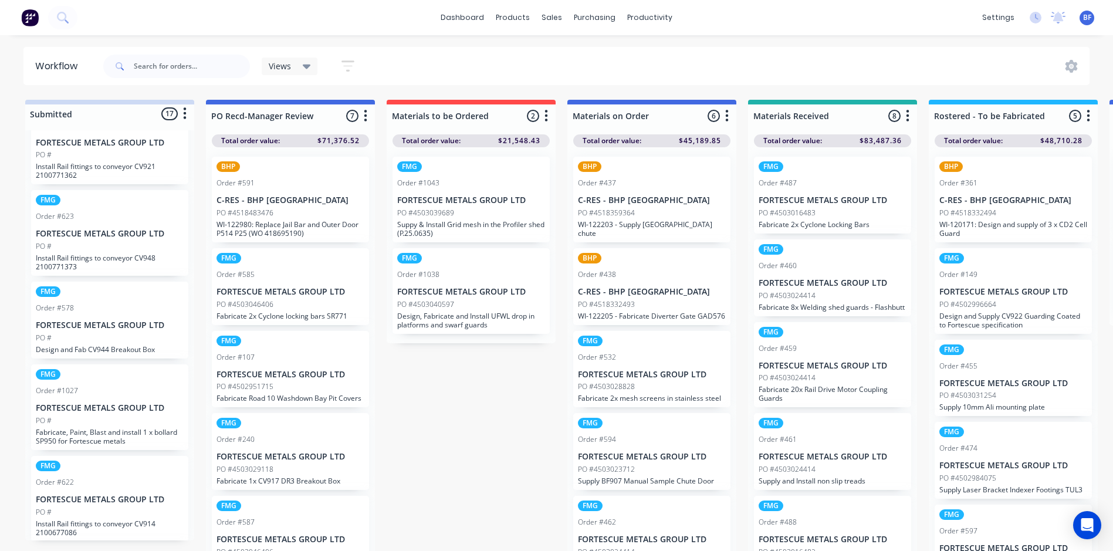
scroll to position [469, 0]
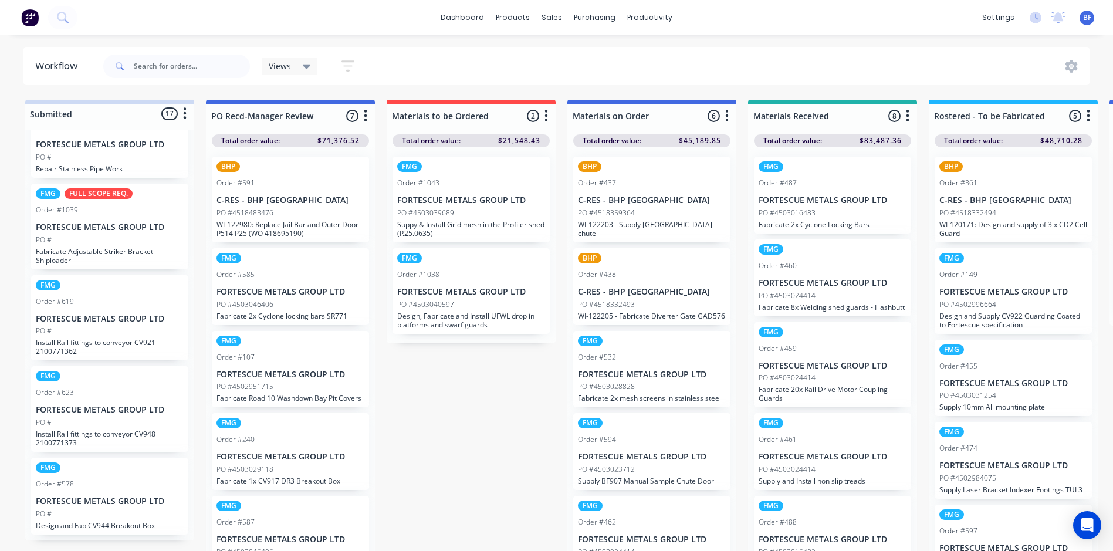
click at [117, 226] on p "FORTESCUE METALS GROUP LTD" at bounding box center [110, 227] width 148 height 10
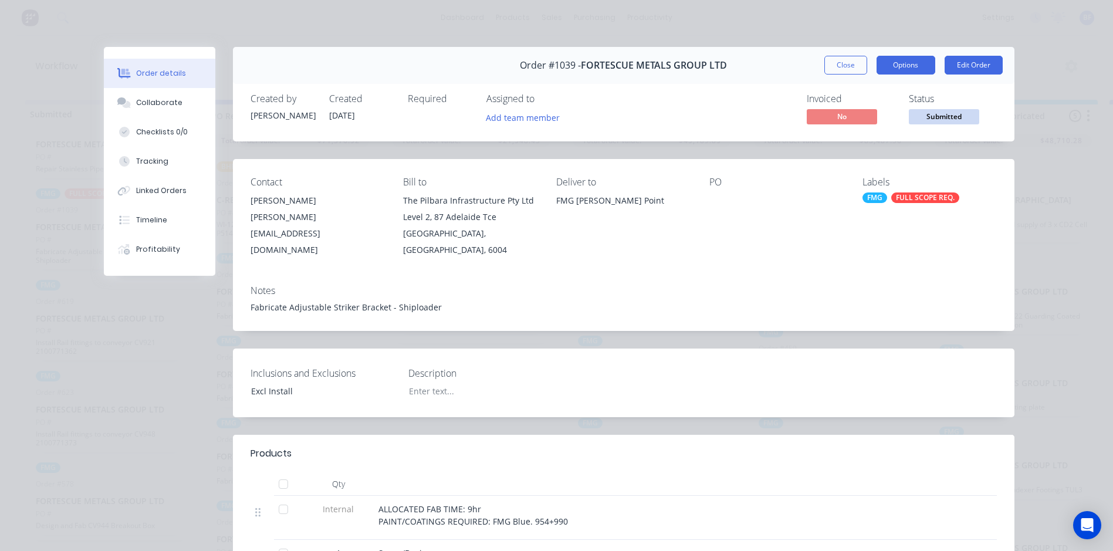
click at [898, 65] on button "Options" at bounding box center [905, 65] width 59 height 19
click at [1013, 194] on div "Order details Collaborate Checklists 0/0 Tracking Linked Orders Timeline Profit…" at bounding box center [556, 488] width 938 height 883
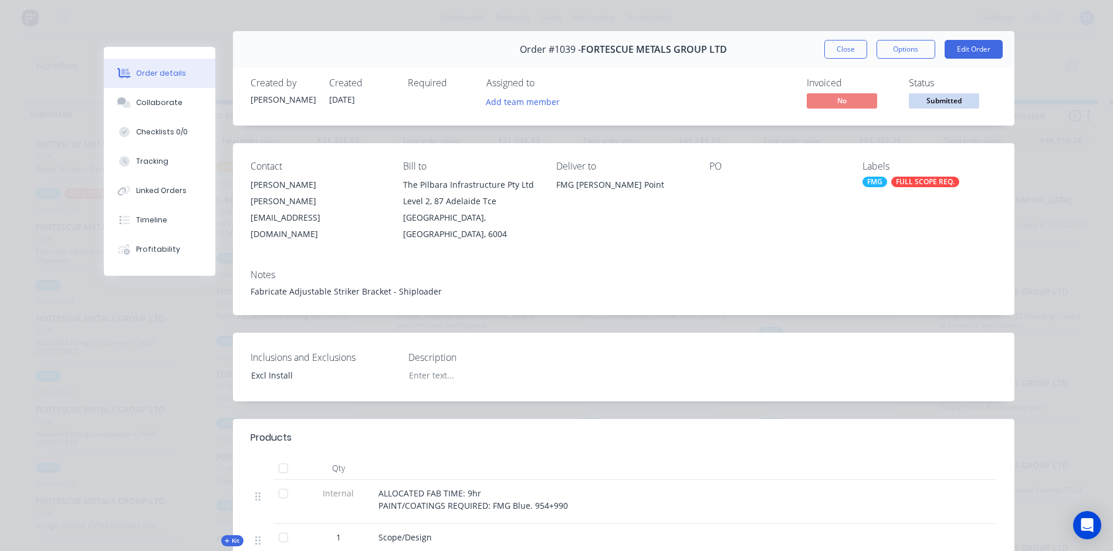
scroll to position [0, 0]
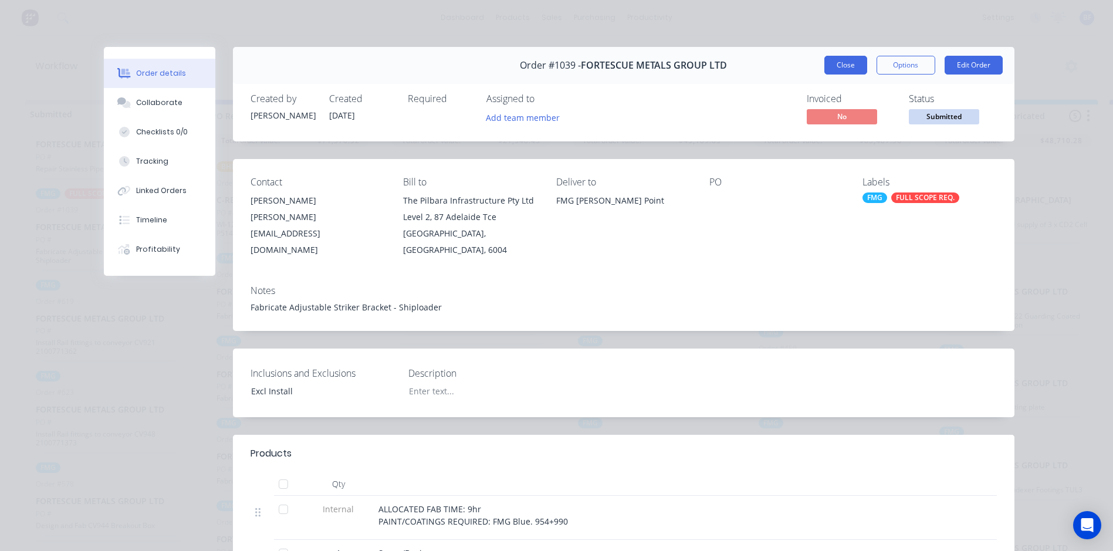
click at [845, 65] on button "Close" at bounding box center [845, 65] width 43 height 19
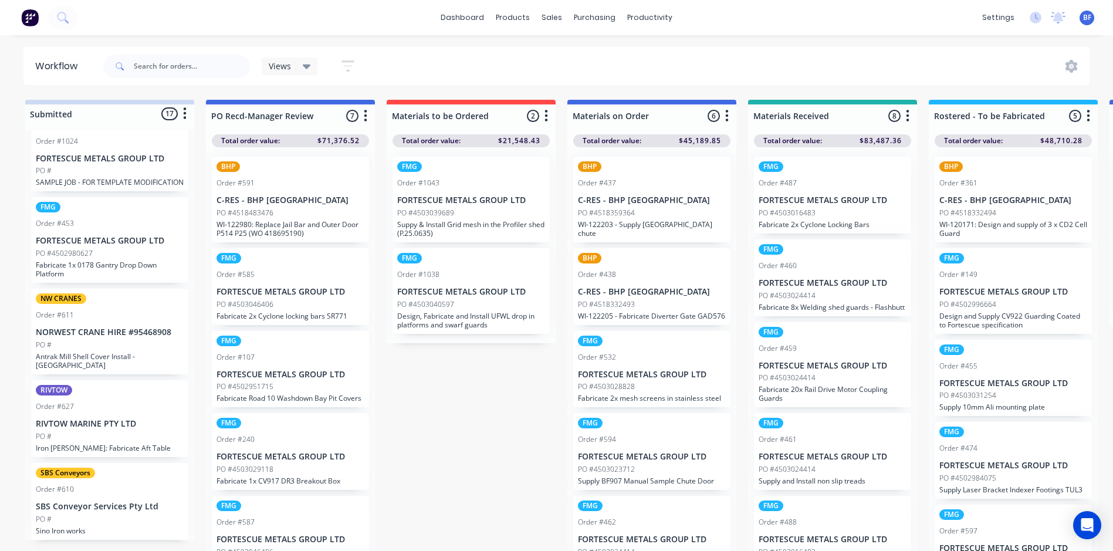
scroll to position [15, 0]
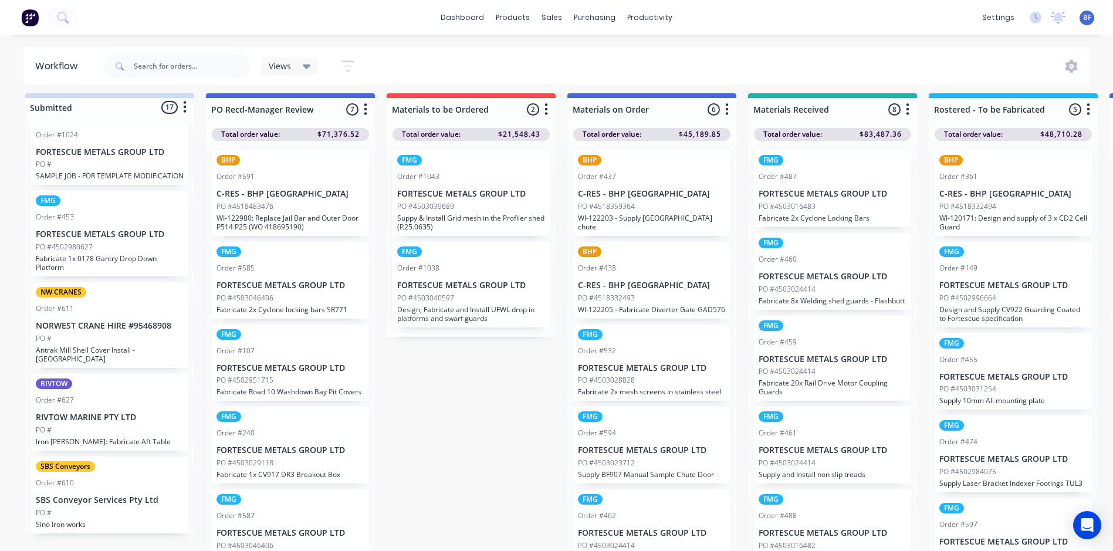
click at [124, 338] on div "PO #" at bounding box center [110, 338] width 148 height 11
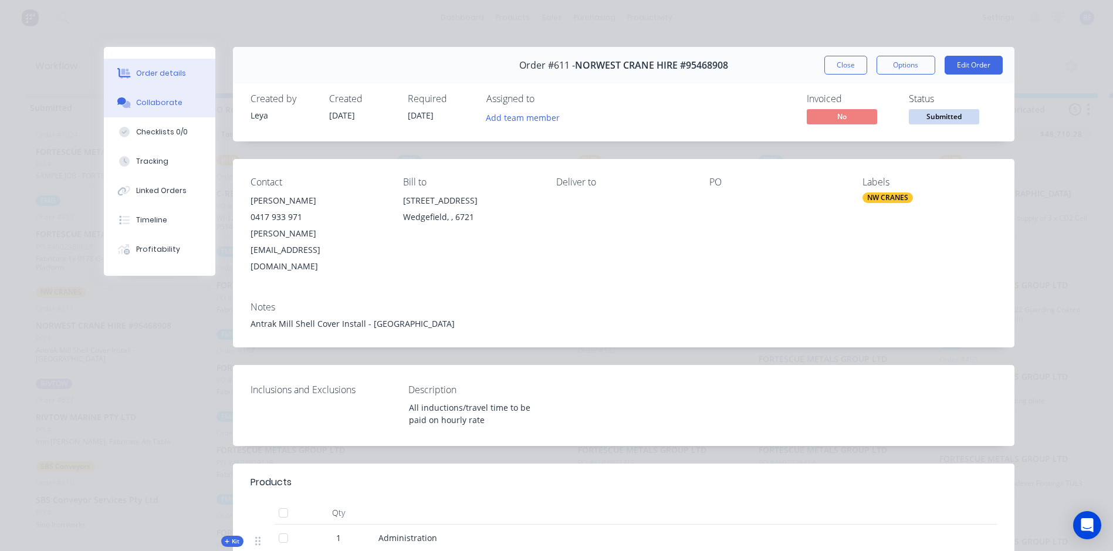
click at [142, 106] on div "Collaborate" at bounding box center [159, 102] width 46 height 11
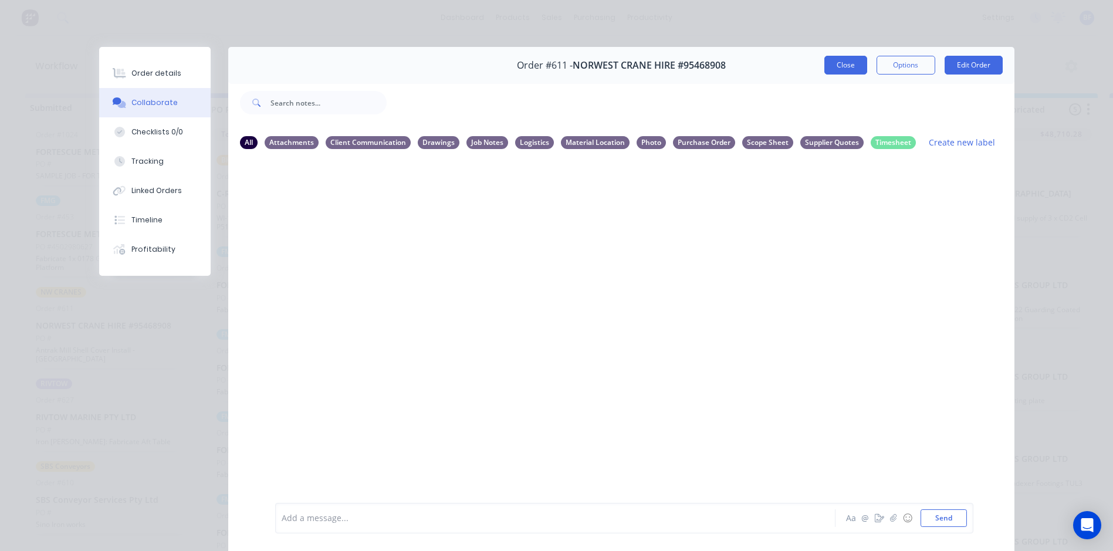
click at [842, 63] on button "Close" at bounding box center [845, 65] width 43 height 19
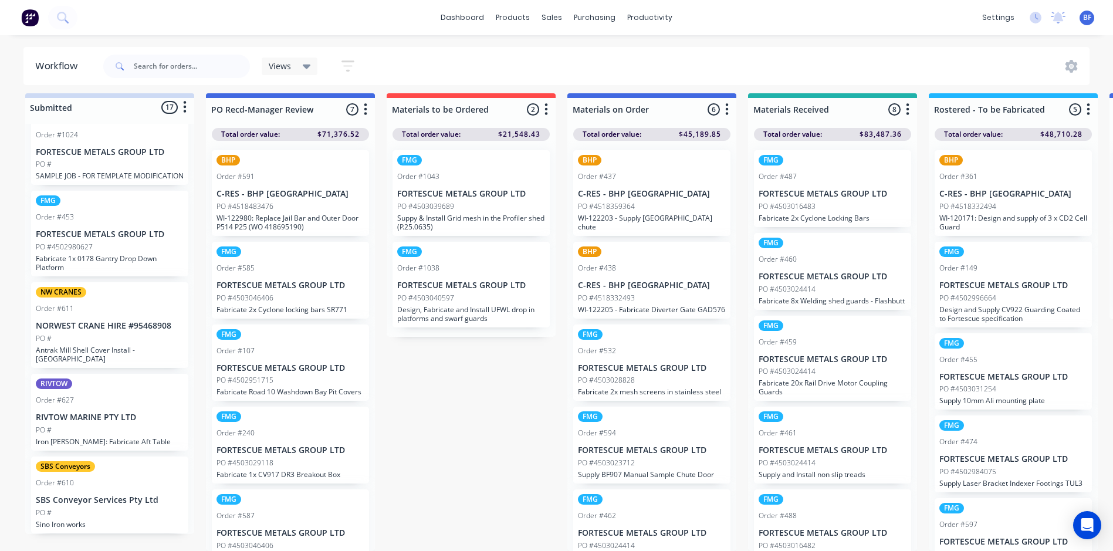
click at [796, 357] on p "FORTESCUE METALS GROUP LTD" at bounding box center [832, 359] width 148 height 10
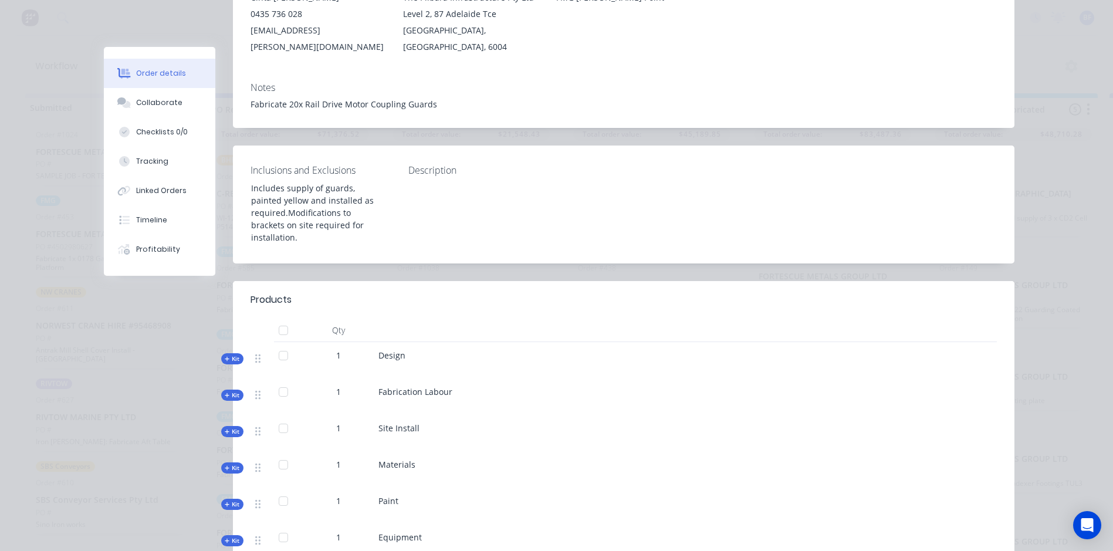
scroll to position [0, 0]
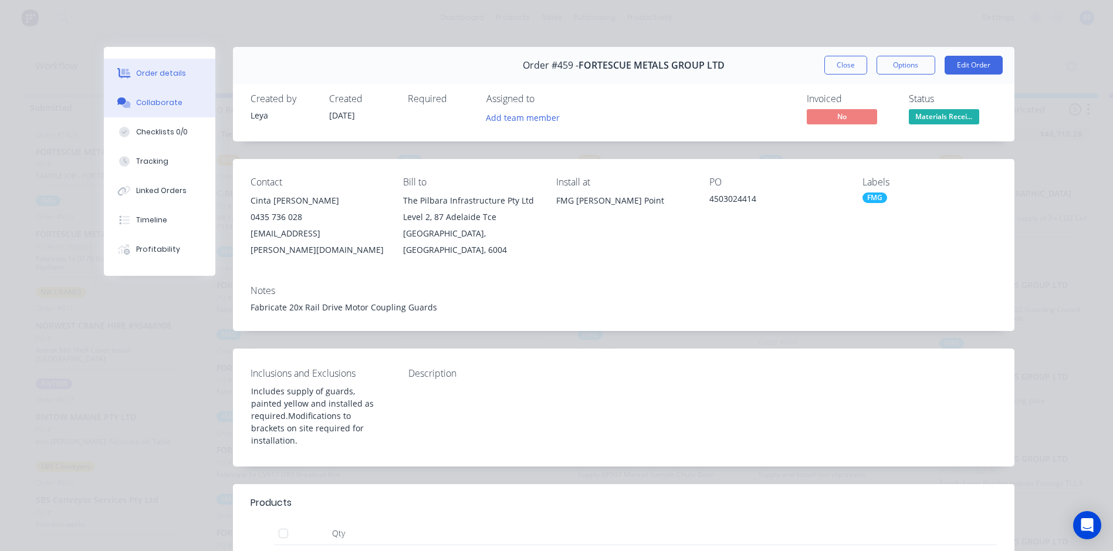
click at [140, 106] on div "Collaborate" at bounding box center [159, 102] width 46 height 11
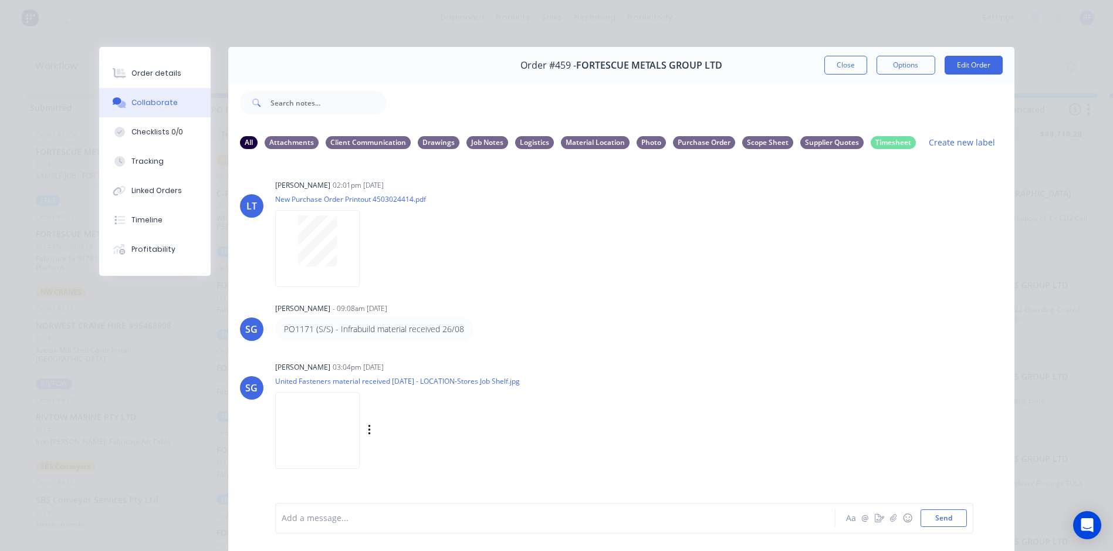
click at [310, 426] on img at bounding box center [317, 430] width 84 height 77
click at [845, 62] on button "Close" at bounding box center [845, 65] width 43 height 19
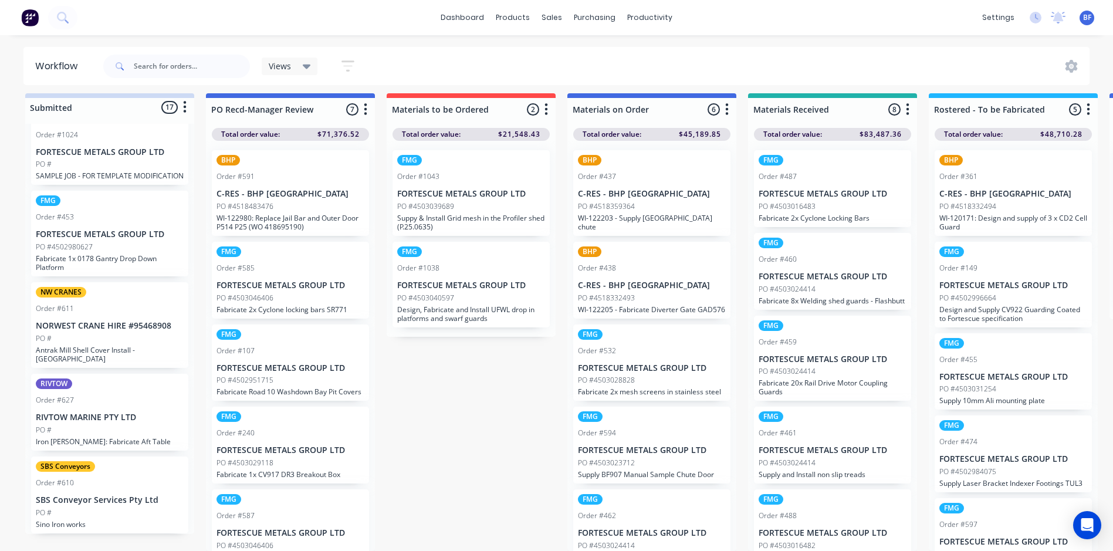
click at [422, 189] on p "FORTESCUE METALS GROUP LTD" at bounding box center [471, 194] width 148 height 10
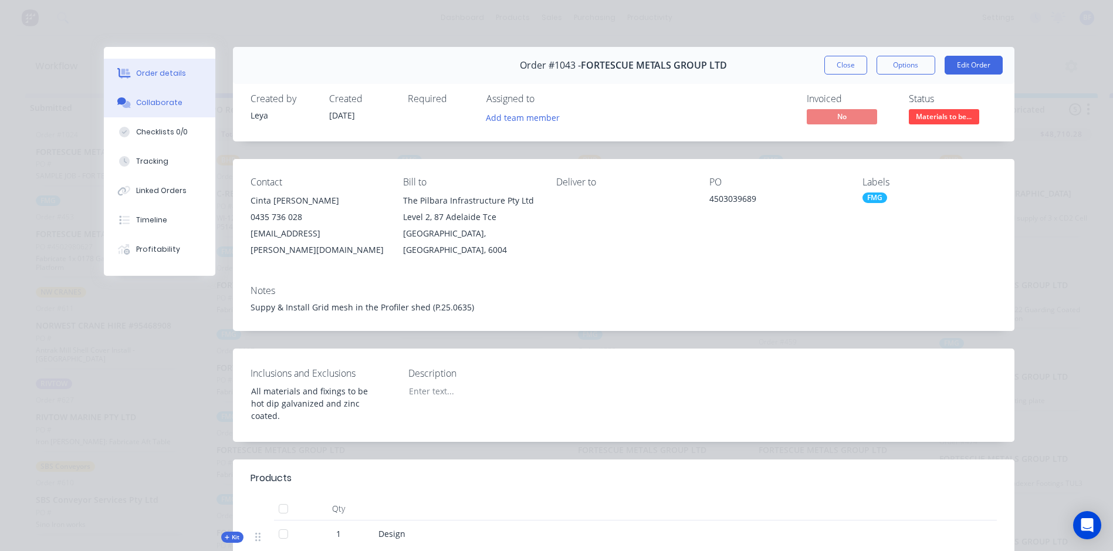
click at [160, 106] on div "Collaborate" at bounding box center [159, 102] width 46 height 11
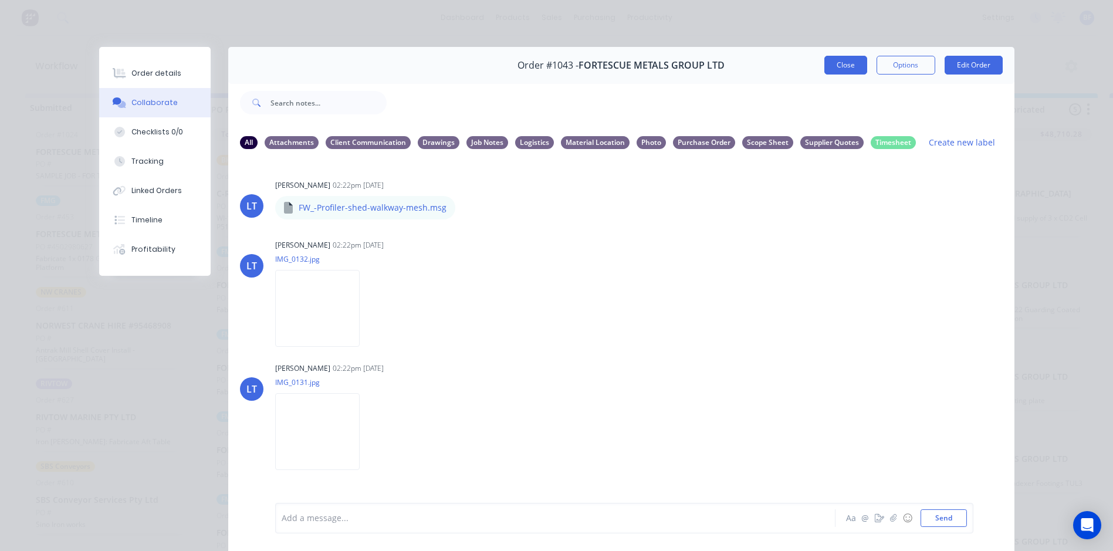
click at [836, 63] on button "Close" at bounding box center [845, 65] width 43 height 19
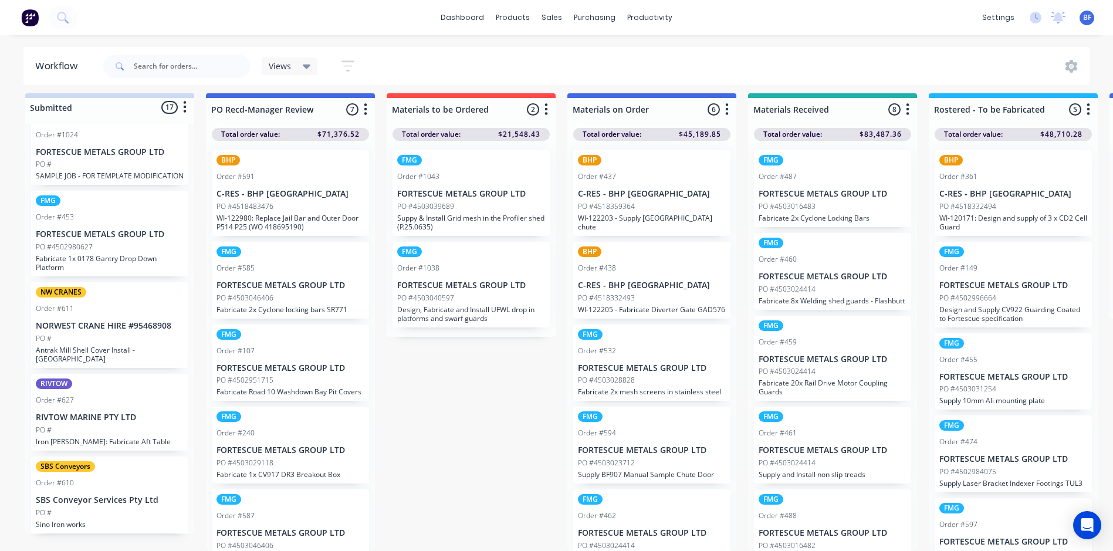
click at [775, 371] on p "PO #4503024414" at bounding box center [786, 371] width 57 height 11
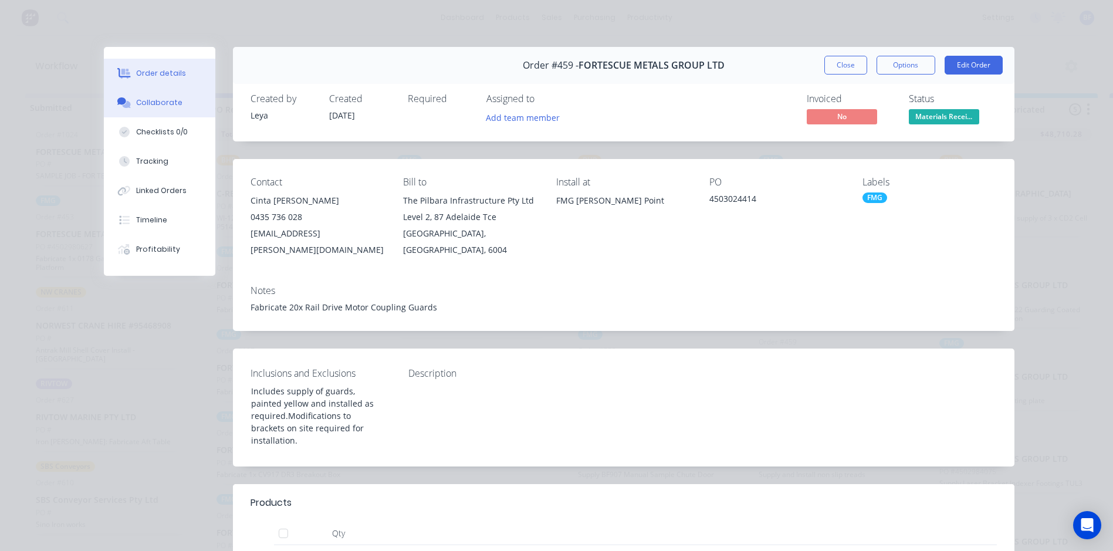
click at [154, 100] on div "Collaborate" at bounding box center [159, 102] width 46 height 11
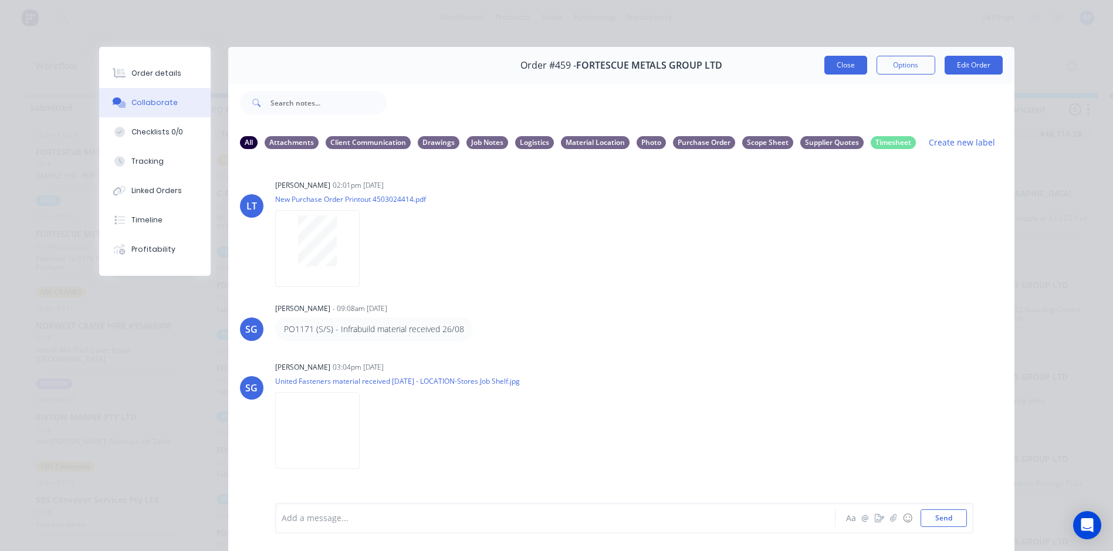
click at [846, 60] on button "Close" at bounding box center [845, 65] width 43 height 19
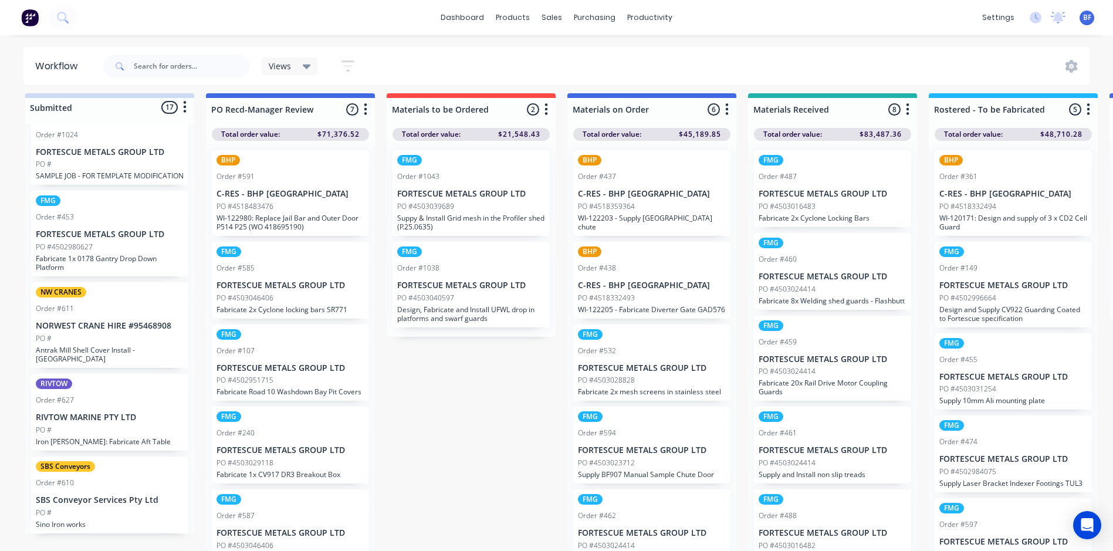
click at [802, 459] on p "PO #4503024414" at bounding box center [786, 462] width 57 height 11
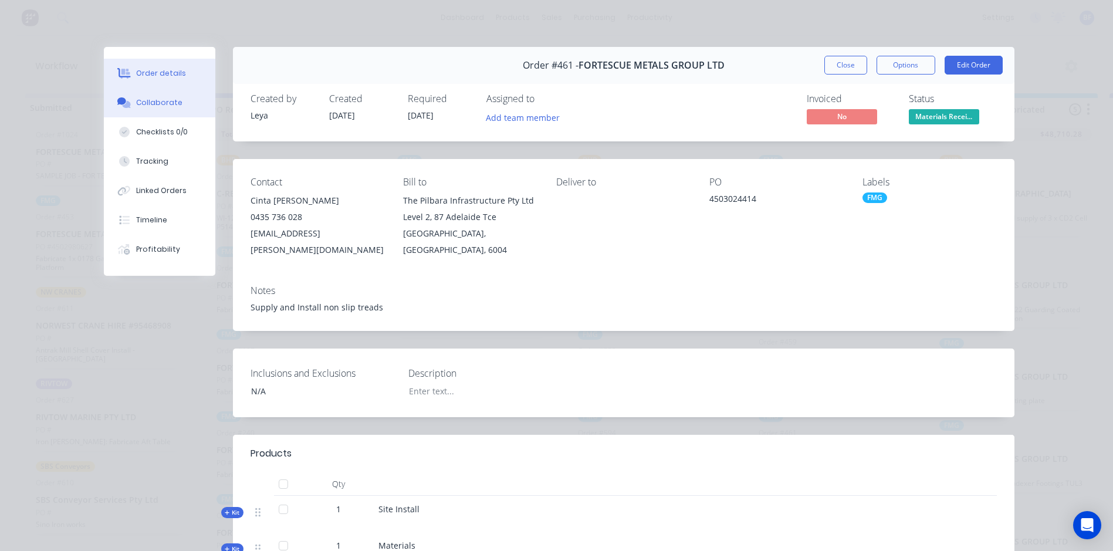
click at [136, 101] on div "Collaborate" at bounding box center [159, 102] width 46 height 11
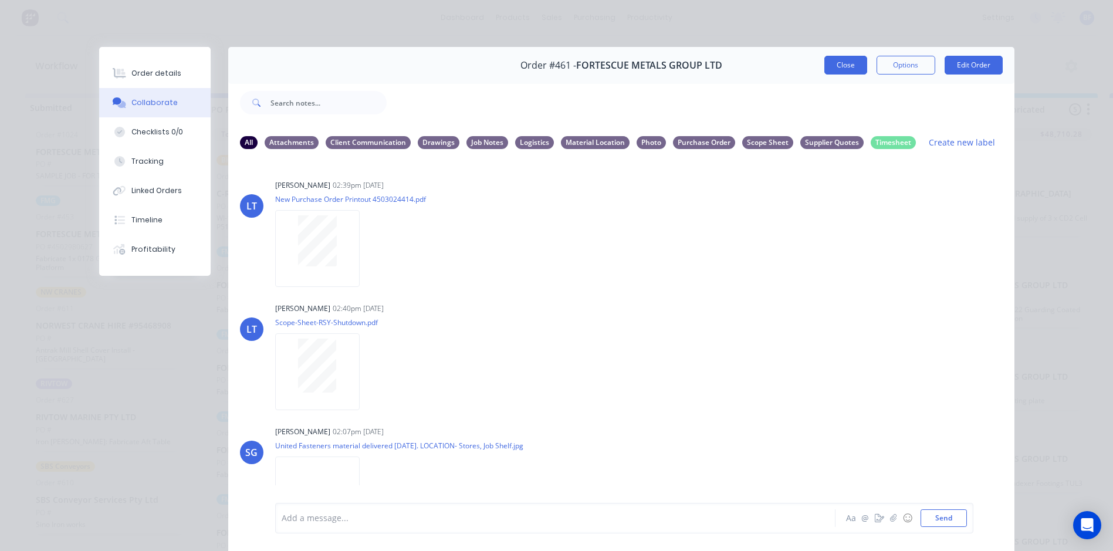
click at [850, 66] on button "Close" at bounding box center [845, 65] width 43 height 19
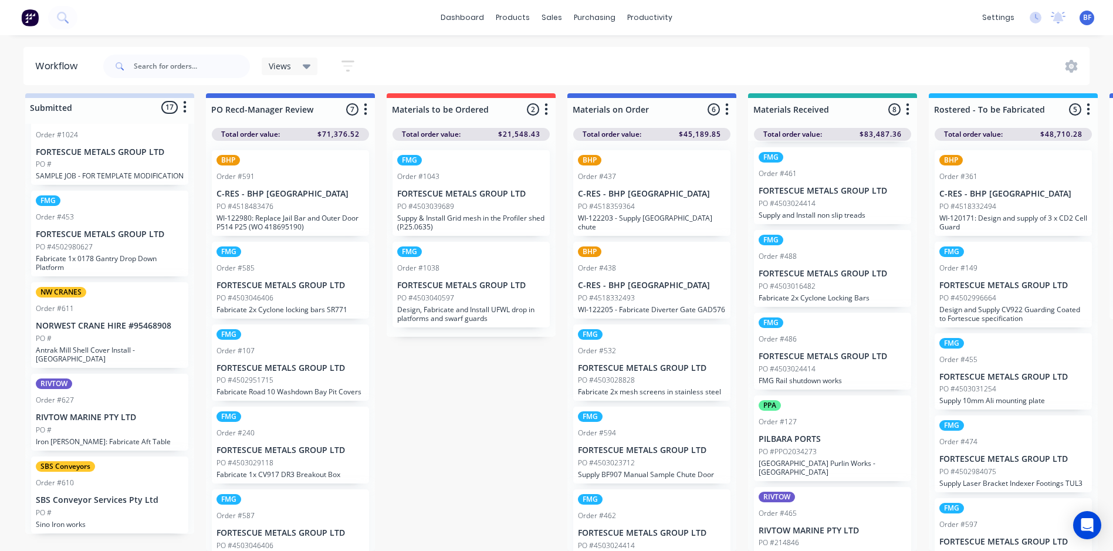
scroll to position [272, 0]
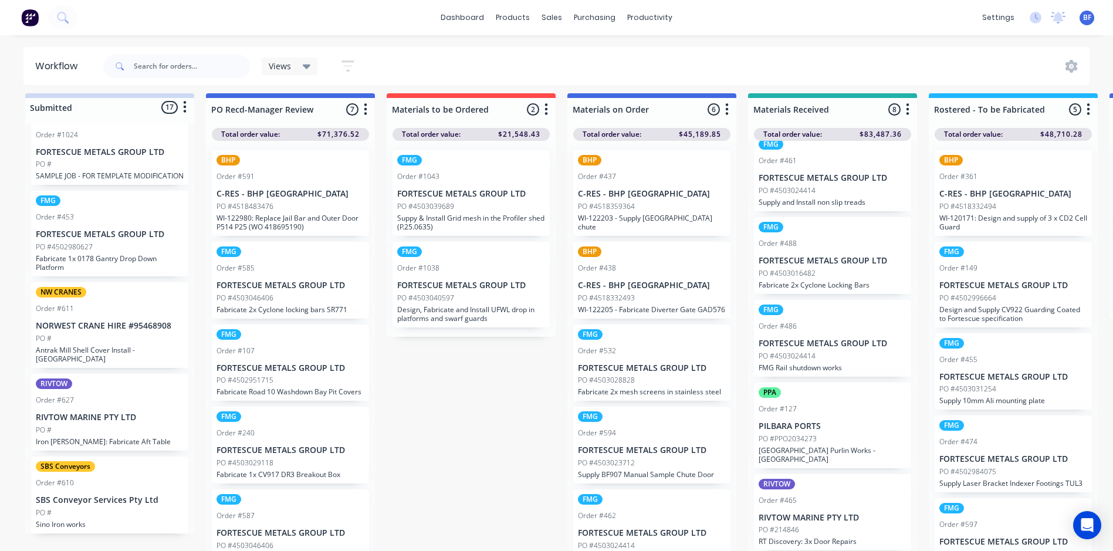
click at [794, 443] on p "PO #PPO2034273" at bounding box center [787, 438] width 58 height 11
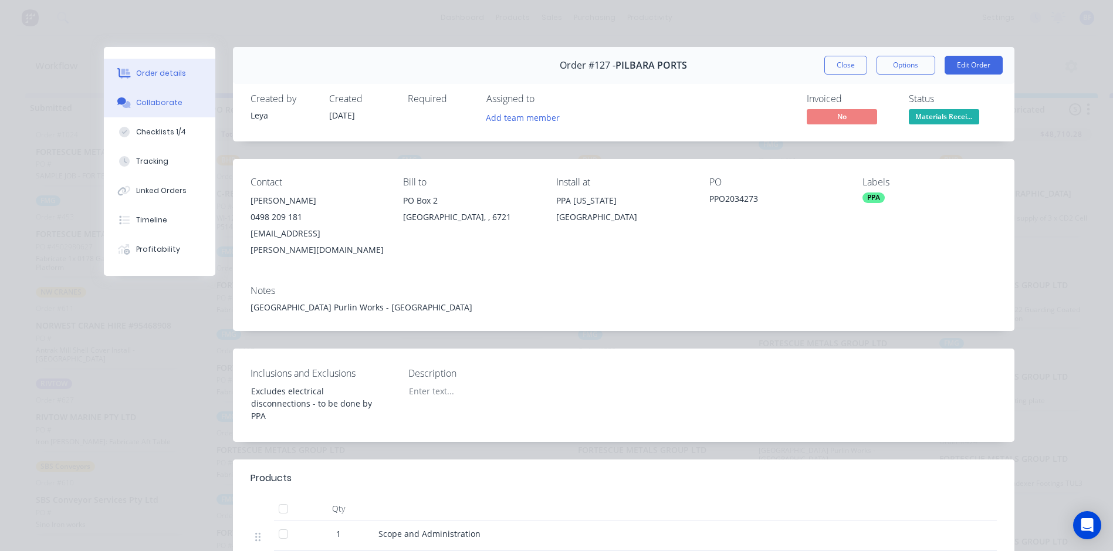
click at [163, 99] on div "Collaborate" at bounding box center [159, 102] width 46 height 11
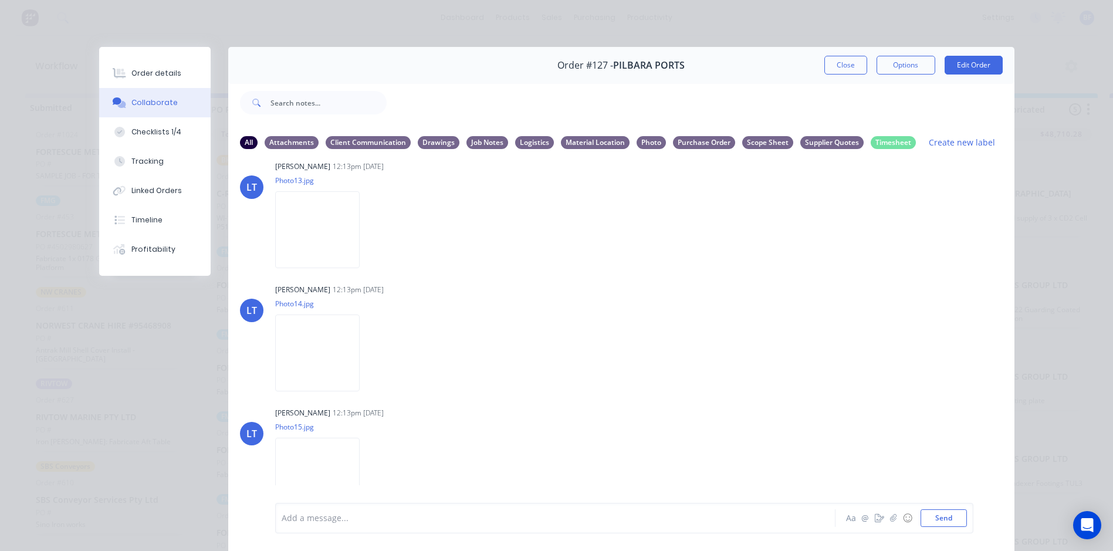
scroll to position [1518, 0]
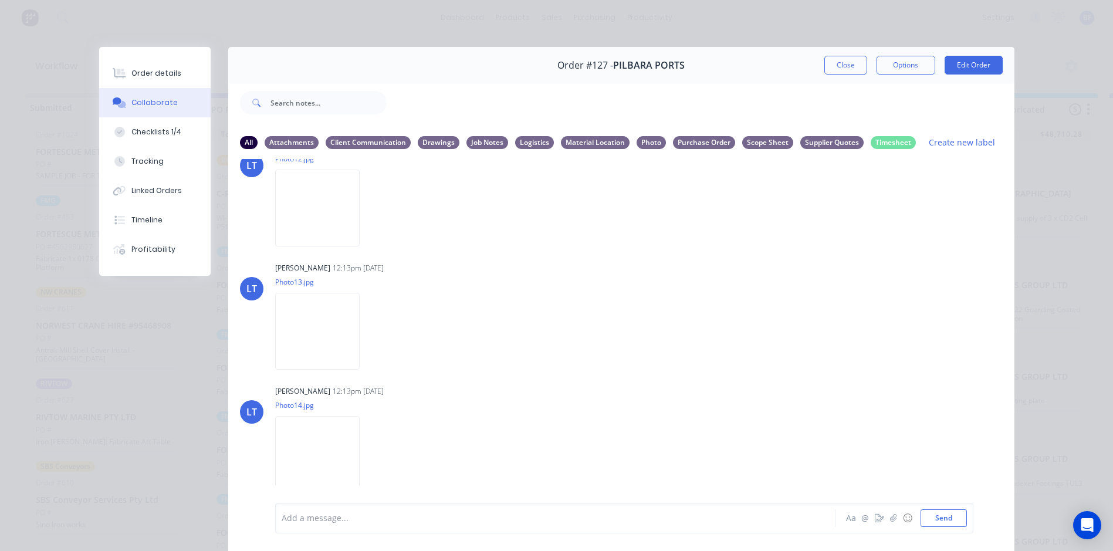
click at [833, 65] on button "Close" at bounding box center [845, 65] width 43 height 19
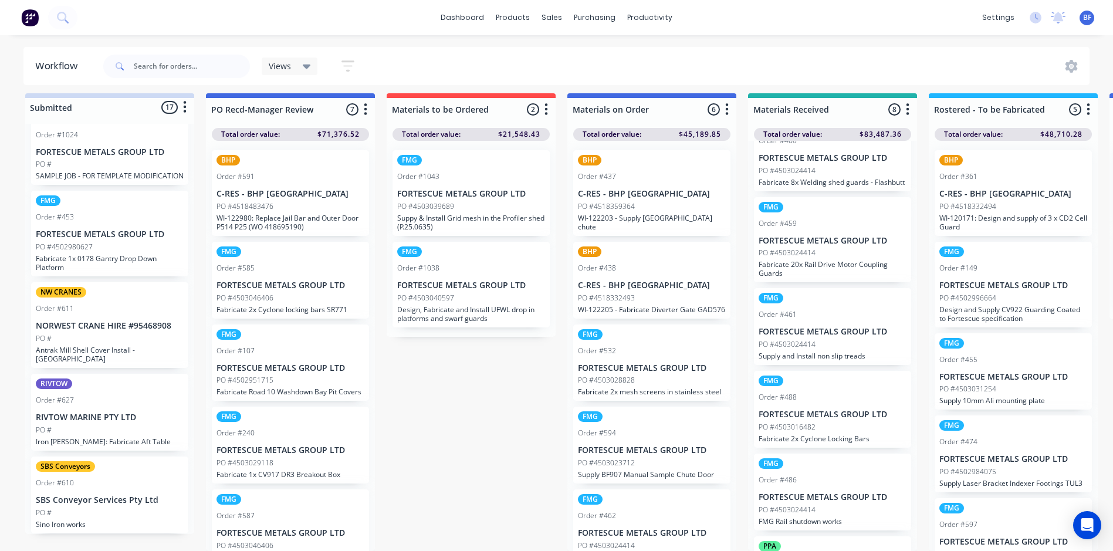
scroll to position [272, 0]
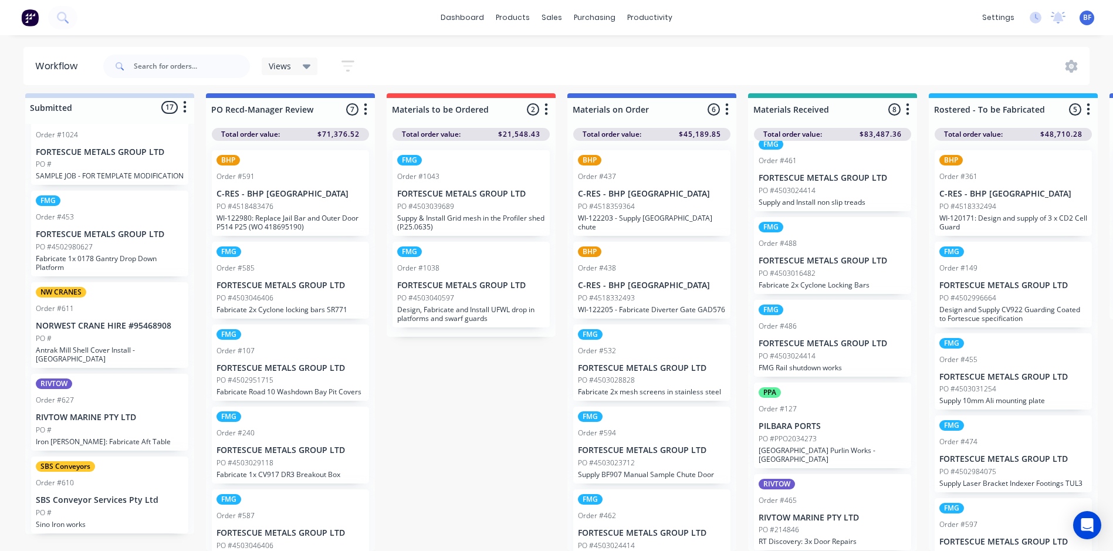
click at [801, 513] on p "RIVTOW MARINE PTY LTD" at bounding box center [832, 518] width 148 height 10
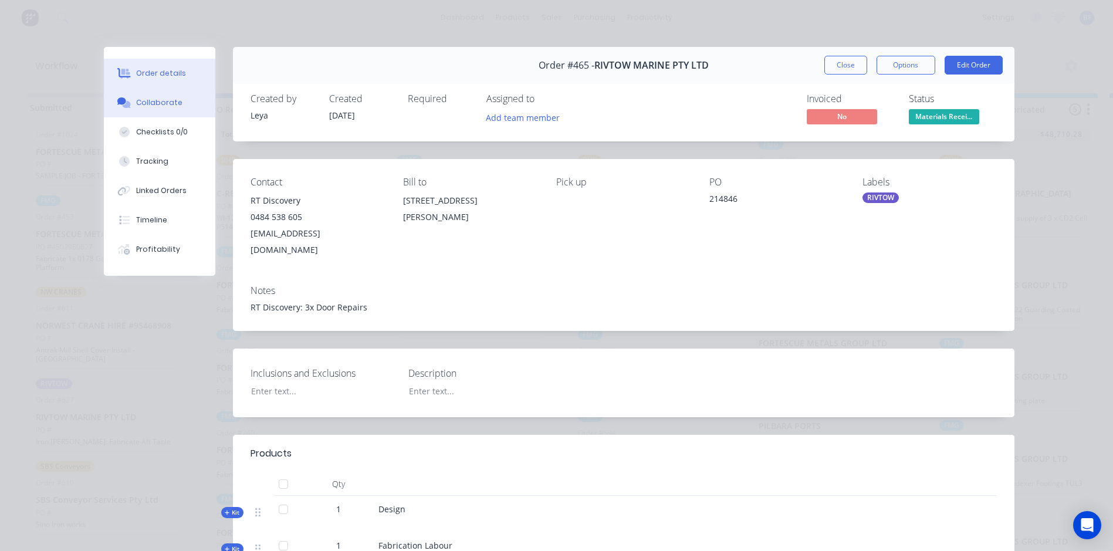
click at [158, 101] on div "Collaborate" at bounding box center [159, 102] width 46 height 11
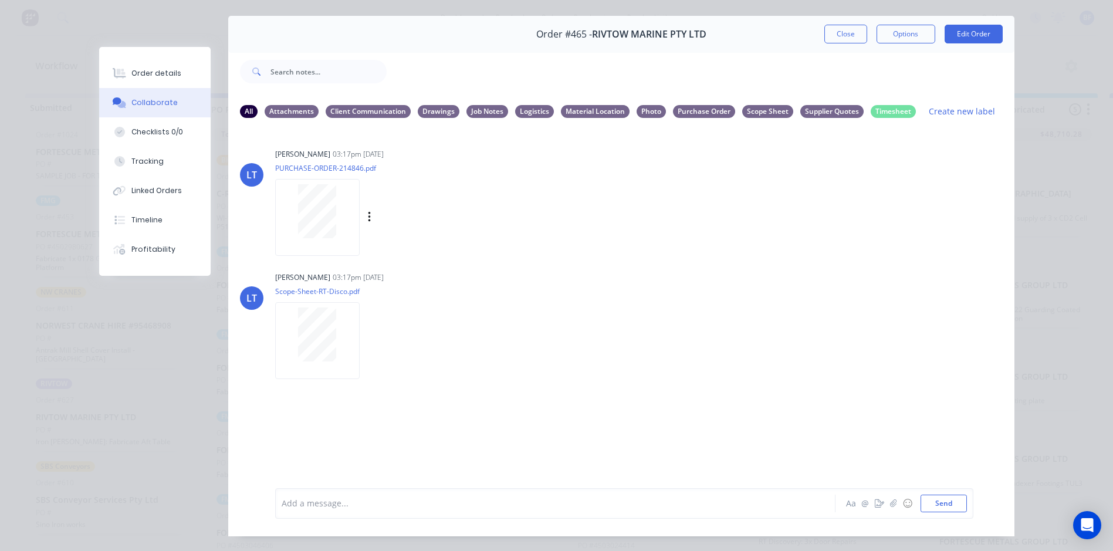
scroll to position [0, 0]
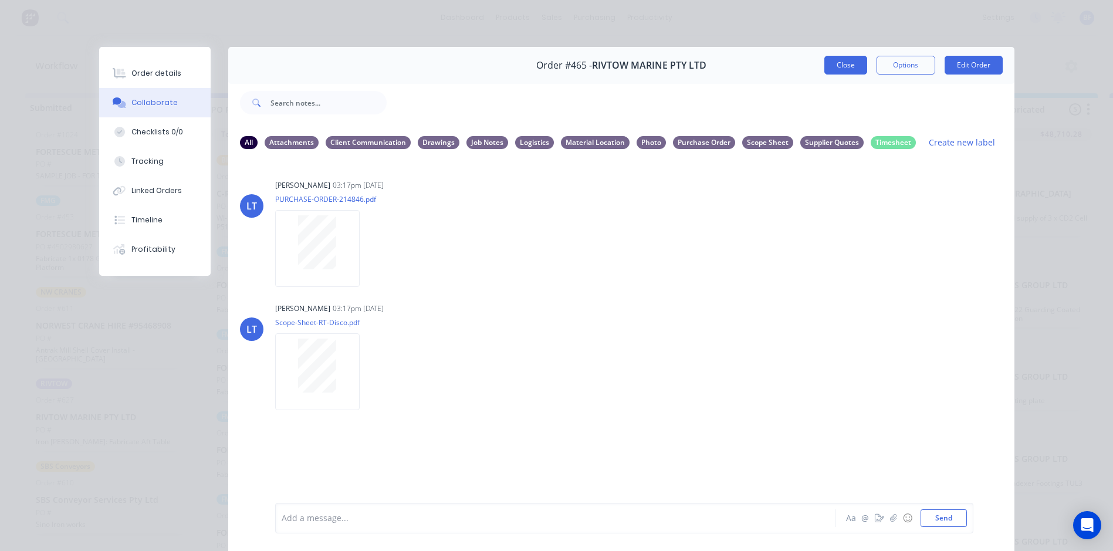
click at [839, 69] on button "Close" at bounding box center [845, 65] width 43 height 19
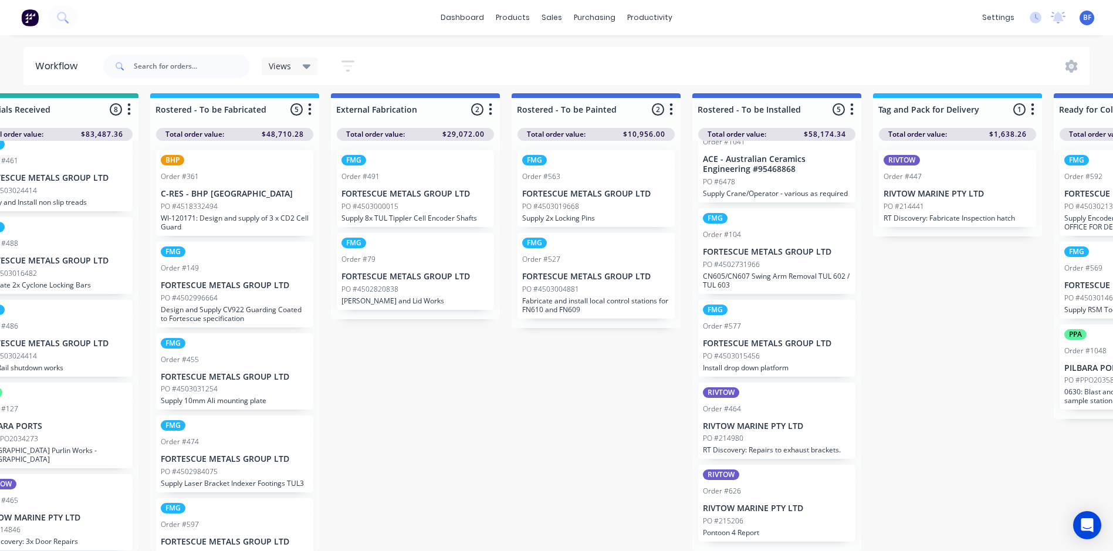
scroll to position [15, 775]
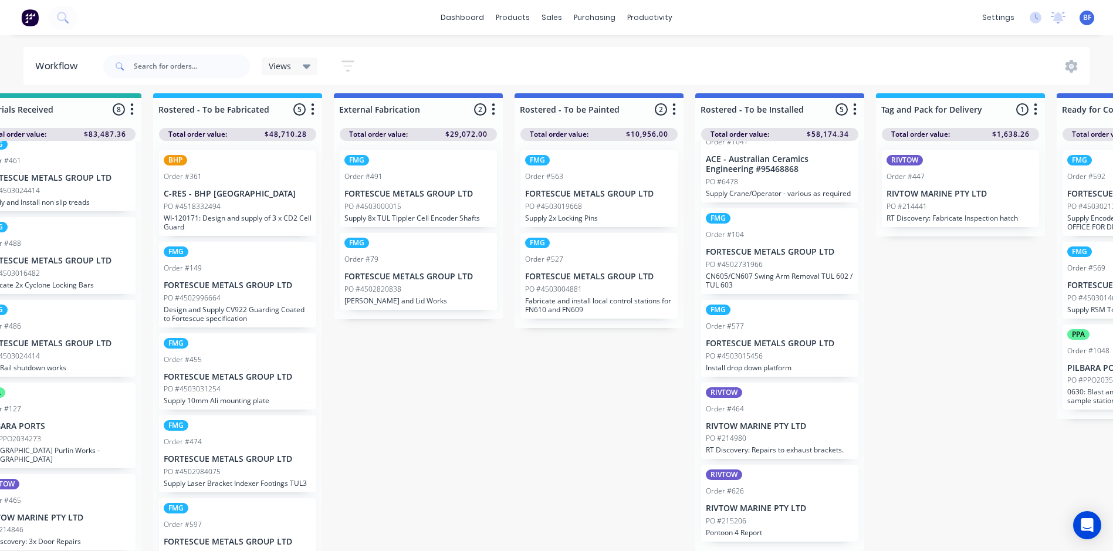
click at [391, 213] on p "Supply 8x TUL Tippler Cell Encoder Shafts" at bounding box center [418, 217] width 148 height 9
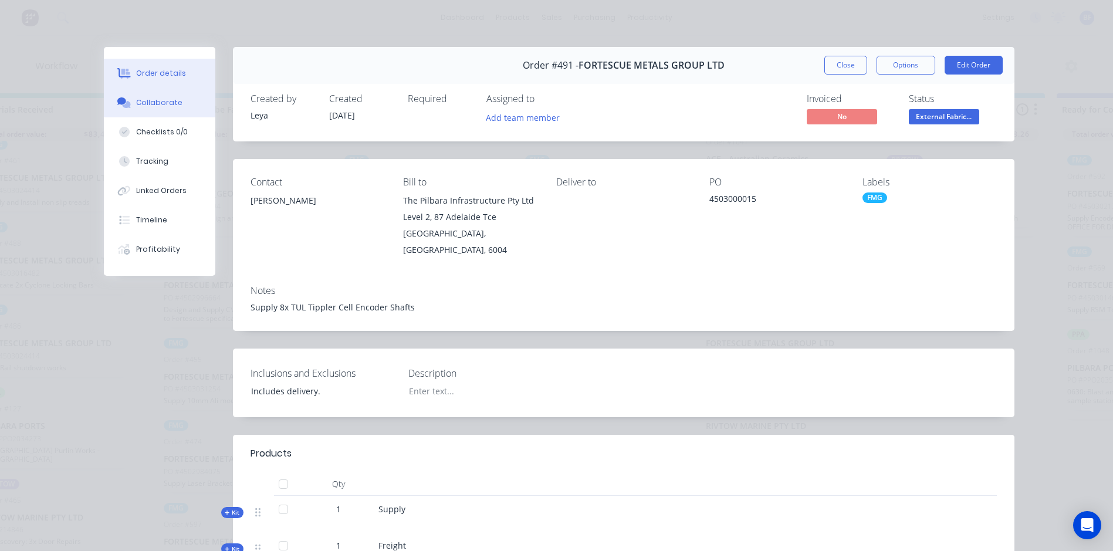
click at [141, 98] on div "Collaborate" at bounding box center [159, 102] width 46 height 11
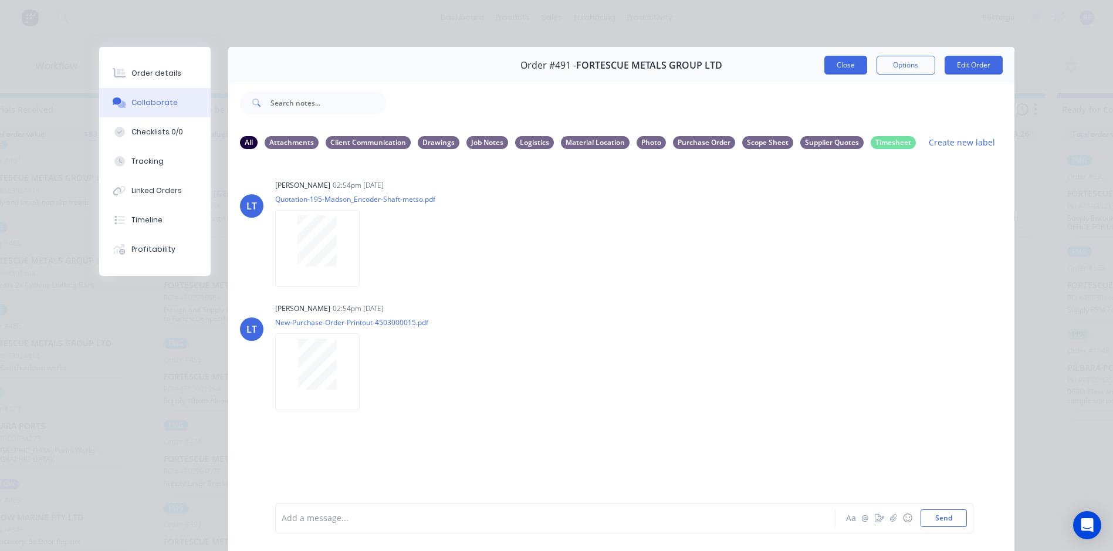
click at [838, 69] on button "Close" at bounding box center [845, 65] width 43 height 19
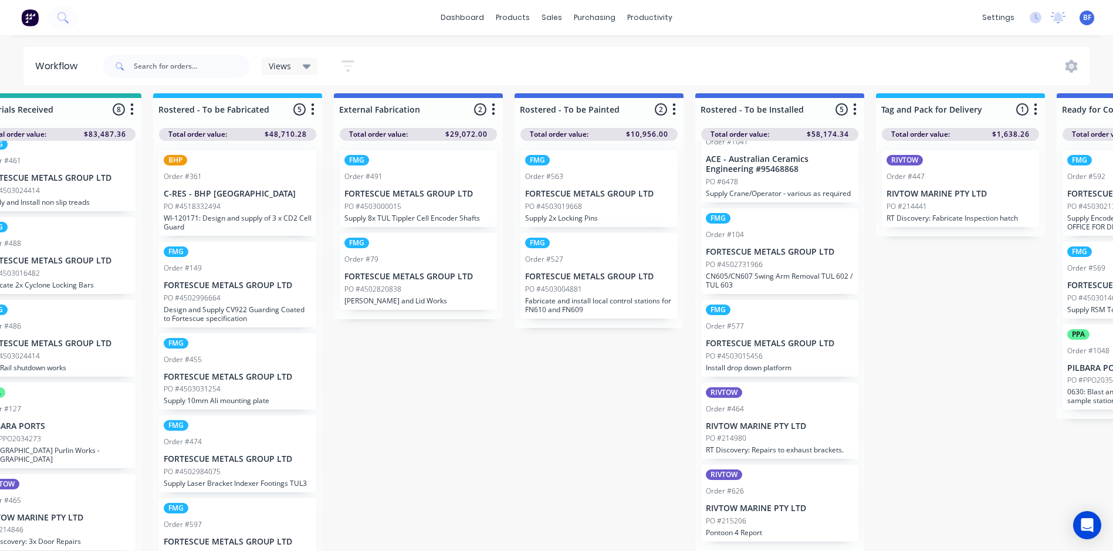
click at [933, 201] on div "PO #214441" at bounding box center [960, 206] width 148 height 11
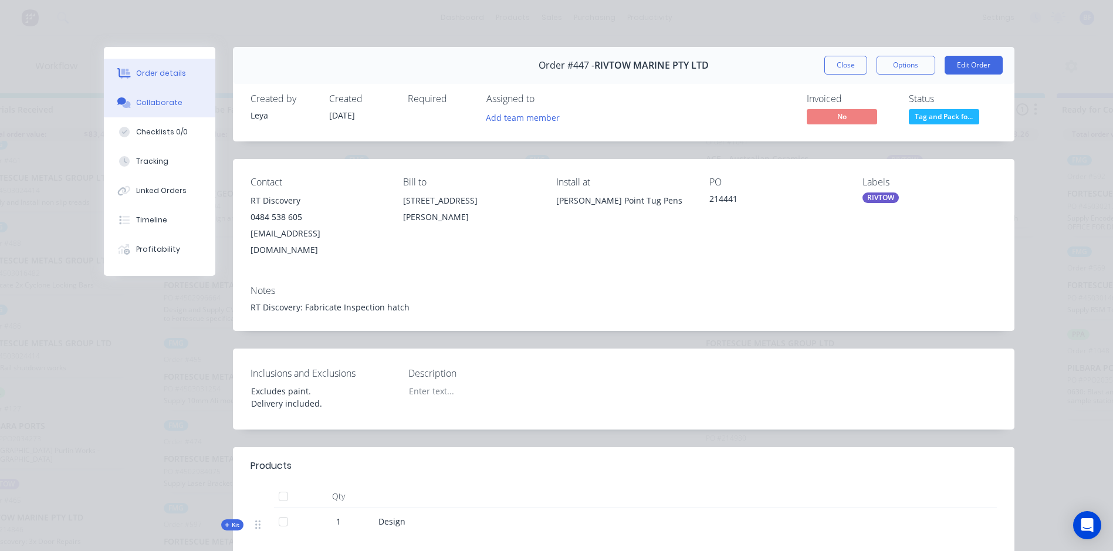
click at [165, 101] on div "Collaborate" at bounding box center [159, 102] width 46 height 11
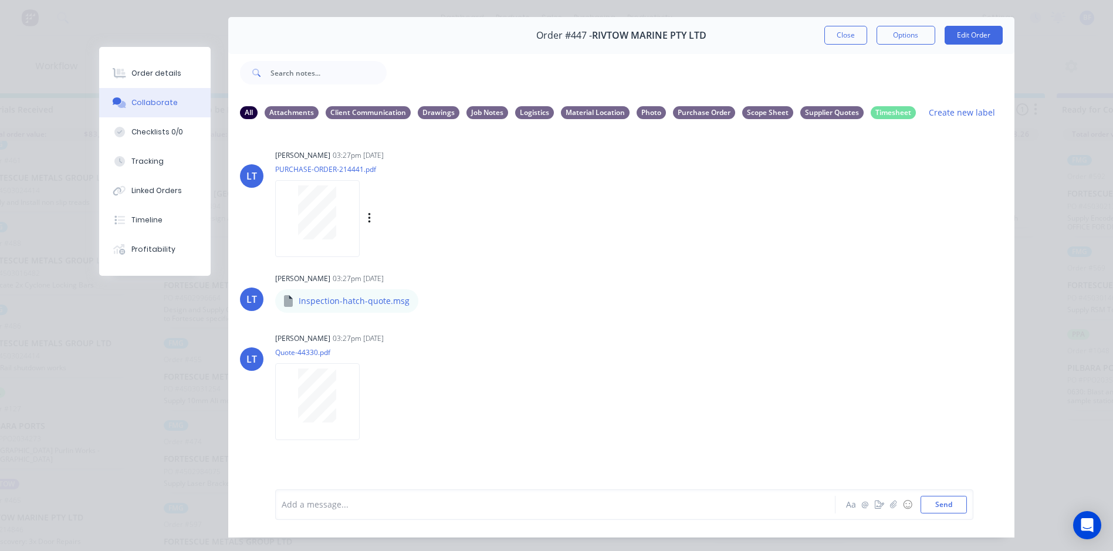
scroll to position [0, 0]
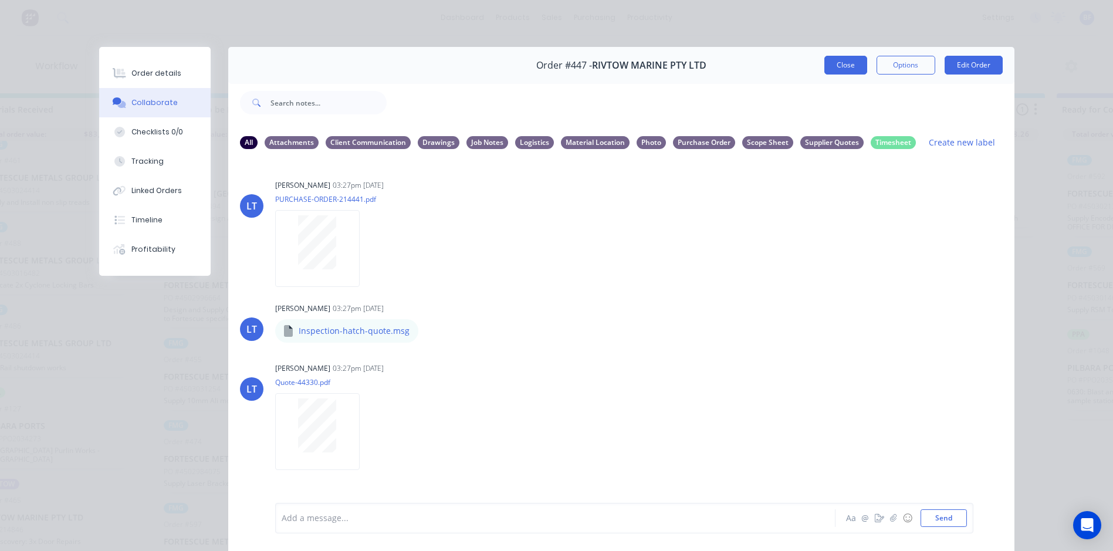
click at [847, 65] on button "Close" at bounding box center [845, 65] width 43 height 19
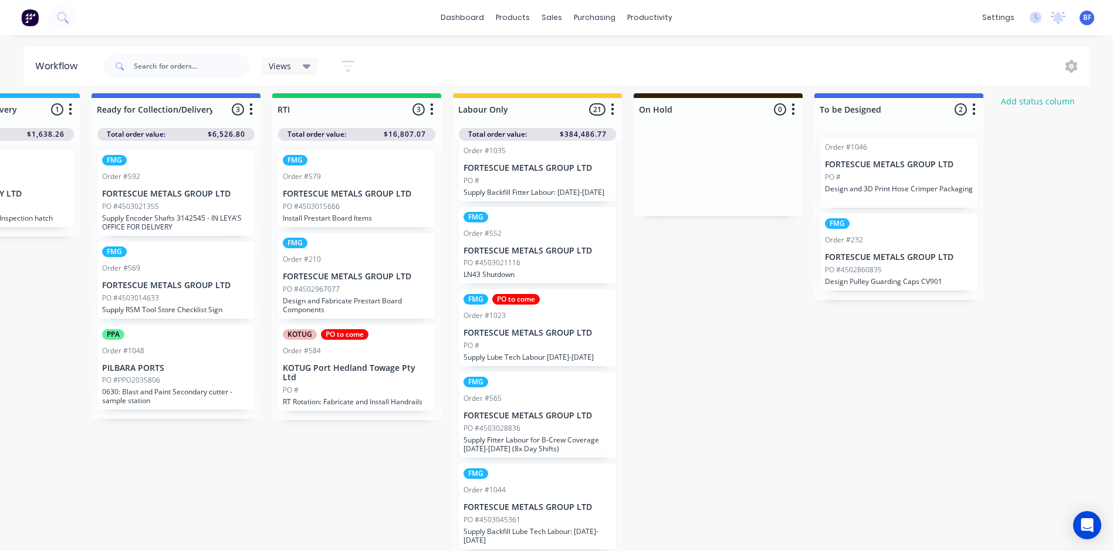
scroll to position [15, 1761]
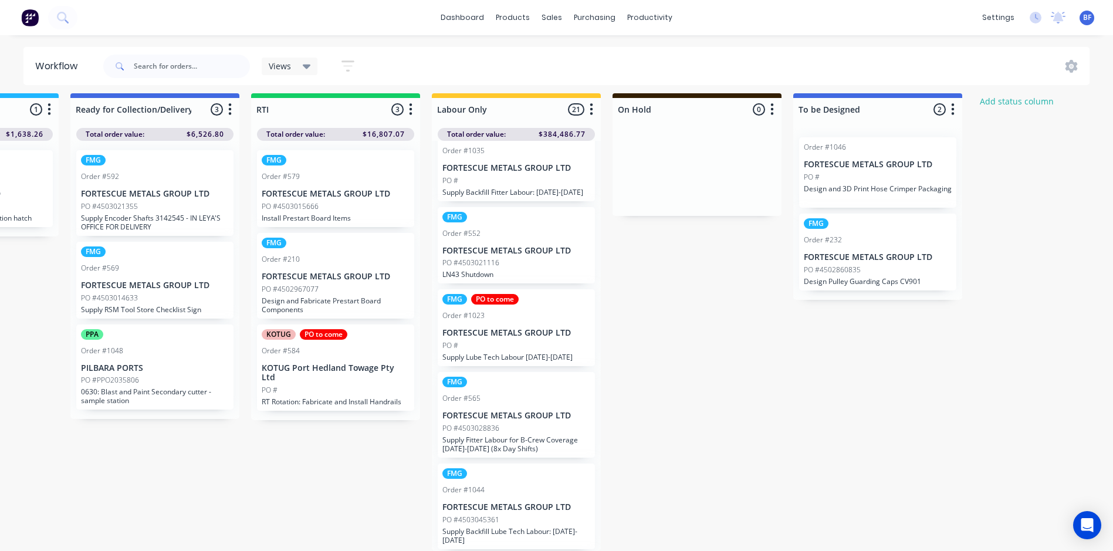
click at [869, 184] on p "Design and 3D Print Hose Crimper Packaging" at bounding box center [877, 188] width 148 height 9
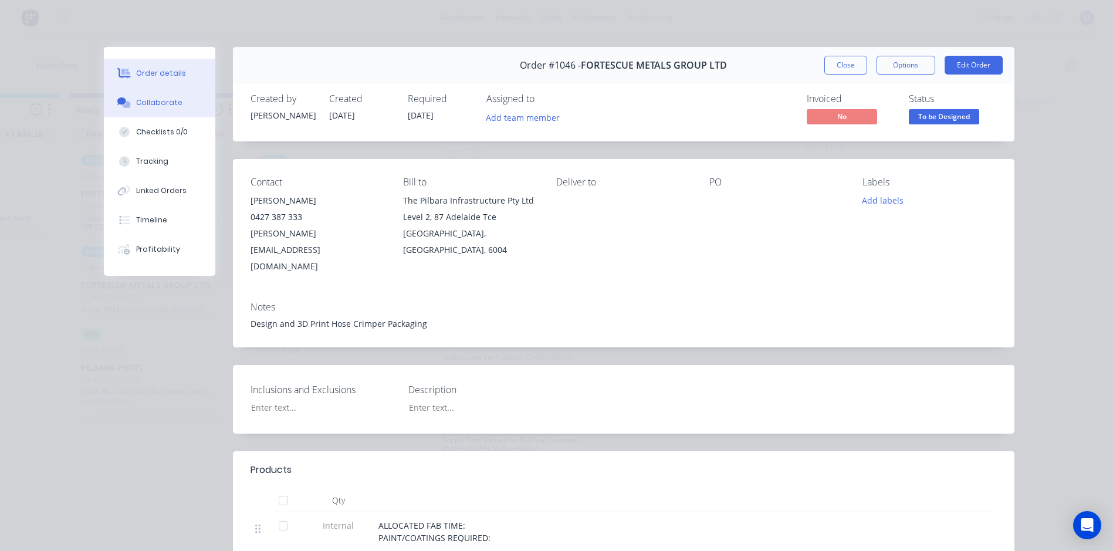
click at [150, 100] on div "Collaborate" at bounding box center [159, 102] width 46 height 11
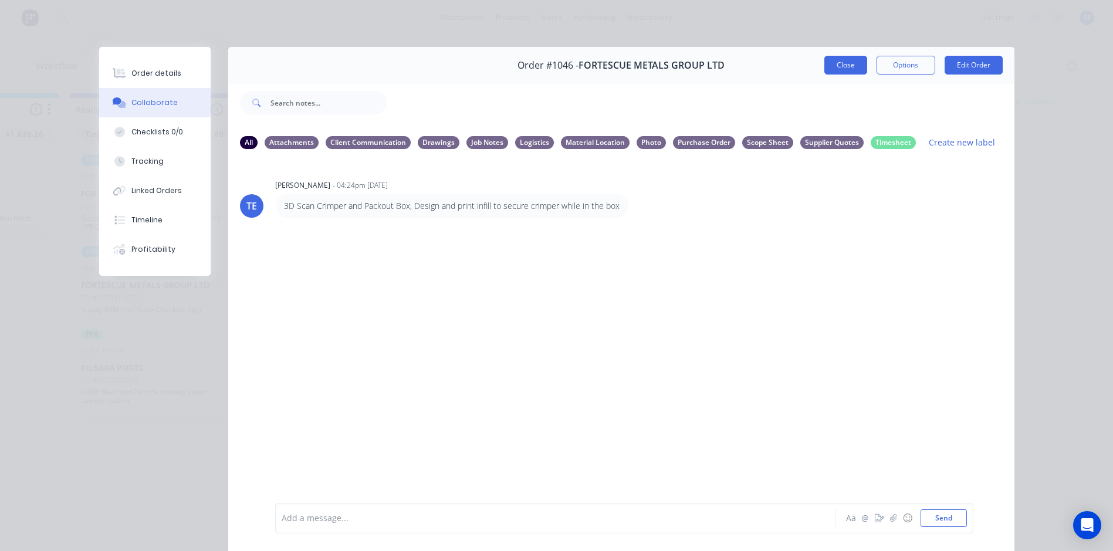
click at [844, 62] on button "Close" at bounding box center [845, 65] width 43 height 19
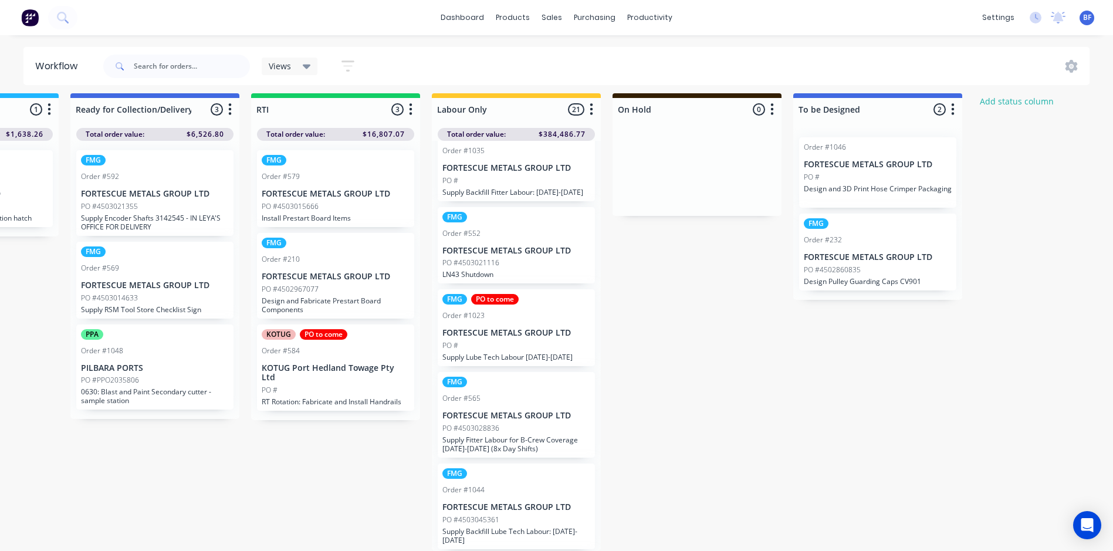
click at [834, 265] on p "PO #4502860835" at bounding box center [831, 270] width 57 height 11
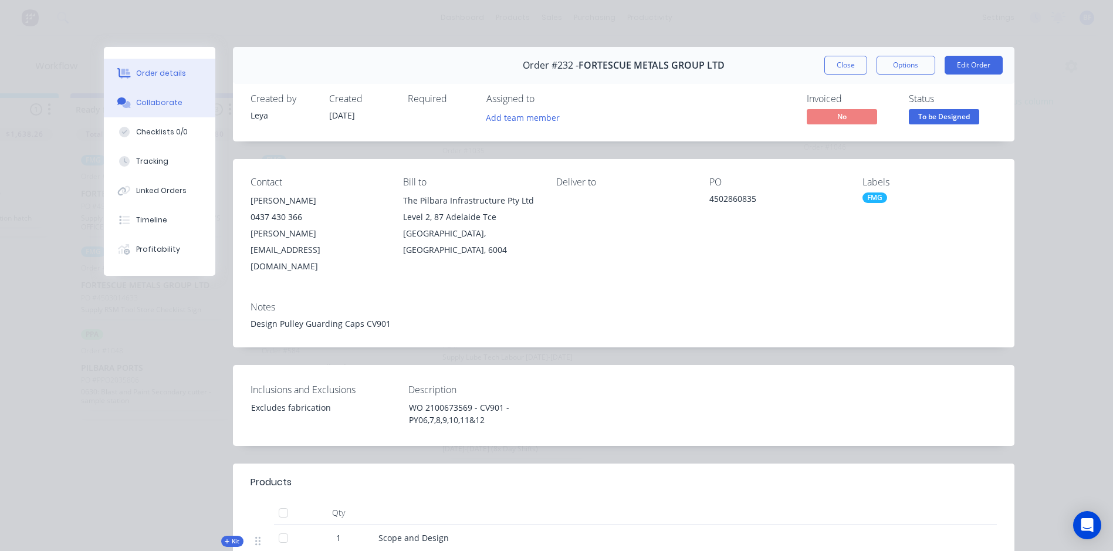
click at [147, 101] on div "Collaborate" at bounding box center [159, 102] width 46 height 11
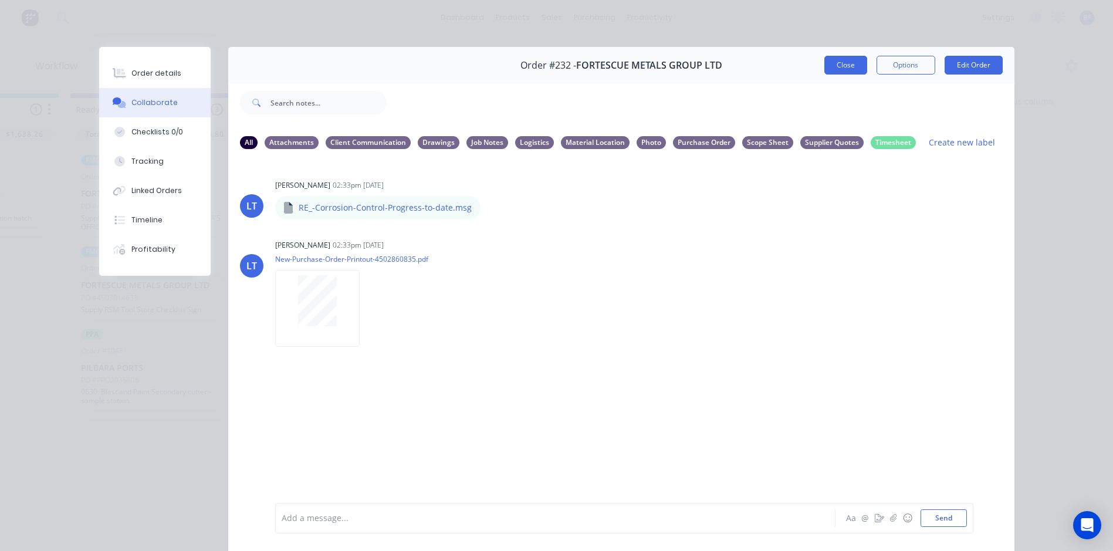
click at [845, 67] on button "Close" at bounding box center [845, 65] width 43 height 19
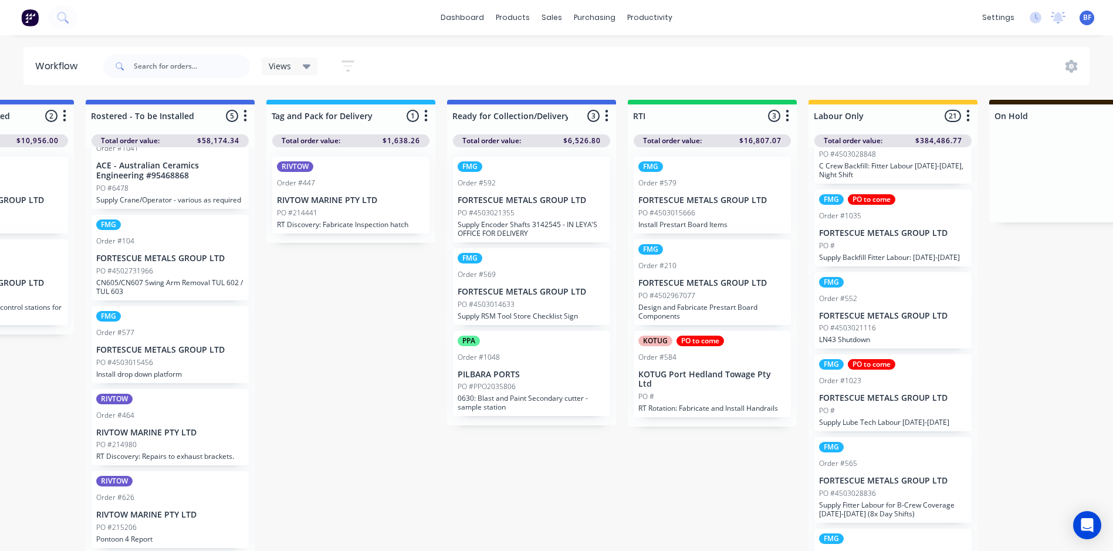
scroll to position [0, 1378]
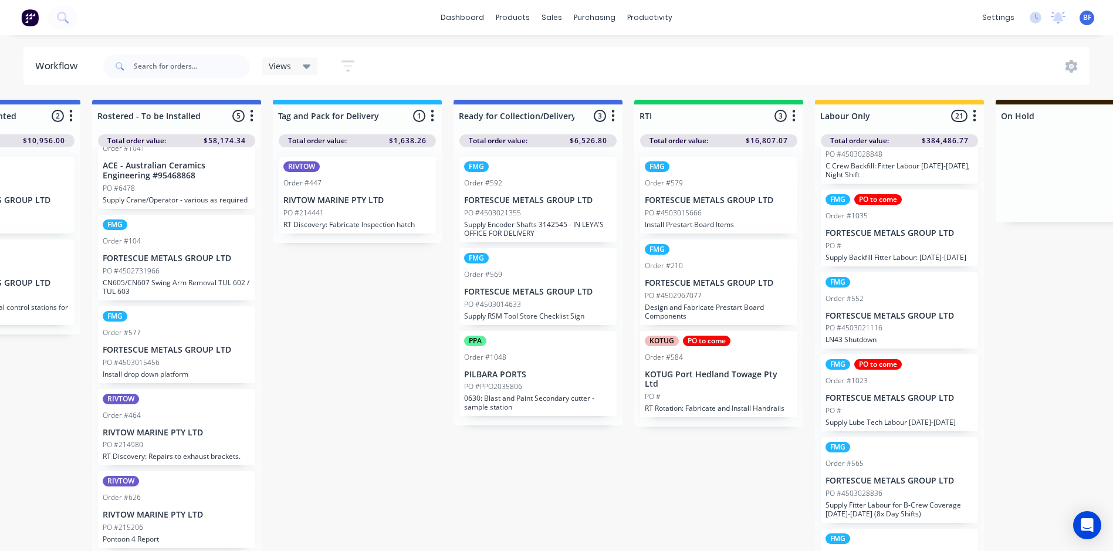
click at [656, 391] on p "PO #" at bounding box center [653, 396] width 16 height 11
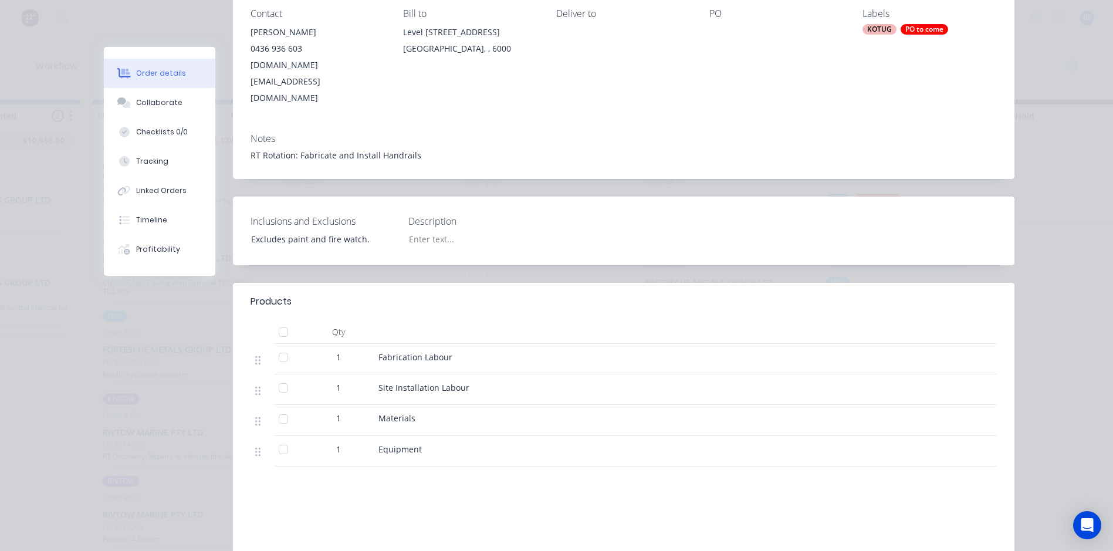
scroll to position [0, 0]
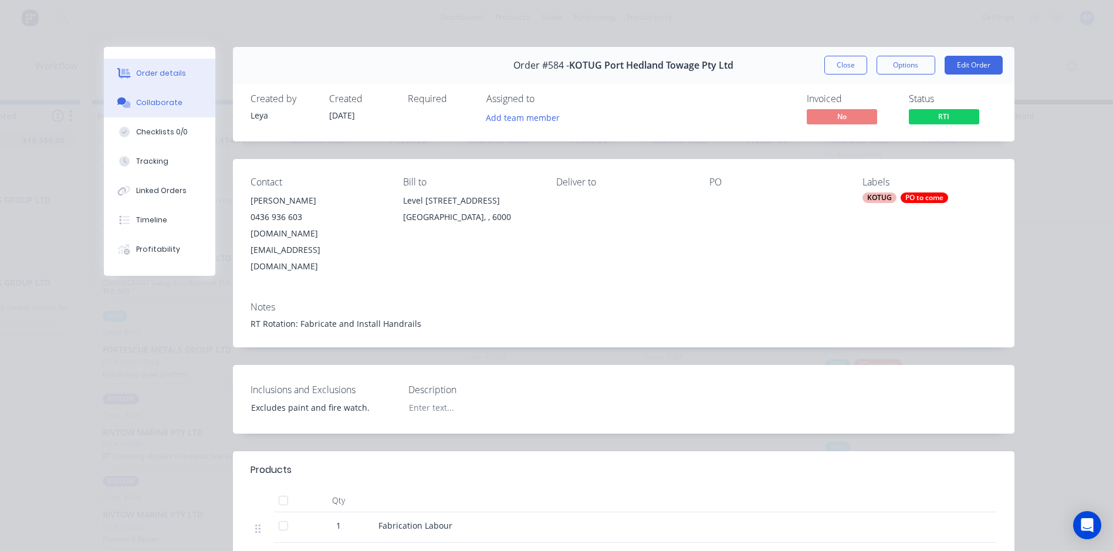
click at [137, 103] on div "Collaborate" at bounding box center [159, 102] width 46 height 11
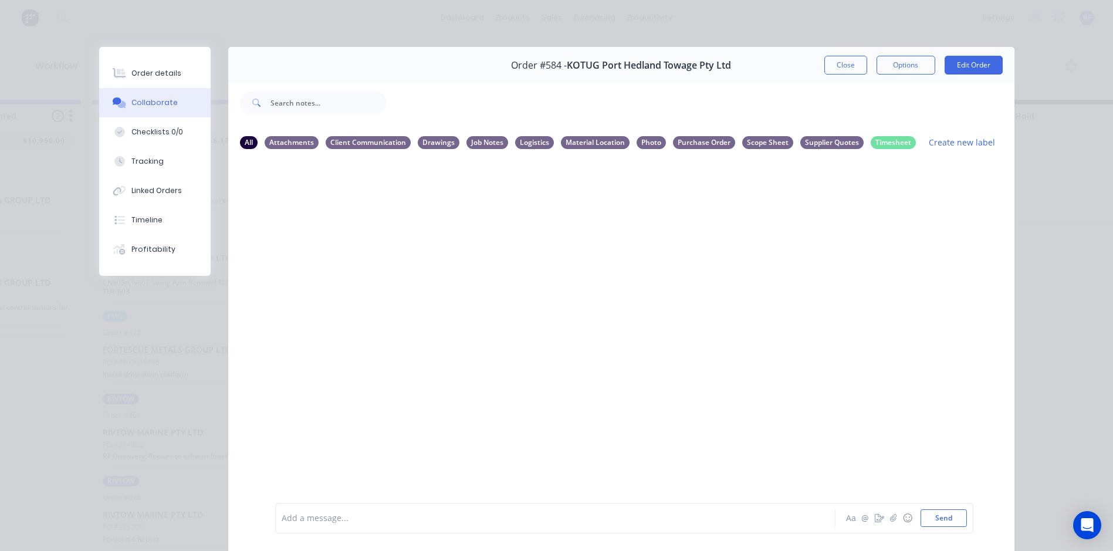
click at [832, 72] on button "Close" at bounding box center [845, 65] width 43 height 19
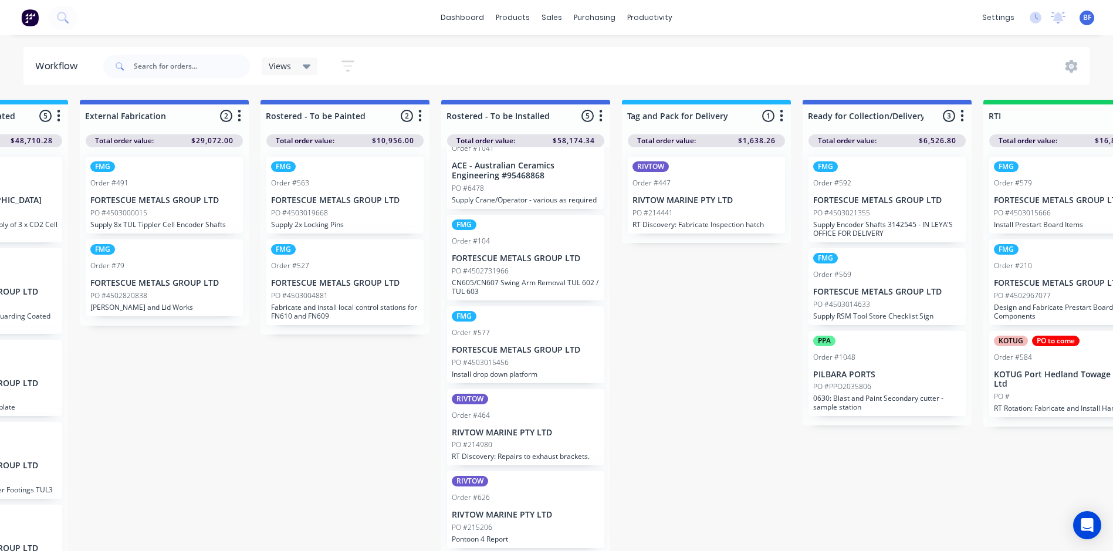
scroll to position [0, 1021]
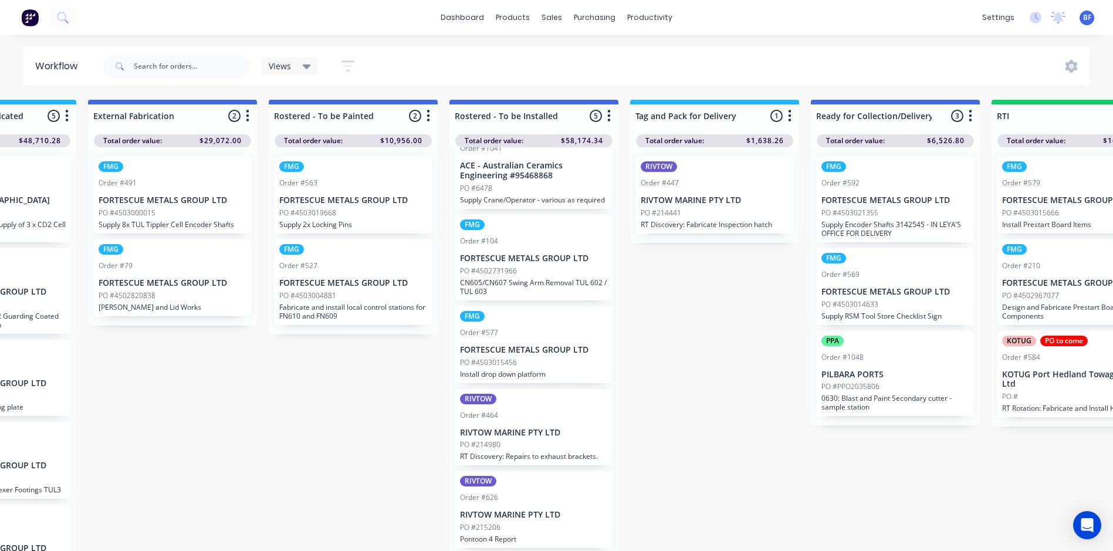
click at [501, 196] on p "Supply Crane/Operator - various as required" at bounding box center [534, 199] width 148 height 9
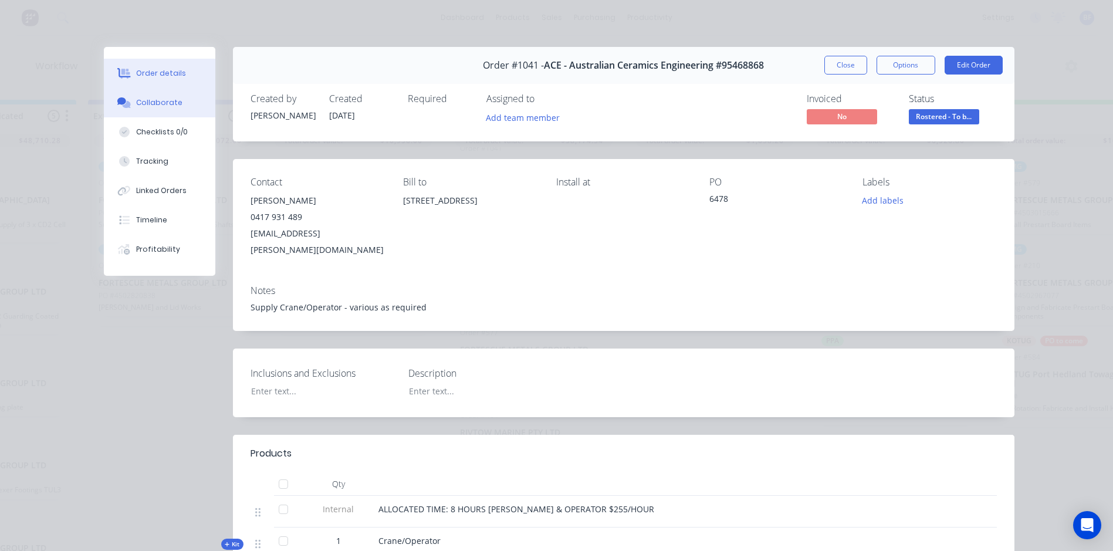
click at [143, 101] on div "Collaborate" at bounding box center [159, 102] width 46 height 11
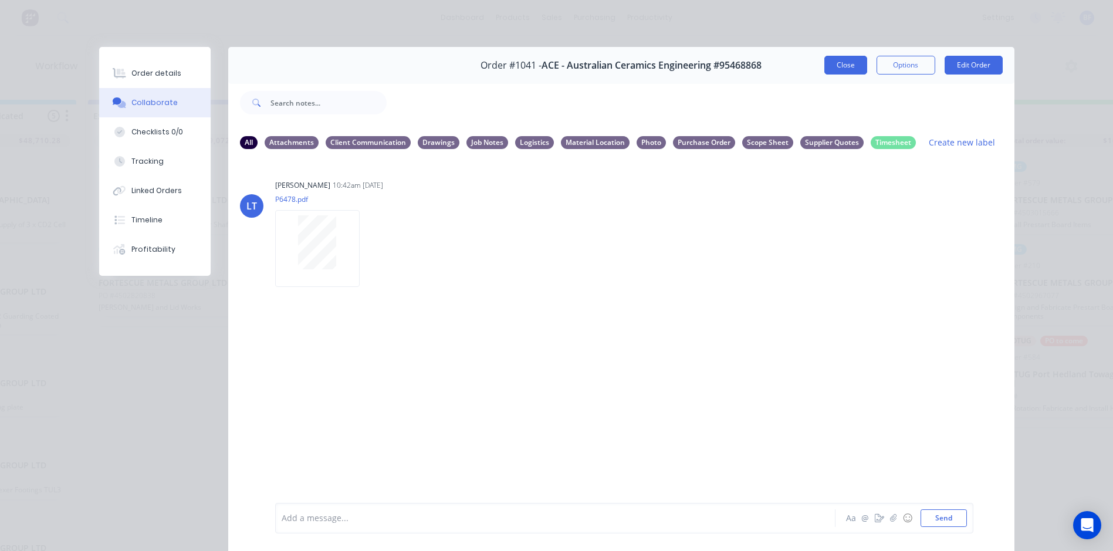
click at [847, 69] on button "Close" at bounding box center [845, 65] width 43 height 19
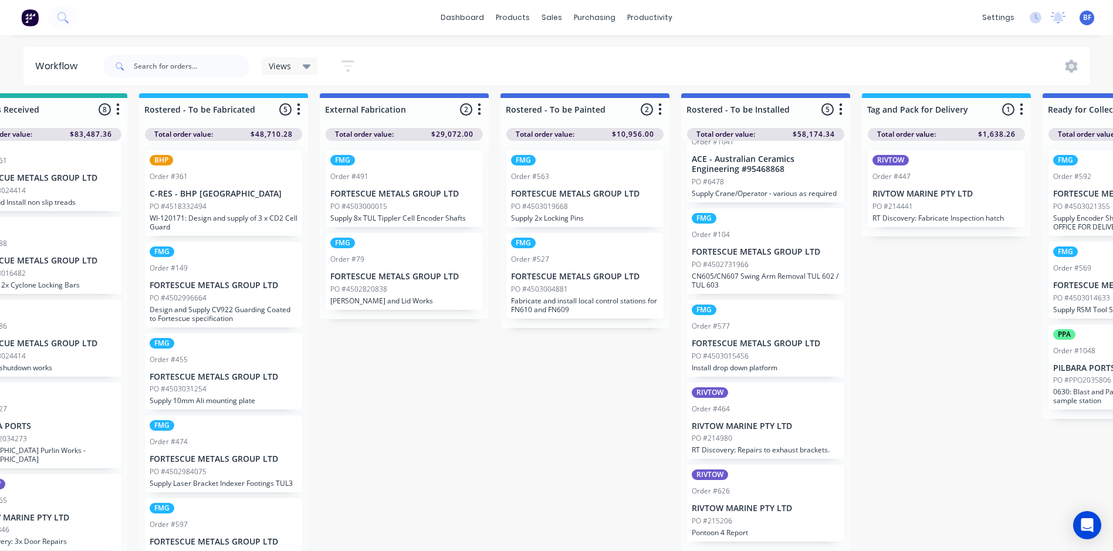
scroll to position [15, 764]
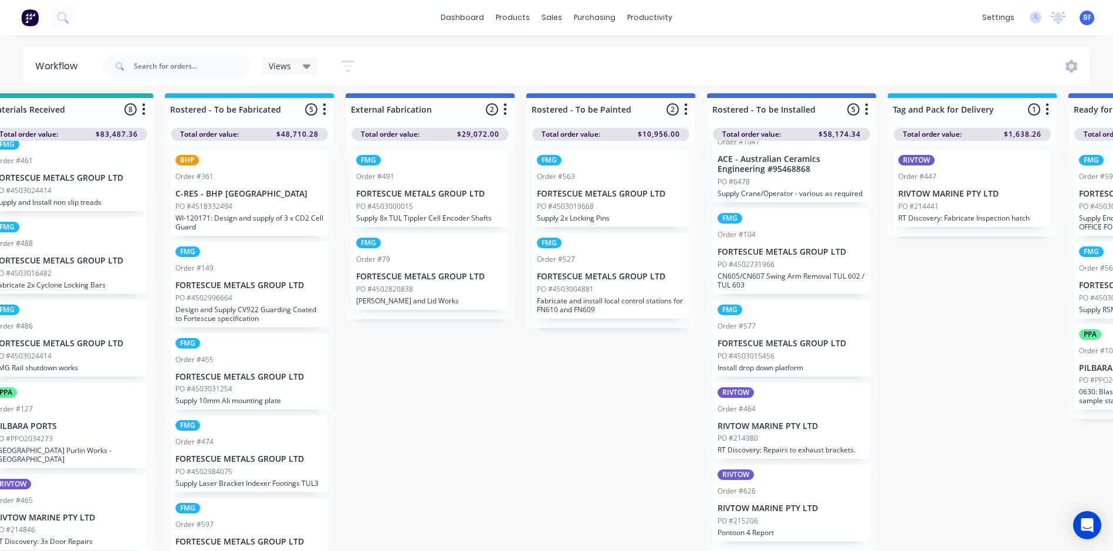
click at [590, 296] on p "Fabricate and install local control stations for FN610 and FN609" at bounding box center [611, 305] width 148 height 18
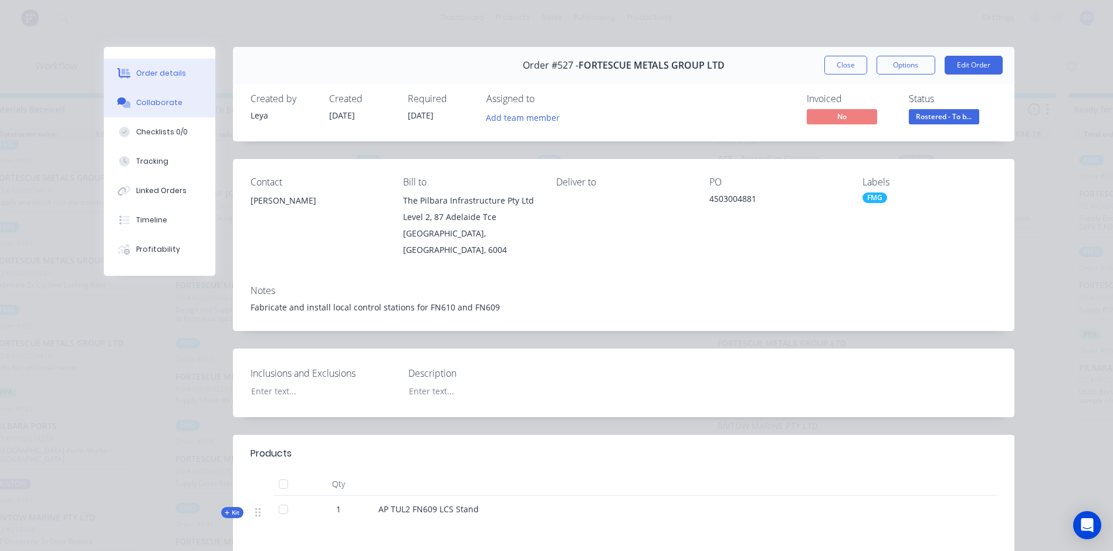
click at [147, 104] on div "Collaborate" at bounding box center [159, 102] width 46 height 11
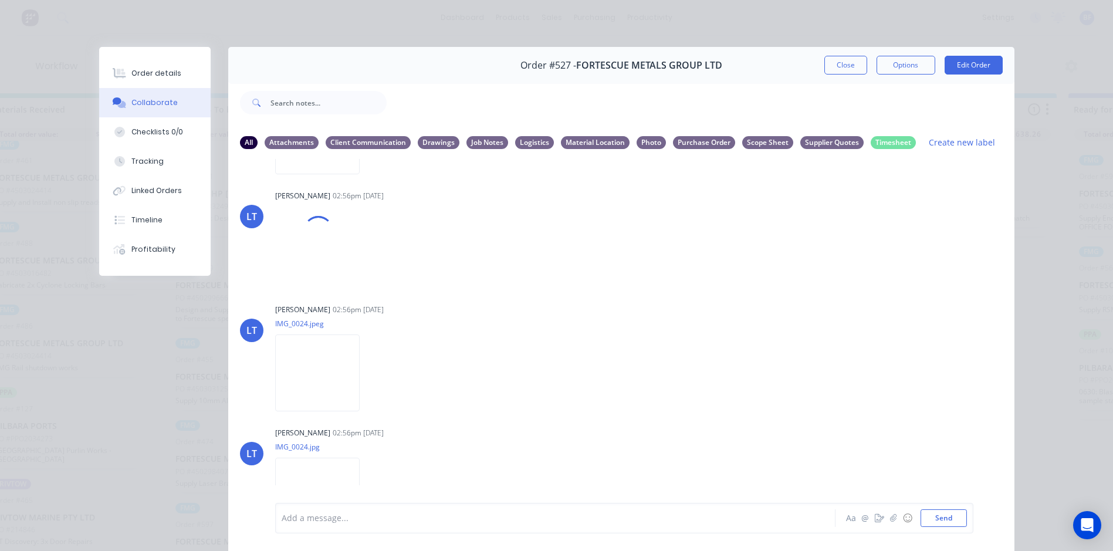
scroll to position [717, 0]
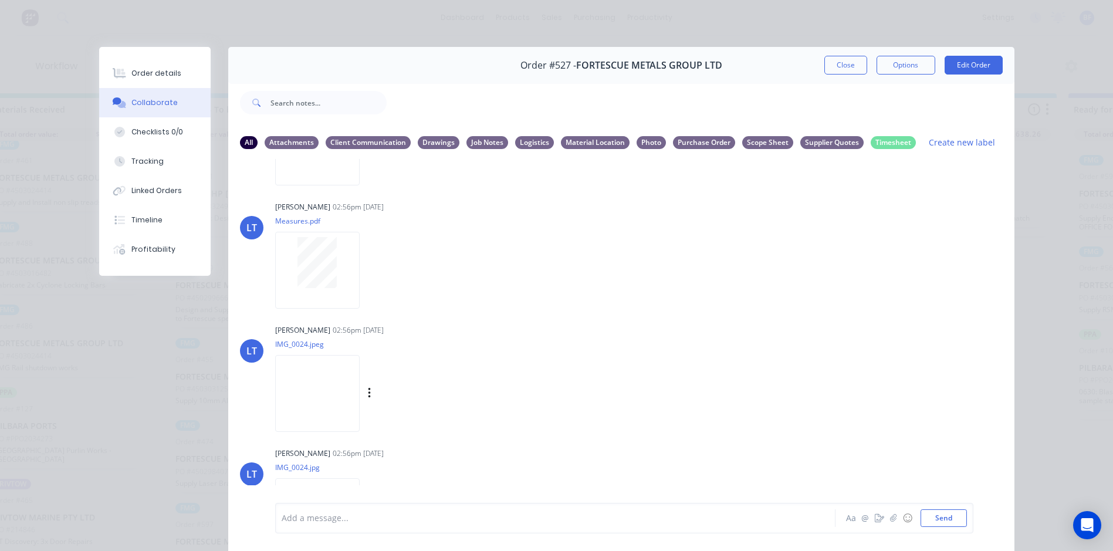
click at [315, 388] on img at bounding box center [317, 393] width 84 height 77
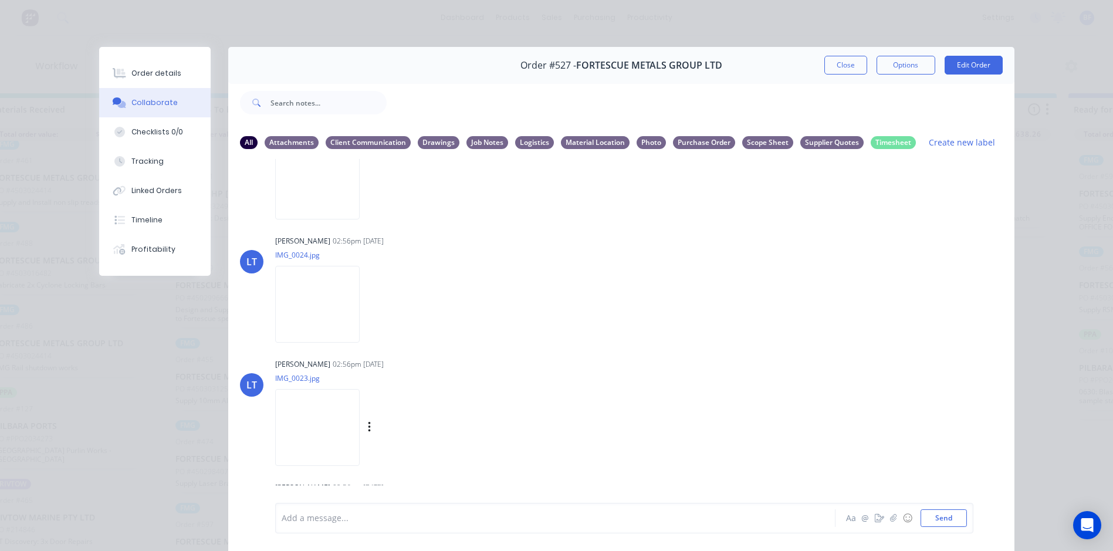
scroll to position [1011, 0]
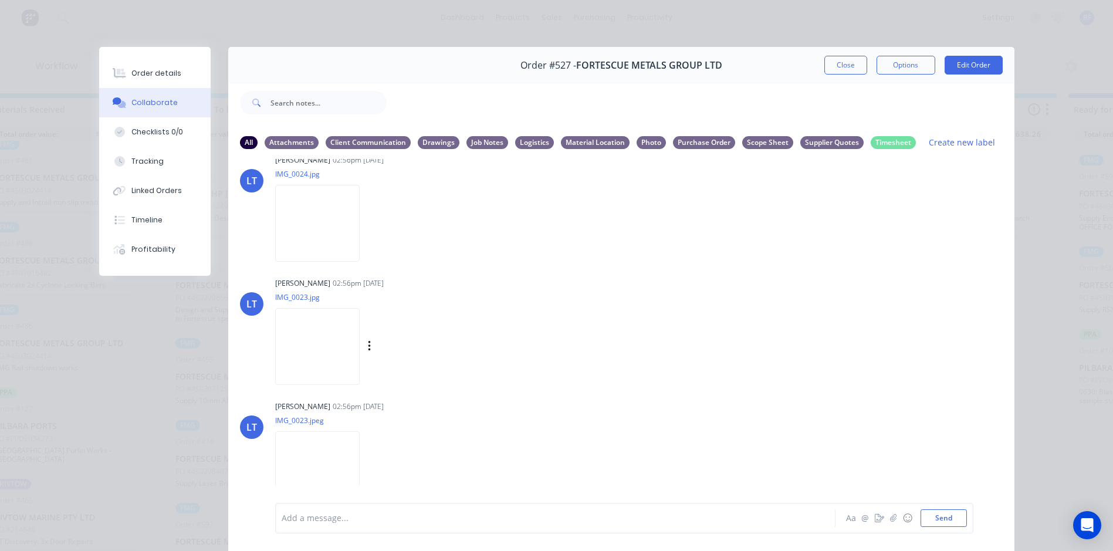
click at [316, 347] on img at bounding box center [317, 346] width 84 height 77
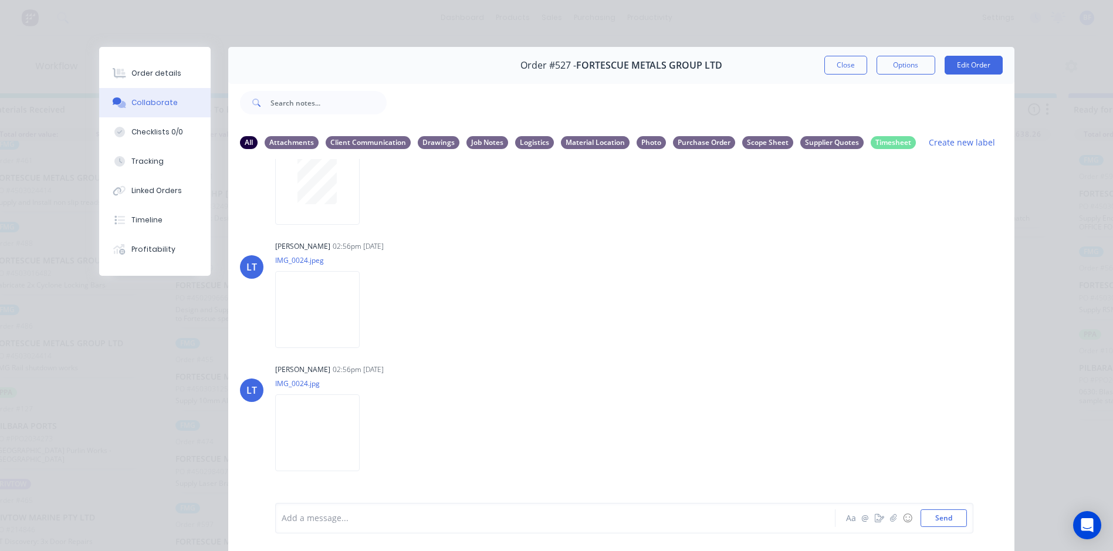
scroll to position [776, 0]
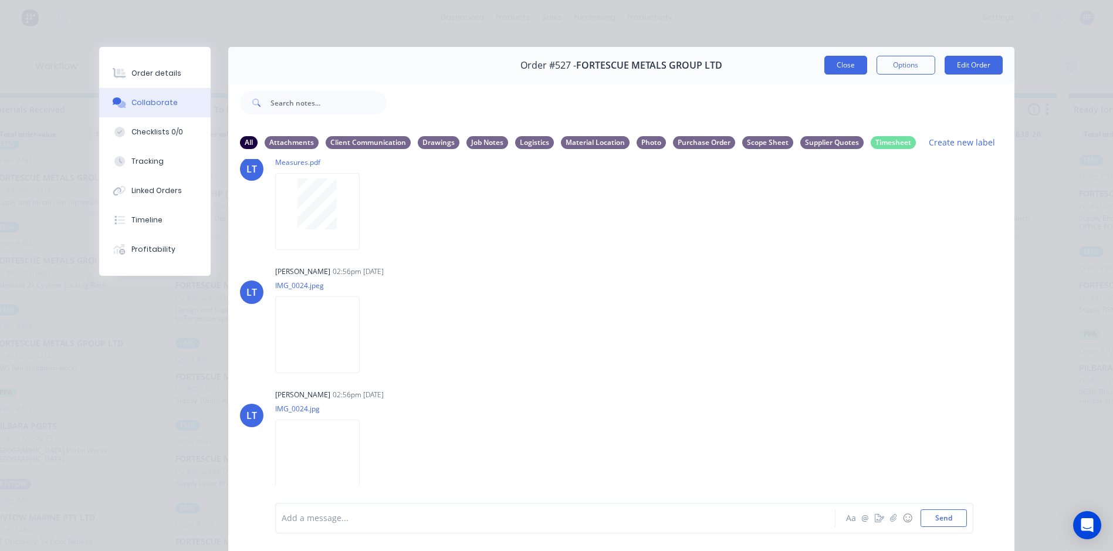
click at [846, 70] on button "Close" at bounding box center [845, 65] width 43 height 19
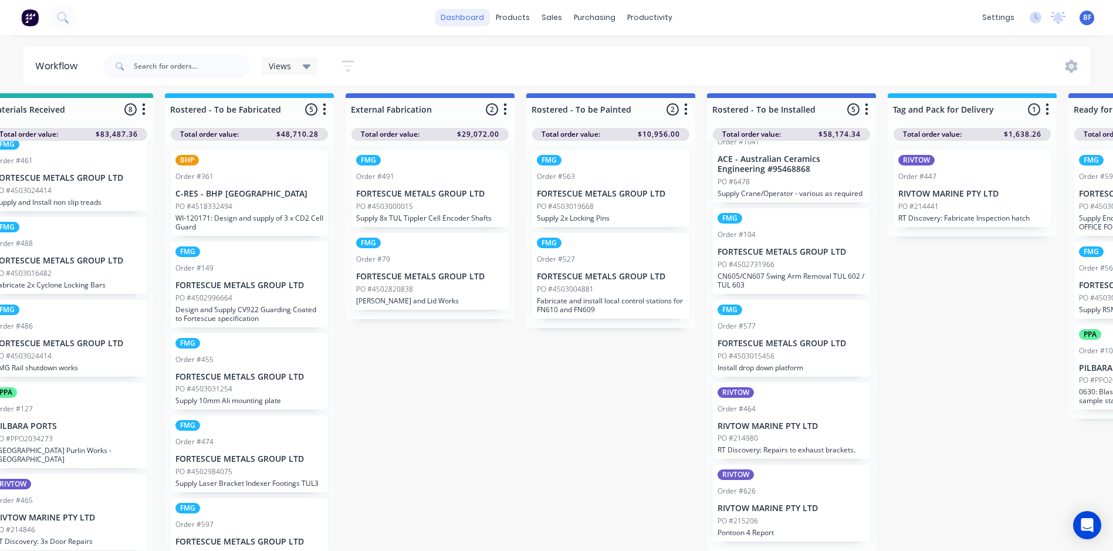
click at [468, 19] on link "dashboard" at bounding box center [462, 18] width 55 height 18
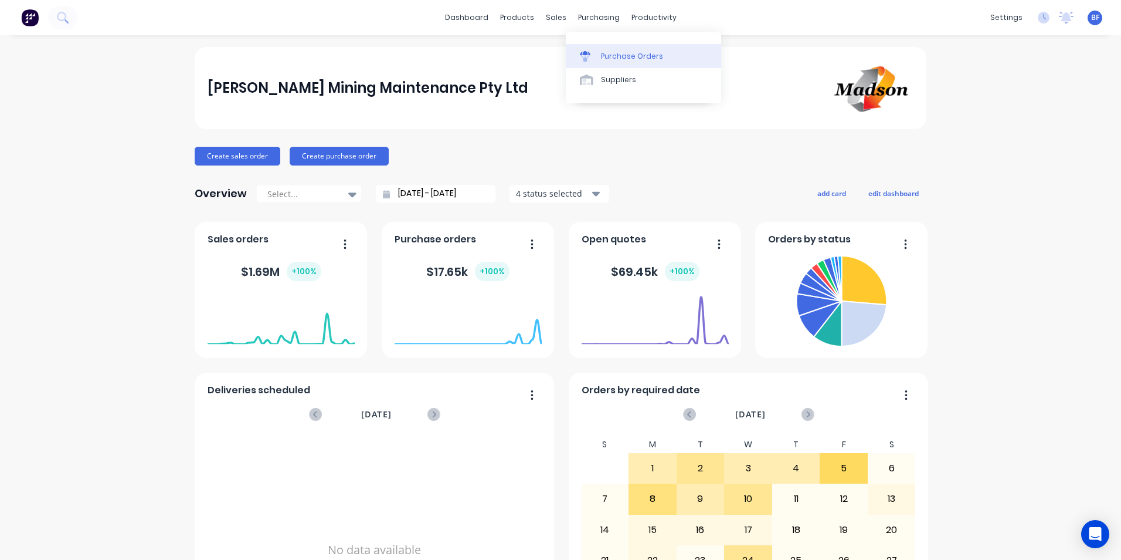
click at [609, 59] on div "Purchase Orders" at bounding box center [632, 56] width 62 height 11
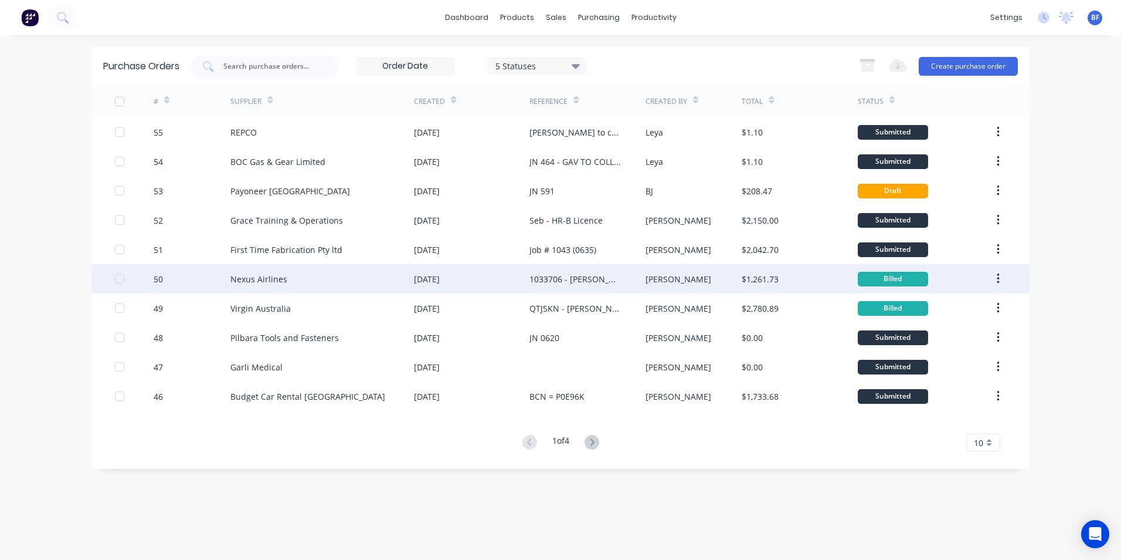
click at [447, 269] on div "[DATE]" at bounding box center [472, 278] width 116 height 29
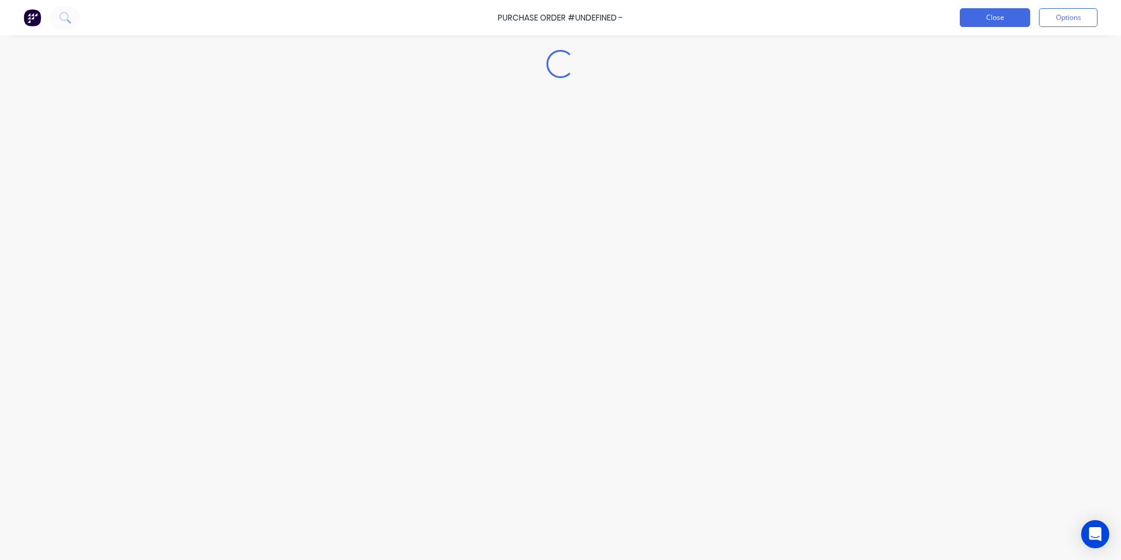
click at [1002, 19] on button "Close" at bounding box center [995, 17] width 70 height 19
